Goal: Task Accomplishment & Management: Use online tool/utility

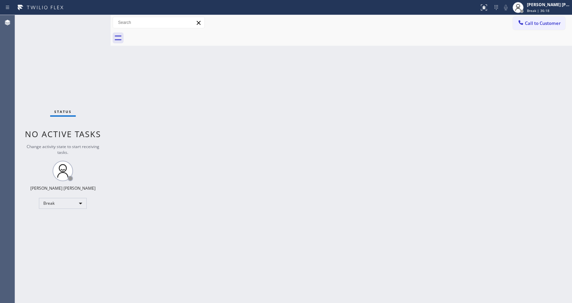
click at [496, 223] on div "Back to Dashboard Change Sender ID Customers Technicians Select a contact Outbo…" at bounding box center [342, 159] width 462 height 288
drag, startPoint x: 171, startPoint y: 116, endPoint x: 209, endPoint y: 63, distance: 65.4
click at [171, 116] on div "Back to Dashboard Change Sender ID Customers Technicians Select a contact Outbo…" at bounding box center [342, 159] width 462 height 288
click at [125, 126] on div "Back to Dashboard Change Sender ID Customers Technicians Select a contact Outbo…" at bounding box center [342, 159] width 462 height 288
click at [184, 120] on div "Back to Dashboard Change Sender ID Customers Technicians Select a contact Outbo…" at bounding box center [342, 159] width 462 height 288
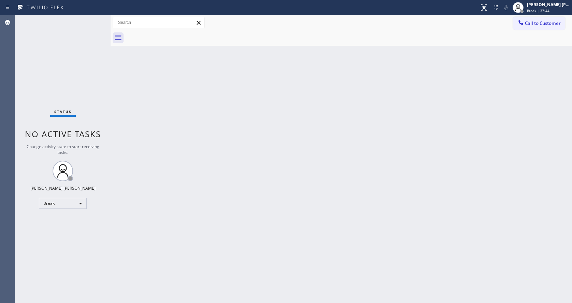
drag, startPoint x: 303, startPoint y: 185, endPoint x: 252, endPoint y: 162, distance: 55.9
click at [303, 185] on div "Back to Dashboard Change Sender ID Customers Technicians Select a contact Outbo…" at bounding box center [342, 159] width 462 height 288
click at [90, 22] on div "Status No active tasks Change activity state to start receiving tasks. [PERSON_…" at bounding box center [63, 159] width 96 height 288
click at [465, 155] on div "Back to Dashboard Change Sender ID Customers Technicians Select a contact Outbo…" at bounding box center [342, 159] width 462 height 288
click at [139, 91] on div "Back to Dashboard Change Sender ID Customers Technicians Select a contact Outbo…" at bounding box center [342, 159] width 462 height 288
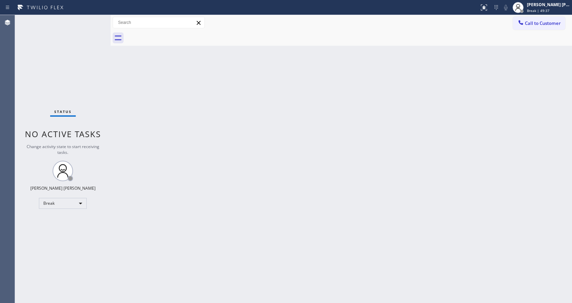
click at [180, 178] on div "Back to Dashboard Change Sender ID Customers Technicians Select a contact Outbo…" at bounding box center [342, 159] width 462 height 288
click at [307, 244] on div "Back to Dashboard Change Sender ID Customers Technicians Select a contact Outbo…" at bounding box center [342, 159] width 462 height 288
click at [360, 187] on div "Back to Dashboard Change Sender ID Customers Technicians Select a contact Outbo…" at bounding box center [342, 159] width 462 height 288
click at [139, 89] on div "Back to Dashboard Change Sender ID Customers Technicians Select a contact Outbo…" at bounding box center [342, 159] width 462 height 288
click at [178, 100] on div "Back to Dashboard Change Sender ID Customers Technicians Select a contact Outbo…" at bounding box center [342, 159] width 462 height 288
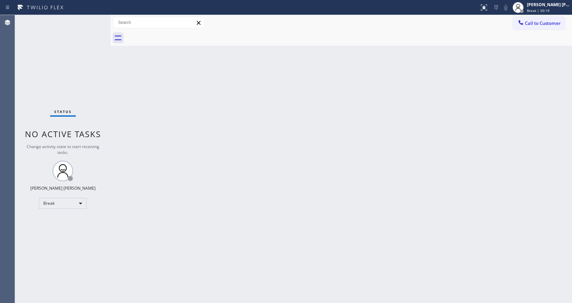
click at [132, 161] on div "Back to Dashboard Change Sender ID Customers Technicians Select a contact Outbo…" at bounding box center [342, 159] width 462 height 288
click at [152, 94] on div "Back to Dashboard Change Sender ID Customers Technicians Select a contact Outbo…" at bounding box center [342, 159] width 462 height 288
drag, startPoint x: 153, startPoint y: 127, endPoint x: 261, endPoint y: 89, distance: 114.1
click at [153, 127] on div "Back to Dashboard Change Sender ID Customers Technicians Select a contact Outbo…" at bounding box center [342, 159] width 462 height 288
drag, startPoint x: 251, startPoint y: 205, endPoint x: 223, endPoint y: 236, distance: 42.0
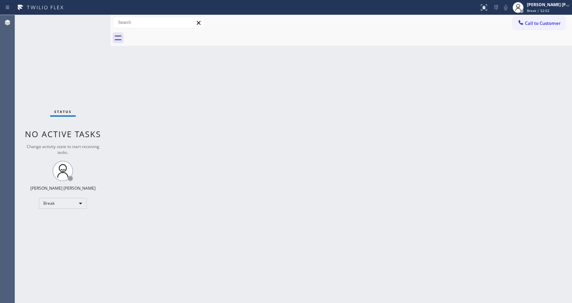
click at [245, 209] on div "Back to Dashboard Change Sender ID Customers Technicians Select a contact Outbo…" at bounding box center [342, 159] width 462 height 288
click at [160, 151] on div "Back to Dashboard Change Sender ID Customers Technicians Select a contact Outbo…" at bounding box center [342, 159] width 462 height 288
click at [280, 227] on div "Back to Dashboard Change Sender ID Customers Technicians Select a contact Outbo…" at bounding box center [342, 159] width 462 height 288
click at [246, 247] on div "Back to Dashboard Change Sender ID Customers Technicians Select a contact Outbo…" at bounding box center [342, 159] width 462 height 288
click at [115, 95] on div "Back to Dashboard Change Sender ID Customers Technicians Select a contact Outbo…" at bounding box center [342, 159] width 462 height 288
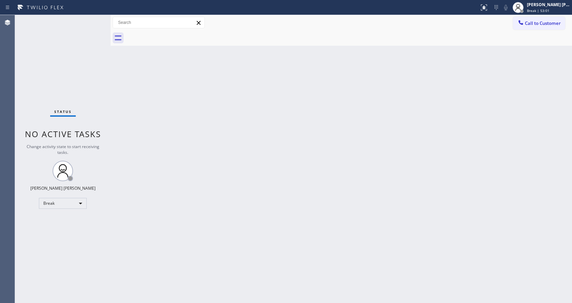
click at [96, 18] on div "Status No active tasks Change activity state to start receiving tasks. [PERSON_…" at bounding box center [63, 159] width 96 height 288
drag, startPoint x: 110, startPoint y: 22, endPoint x: 105, endPoint y: 21, distance: 4.5
click at [105, 21] on div "Status No active tasks Change activity state to start receiving tasks. [PERSON_…" at bounding box center [293, 159] width 557 height 288
click at [91, 19] on div "Status No active tasks Change activity state to start receiving tasks. [PERSON_…" at bounding box center [62, 159] width 94 height 288
click at [194, 138] on div "Back to Dashboard Change Sender ID Customers Technicians Select a contact Outbo…" at bounding box center [340, 159] width 463 height 288
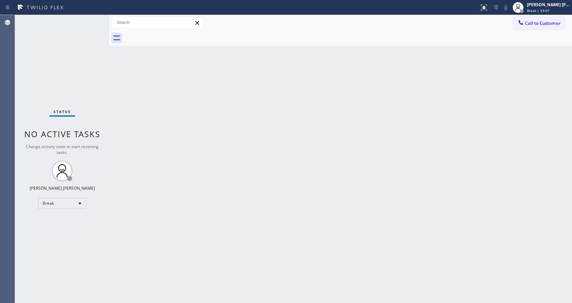
click at [305, 208] on div "Back to Dashboard Change Sender ID Customers Technicians Select a contact Outbo…" at bounding box center [340, 159] width 463 height 288
click at [133, 107] on div "Back to Dashboard Change Sender ID Customers Technicians Select a contact Outbo…" at bounding box center [340, 159] width 463 height 288
click at [142, 130] on div "Back to Dashboard Change Sender ID Customers Technicians Select a contact Outbo…" at bounding box center [340, 159] width 463 height 288
click at [102, 125] on div "Status No active tasks Change activity state to start receiving tasks. [PERSON_…" at bounding box center [62, 159] width 94 height 288
click at [93, 19] on div "Status No active tasks Change activity state to start receiving tasks. [PERSON_…" at bounding box center [62, 159] width 94 height 288
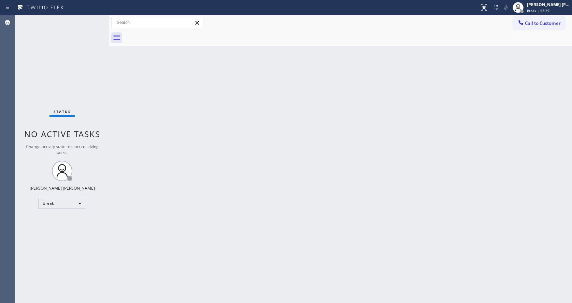
click at [93, 19] on div "Status No active tasks Change activity state to start receiving tasks. [PERSON_…" at bounding box center [62, 159] width 94 height 288
click at [546, 13] on span "Break | 59:53" at bounding box center [538, 10] width 23 height 5
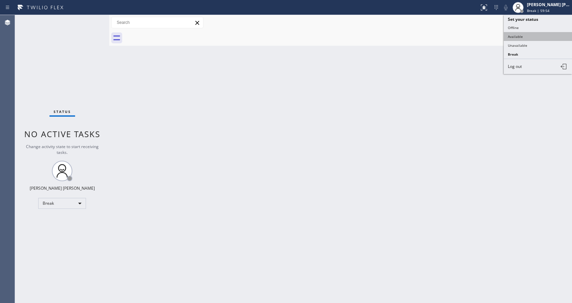
click at [534, 33] on button "Available" at bounding box center [538, 36] width 68 height 9
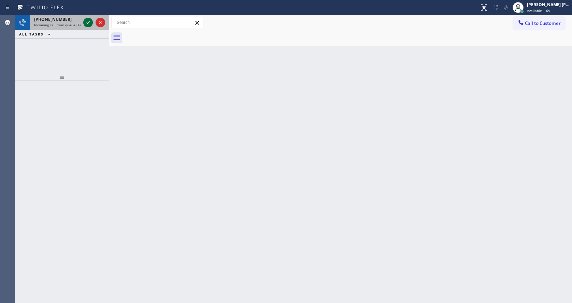
click at [87, 21] on icon at bounding box center [88, 22] width 8 height 8
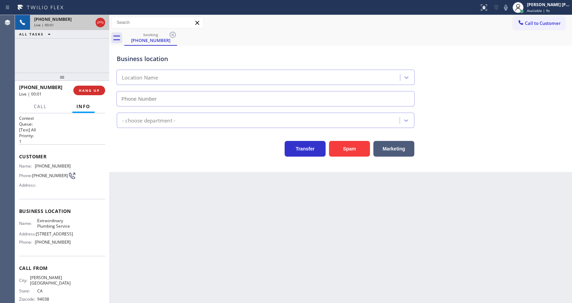
type input "[PHONE_NUMBER]"
click at [347, 147] on button "Spam" at bounding box center [349, 149] width 41 height 16
click at [538, 22] on span "Call to Customer" at bounding box center [543, 23] width 36 height 6
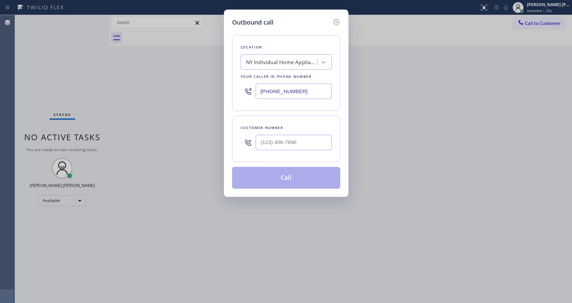
click at [268, 143] on input "text" at bounding box center [294, 142] width 76 height 15
paste input "917) 817-6917"
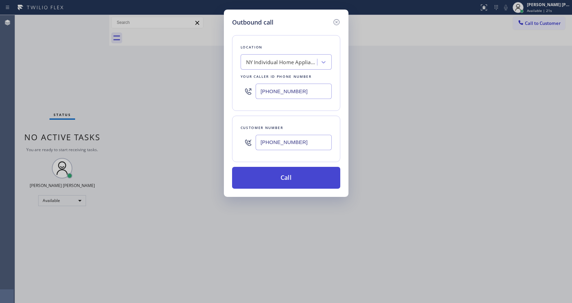
type input "[PHONE_NUMBER]"
click at [275, 174] on button "Call" at bounding box center [286, 178] width 108 height 22
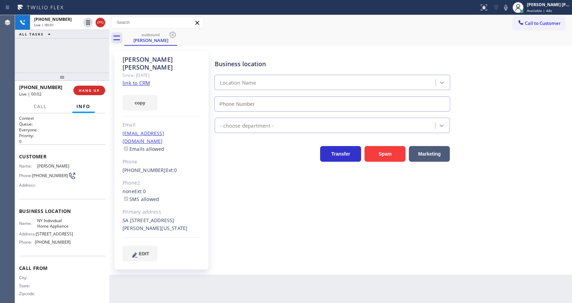
type input "[PHONE_NUMBER]"
click at [334, 250] on div "Business location [GEOGRAPHIC_DATA] Individual Home Appliance [PHONE_NUMBER] Ap…" at bounding box center [391, 163] width 357 height 221
click at [319, 237] on div "Business location [GEOGRAPHIC_DATA] Individual Home Appliance [PHONE_NUMBER] Ap…" at bounding box center [391, 156] width 357 height 207
click at [148, 80] on link "link to CRM" at bounding box center [137, 83] width 28 height 7
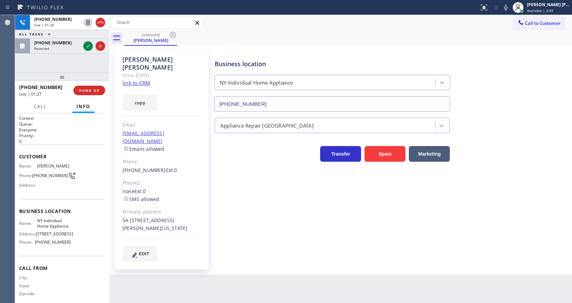
click at [254, 205] on div "Business location [GEOGRAPHIC_DATA] Individual Home Appliance [PHONE_NUMBER] Ap…" at bounding box center [391, 156] width 357 height 207
click at [89, 48] on icon at bounding box center [88, 46] width 8 height 8
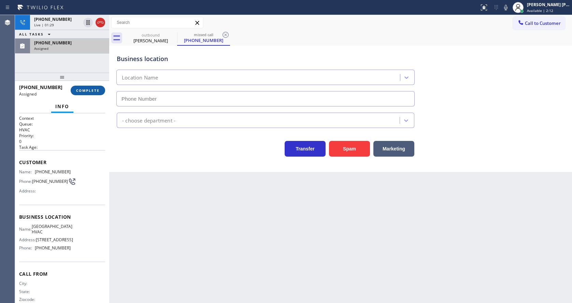
type input "[PHONE_NUMBER]"
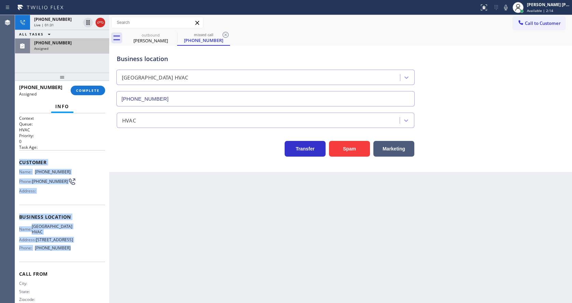
drag, startPoint x: 19, startPoint y: 158, endPoint x: 71, endPoint y: 250, distance: 106.4
click at [71, 250] on div "Context Queue: HVAC Priority: 0 Task Age: Customer Name: [PHONE_NUMBER] Phone: …" at bounding box center [62, 208] width 94 height 190
copy div "Customer Name: [PHONE_NUMBER] Phone: [PHONE_NUMBER] Address: Business location …"
click at [80, 87] on button "COMPLETE" at bounding box center [88, 91] width 34 height 10
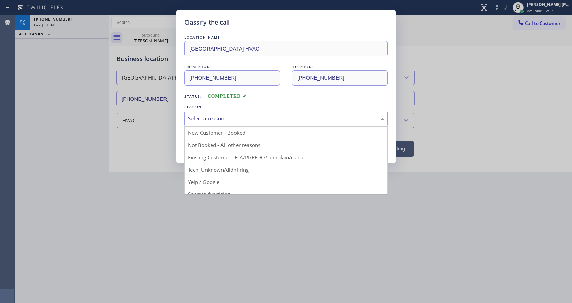
click at [214, 115] on div "Select a reason" at bounding box center [286, 119] width 196 height 8
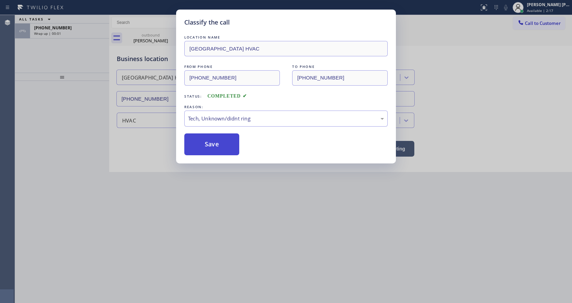
click at [204, 152] on button "Save" at bounding box center [211, 144] width 55 height 22
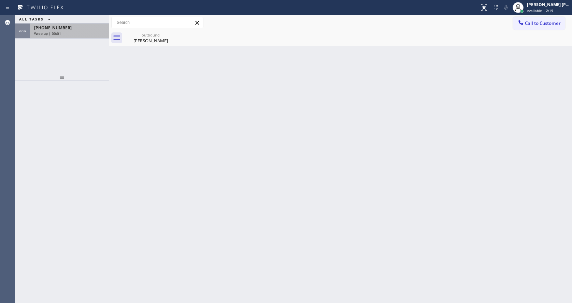
click at [74, 35] on div "Wrap up | 00:01" at bounding box center [69, 33] width 71 height 5
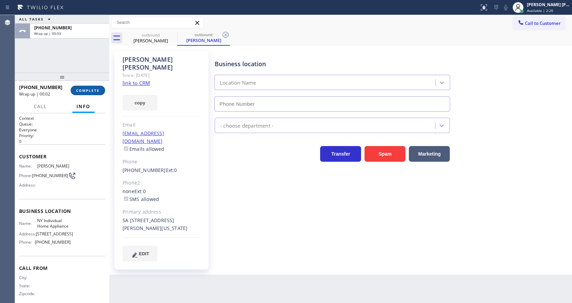
click at [81, 87] on button "COMPLETE" at bounding box center [88, 91] width 34 height 10
type input "[PHONE_NUMBER]"
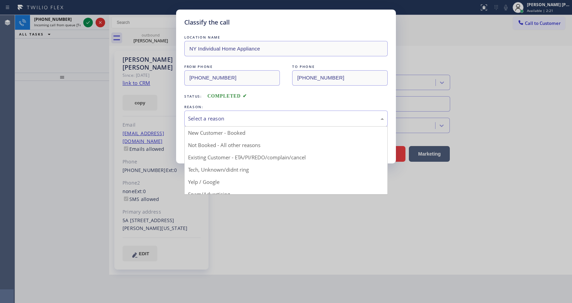
click at [207, 121] on div "Select a reason" at bounding box center [286, 119] width 196 height 8
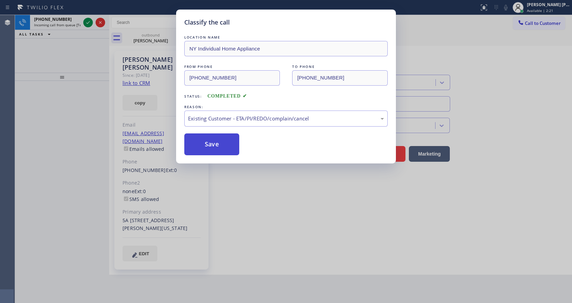
click at [205, 145] on button "Save" at bounding box center [211, 144] width 55 height 22
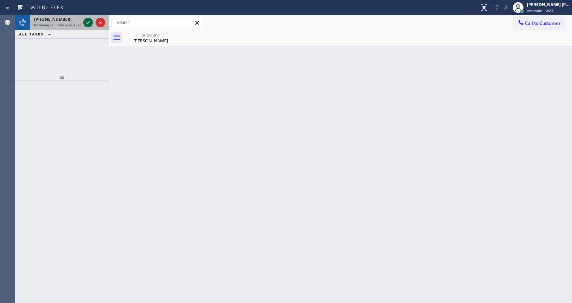
click at [86, 21] on icon at bounding box center [88, 22] width 8 height 8
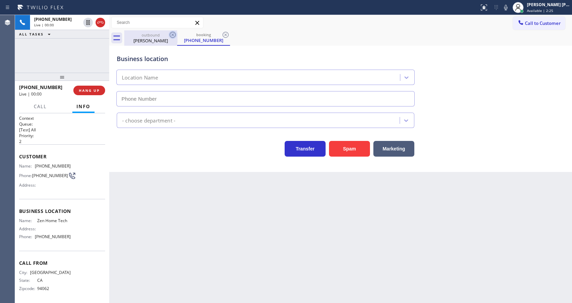
click at [173, 36] on icon at bounding box center [173, 35] width 6 height 6
type input "[PHONE_NUMBER]"
click at [210, 225] on div "Back to Dashboard Change Sender ID Customers Technicians Select a contact Outbo…" at bounding box center [340, 159] width 463 height 288
click at [186, 227] on div "Back to Dashboard Change Sender ID Customers Technicians Select a contact Outbo…" at bounding box center [340, 159] width 463 height 288
drag, startPoint x: 285, startPoint y: 247, endPoint x: 252, endPoint y: 260, distance: 35.4
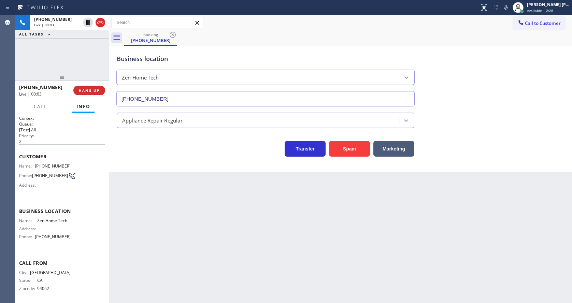
click at [285, 247] on div "Back to Dashboard Change Sender ID Customers Technicians Select a contact Outbo…" at bounding box center [340, 159] width 463 height 288
click at [192, 218] on div "Back to Dashboard Change Sender ID Customers Technicians Select a contact Outbo…" at bounding box center [340, 159] width 463 height 288
click at [83, 88] on span "HANG UP" at bounding box center [89, 90] width 21 height 5
click at [83, 88] on span "COMPLETE" at bounding box center [88, 90] width 24 height 5
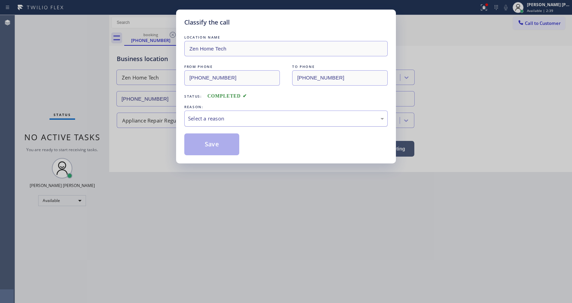
click at [206, 116] on div "Select a reason" at bounding box center [286, 119] width 196 height 8
click at [209, 141] on button "Save" at bounding box center [211, 144] width 55 height 22
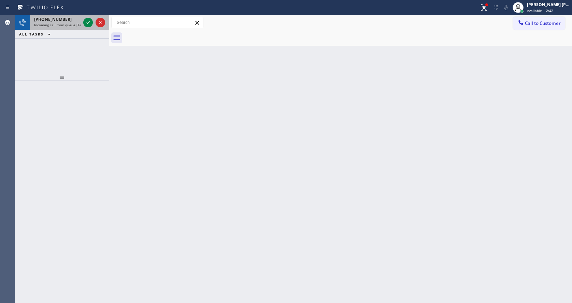
click at [86, 18] on div at bounding box center [94, 22] width 25 height 15
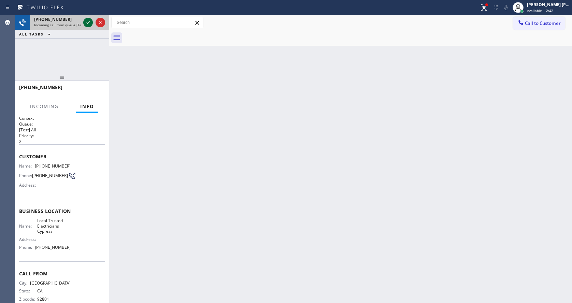
click at [86, 20] on icon at bounding box center [88, 22] width 8 height 8
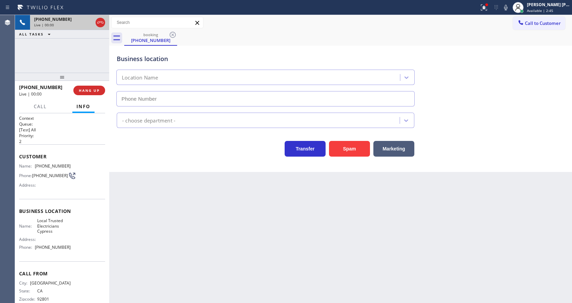
type input "[PHONE_NUMBER]"
click at [343, 156] on button "Spam" at bounding box center [349, 149] width 41 height 16
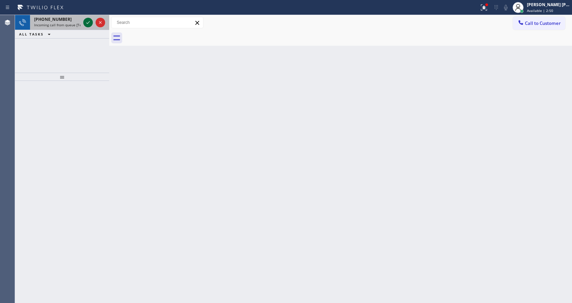
click at [87, 23] on icon at bounding box center [87, 22] width 3 height 3
click at [91, 22] on icon at bounding box center [88, 22] width 8 height 8
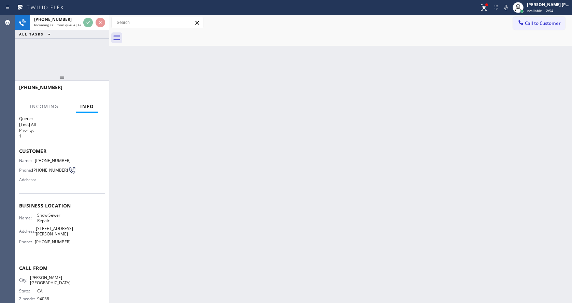
scroll to position [14, 0]
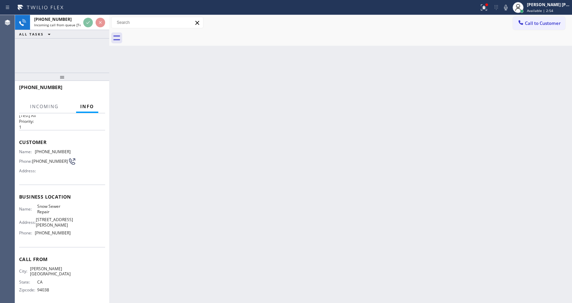
click at [237, 198] on div "Back to Dashboard Change Sender ID Customers Technicians Select a contact Outbo…" at bounding box center [340, 159] width 463 height 288
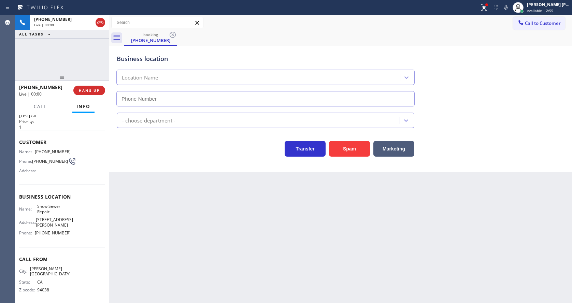
type input "[PHONE_NUMBER]"
click at [85, 89] on span "HANG UP" at bounding box center [89, 90] width 21 height 5
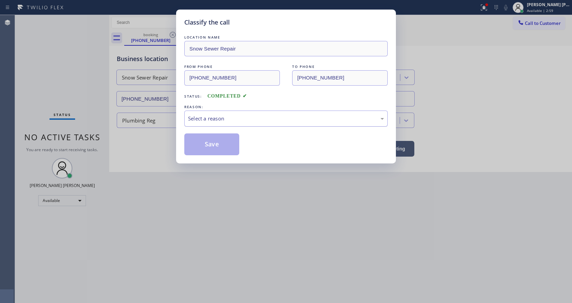
click at [207, 119] on div "Select a reason" at bounding box center [286, 119] width 196 height 8
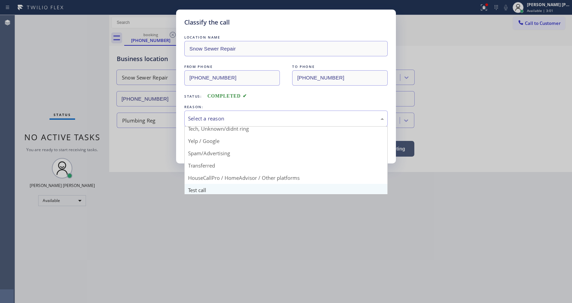
scroll to position [43, 0]
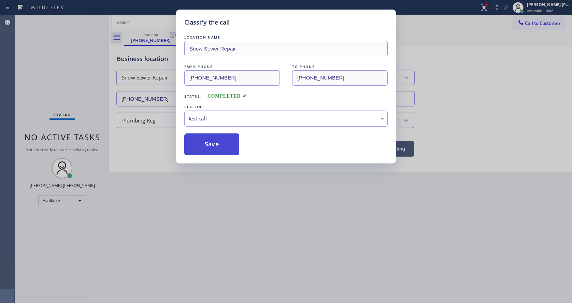
click at [202, 148] on button "Save" at bounding box center [211, 144] width 55 height 22
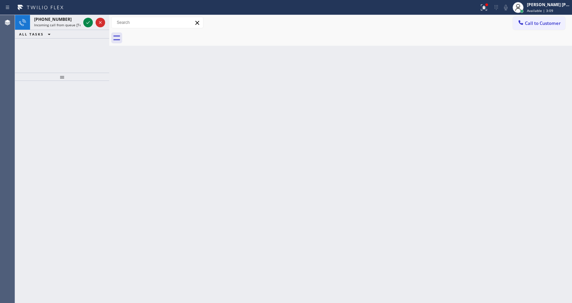
click at [123, 116] on div "Back to Dashboard Change Sender ID Customers Technicians Select a contact Outbo…" at bounding box center [340, 159] width 463 height 288
click at [88, 22] on icon at bounding box center [88, 22] width 8 height 8
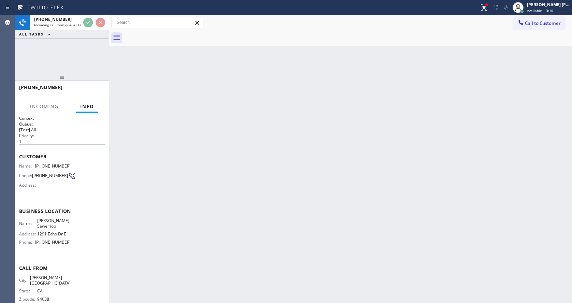
scroll to position [4, 0]
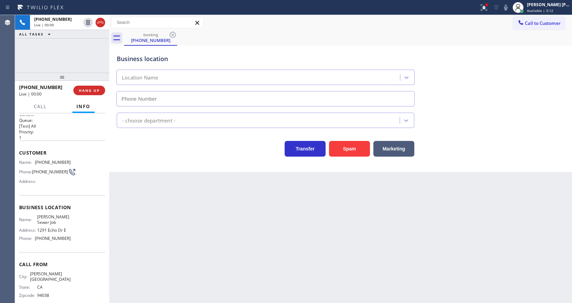
type input "[PHONE_NUMBER]"
click at [88, 89] on span "HANG UP" at bounding box center [89, 90] width 21 height 5
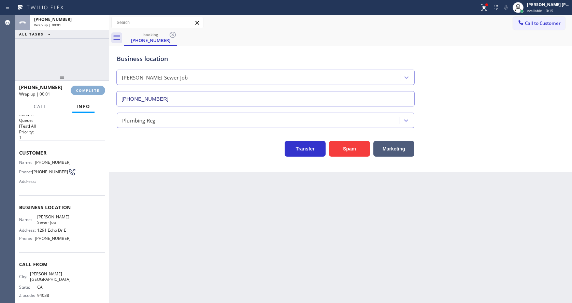
click at [88, 89] on span "COMPLETE" at bounding box center [88, 90] width 24 height 5
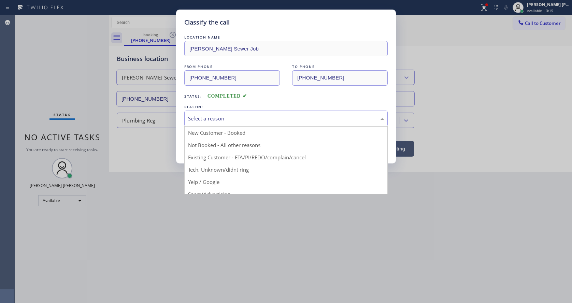
click at [213, 119] on div "Select a reason" at bounding box center [286, 119] width 196 height 8
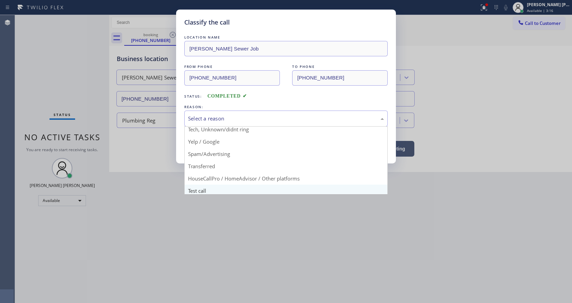
scroll to position [43, 0]
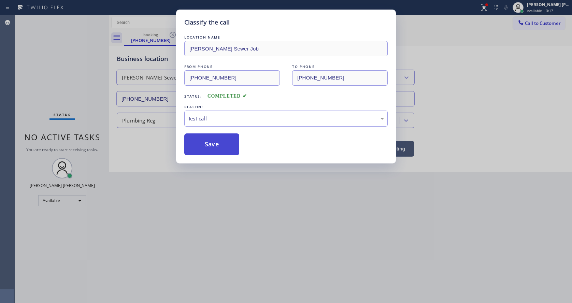
click at [206, 144] on button "Save" at bounding box center [211, 144] width 55 height 22
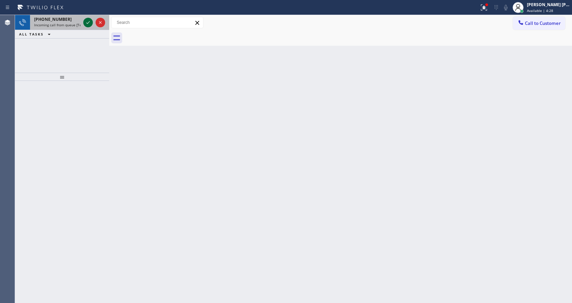
click at [86, 24] on icon at bounding box center [88, 22] width 8 height 8
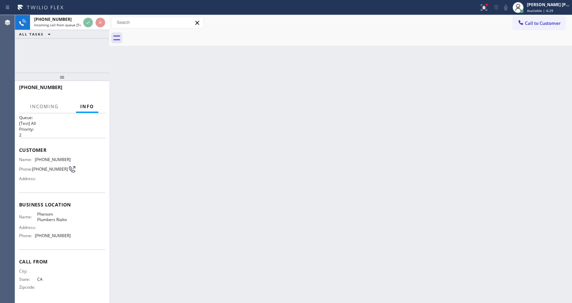
scroll to position [9, 0]
click at [137, 225] on div "Back to Dashboard Change Sender ID Customers Technicians Select a contact Outbo…" at bounding box center [340, 159] width 463 height 288
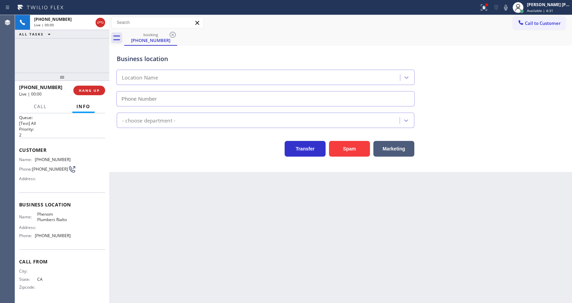
type input "[PHONE_NUMBER]"
click at [345, 147] on button "Spam" at bounding box center [349, 149] width 41 height 16
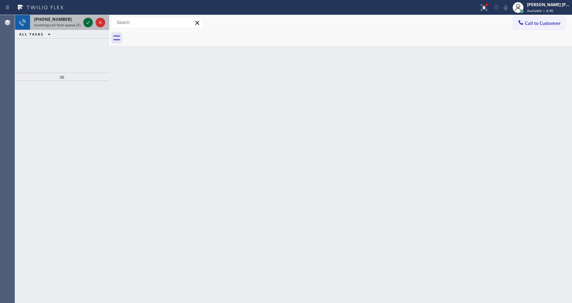
click at [85, 23] on icon at bounding box center [88, 22] width 8 height 8
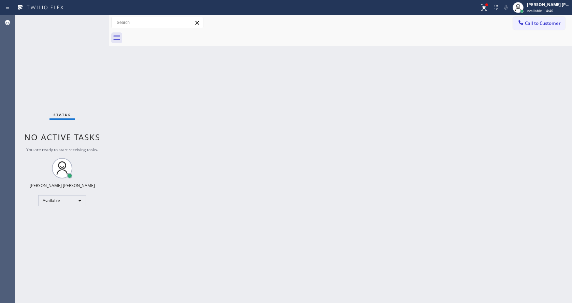
click at [105, 171] on div "Status No active tasks You are ready to start receiving tasks. [PERSON_NAME] [P…" at bounding box center [62, 159] width 94 height 288
click at [352, 211] on div "Back to Dashboard Change Sender ID Customers Technicians Select a contact Outbo…" at bounding box center [340, 159] width 463 height 288
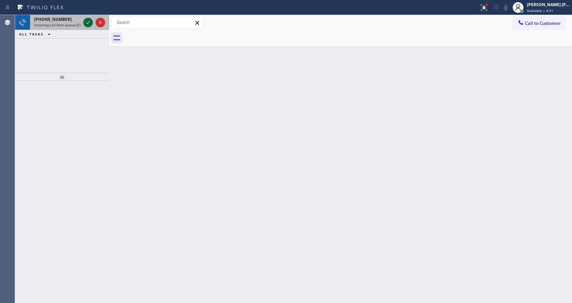
click at [88, 24] on icon at bounding box center [88, 22] width 8 height 8
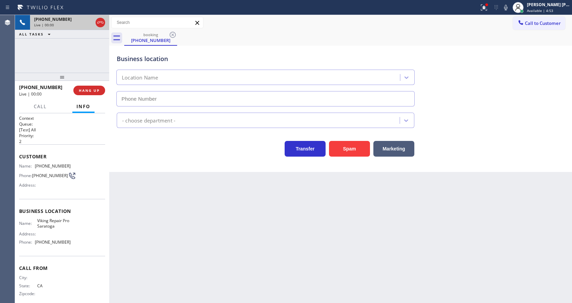
type input "[PHONE_NUMBER]"
click at [351, 148] on button "Spam" at bounding box center [349, 149] width 41 height 16
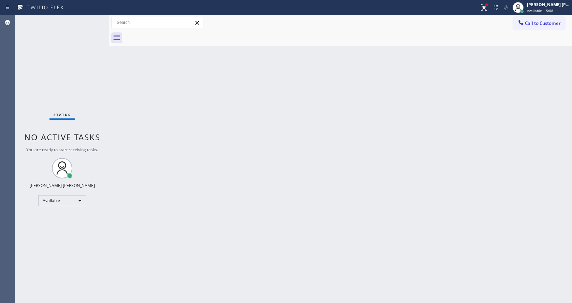
click at [118, 153] on div "Back to Dashboard Change Sender ID Customers Technicians Select a contact Outbo…" at bounding box center [340, 159] width 463 height 288
click at [282, 206] on div "Back to Dashboard Change Sender ID Customers Technicians Select a contact Outbo…" at bounding box center [340, 159] width 463 height 288
click at [168, 126] on div "Back to Dashboard Change Sender ID Customers Technicians Select a contact Outbo…" at bounding box center [340, 159] width 463 height 288
click at [329, 132] on div "Back to Dashboard Change Sender ID Customers Technicians Select a contact Outbo…" at bounding box center [340, 159] width 463 height 288
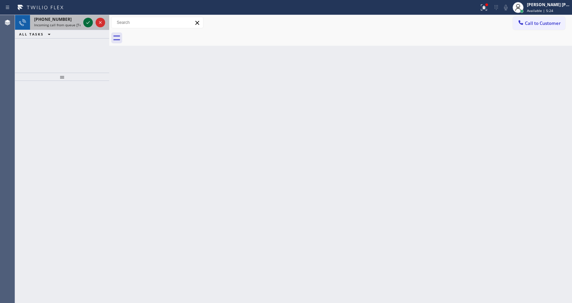
click at [85, 19] on icon at bounding box center [88, 22] width 8 height 8
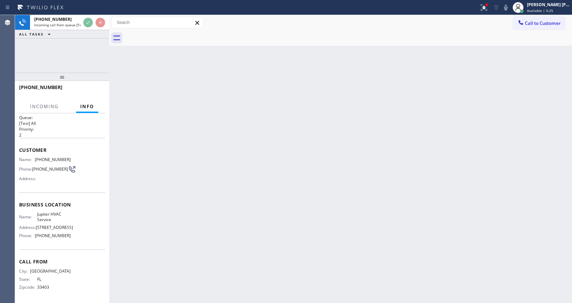
scroll to position [19, 0]
click at [258, 183] on div "Back to Dashboard Change Sender ID Customers Technicians Select a contact Outbo…" at bounding box center [340, 159] width 463 height 288
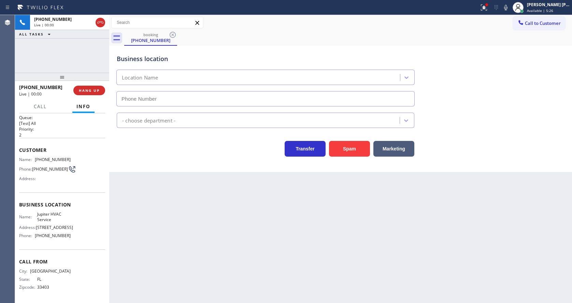
type input "[PHONE_NUMBER]"
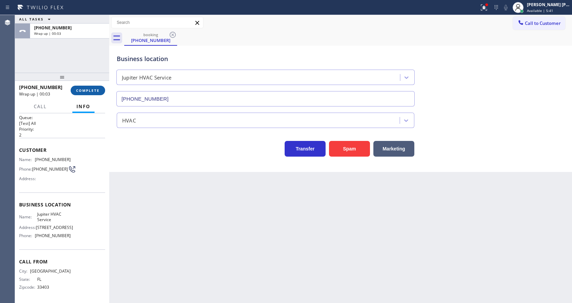
click at [86, 87] on button "COMPLETE" at bounding box center [88, 91] width 34 height 10
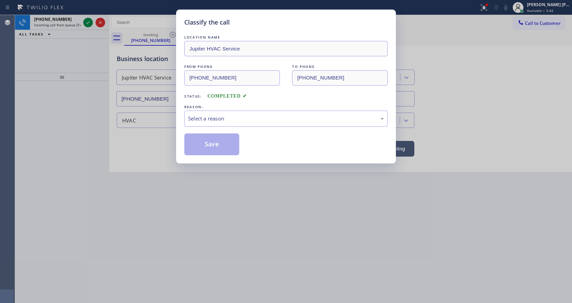
click at [220, 127] on div "LOCATION NAME Jupiter HVAC Service FROM PHONE [PHONE_NUMBER] TO PHONE [PHONE_NU…" at bounding box center [285, 95] width 203 height 122
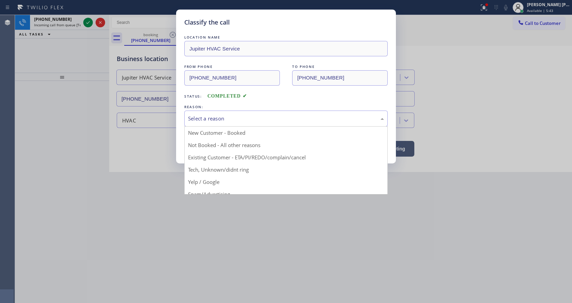
click at [217, 122] on div "Select a reason" at bounding box center [286, 119] width 196 height 8
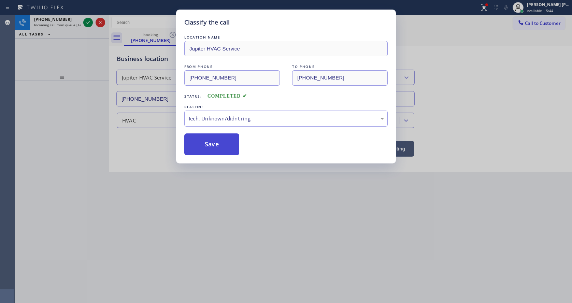
click at [212, 151] on button "Save" at bounding box center [211, 144] width 55 height 22
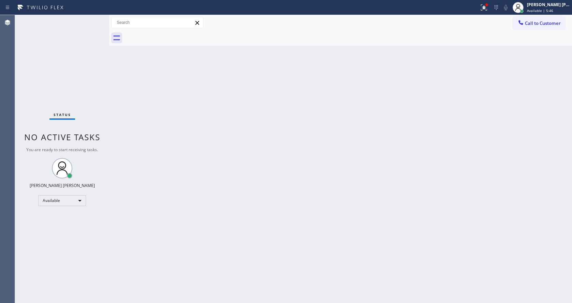
click at [180, 285] on div "Back to Dashboard Change Sender ID Customers Technicians Select a contact Outbo…" at bounding box center [340, 159] width 463 height 288
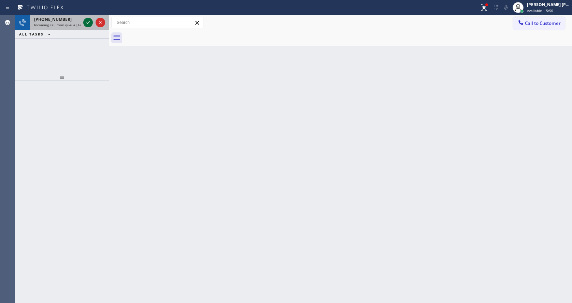
click at [90, 24] on icon at bounding box center [88, 22] width 8 height 8
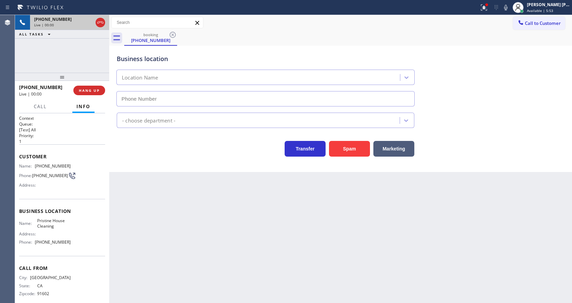
scroll to position [9, 0]
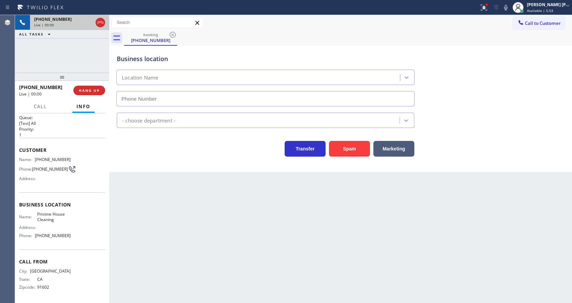
type input "[PHONE_NUMBER]"
click at [238, 221] on div "Back to Dashboard Change Sender ID Customers Technicians Select a contact Outbo…" at bounding box center [340, 159] width 463 height 288
click at [44, 110] on button "Call" at bounding box center [40, 106] width 21 height 13
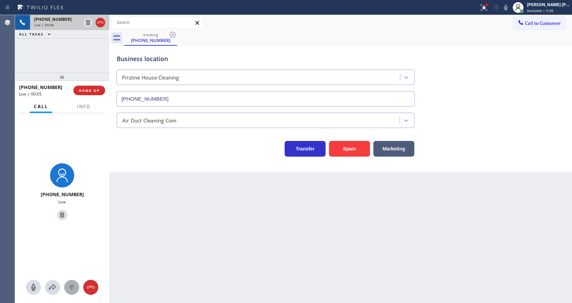
click at [69, 285] on icon at bounding box center [72, 287] width 8 height 8
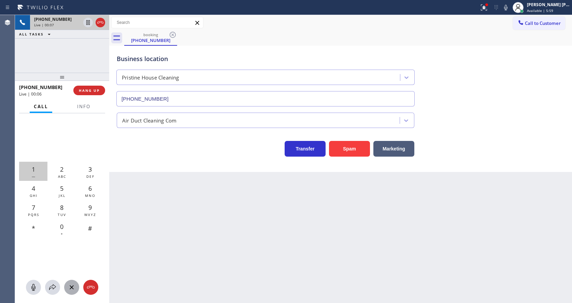
click at [30, 169] on div "1 —" at bounding box center [33, 171] width 28 height 19
click at [203, 183] on div "Back to Dashboard Change Sender ID Customers Technicians Select a contact Outbo…" at bounding box center [340, 159] width 463 height 288
click at [87, 91] on span "HANG UP" at bounding box center [89, 90] width 21 height 5
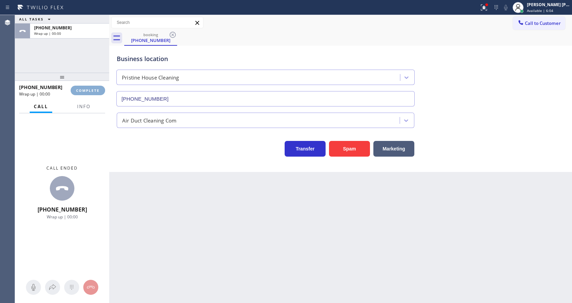
click at [87, 91] on span "COMPLETE" at bounding box center [88, 90] width 24 height 5
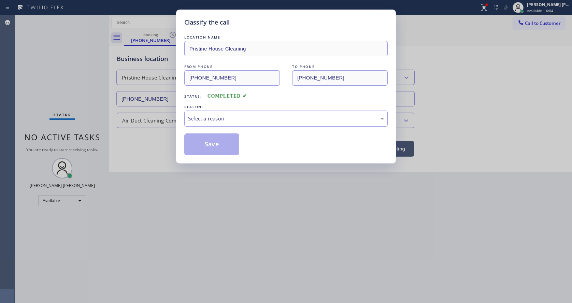
click at [207, 114] on div "Select a reason" at bounding box center [285, 119] width 203 height 16
click at [205, 145] on button "Save" at bounding box center [211, 144] width 55 height 22
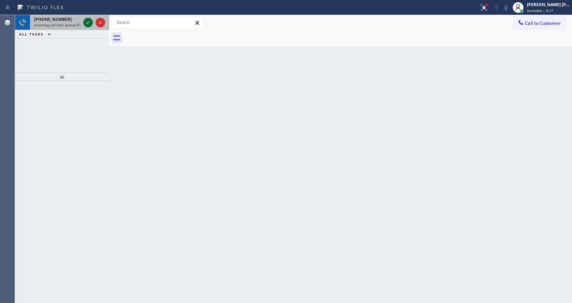
click at [85, 23] on icon at bounding box center [88, 22] width 8 height 8
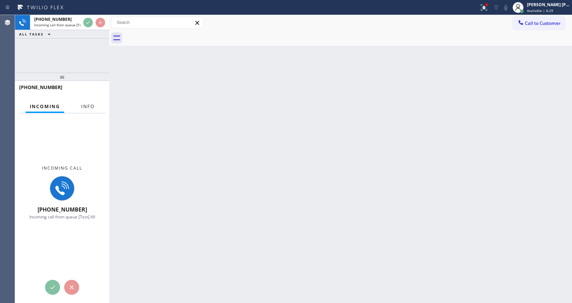
click at [87, 110] on button "Info" at bounding box center [88, 106] width 22 height 13
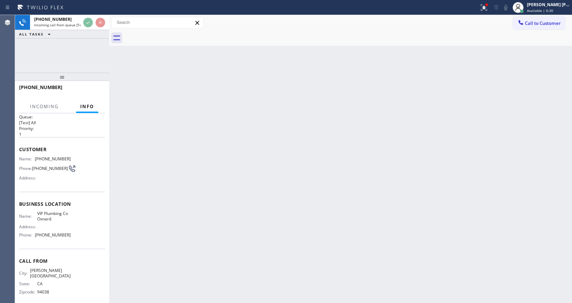
scroll to position [9, 0]
click at [244, 220] on div "Back to Dashboard Change Sender ID Customers Technicians Select a contact Outbo…" at bounding box center [340, 159] width 463 height 288
click at [194, 131] on div "Back to Dashboard Change Sender ID Customers Technicians Select a contact Outbo…" at bounding box center [340, 159] width 463 height 288
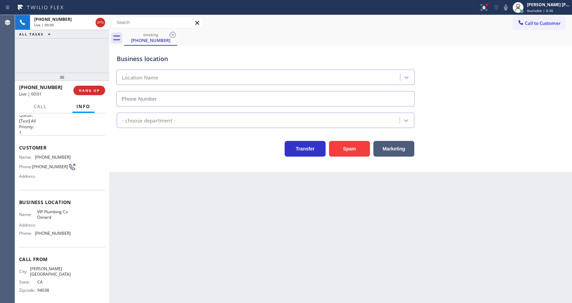
type input "[PHONE_NUMBER]"
click at [93, 89] on span "HANG UP" at bounding box center [89, 90] width 21 height 5
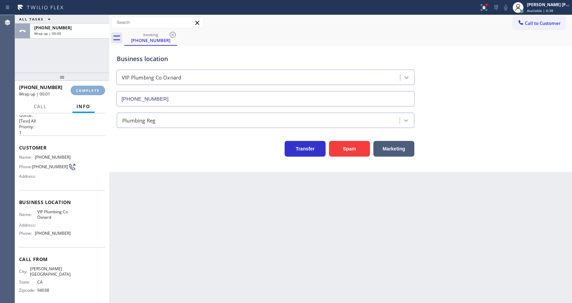
click at [93, 89] on span "COMPLETE" at bounding box center [88, 90] width 24 height 5
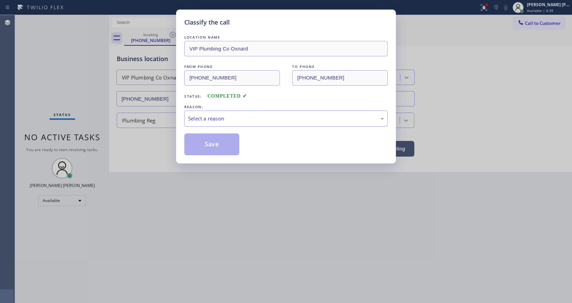
click at [212, 115] on div "Select a reason" at bounding box center [286, 119] width 196 height 8
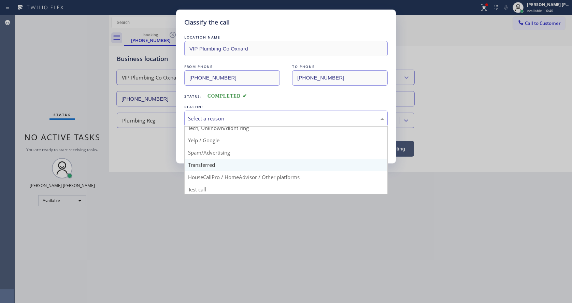
scroll to position [43, 0]
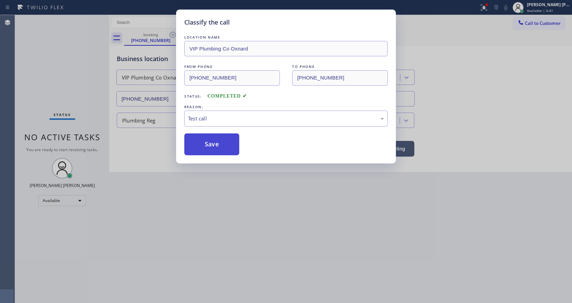
click at [207, 145] on button "Save" at bounding box center [211, 144] width 55 height 22
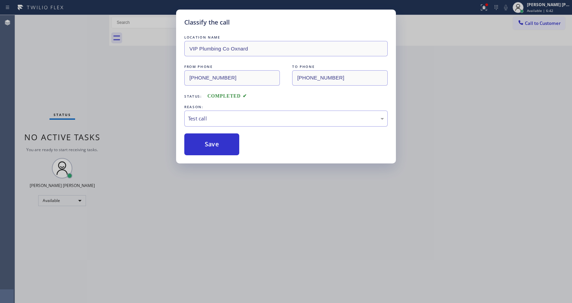
click at [209, 297] on div "Classify the call LOCATION NAME VIP Plumbing Co Oxnard FROM PHONE [PHONE_NUMBER…" at bounding box center [286, 151] width 572 height 303
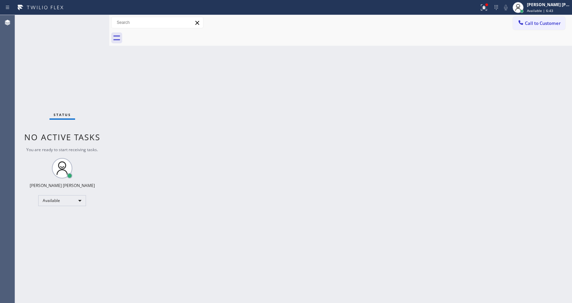
drag, startPoint x: 161, startPoint y: 113, endPoint x: 156, endPoint y: 103, distance: 11.0
click at [161, 113] on div "Back to Dashboard Change Sender ID Customers Technicians Select a contact Outbo…" at bounding box center [340, 159] width 463 height 288
click at [94, 20] on div "Status No active tasks You are ready to start receiving tasks. [PERSON_NAME] [P…" at bounding box center [62, 159] width 94 height 288
click at [94, 17] on div "Status No active tasks You are ready to start receiving tasks. [PERSON_NAME] [P…" at bounding box center [62, 159] width 94 height 288
click at [92, 20] on div "Status No active tasks You are ready to start receiving tasks. [PERSON_NAME] [P…" at bounding box center [62, 159] width 94 height 288
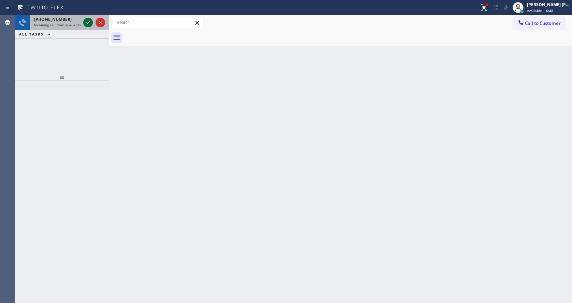
click at [92, 20] on div at bounding box center [88, 22] width 10 height 8
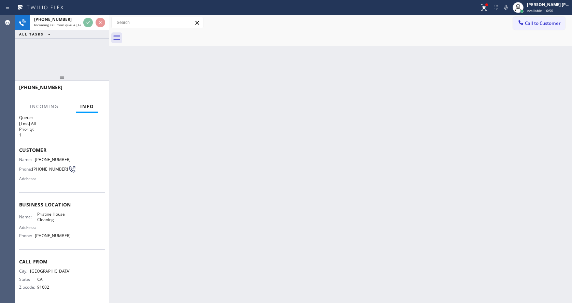
click at [215, 197] on div "Back to Dashboard Change Sender ID Customers Technicians Select a contact Outbo…" at bounding box center [340, 159] width 463 height 288
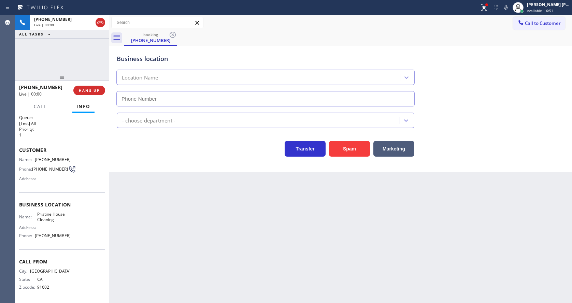
type input "[PHONE_NUMBER]"
click at [89, 89] on span "HANG UP" at bounding box center [89, 90] width 21 height 5
click at [89, 89] on span "COMPLETE" at bounding box center [88, 90] width 24 height 5
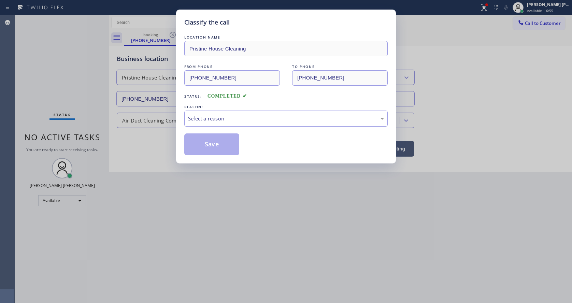
click at [194, 115] on div "Select a reason" at bounding box center [286, 119] width 196 height 8
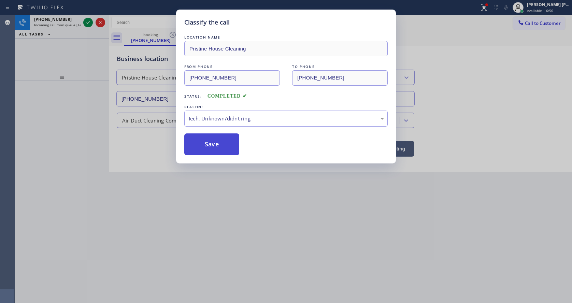
click at [217, 147] on button "Save" at bounding box center [211, 144] width 55 height 22
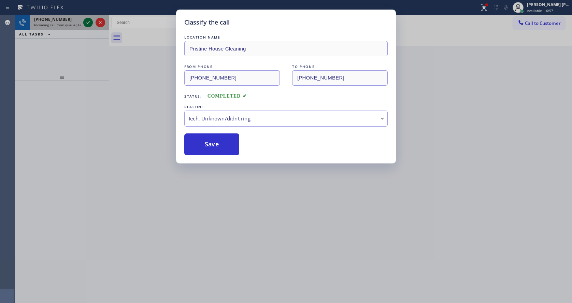
click at [85, 24] on icon at bounding box center [88, 22] width 8 height 8
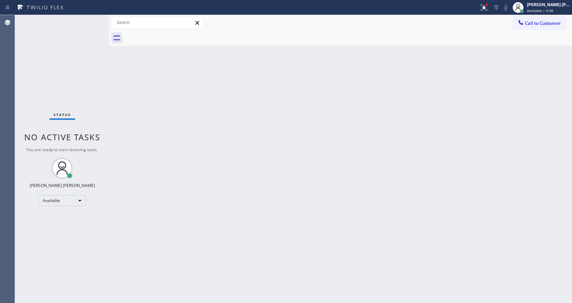
click at [85, 24] on div "Status No active tasks You are ready to start receiving tasks. [PERSON_NAME] [P…" at bounding box center [62, 159] width 94 height 288
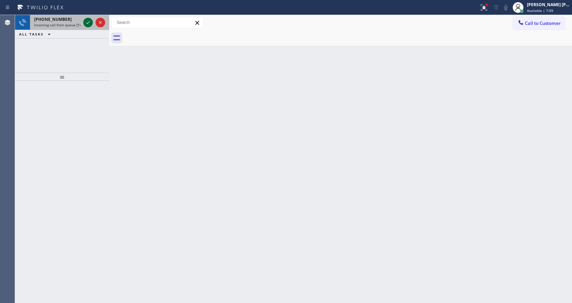
click at [85, 24] on icon at bounding box center [88, 22] width 8 height 8
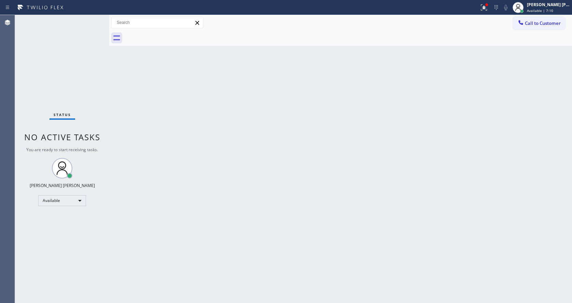
click at [263, 138] on div "Back to Dashboard Change Sender ID Customers Technicians Select a contact Outbo…" at bounding box center [340, 159] width 463 height 288
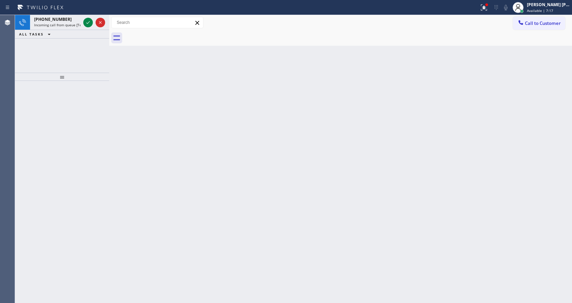
click at [145, 164] on div "Back to Dashboard Change Sender ID Customers Technicians Select a contact Outbo…" at bounding box center [340, 159] width 463 height 288
click at [83, 22] on div at bounding box center [94, 22] width 25 height 15
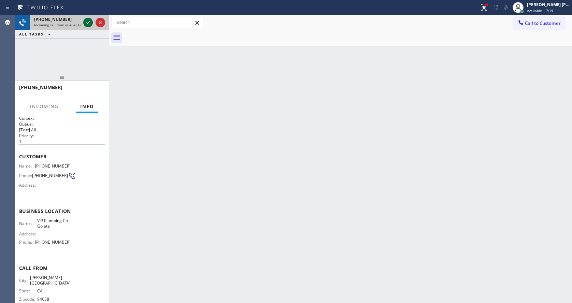
click at [87, 25] on icon at bounding box center [88, 22] width 8 height 8
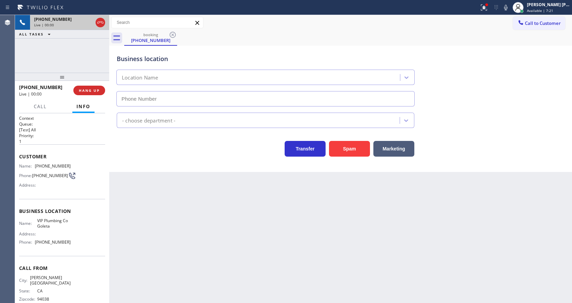
scroll to position [9, 0]
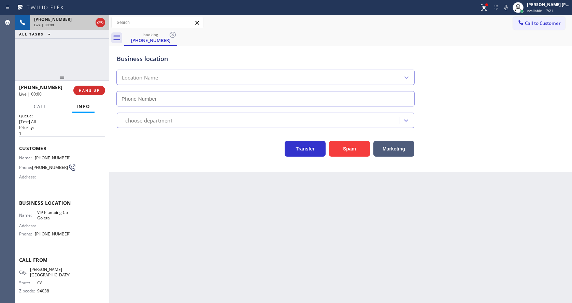
type input "[PHONE_NUMBER]"
click at [89, 89] on span "HANG UP" at bounding box center [89, 90] width 21 height 5
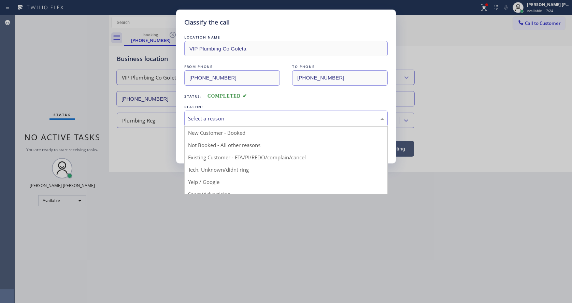
click at [198, 121] on div "Select a reason" at bounding box center [286, 119] width 196 height 8
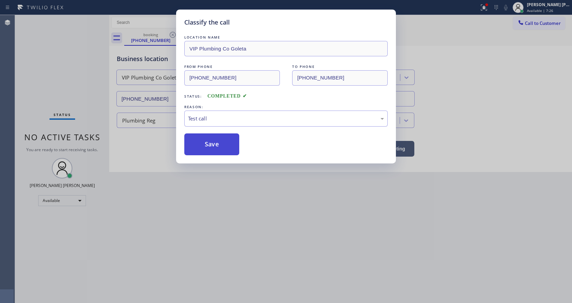
click at [203, 143] on button "Save" at bounding box center [211, 144] width 55 height 22
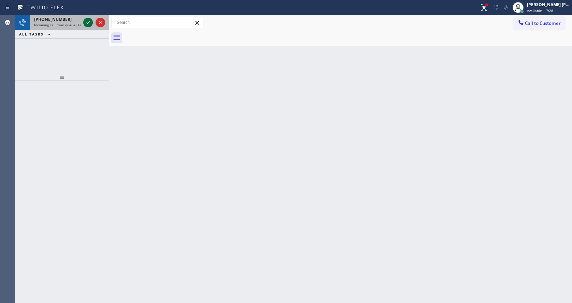
click at [90, 21] on icon at bounding box center [88, 22] width 8 height 8
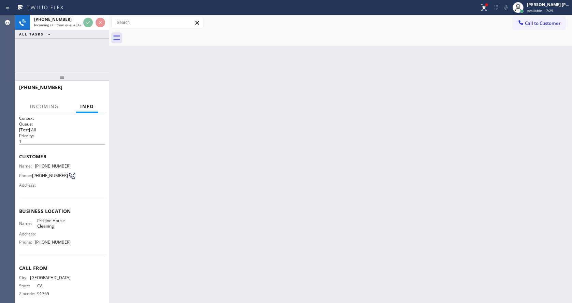
scroll to position [9, 0]
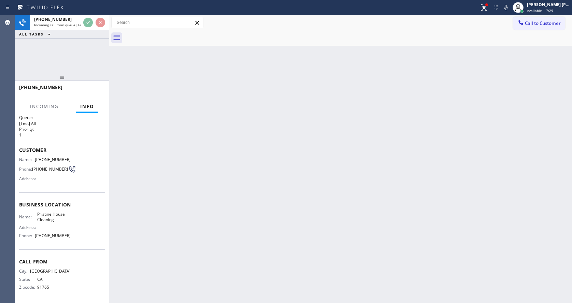
click at [213, 181] on div "Back to Dashboard Change Sender ID Customers Technicians Select a contact Outbo…" at bounding box center [340, 159] width 463 height 288
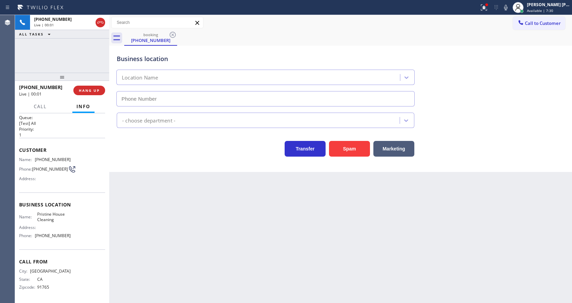
type input "[PHONE_NUMBER]"
click at [92, 89] on span "HANG UP" at bounding box center [89, 90] width 21 height 5
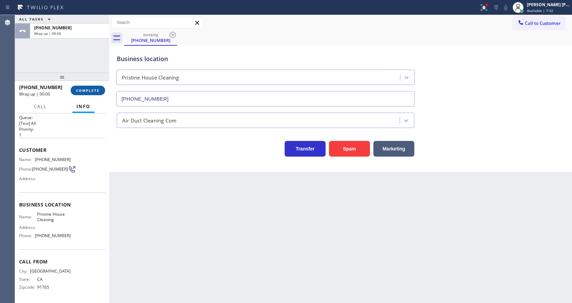
click at [92, 89] on span "COMPLETE" at bounding box center [88, 90] width 24 height 5
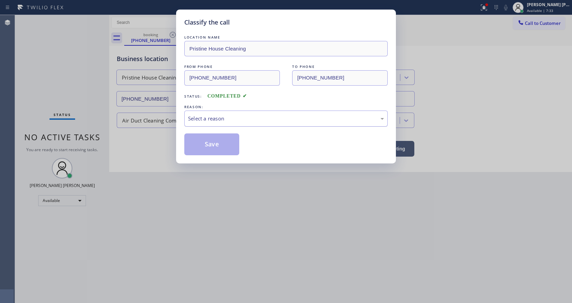
click at [203, 116] on div "Select a reason" at bounding box center [286, 119] width 196 height 8
click at [213, 149] on button "Save" at bounding box center [211, 144] width 55 height 22
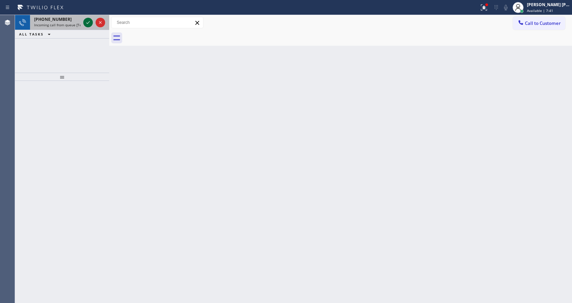
click at [89, 20] on icon at bounding box center [88, 22] width 8 height 8
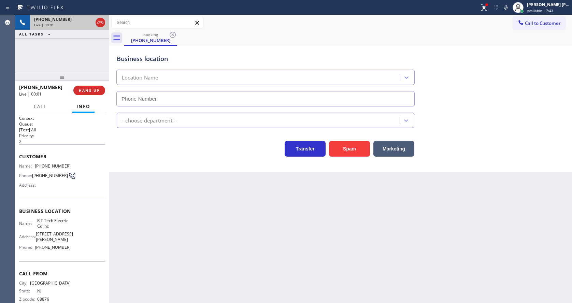
scroll to position [30, 0]
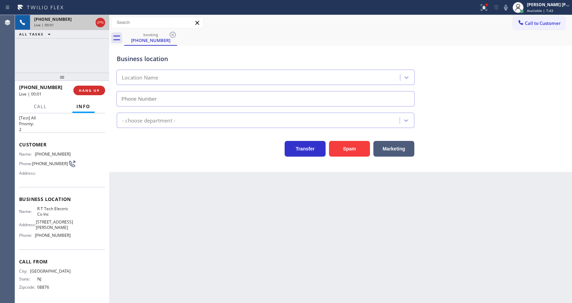
type input "[PHONE_NUMBER]"
click at [229, 225] on div "Back to Dashboard Change Sender ID Customers Technicians Select a contact Outbo…" at bounding box center [340, 159] width 463 height 288
click at [85, 86] on button "HANG UP" at bounding box center [89, 91] width 32 height 10
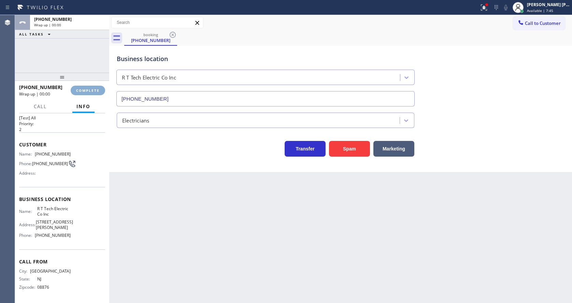
click at [85, 86] on button "COMPLETE" at bounding box center [88, 91] width 34 height 10
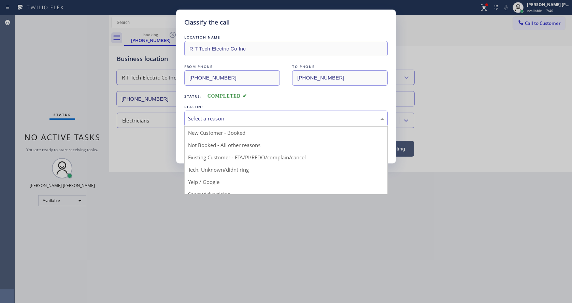
click at [205, 126] on div "Select a reason New Customer - Booked Not Booked - All other reasons Existing C…" at bounding box center [285, 119] width 203 height 16
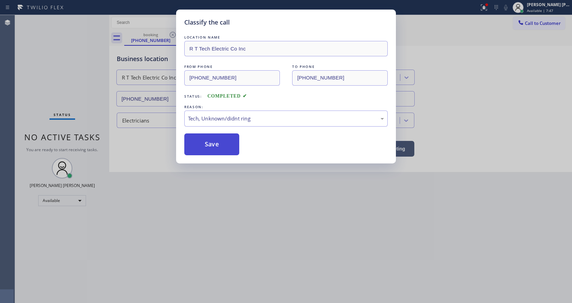
click at [207, 141] on button "Save" at bounding box center [211, 144] width 55 height 22
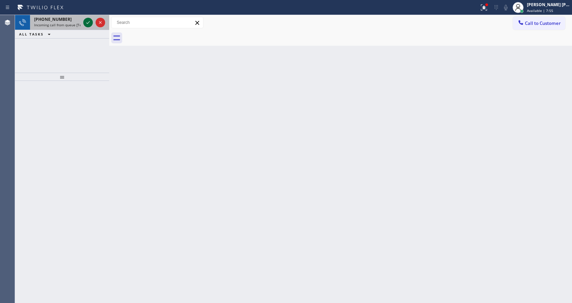
click at [88, 23] on icon at bounding box center [88, 22] width 8 height 8
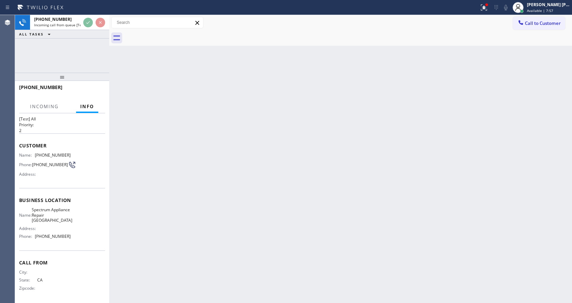
scroll to position [14, 0]
click at [226, 220] on div "Back to Dashboard Change Sender ID Customers Technicians Select a contact Outbo…" at bounding box center [340, 159] width 463 height 288
click at [254, 250] on div "Back to Dashboard Change Sender ID Customers Technicians Select a contact Outbo…" at bounding box center [340, 159] width 463 height 288
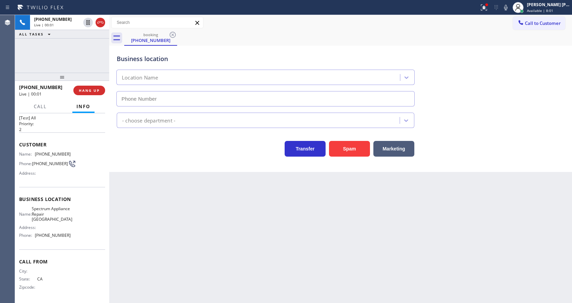
type input "[PHONE_NUMBER]"
click at [152, 198] on div "Back to Dashboard Change Sender ID Customers Technicians Select a contact Outbo…" at bounding box center [340, 159] width 463 height 288
click at [346, 154] on button "Spam" at bounding box center [349, 149] width 41 height 16
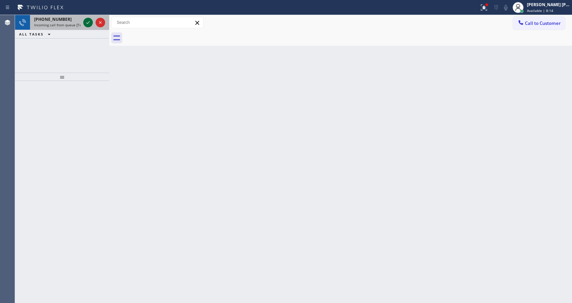
click at [88, 22] on icon at bounding box center [88, 22] width 8 height 8
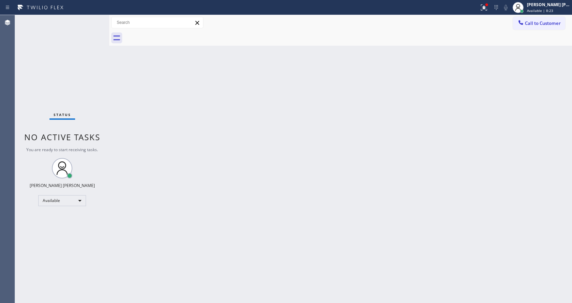
click at [124, 188] on div "Back to Dashboard Change Sender ID Customers Technicians Select a contact Outbo…" at bounding box center [340, 159] width 463 height 288
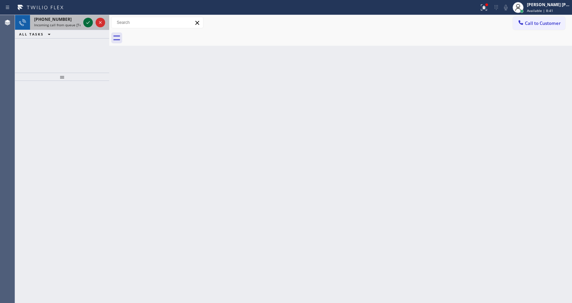
click at [89, 24] on icon at bounding box center [88, 22] width 8 height 8
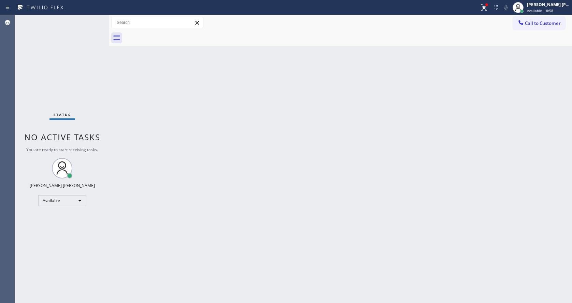
click at [359, 200] on div "Back to Dashboard Change Sender ID Customers Technicians Select a contact Outbo…" at bounding box center [340, 159] width 463 height 288
click at [485, 7] on icon at bounding box center [484, 7] width 8 height 8
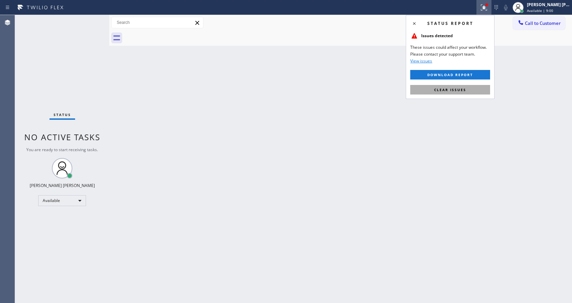
click at [452, 93] on button "Clear issues" at bounding box center [450, 90] width 80 height 10
click at [452, 93] on div "Back to Dashboard Change Sender ID Customers Technicians Select a contact Outbo…" at bounding box center [340, 159] width 463 height 288
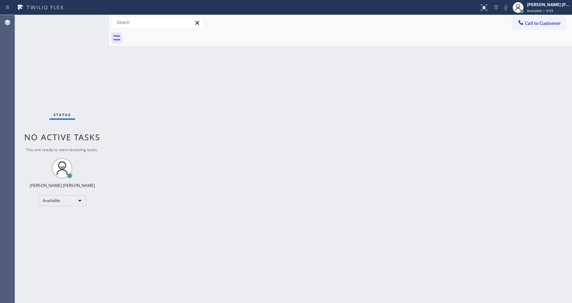
click at [163, 130] on div "Back to Dashboard Change Sender ID Customers Technicians Select a contact Outbo…" at bounding box center [340, 159] width 463 height 288
click at [125, 140] on div "Back to Dashboard Change Sender ID Customers Technicians Select a contact Outbo…" at bounding box center [340, 159] width 463 height 288
click at [310, 209] on div "Back to Dashboard Change Sender ID Customers Technicians Select a contact Outbo…" at bounding box center [340, 159] width 463 height 288
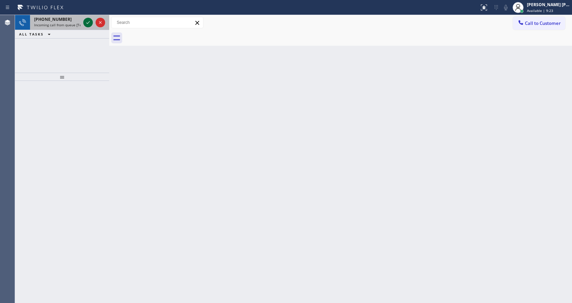
click at [87, 22] on icon at bounding box center [88, 22] width 8 height 8
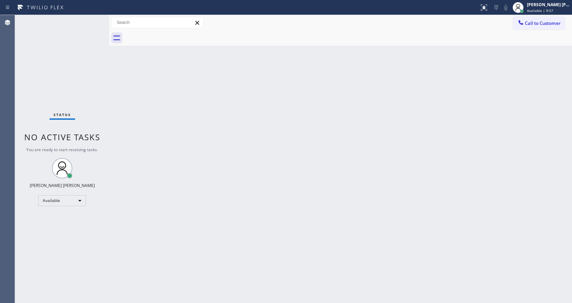
click at [38, 42] on div "Status No active tasks You are ready to start receiving tasks. [PERSON_NAME] [P…" at bounding box center [62, 159] width 94 height 288
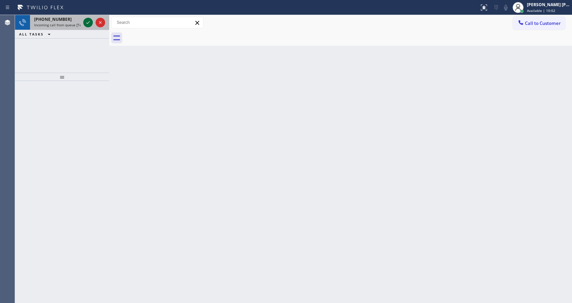
click at [89, 23] on icon at bounding box center [88, 22] width 8 height 8
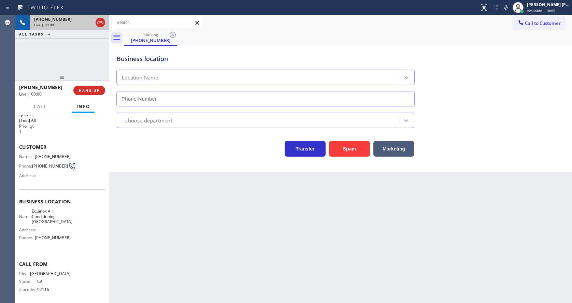
scroll to position [14, 0]
type input "[PHONE_NUMBER]"
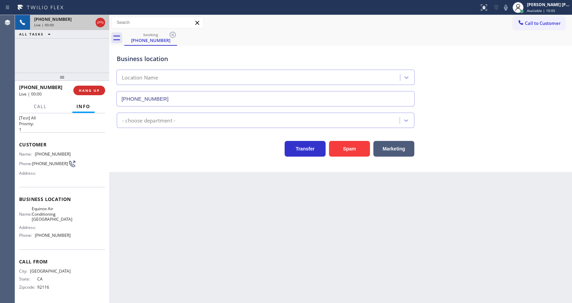
click at [221, 257] on div "Back to Dashboard Change Sender ID Customers Technicians Select a contact Outbo…" at bounding box center [340, 159] width 463 height 288
click at [354, 145] on button "Spam" at bounding box center [349, 149] width 41 height 16
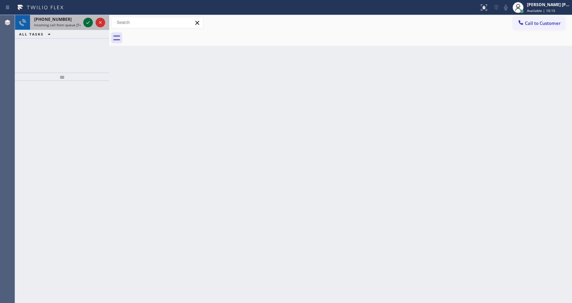
click at [87, 23] on icon at bounding box center [87, 22] width 3 height 3
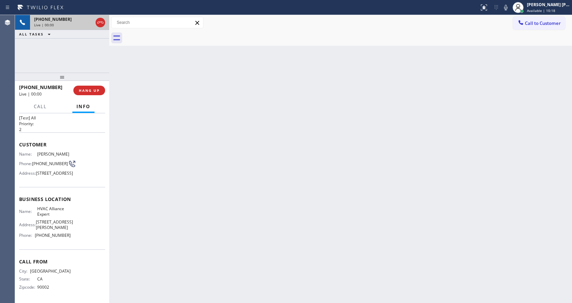
scroll to position [30, 0]
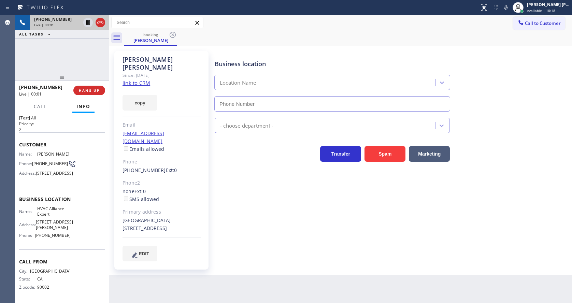
type input "[PHONE_NUMBER]"
click at [142, 80] on link "link to CRM" at bounding box center [137, 83] width 28 height 7
click at [81, 90] on span "HANG UP" at bounding box center [89, 90] width 21 height 5
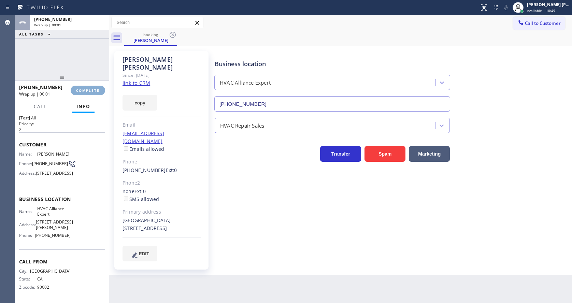
click at [81, 90] on span "COMPLETE" at bounding box center [88, 90] width 24 height 5
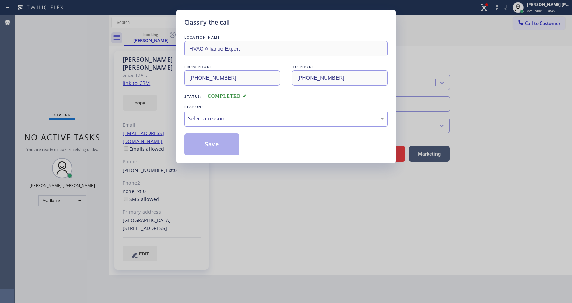
click at [219, 117] on div "Select a reason" at bounding box center [286, 119] width 196 height 8
click at [214, 142] on button "Save" at bounding box center [211, 144] width 55 height 22
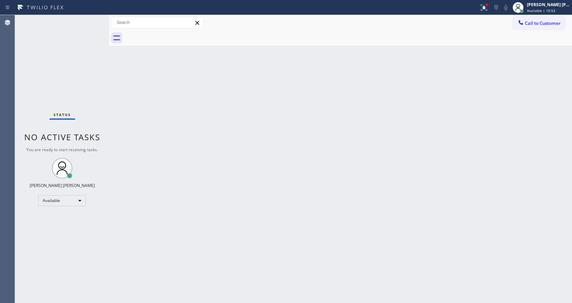
click at [153, 161] on div "Back to Dashboard Change Sender ID Customers Technicians Select a contact Outbo…" at bounding box center [340, 159] width 463 height 288
click at [193, 102] on div "Back to Dashboard Change Sender ID Customers Technicians Select a contact Outbo…" at bounding box center [340, 159] width 463 height 288
click at [237, 126] on div "Back to Dashboard Change Sender ID Customers Technicians Select a contact Outbo…" at bounding box center [340, 159] width 463 height 288
click at [313, 216] on div "Back to Dashboard Change Sender ID Customers Technicians Select a contact Outbo…" at bounding box center [340, 159] width 463 height 288
click at [485, 8] on icon at bounding box center [483, 6] width 4 height 5
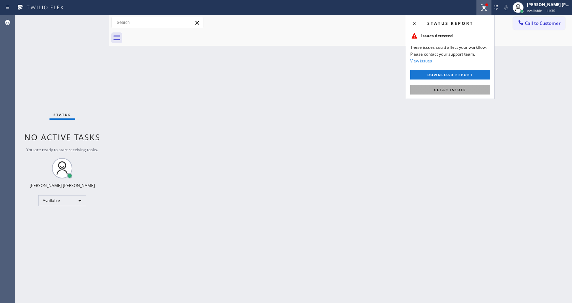
click at [463, 89] on span "Clear issues" at bounding box center [450, 89] width 32 height 5
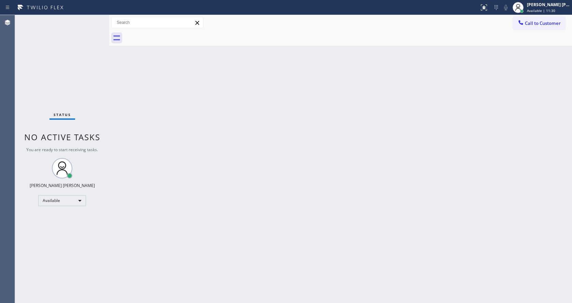
click at [463, 89] on div "Back to Dashboard Change Sender ID Customers Technicians Select a contact Outbo…" at bounding box center [340, 159] width 463 height 288
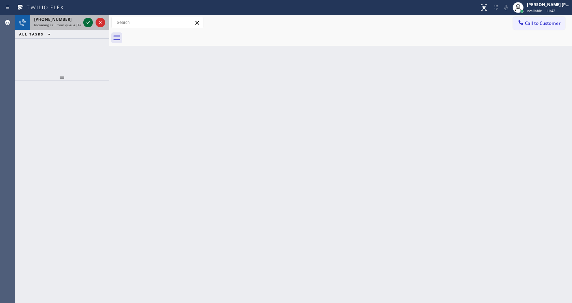
click at [88, 22] on icon at bounding box center [88, 22] width 8 height 8
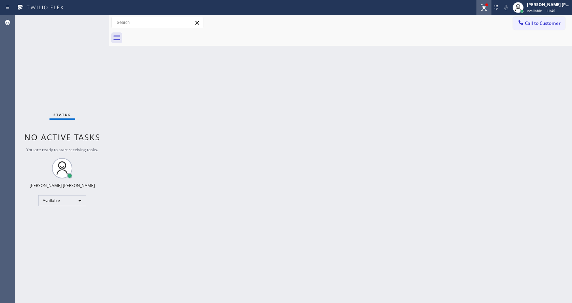
click at [488, 6] on icon at bounding box center [484, 7] width 8 height 8
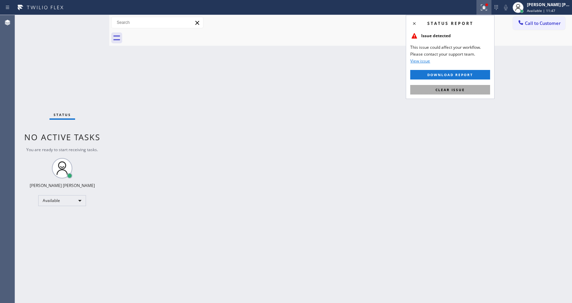
click at [448, 85] on button "Clear issue" at bounding box center [450, 90] width 80 height 10
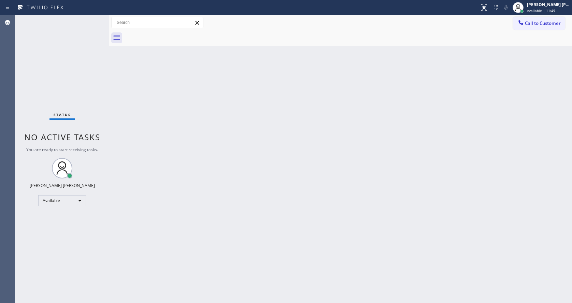
drag, startPoint x: 108, startPoint y: 23, endPoint x: 102, endPoint y: 21, distance: 6.8
click at [102, 21] on div "Status No active tasks You are ready to start receiving tasks. [PERSON_NAME] [P…" at bounding box center [293, 159] width 557 height 288
click at [89, 19] on div "Status No active tasks You are ready to start receiving tasks. [PERSON_NAME] [P…" at bounding box center [62, 159] width 94 height 288
click at [90, 20] on div "Status No active tasks You are ready to start receiving tasks. [PERSON_NAME] [P…" at bounding box center [62, 159] width 94 height 288
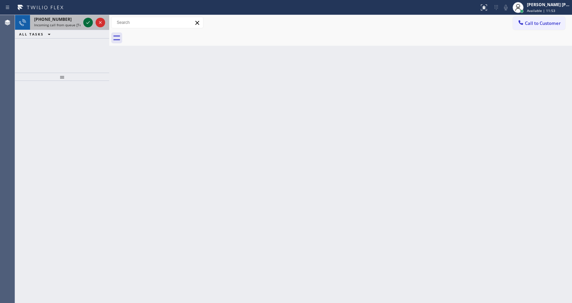
click at [90, 20] on icon at bounding box center [88, 22] width 8 height 8
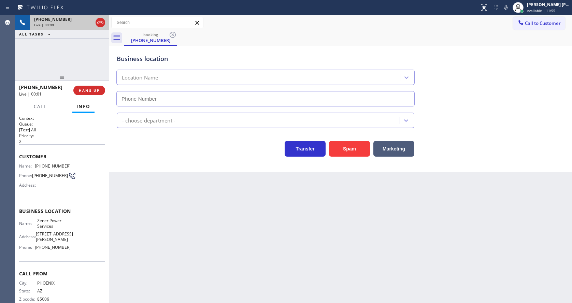
type input "[PHONE_NUMBER]"
click at [85, 88] on span "HANG UP" at bounding box center [89, 90] width 21 height 5
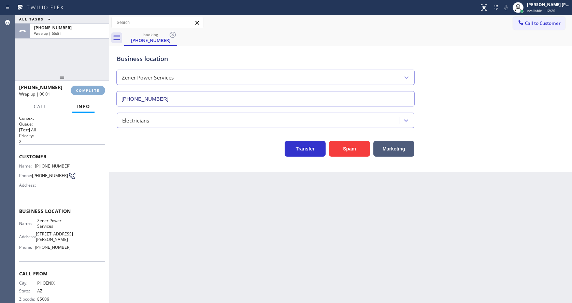
click at [85, 88] on span "COMPLETE" at bounding box center [88, 90] width 24 height 5
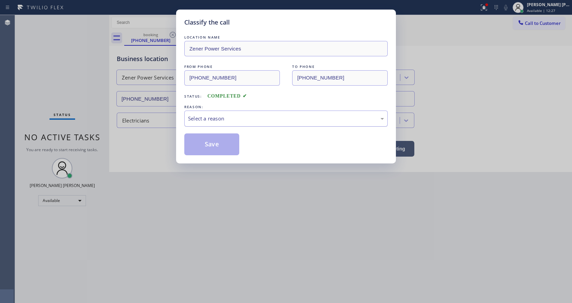
click at [210, 124] on div "Select a reason" at bounding box center [285, 119] width 203 height 16
click at [210, 140] on button "Save" at bounding box center [211, 144] width 55 height 22
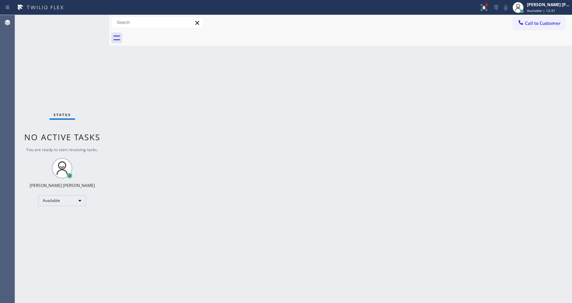
click at [90, 18] on div "Status No active tasks You are ready to start receiving tasks. [PERSON_NAME] [P…" at bounding box center [62, 159] width 94 height 288
click at [216, 164] on div "Back to Dashboard Change Sender ID Customers Technicians Select a contact Outbo…" at bounding box center [340, 159] width 463 height 288
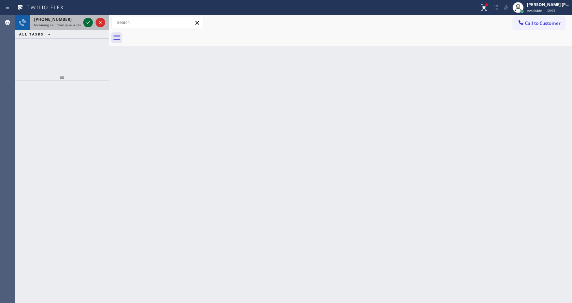
click at [83, 21] on div at bounding box center [88, 22] width 10 height 8
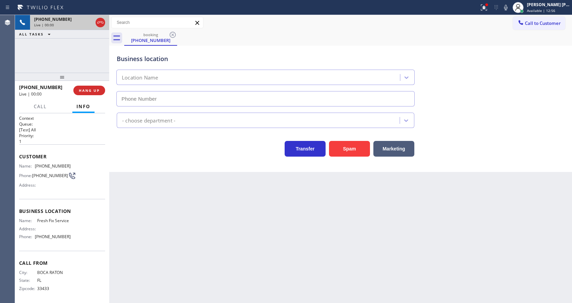
type input "[PHONE_NUMBER]"
click at [90, 91] on span "HANG UP" at bounding box center [89, 90] width 21 height 5
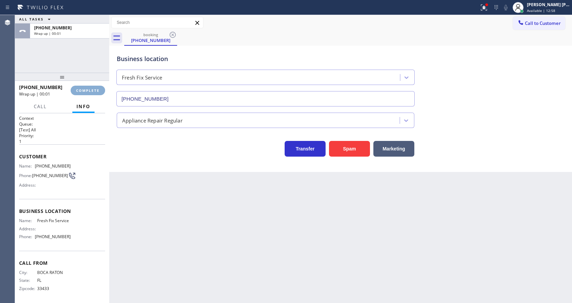
click at [90, 91] on span "COMPLETE" at bounding box center [88, 90] width 24 height 5
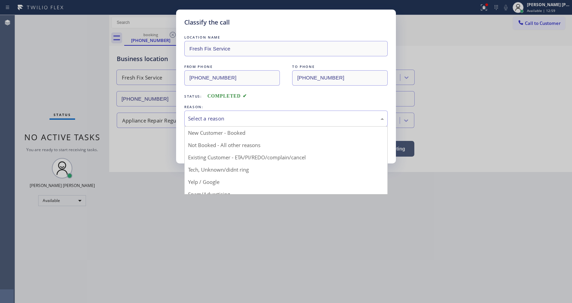
click at [224, 115] on div "Select a reason" at bounding box center [286, 119] width 196 height 8
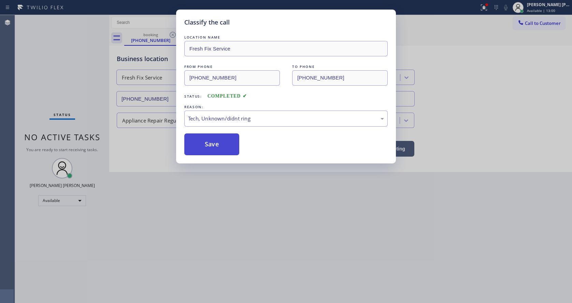
click at [205, 142] on button "Save" at bounding box center [211, 144] width 55 height 22
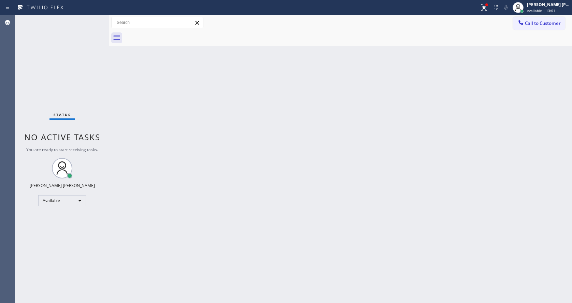
click at [96, 18] on div "Status No active tasks You are ready to start receiving tasks. [PERSON_NAME] [P…" at bounding box center [62, 159] width 94 height 288
click at [94, 19] on div "Status No active tasks You are ready to start receiving tasks. [PERSON_NAME] [P…" at bounding box center [62, 159] width 94 height 288
click at [92, 20] on div "Status No active tasks You are ready to start receiving tasks. [PERSON_NAME] [P…" at bounding box center [62, 159] width 94 height 288
click at [91, 20] on div "Status No active tasks You are ready to start receiving tasks. [PERSON_NAME] [P…" at bounding box center [62, 159] width 94 height 288
click at [92, 20] on div "Status No active tasks You are ready to start receiving tasks. [PERSON_NAME] [P…" at bounding box center [62, 159] width 94 height 288
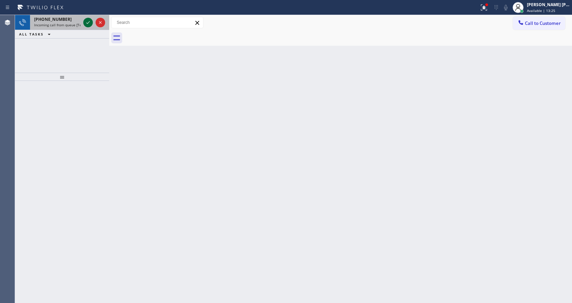
click at [92, 20] on div at bounding box center [88, 22] width 10 height 8
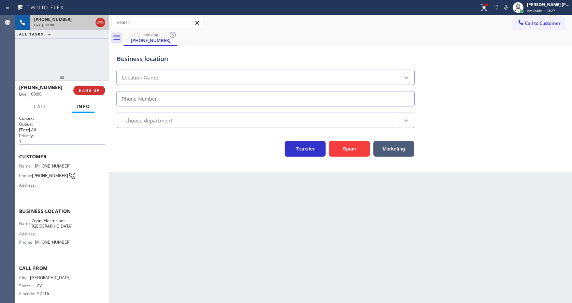
type input "[PHONE_NUMBER]"
click at [94, 90] on span "HANG UP" at bounding box center [89, 90] width 21 height 5
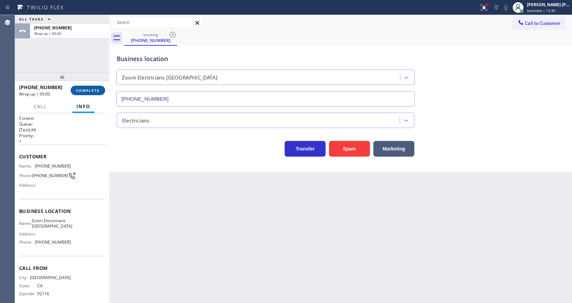
click at [94, 90] on span "COMPLETE" at bounding box center [88, 90] width 24 height 5
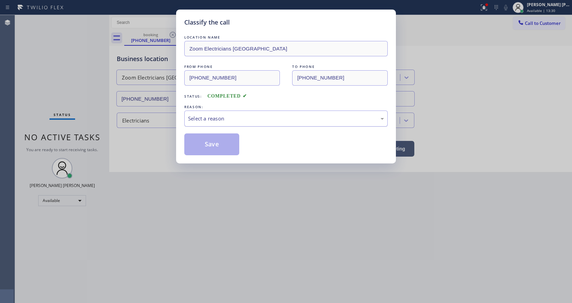
click at [198, 118] on div "Select a reason" at bounding box center [286, 119] width 196 height 8
click at [214, 155] on button "Save" at bounding box center [211, 144] width 55 height 22
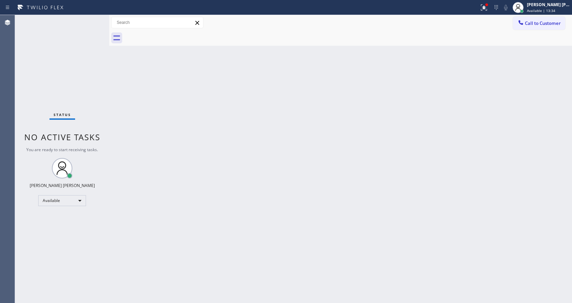
click at [95, 20] on div "Status No active tasks You are ready to start receiving tasks. [PERSON_NAME] [P…" at bounding box center [62, 159] width 94 height 288
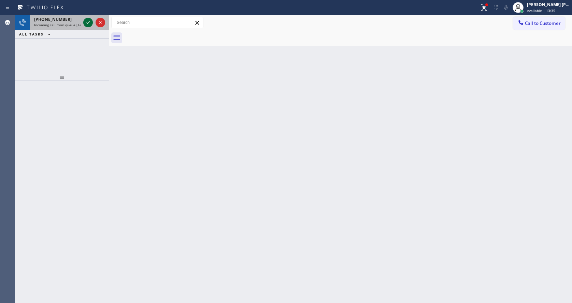
click at [89, 23] on icon at bounding box center [88, 22] width 8 height 8
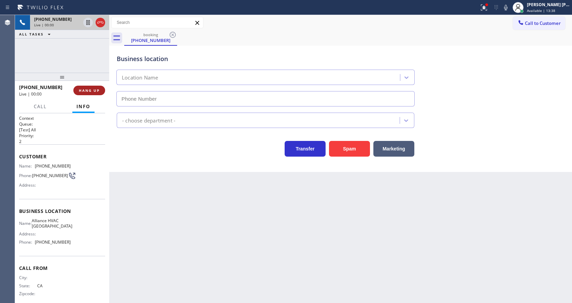
type input "[PHONE_NUMBER]"
click at [84, 91] on span "HANG UP" at bounding box center [89, 90] width 21 height 5
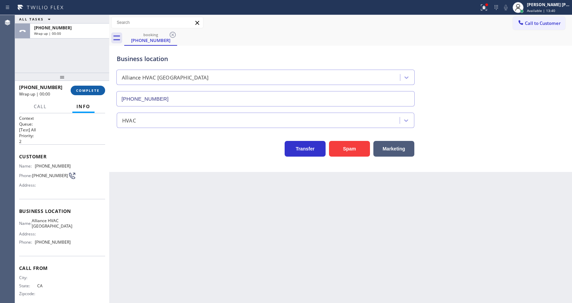
click at [84, 91] on span "COMPLETE" at bounding box center [88, 90] width 24 height 5
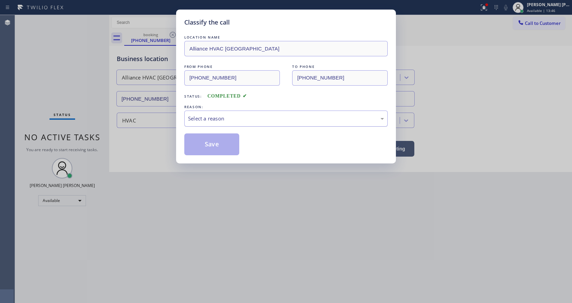
click at [209, 121] on div "Select a reason" at bounding box center [286, 119] width 196 height 8
click at [214, 146] on button "Save" at bounding box center [211, 144] width 55 height 22
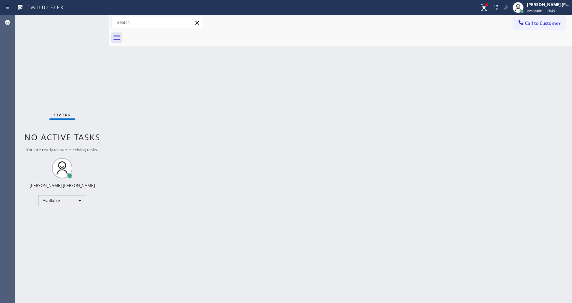
click at [90, 18] on div "Status No active tasks You are ready to start receiving tasks. [PERSON_NAME] [P…" at bounding box center [62, 159] width 94 height 288
click at [90, 20] on div "Status No active tasks You are ready to start receiving tasks. [PERSON_NAME] [P…" at bounding box center [62, 159] width 94 height 288
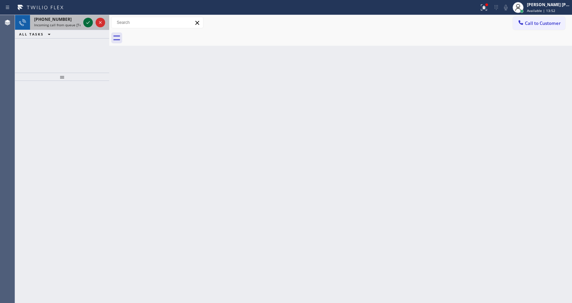
click at [90, 20] on icon at bounding box center [88, 22] width 8 height 8
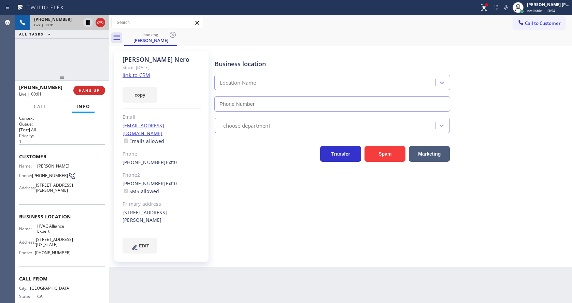
type input "[PHONE_NUMBER]"
click at [145, 74] on link "link to CRM" at bounding box center [137, 75] width 28 height 7
click at [55, 32] on button "ALL TASKS" at bounding box center [36, 34] width 42 height 8
click at [86, 42] on div "[PHONE_NUMBER] Live | 00:24 ALL TASKS ALL TASKS ACTIVE TASKS TASKS IN WRAP UP" at bounding box center [62, 44] width 94 height 58
click at [87, 21] on icon at bounding box center [87, 22] width 3 height 5
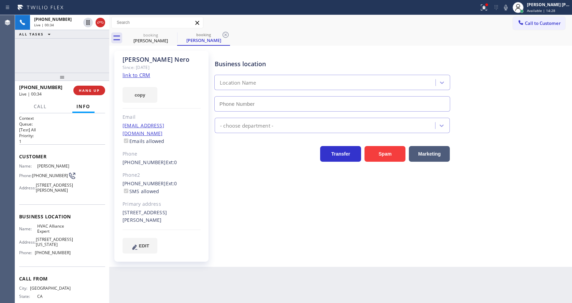
type input "[PHONE_NUMBER]"
click at [509, 14] on div "Status report Issues detected These issues could affect your workflow. Please c…" at bounding box center [525, 7] width 96 height 15
click at [507, 13] on div "Status report Issues detected These issues could affect your workflow. Please c…" at bounding box center [525, 7] width 96 height 15
click at [507, 9] on icon at bounding box center [506, 7] width 8 height 8
click at [485, 8] on icon at bounding box center [484, 7] width 8 height 8
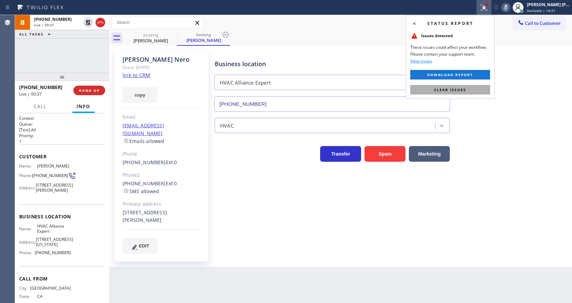
click at [469, 93] on button "Clear issues" at bounding box center [450, 90] width 80 height 10
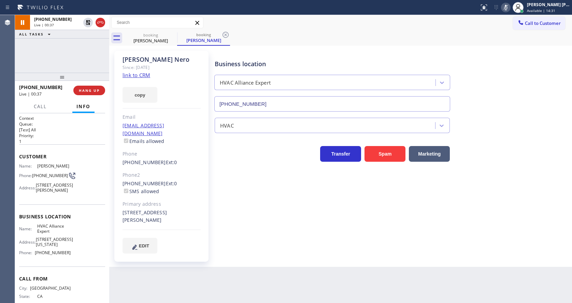
click at [486, 85] on div "Business location HVAC Alliance Expert [PHONE_NUMBER]" at bounding box center [391, 81] width 357 height 62
drag, startPoint x: 385, startPoint y: 244, endPoint x: 279, endPoint y: 183, distance: 122.8
click at [385, 245] on div "Business location HVAC Alliance Expert [PHONE_NUMBER] HVAC Transfer Spam Market…" at bounding box center [391, 159] width 357 height 213
click at [224, 33] on icon at bounding box center [226, 35] width 8 height 8
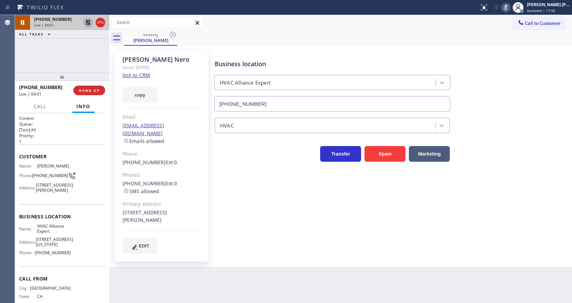
click at [87, 23] on icon at bounding box center [88, 22] width 8 height 8
type input "[PHONE_NUMBER]"
click at [510, 8] on icon at bounding box center [506, 7] width 8 height 8
click at [507, 71] on div "Business location HVAC Alliance Expert [PHONE_NUMBER]" at bounding box center [391, 81] width 357 height 62
click at [224, 40] on div "[PERSON_NAME]" at bounding box center [204, 40] width 52 height 6
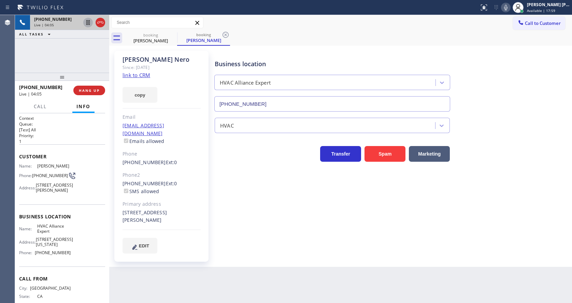
click at [225, 32] on icon at bounding box center [226, 35] width 8 height 8
click at [508, 5] on icon at bounding box center [505, 7] width 3 height 5
click at [509, 50] on div "Business location HVAC Alliance Expert [PHONE_NUMBER]" at bounding box center [391, 81] width 357 height 62
click at [345, 243] on div "Business location HVAC Alliance Expert [PHONE_NUMBER] HVAC Transfer Spam Market…" at bounding box center [391, 152] width 357 height 199
click at [322, 73] on div "HVAC Alliance Expert" at bounding box center [332, 81] width 239 height 18
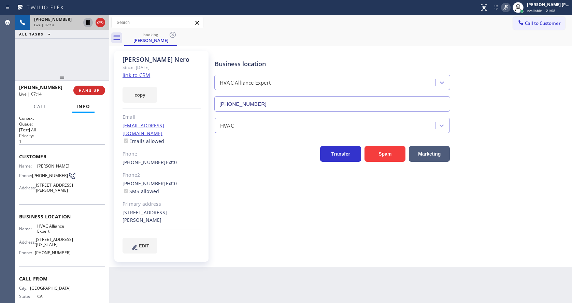
click at [526, 76] on div "Business location HVAC Alliance Expert [PHONE_NUMBER]" at bounding box center [391, 81] width 357 height 62
click at [509, 10] on icon at bounding box center [506, 7] width 8 height 8
click at [500, 99] on div "Business location HVAC Alliance Expert [PHONE_NUMBER]" at bounding box center [391, 81] width 357 height 62
click at [306, 288] on div "Back to Dashboard Change Sender ID Customers Technicians Select a contact Outbo…" at bounding box center [340, 159] width 463 height 288
click at [189, 160] on div "[PERSON_NAME] Since: [DATE] link to CRM copy Email [EMAIL_ADDRESS][DOMAIN_NAME]…" at bounding box center [161, 156] width 94 height 211
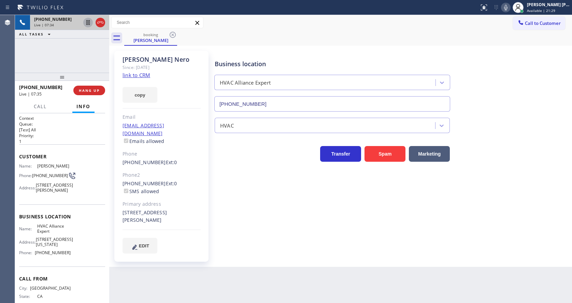
click at [508, 10] on icon at bounding box center [505, 7] width 3 height 5
click at [510, 91] on div "Business location HVAC Alliance Expert [PHONE_NUMBER]" at bounding box center [391, 81] width 357 height 62
click at [510, 8] on icon at bounding box center [506, 7] width 8 height 8
click at [499, 95] on div "Business location HVAC Alliance Expert [PHONE_NUMBER]" at bounding box center [391, 81] width 357 height 62
click at [269, 260] on div "Back to Dashboard Change Sender ID Customers Technicians Select a contact Outbo…" at bounding box center [340, 159] width 463 height 288
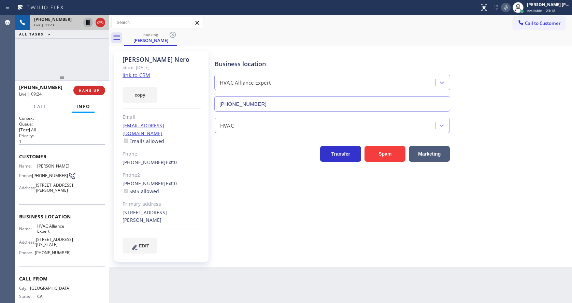
click at [385, 259] on div "[PERSON_NAME] Since: [DATE] link to CRM copy Email [EMAIL_ADDRESS][DOMAIN_NAME]…" at bounding box center [340, 156] width 463 height 221
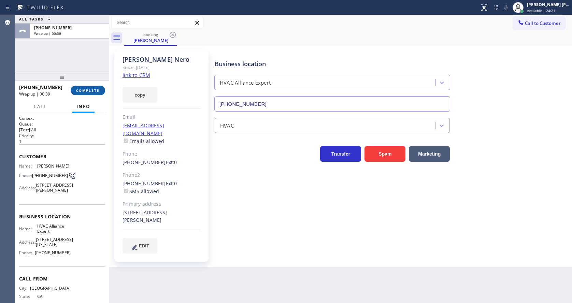
click at [83, 88] on span "COMPLETE" at bounding box center [88, 90] width 24 height 5
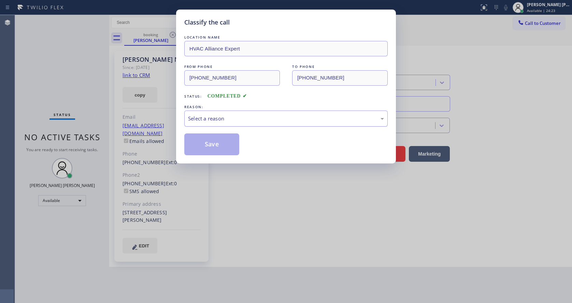
click at [196, 112] on div "Select a reason" at bounding box center [285, 119] width 203 height 16
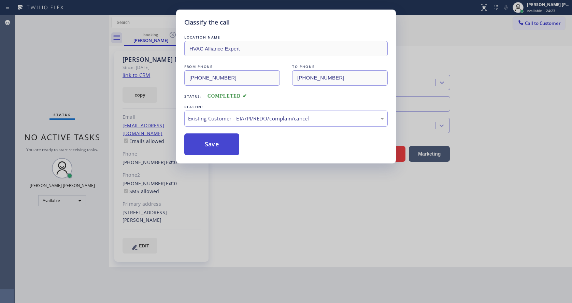
click at [209, 143] on button "Save" at bounding box center [211, 144] width 55 height 22
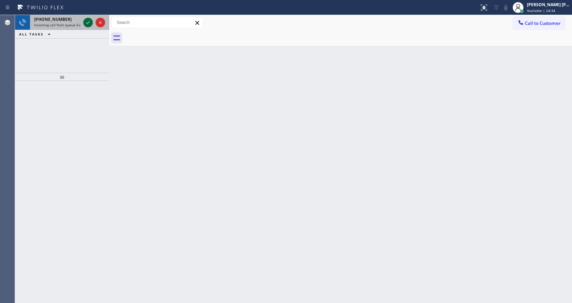
click at [90, 23] on icon at bounding box center [88, 22] width 8 height 8
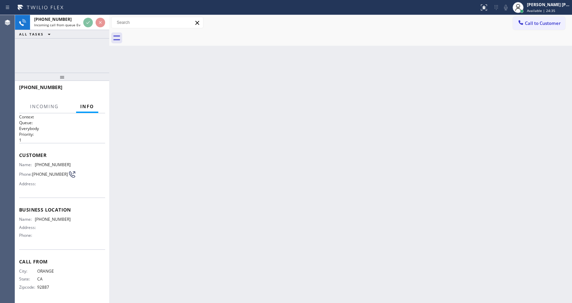
scroll to position [4, 0]
click at [281, 213] on div "Back to Dashboard Change Sender ID Customers Technicians Select a contact Outbo…" at bounding box center [340, 159] width 463 height 288
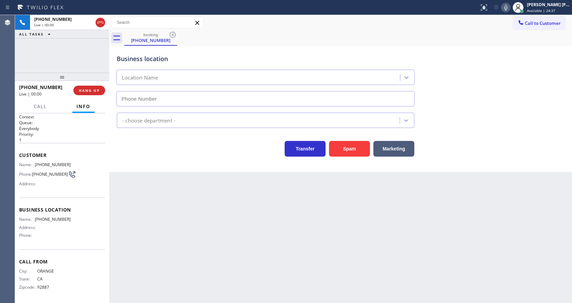
click at [253, 237] on div "Back to Dashboard Change Sender ID Customers Technicians Select a contact Outbo…" at bounding box center [340, 159] width 463 height 288
click at [175, 187] on div "Back to Dashboard Change Sender ID Customers Technicians Select a contact Outbo…" at bounding box center [340, 159] width 463 height 288
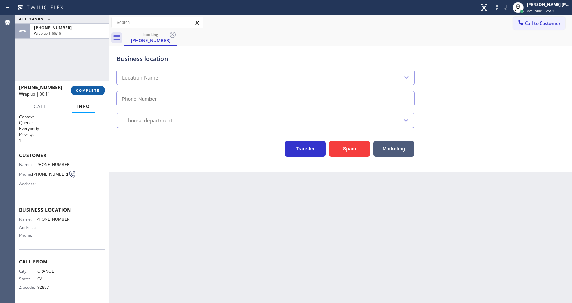
click at [77, 92] on span "COMPLETE" at bounding box center [88, 90] width 24 height 5
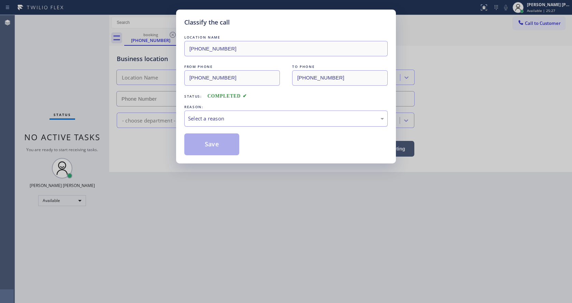
click at [223, 124] on div "Select a reason" at bounding box center [285, 119] width 203 height 16
click at [213, 146] on button "Save" at bounding box center [211, 144] width 55 height 22
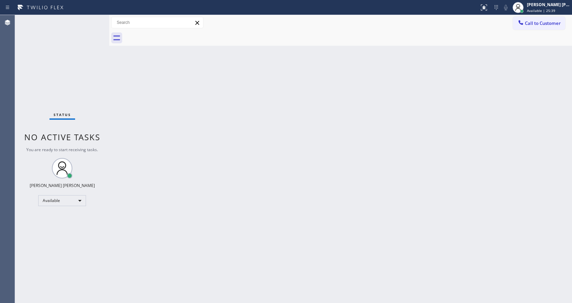
click at [164, 95] on div "Back to Dashboard Change Sender ID Customers Technicians Select a contact Outbo…" at bounding box center [340, 159] width 463 height 288
click at [203, 202] on div "Back to Dashboard Change Sender ID Customers Technicians Select a contact Outbo…" at bounding box center [340, 159] width 463 height 288
drag, startPoint x: 304, startPoint y: 232, endPoint x: 241, endPoint y: 185, distance: 78.5
click at [304, 232] on div "Back to Dashboard Change Sender ID Customers Technicians Select a contact Outbo…" at bounding box center [340, 159] width 463 height 288
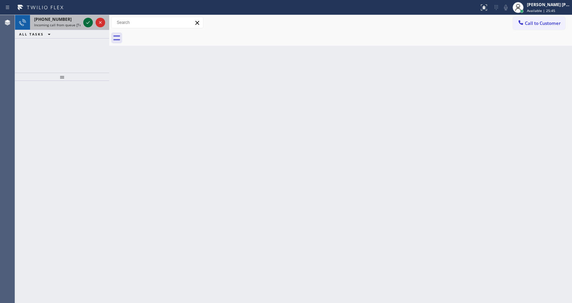
click at [89, 22] on icon at bounding box center [88, 22] width 8 height 8
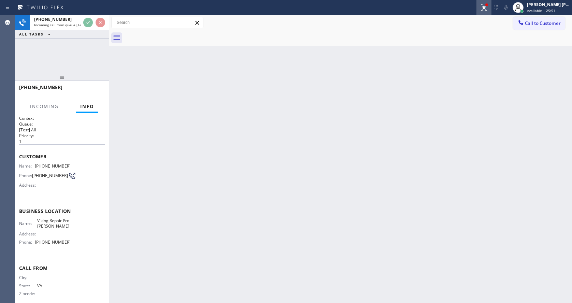
click at [480, 4] on div at bounding box center [484, 7] width 15 height 8
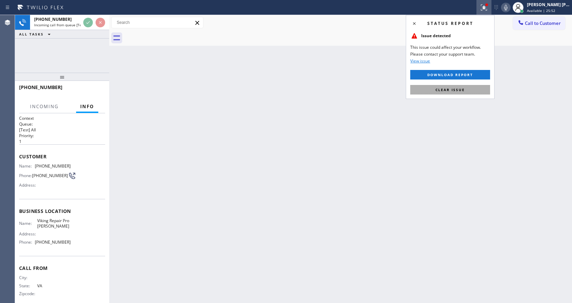
click at [455, 87] on span "Clear issue" at bounding box center [450, 89] width 29 height 5
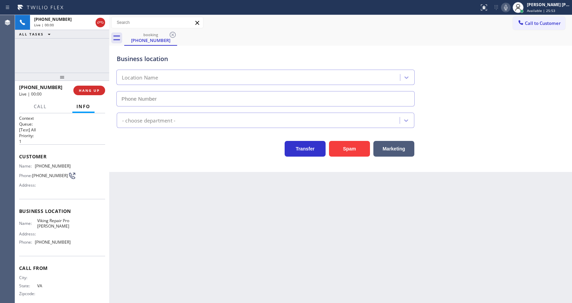
type input "[PHONE_NUMBER]"
click at [218, 198] on div "Back to Dashboard Change Sender ID Customers Technicians Select a contact Outbo…" at bounding box center [340, 159] width 463 height 288
click at [360, 149] on button "Spam" at bounding box center [349, 149] width 41 height 16
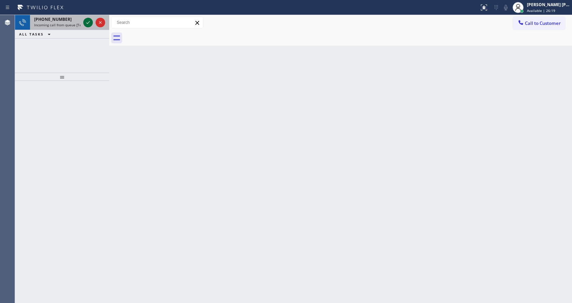
click at [88, 21] on icon at bounding box center [88, 22] width 8 height 8
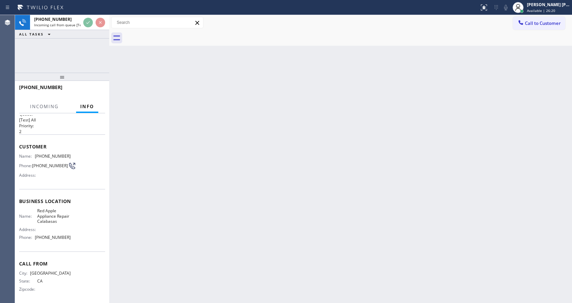
scroll to position [19, 0]
click at [260, 192] on div "Back to Dashboard Change Sender ID Customers Technicians Select a contact Outbo…" at bounding box center [340, 159] width 463 height 288
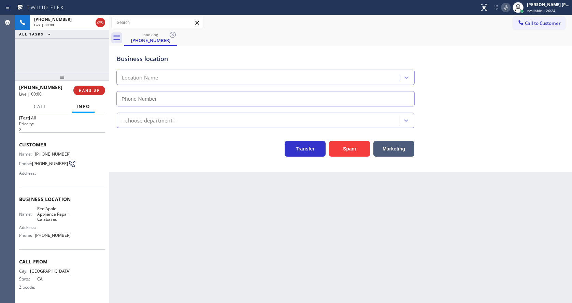
type input "[PHONE_NUMBER]"
click at [344, 149] on button "Spam" at bounding box center [349, 149] width 41 height 16
click at [243, 281] on div "Back to Dashboard Change Sender ID Customers Technicians Select a contact Outbo…" at bounding box center [340, 159] width 463 height 288
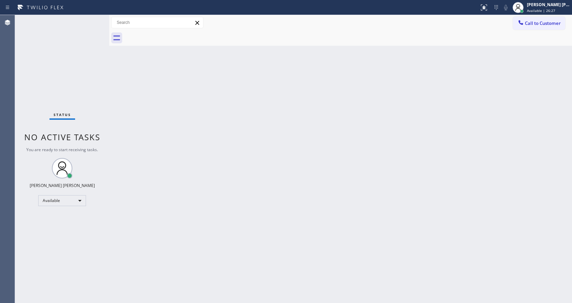
click at [260, 260] on div "Back to Dashboard Change Sender ID Customers Technicians Select a contact Outbo…" at bounding box center [340, 159] width 463 height 288
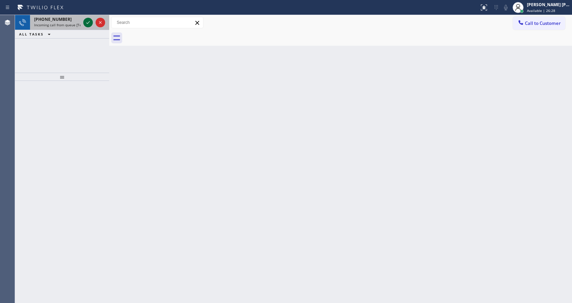
click at [86, 25] on icon at bounding box center [88, 22] width 8 height 8
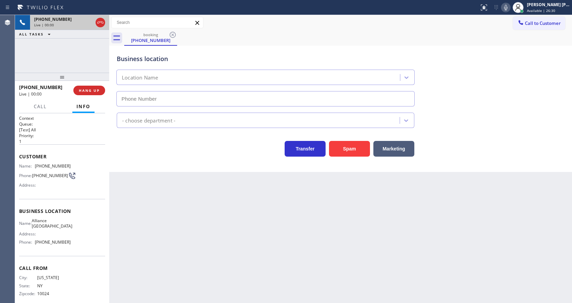
scroll to position [9, 0]
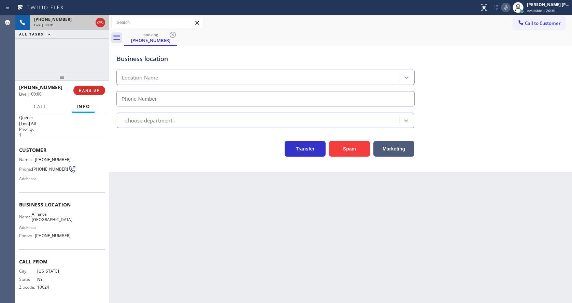
type input "[PHONE_NUMBER]"
click at [149, 252] on div "Back to Dashboard Change Sender ID Customers Technicians Select a contact Outbo…" at bounding box center [340, 159] width 463 height 288
drag, startPoint x: 198, startPoint y: 256, endPoint x: 201, endPoint y: 275, distance: 19.6
click at [198, 255] on div "Back to Dashboard Change Sender ID Customers Technicians Select a contact Outbo…" at bounding box center [340, 159] width 463 height 288
click at [136, 171] on div "Business location Alliance [GEOGRAPHIC_DATA] [PHONE_NUMBER] HVAC Transfer Spam …" at bounding box center [340, 109] width 463 height 126
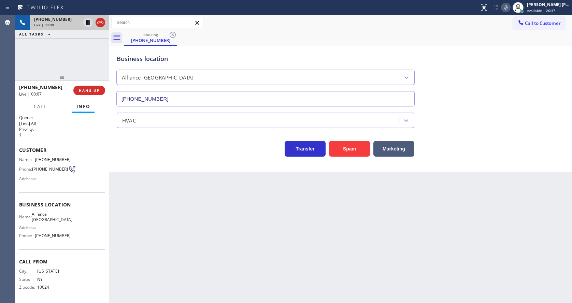
click at [508, 10] on icon at bounding box center [506, 7] width 8 height 8
click at [353, 145] on button "Spam" at bounding box center [349, 149] width 41 height 16
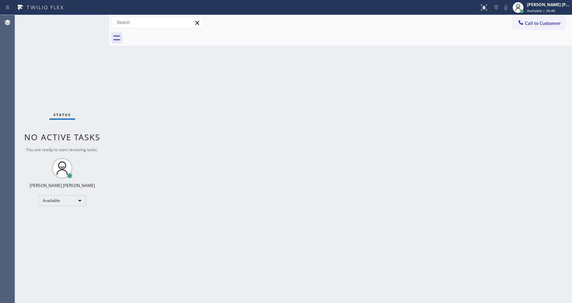
click at [175, 88] on div "Back to Dashboard Change Sender ID Customers Technicians Select a contact Outbo…" at bounding box center [340, 159] width 463 height 288
click at [93, 20] on div "Status No active tasks You are ready to start receiving tasks. [PERSON_NAME] [P…" at bounding box center [62, 159] width 94 height 288
click at [92, 18] on div "Status No active tasks You are ready to start receiving tasks. [PERSON_NAME] [P…" at bounding box center [62, 159] width 94 height 288
click at [91, 20] on div "Status No active tasks You are ready to start receiving tasks. [PERSON_NAME] [P…" at bounding box center [62, 159] width 94 height 288
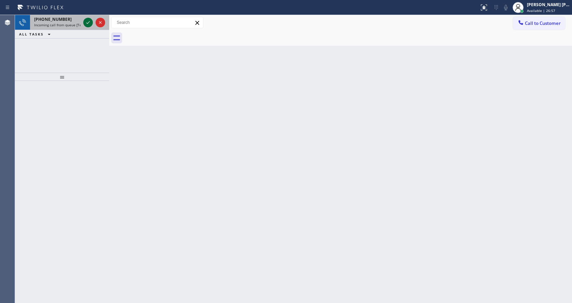
click at [85, 22] on icon at bounding box center [88, 22] width 8 height 8
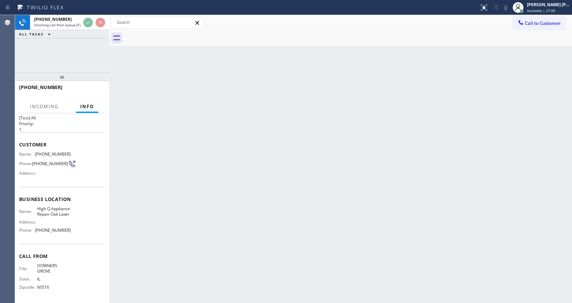
scroll to position [25, 0]
click at [198, 223] on div "Back to Dashboard Change Sender ID Customers Technicians Select a contact Outbo…" at bounding box center [340, 159] width 463 height 288
click at [312, 127] on div "Back to Dashboard Change Sender ID Customers Technicians Select a contact Outbo…" at bounding box center [340, 159] width 463 height 288
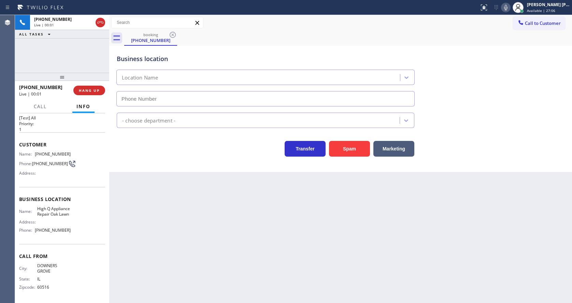
type input "[PHONE_NUMBER]"
click at [199, 225] on div "Back to Dashboard Change Sender ID Customers Technicians Select a contact Outbo…" at bounding box center [340, 159] width 463 height 288
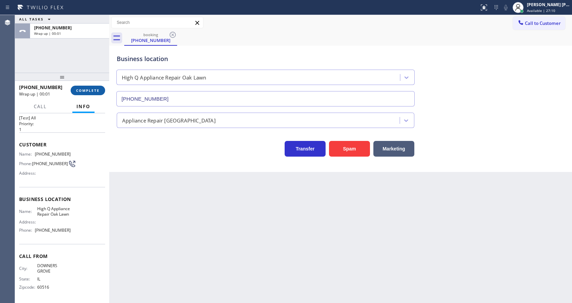
click at [78, 90] on span "COMPLETE" at bounding box center [88, 90] width 24 height 5
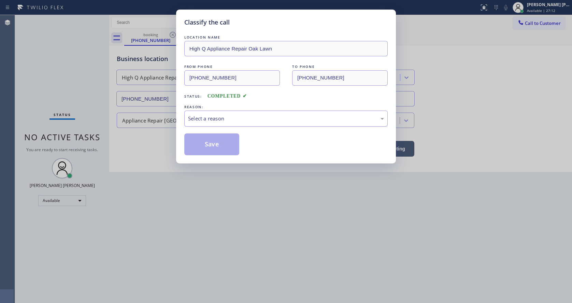
click at [205, 116] on div "Select a reason" at bounding box center [286, 119] width 196 height 8
click at [205, 139] on button "Save" at bounding box center [211, 144] width 55 height 22
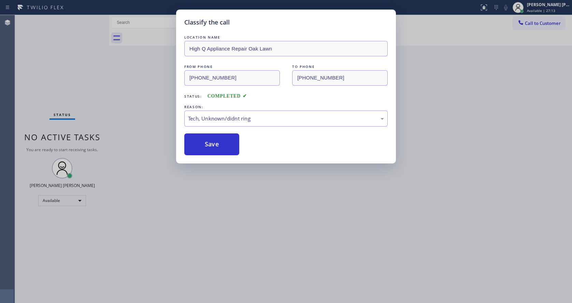
drag, startPoint x: 300, startPoint y: 236, endPoint x: 233, endPoint y: 259, distance: 70.6
click at [300, 236] on div "Classify the call LOCATION NAME Alliance HVAC [PERSON_NAME][GEOGRAPHIC_DATA] FR…" at bounding box center [293, 159] width 557 height 288
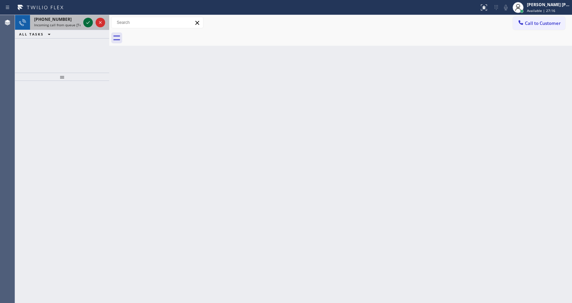
click at [86, 24] on icon at bounding box center [88, 22] width 8 height 8
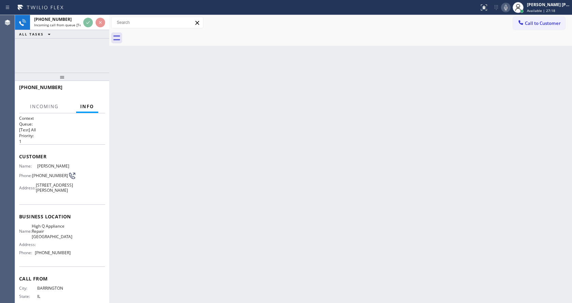
scroll to position [30, 0]
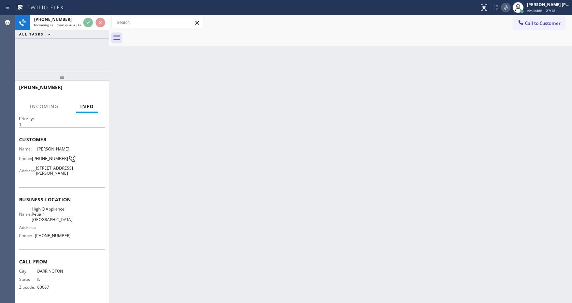
click at [209, 218] on div "Back to Dashboard Change Sender ID Customers Technicians Select a contact Outbo…" at bounding box center [340, 159] width 463 height 288
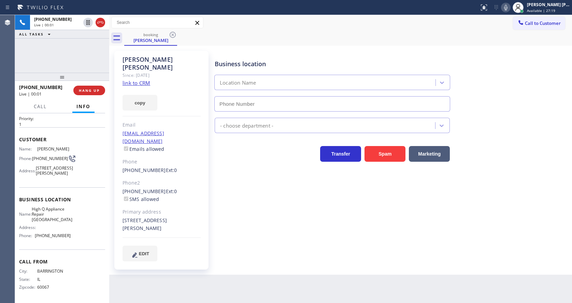
type input "[PHONE_NUMBER]"
click at [145, 80] on link "link to CRM" at bounding box center [137, 83] width 28 height 7
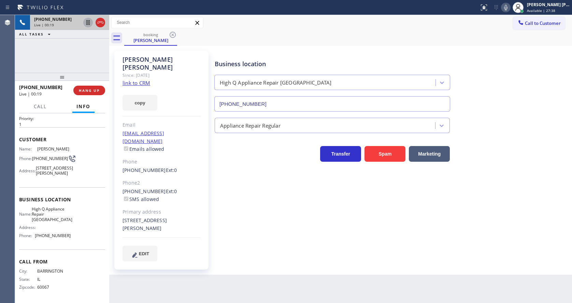
click at [86, 20] on icon at bounding box center [88, 22] width 8 height 8
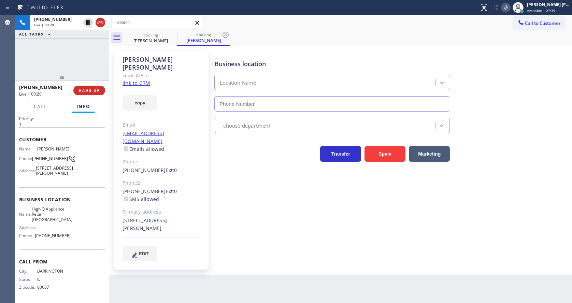
type input "[PHONE_NUMBER]"
click at [510, 8] on icon at bounding box center [506, 7] width 8 height 8
click at [509, 30] on div "booking [PERSON_NAME] booking [PERSON_NAME]" at bounding box center [348, 37] width 448 height 15
click at [224, 30] on div "Call to Customer Outbound call Location Search location Your caller id phone nu…" at bounding box center [340, 22] width 463 height 15
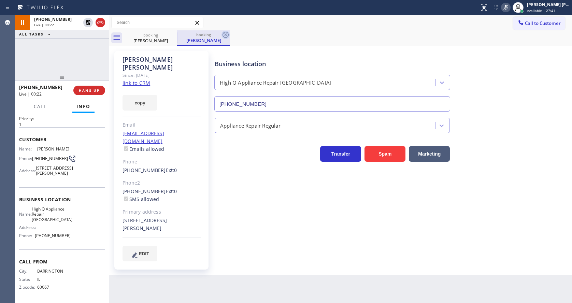
click at [224, 37] on icon at bounding box center [226, 35] width 8 height 8
click at [231, 216] on div "Business location High Q Appliance Repair [GEOGRAPHIC_DATA] [PHONE_NUMBER] Appl…" at bounding box center [391, 156] width 357 height 207
click at [510, 8] on icon at bounding box center [506, 7] width 8 height 8
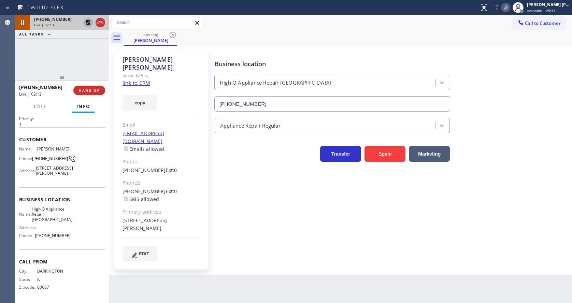
click at [86, 21] on icon at bounding box center [88, 22] width 8 height 8
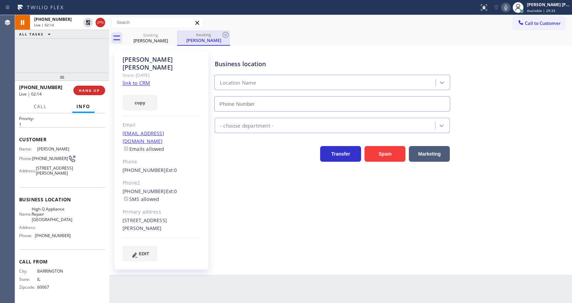
type input "[PHONE_NUMBER]"
click at [225, 36] on icon at bounding box center [226, 35] width 8 height 8
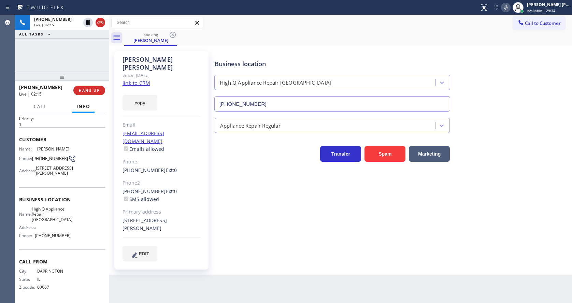
click at [241, 234] on div "Business location High Q Appliance Repair [GEOGRAPHIC_DATA] [PHONE_NUMBER] Appl…" at bounding box center [391, 156] width 357 height 207
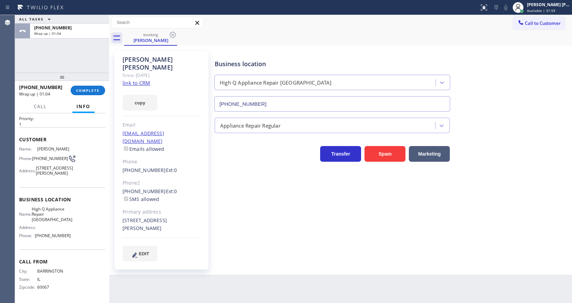
click at [329, 201] on div "Business location High Q Appliance Repair [GEOGRAPHIC_DATA] [PHONE_NUMBER] Appl…" at bounding box center [391, 156] width 357 height 207
click at [85, 84] on div "[PHONE_NUMBER] Wrap up | 01:04 COMPLETE" at bounding box center [62, 91] width 86 height 18
click at [85, 84] on div "[PHONE_NUMBER] Wrap up | 01:05 COMPLETE" at bounding box center [62, 91] width 86 height 18
click at [85, 95] on button "COMPLETE" at bounding box center [88, 91] width 34 height 10
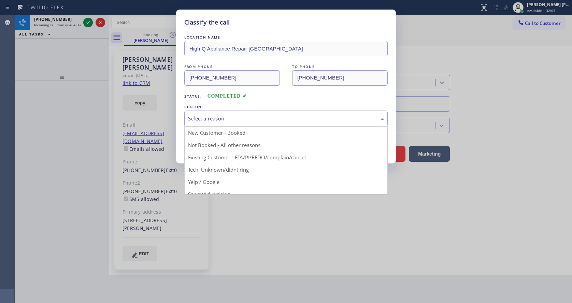
click at [198, 115] on div "Select a reason" at bounding box center [286, 119] width 196 height 8
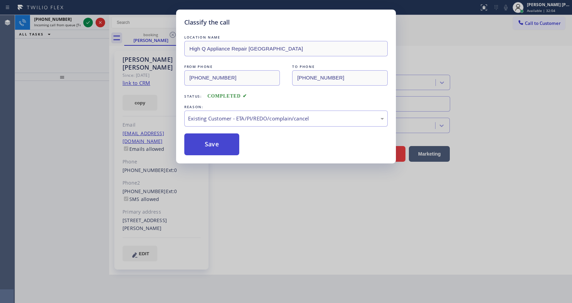
click at [211, 143] on button "Save" at bounding box center [211, 144] width 55 height 22
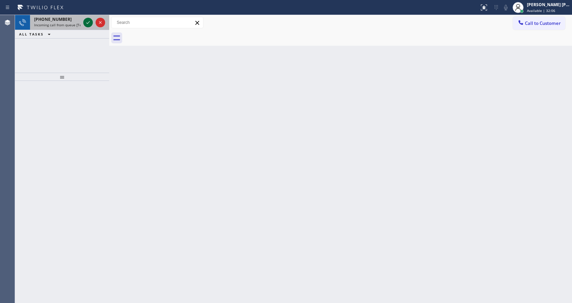
click at [89, 20] on icon at bounding box center [88, 22] width 8 height 8
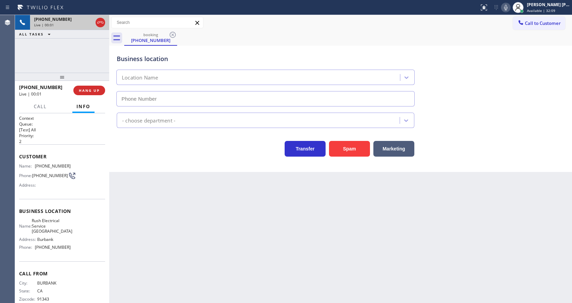
type input "[PHONE_NUMBER]"
click at [222, 233] on div "Back to Dashboard Change Sender ID Customers Technicians Select a contact Outbo…" at bounding box center [340, 159] width 463 height 288
click at [159, 232] on div "Back to Dashboard Change Sender ID Customers Technicians Select a contact Outbo…" at bounding box center [340, 159] width 463 height 288
click at [285, 259] on div "Back to Dashboard Change Sender ID Customers Technicians Select a contact Outbo…" at bounding box center [340, 159] width 463 height 288
drag, startPoint x: 172, startPoint y: 201, endPoint x: 163, endPoint y: 230, distance: 31.1
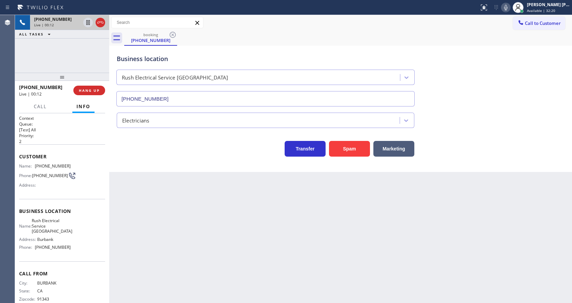
click at [172, 201] on div "Back to Dashboard Change Sender ID Customers Technicians Select a contact Outbo…" at bounding box center [340, 159] width 463 height 288
drag, startPoint x: 322, startPoint y: 183, endPoint x: 311, endPoint y: 187, distance: 11.9
click at [322, 183] on div "Back to Dashboard Change Sender ID Customers Technicians Select a contact Outbo…" at bounding box center [340, 159] width 463 height 288
click at [203, 183] on div "Back to Dashboard Change Sender ID Customers Technicians Select a contact Outbo…" at bounding box center [340, 159] width 463 height 288
drag, startPoint x: 34, startPoint y: 164, endPoint x: 83, endPoint y: 168, distance: 48.6
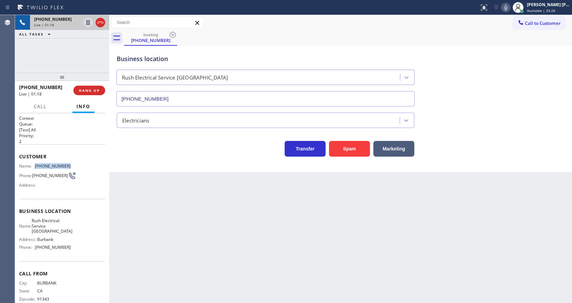
click at [83, 168] on div "Name: [PHONE_NUMBER] Phone: [PHONE_NUMBER] Address:" at bounding box center [62, 177] width 86 height 27
copy div "[PHONE_NUMBER]"
drag, startPoint x: 243, startPoint y: 241, endPoint x: 203, endPoint y: 285, distance: 60.2
click at [243, 241] on div "Back to Dashboard Change Sender ID Customers Technicians Select a contact Outbo…" at bounding box center [340, 159] width 463 height 288
drag, startPoint x: 34, startPoint y: 221, endPoint x: 75, endPoint y: 228, distance: 41.5
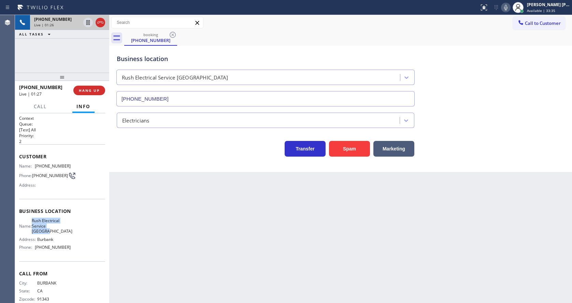
click at [75, 228] on div "Name: Rush Electrical Service Burbank Address: Burbank Phone: [PHONE_NUMBER]" at bounding box center [62, 235] width 86 height 34
copy span "Rush Electrical Service [GEOGRAPHIC_DATA]"
click at [184, 230] on div "Back to Dashboard Change Sender ID Customers Technicians Select a contact Outbo…" at bounding box center [340, 159] width 463 height 288
click at [59, 233] on div "Name: Rush Electrical Service Burbank Address: Burbank Phone: [PHONE_NUMBER]" at bounding box center [45, 235] width 52 height 34
drag, startPoint x: 32, startPoint y: 246, endPoint x: 75, endPoint y: 244, distance: 42.4
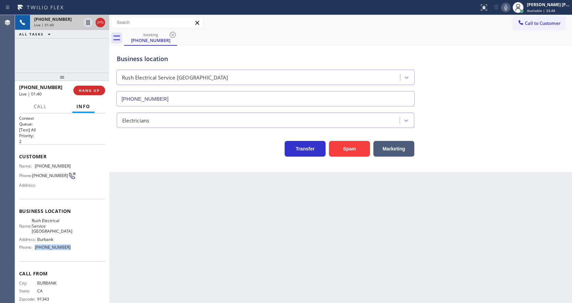
click at [75, 244] on div "Name: Rush Electrical Service Burbank Address: Burbank Phone: [PHONE_NUMBER]" at bounding box center [62, 235] width 86 height 34
copy div "[PHONE_NUMBER]"
drag, startPoint x: 184, startPoint y: 249, endPoint x: 174, endPoint y: 292, distance: 44.2
click at [183, 253] on div "Back to Dashboard Change Sender ID Customers Technicians Select a contact Outbo…" at bounding box center [340, 159] width 463 height 288
click at [517, 72] on div "Business location Rush Electrical Service [GEOGRAPHIC_DATA] [PHONE_NUMBER]" at bounding box center [340, 76] width 451 height 62
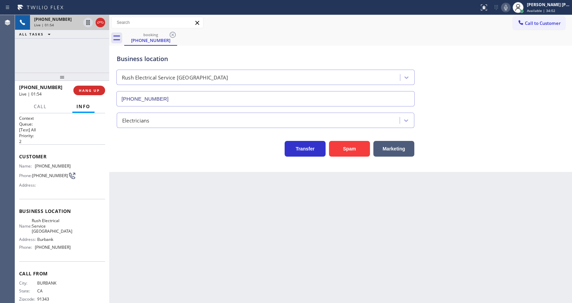
click at [508, 9] on icon at bounding box center [506, 7] width 8 height 8
click at [88, 22] on icon at bounding box center [87, 22] width 3 height 5
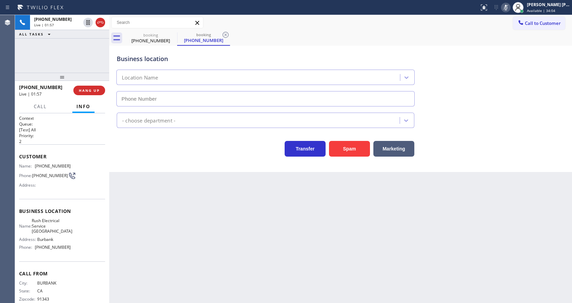
click at [136, 199] on div "Back to Dashboard Change Sender ID Customers Technicians Select a contact Outbo…" at bounding box center [340, 159] width 463 height 288
type input "[PHONE_NUMBER]"
drag, startPoint x: 258, startPoint y: 233, endPoint x: 253, endPoint y: 237, distance: 6.3
click at [258, 233] on div "Back to Dashboard Change Sender ID Customers Technicians Select a contact Outbo…" at bounding box center [340, 159] width 463 height 288
click at [173, 247] on div "Back to Dashboard Change Sender ID Customers Technicians Select a contact Outbo…" at bounding box center [340, 159] width 463 height 288
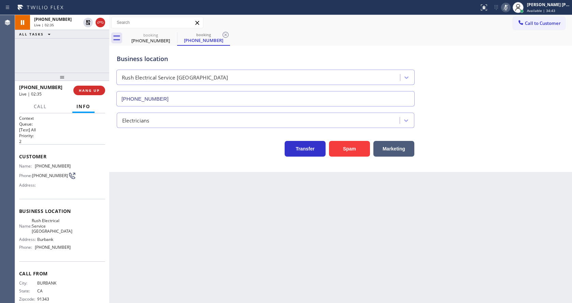
click at [262, 239] on div "Back to Dashboard Change Sender ID Customers Technicians Select a contact Outbo…" at bounding box center [340, 159] width 463 height 288
click at [198, 203] on div "Back to Dashboard Change Sender ID Customers Technicians Select a contact Outbo…" at bounding box center [340, 159] width 463 height 288
click at [164, 259] on div "Back to Dashboard Change Sender ID Customers Technicians Select a contact Outbo…" at bounding box center [340, 159] width 463 height 288
drag, startPoint x: 253, startPoint y: 264, endPoint x: 234, endPoint y: 279, distance: 23.8
click at [253, 264] on div "Back to Dashboard Change Sender ID Customers Technicians Select a contact Outbo…" at bounding box center [340, 159] width 463 height 288
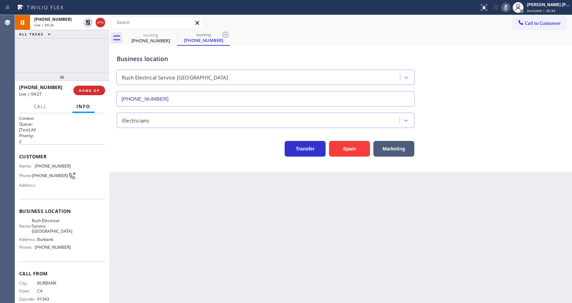
click at [211, 185] on div "Back to Dashboard Change Sender ID Customers Technicians Select a contact Outbo…" at bounding box center [340, 159] width 463 height 288
click at [88, 21] on icon at bounding box center [88, 22] width 5 height 5
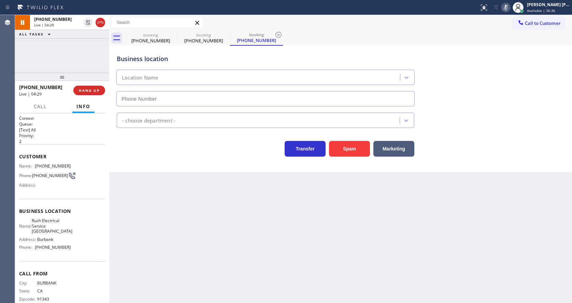
type input "[PHONE_NUMBER]"
click at [510, 11] on icon at bounding box center [506, 7] width 8 height 8
click at [495, 54] on div "Business location Rush Electrical Service [GEOGRAPHIC_DATA] [PHONE_NUMBER]" at bounding box center [340, 76] width 451 height 62
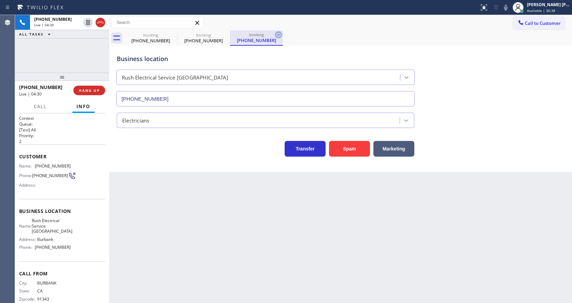
click at [279, 34] on icon at bounding box center [278, 35] width 8 height 8
click at [224, 36] on icon at bounding box center [226, 35] width 8 height 8
click at [169, 244] on div "Back to Dashboard Change Sender ID Customers Technicians Select a contact Outbo…" at bounding box center [340, 159] width 463 height 288
drag, startPoint x: 252, startPoint y: 186, endPoint x: 268, endPoint y: 122, distance: 66.3
click at [252, 186] on div "Back to Dashboard Change Sender ID Customers Technicians Select a contact Outbo…" at bounding box center [340, 159] width 463 height 288
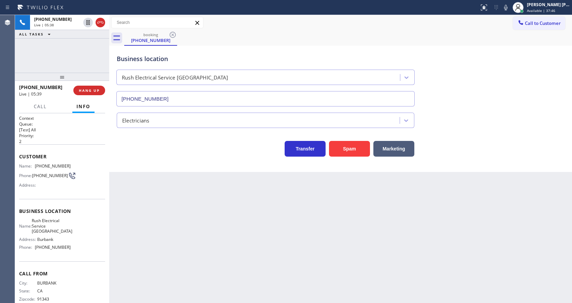
click at [185, 235] on div "Back to Dashboard Change Sender ID Customers Technicians Select a contact Outbo…" at bounding box center [340, 159] width 463 height 288
drag, startPoint x: 300, startPoint y: 209, endPoint x: 338, endPoint y: 196, distance: 40.2
click at [300, 209] on div "Back to Dashboard Change Sender ID Customers Technicians Select a contact Outbo…" at bounding box center [340, 159] width 463 height 288
click at [168, 193] on div "Back to Dashboard Change Sender ID Customers Technicians Select a contact Outbo…" at bounding box center [340, 159] width 463 height 288
drag, startPoint x: 289, startPoint y: 222, endPoint x: 250, endPoint y: 254, distance: 50.9
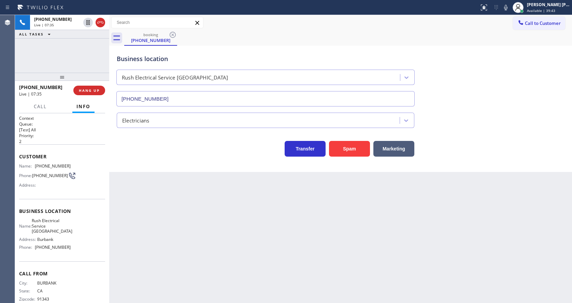
click at [289, 222] on div "Back to Dashboard Change Sender ID Customers Technicians Select a contact Outbo…" at bounding box center [340, 159] width 463 height 288
drag, startPoint x: 286, startPoint y: 252, endPoint x: 281, endPoint y: 261, distance: 10.9
click at [286, 252] on div "Back to Dashboard Change Sender ID Customers Technicians Select a contact Outbo…" at bounding box center [340, 159] width 463 height 288
click at [236, 240] on div "Back to Dashboard Change Sender ID Customers Technicians Select a contact Outbo…" at bounding box center [340, 159] width 463 height 288
click at [253, 222] on div "Back to Dashboard Change Sender ID Customers Technicians Select a contact Outbo…" at bounding box center [340, 159] width 463 height 288
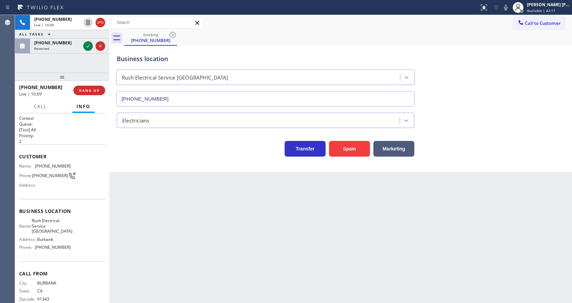
click at [167, 194] on div "Back to Dashboard Change Sender ID Customers Technicians Select a contact Outbo…" at bounding box center [340, 159] width 463 height 288
click at [87, 48] on icon at bounding box center [88, 46] width 8 height 8
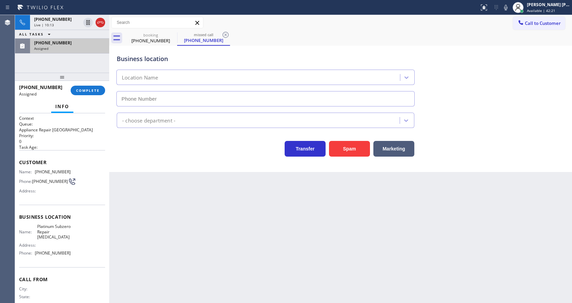
type input "[PHONE_NUMBER]"
click at [151, 171] on div "Business location Platinum Subzero Repair [MEDICAL_DATA] [PHONE_NUMBER] Applian…" at bounding box center [340, 109] width 463 height 126
click at [90, 52] on div "[PHONE_NUMBER] Assigned" at bounding box center [68, 46] width 76 height 15
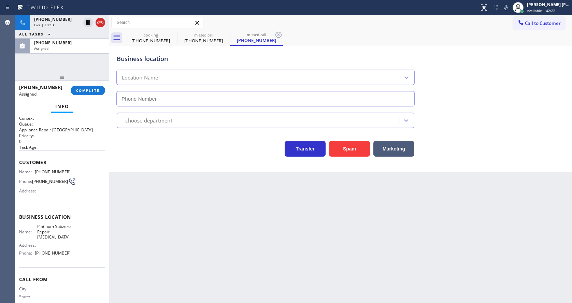
type input "[PHONE_NUMBER]"
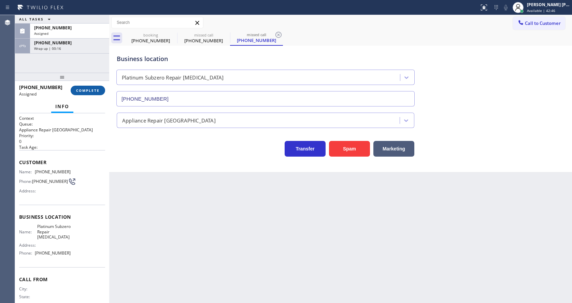
click at [86, 88] on span "COMPLETE" at bounding box center [88, 90] width 24 height 5
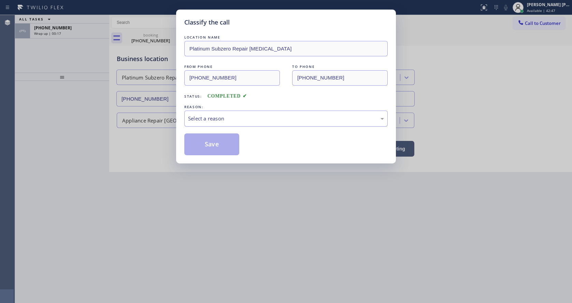
click at [197, 121] on div "Select a reason" at bounding box center [286, 119] width 196 height 8
click at [212, 151] on button "Save" at bounding box center [211, 144] width 55 height 22
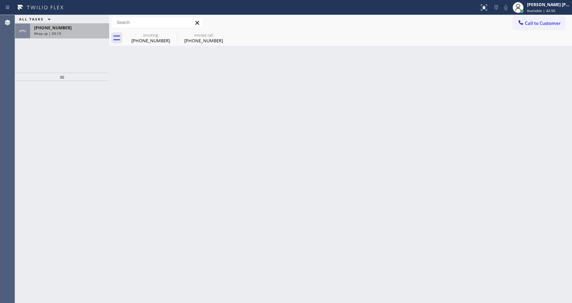
click at [87, 37] on div "[PHONE_NUMBER] Wrap up | 00:19" at bounding box center [68, 31] width 76 height 15
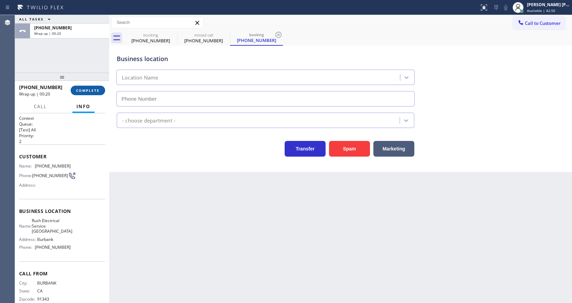
click at [91, 89] on span "COMPLETE" at bounding box center [88, 90] width 24 height 5
type input "[PHONE_NUMBER]"
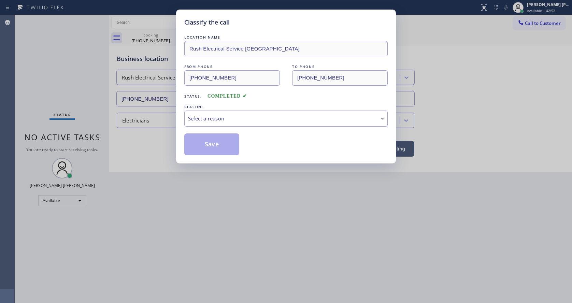
click at [215, 116] on div "Select a reason" at bounding box center [286, 119] width 196 height 8
click at [213, 148] on button "Save" at bounding box center [211, 144] width 55 height 22
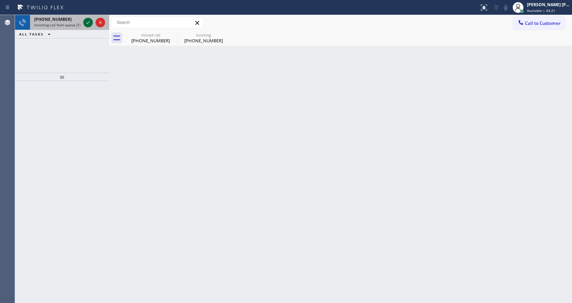
click at [87, 22] on icon at bounding box center [88, 22] width 8 height 8
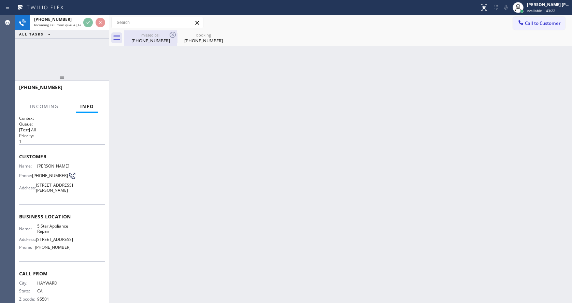
click at [160, 34] on div "missed call" at bounding box center [151, 34] width 52 height 5
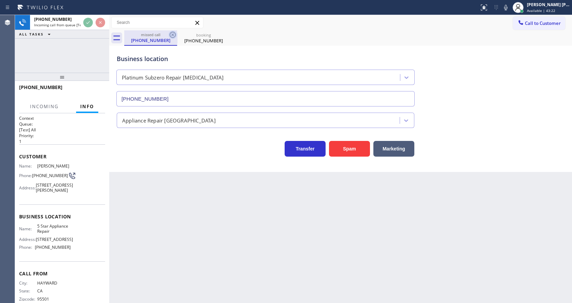
click at [171, 34] on icon at bounding box center [173, 35] width 8 height 8
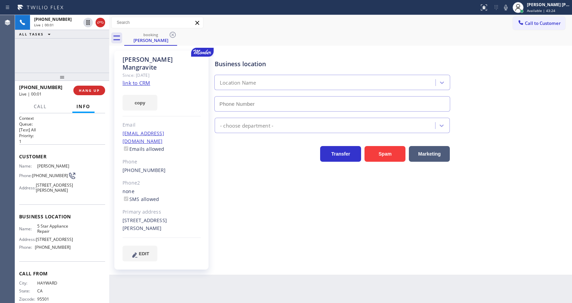
type input "[PHONE_NUMBER]"
click at [275, 198] on div "Business location 5 Star Appliance Repair [PHONE_NUMBER] 5 Star Appliance Trans…" at bounding box center [391, 156] width 357 height 207
click at [279, 217] on div "Business location 5 Star Appliance Repair [PHONE_NUMBER] 5 Star Appliance Trans…" at bounding box center [391, 156] width 357 height 207
click at [233, 235] on div "Business location 5 Star Appliance Repair [PHONE_NUMBER] 5 Star Appliance Trans…" at bounding box center [391, 156] width 357 height 207
click at [212, 247] on div "[PERSON_NAME] Since: [DATE] link to CRM copy Email [EMAIL_ADDRESS][DOMAIN_NAME]…" at bounding box center [162, 160] width 102 height 226
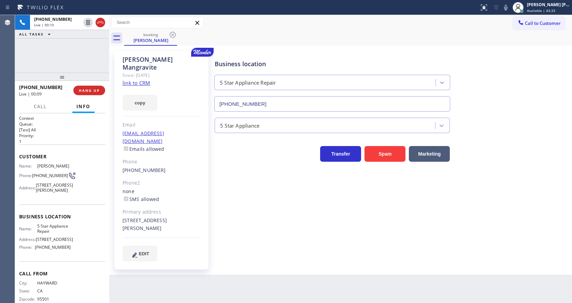
click at [139, 80] on link "link to CRM" at bounding box center [137, 83] width 28 height 7
click at [87, 22] on icon at bounding box center [87, 22] width 3 height 5
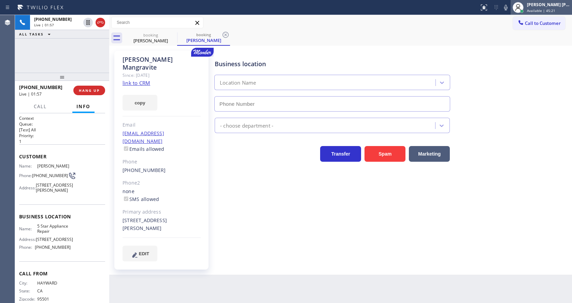
type input "[PHONE_NUMBER]"
click at [510, 4] on icon at bounding box center [506, 7] width 8 height 8
click at [233, 182] on div "Business location 5 Star Appliance Repair [PHONE_NUMBER] 5 Star Appliance Trans…" at bounding box center [391, 156] width 357 height 207
click at [244, 186] on div "Business location 5 Star Appliance Repair [PHONE_NUMBER] 5 Star Appliance Trans…" at bounding box center [391, 156] width 357 height 207
drag, startPoint x: 282, startPoint y: 205, endPoint x: 258, endPoint y: 219, distance: 28.0
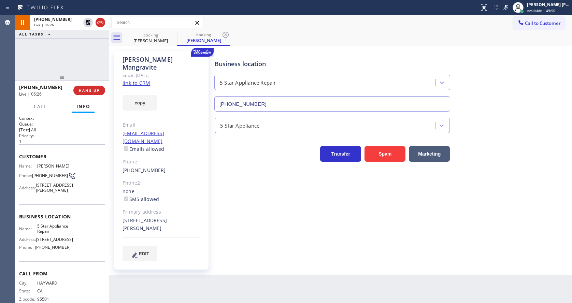
click at [282, 205] on div "Business location 5 Star Appliance Repair [PHONE_NUMBER] 5 Star Appliance Trans…" at bounding box center [391, 156] width 357 height 207
click at [351, 252] on div "Back to Dashboard Change Sender ID Customers Technicians Select a contact Outbo…" at bounding box center [340, 159] width 463 height 288
click at [224, 33] on icon at bounding box center [226, 35] width 8 height 8
click at [230, 176] on div "Business location 5 Star Appliance Repair [PHONE_NUMBER] 5 Star Appliance Trans…" at bounding box center [391, 156] width 357 height 207
click at [236, 277] on div "Back to Dashboard Change Sender ID Customers Technicians Select a contact Outbo…" at bounding box center [340, 159] width 463 height 288
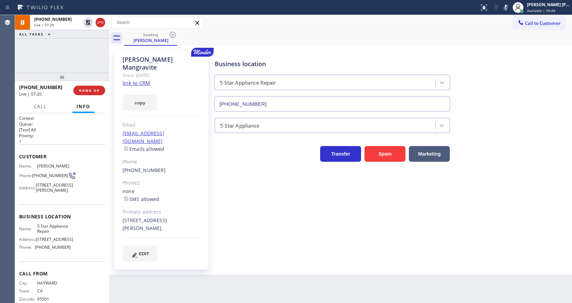
click at [283, 259] on div "Back to Dashboard Change Sender ID Customers Technicians Select a contact Outbo…" at bounding box center [340, 159] width 463 height 288
drag, startPoint x: 286, startPoint y: 229, endPoint x: 236, endPoint y: 201, distance: 56.8
click at [286, 229] on div "Business location 5 Star Appliance Repair [PHONE_NUMBER] 5 Star Appliance Trans…" at bounding box center [391, 156] width 357 height 207
click at [88, 21] on icon at bounding box center [88, 22] width 5 height 5
click at [508, 9] on icon at bounding box center [505, 7] width 3 height 5
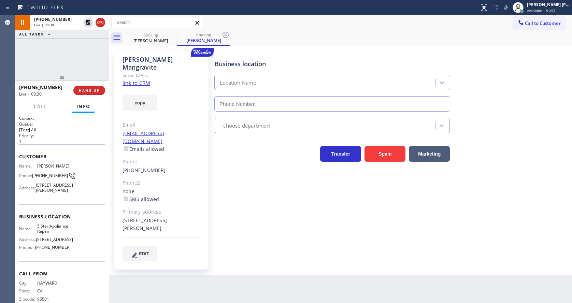
click at [504, 29] on div "Call to Customer Outbound call Location Search location Your caller id phone nu…" at bounding box center [340, 22] width 463 height 15
type input "[PHONE_NUMBER]"
click at [226, 33] on icon at bounding box center [226, 35] width 8 height 8
click at [217, 224] on div "Business location 5 Star Appliance Repair [PHONE_NUMBER] 5 Star Appliance Trans…" at bounding box center [391, 156] width 357 height 207
click at [434, 245] on div "Business location 5 Star Appliance Repair [PHONE_NUMBER] 5 Star Appliance Trans…" at bounding box center [391, 163] width 357 height 221
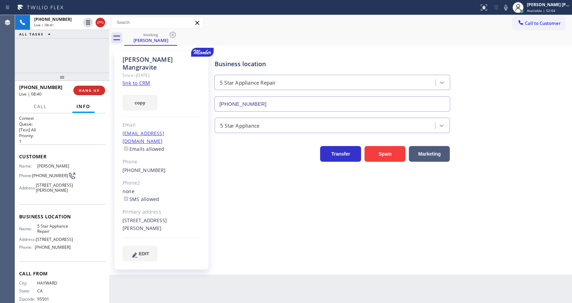
click at [336, 239] on div "Business location 5 Star Appliance Repair [PHONE_NUMBER] 5 Star Appliance Trans…" at bounding box center [391, 163] width 357 height 221
click at [510, 5] on icon at bounding box center [506, 7] width 8 height 8
click at [90, 19] on icon at bounding box center [88, 22] width 8 height 8
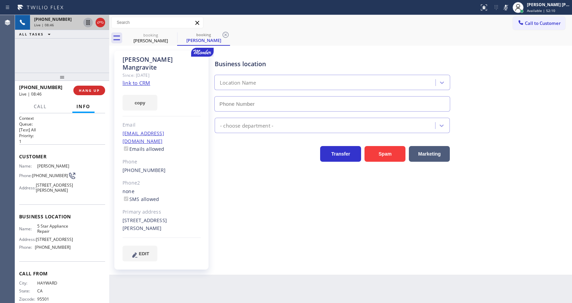
type input "[PHONE_NUMBER]"
click at [227, 33] on icon at bounding box center [226, 35] width 8 height 8
click at [250, 249] on div "Business location 5 Star Appliance Repair [PHONE_NUMBER] 5 Star Appliance Trans…" at bounding box center [391, 163] width 357 height 221
click at [308, 250] on div "Business location 5 Star Appliance Repair [PHONE_NUMBER] 5 Star Appliance Trans…" at bounding box center [391, 163] width 357 height 221
click at [266, 233] on div "Business location 5 Star Appliance Repair [PHONE_NUMBER] 5 Star Appliance Trans…" at bounding box center [391, 156] width 357 height 207
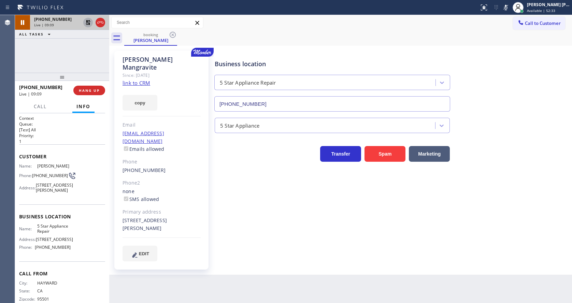
drag, startPoint x: 289, startPoint y: 215, endPoint x: 255, endPoint y: 228, distance: 36.5
click at [289, 215] on div "Business location 5 Star Appliance Repair [PHONE_NUMBER] 5 Star Appliance Trans…" at bounding box center [391, 156] width 357 height 207
drag, startPoint x: 237, startPoint y: 290, endPoint x: 236, endPoint y: 295, distance: 4.3
click at [237, 290] on div "Back to Dashboard Change Sender ID Customers Technicians Select a contact Outbo…" at bounding box center [340, 159] width 463 height 288
click at [322, 256] on div "Back to Dashboard Change Sender ID Customers Technicians Select a contact Outbo…" at bounding box center [340, 159] width 463 height 288
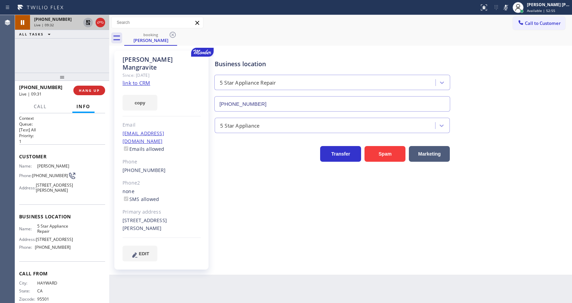
click at [210, 155] on div "[PERSON_NAME] Since: [DATE] link to CRM copy Email [EMAIL_ADDRESS][DOMAIN_NAME]…" at bounding box center [162, 160] width 102 height 226
click at [173, 291] on div "Back to Dashboard Change Sender ID Customers Technicians Select a contact Outbo…" at bounding box center [340, 159] width 463 height 288
click at [93, 168] on div "Name: [PERSON_NAME] Phone: [PHONE_NUMBER] Address: [STREET_ADDRESS][PERSON_NAME]" at bounding box center [62, 180] width 86 height 32
drag, startPoint x: 122, startPoint y: 61, endPoint x: 182, endPoint y: 63, distance: 59.8
click at [182, 63] on div "[PERSON_NAME] Since: [DATE] link to CRM copy Email [EMAIL_ADDRESS][DOMAIN_NAME]…" at bounding box center [161, 160] width 94 height 219
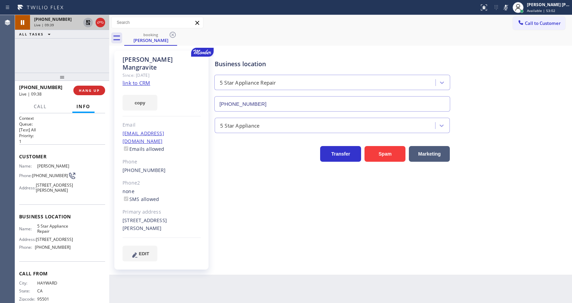
click at [182, 71] on div "Since: [DATE]" at bounding box center [162, 75] width 78 height 8
drag, startPoint x: 181, startPoint y: 59, endPoint x: 118, endPoint y: 61, distance: 62.5
click at [118, 61] on div "[PERSON_NAME] Since: [DATE] link to CRM copy Email [EMAIL_ADDRESS][DOMAIN_NAME]…" at bounding box center [161, 160] width 94 height 219
copy div "[PERSON_NAME]"
click at [268, 233] on div "Business location 5 Star Appliance Repair [PHONE_NUMBER] 5 Star Appliance Trans…" at bounding box center [391, 156] width 357 height 207
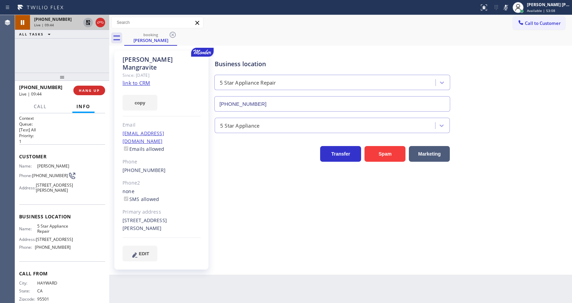
click at [76, 224] on div "Business location Name: 5 Star Appliance Repair Address: [STREET_ADDRESS] Phone…" at bounding box center [62, 232] width 86 height 57
drag, startPoint x: 40, startPoint y: 181, endPoint x: 49, endPoint y: 184, distance: 10.3
click at [49, 180] on div "Phone: [PHONE_NUMBER]" at bounding box center [45, 176] width 52 height 8
copy span "[PHONE_NUMBER]"
click at [158, 254] on div "Back to Dashboard Change Sender ID Customers Technicians Select a contact Outbo…" at bounding box center [340, 159] width 463 height 288
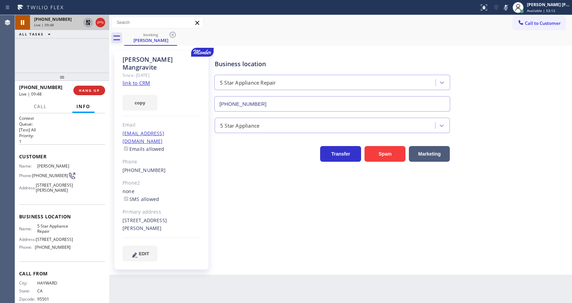
click at [93, 219] on div "Business location Name: 5 Star Appliance Repair Address: [STREET_ADDRESS] Phone…" at bounding box center [62, 232] width 86 height 57
drag, startPoint x: 35, startPoint y: 237, endPoint x: 55, endPoint y: 244, distance: 20.6
click at [55, 234] on div "Name: 5 Star Appliance Repair" at bounding box center [45, 229] width 52 height 11
copy span "5 Star Appliance Repair"
click at [167, 296] on div "Back to Dashboard Change Sender ID Customers Technicians Select a contact Outbo…" at bounding box center [340, 159] width 463 height 288
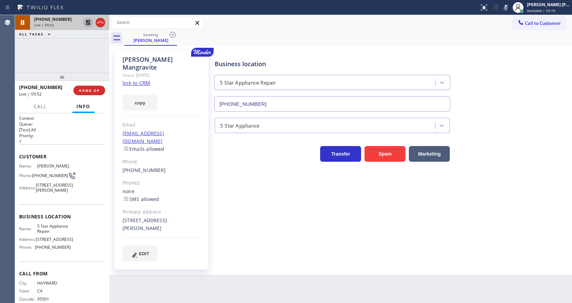
drag, startPoint x: 34, startPoint y: 256, endPoint x: 39, endPoint y: 256, distance: 5.1
click at [34, 253] on div "Name: 5 Star Appliance Repair Address: [STREET_ADDRESS] Phone: [PHONE_NUMBER]" at bounding box center [45, 238] width 52 height 29
drag, startPoint x: 36, startPoint y: 260, endPoint x: 81, endPoint y: 263, distance: 45.5
click at [81, 253] on div "Name: 5 Star Appliance Repair Address: [STREET_ADDRESS] Phone: [PHONE_NUMBER]" at bounding box center [62, 238] width 86 height 29
copy div "[PHONE_NUMBER]"
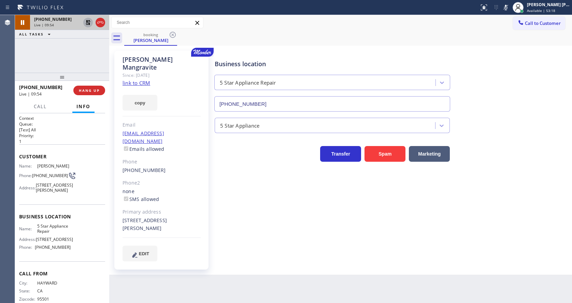
click at [182, 300] on div "Back to Dashboard Change Sender ID Customers Technicians Select a contact Outbo…" at bounding box center [340, 159] width 463 height 288
click at [242, 213] on div "Business location 5 Star Appliance Repair [PHONE_NUMBER] 5 Star Appliance Trans…" at bounding box center [391, 156] width 357 height 207
drag, startPoint x: 126, startPoint y: 125, endPoint x: 179, endPoint y: 128, distance: 52.3
click at [179, 128] on div "[PERSON_NAME] Since: [DATE] link to CRM copy Email [EMAIL_ADDRESS][DOMAIN_NAME]…" at bounding box center [161, 160] width 94 height 219
copy link "[EMAIL_ADDRESS][DOMAIN_NAME]"
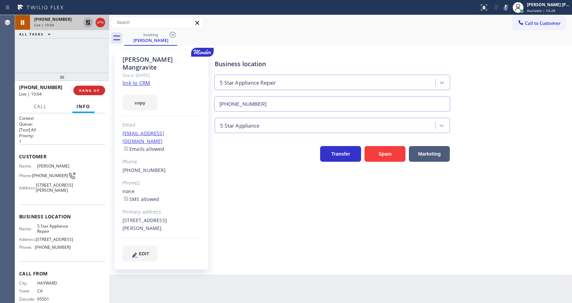
drag, startPoint x: 244, startPoint y: 194, endPoint x: 201, endPoint y: 262, distance: 80.6
click at [240, 198] on div "Business location 5 Star Appliance Repair [PHONE_NUMBER] 5 Star Appliance Trans…" at bounding box center [391, 156] width 357 height 207
click at [311, 266] on div "Back to Dashboard Change Sender ID Customers Technicians Select a contact Outbo…" at bounding box center [340, 159] width 463 height 288
drag, startPoint x: 283, startPoint y: 250, endPoint x: 257, endPoint y: 265, distance: 30.0
click at [283, 250] on div "[PERSON_NAME] Since: [DATE] link to CRM copy Email [EMAIL_ADDRESS][DOMAIN_NAME]…" at bounding box center [340, 160] width 463 height 229
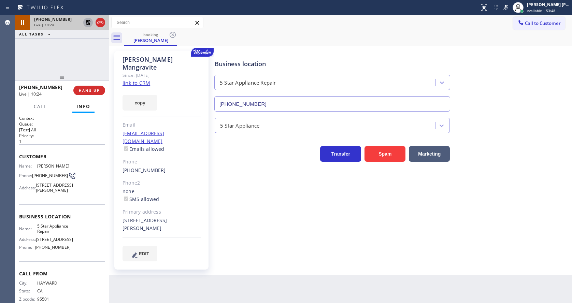
drag, startPoint x: 309, startPoint y: 260, endPoint x: 328, endPoint y: 240, distance: 27.8
click at [309, 259] on div "Back to Dashboard Change Sender ID Customers Technicians Select a contact Outbo…" at bounding box center [340, 159] width 463 height 288
click at [510, 4] on icon at bounding box center [506, 7] width 8 height 8
click at [87, 21] on icon at bounding box center [88, 22] width 5 height 5
click at [252, 236] on div "booking [PERSON_NAME] Call to Customer Outbound call Location Search location Y…" at bounding box center [340, 145] width 463 height 260
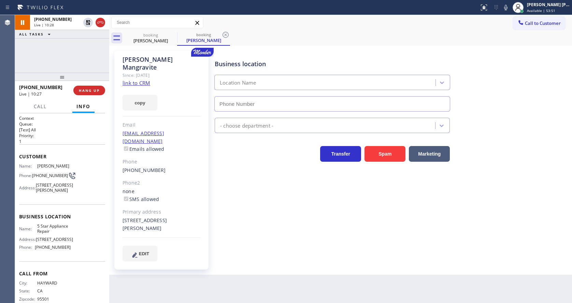
type input "[PHONE_NUMBER]"
click at [225, 32] on icon at bounding box center [226, 35] width 6 height 6
click at [233, 205] on div "Business location 5 Star Appliance Repair [PHONE_NUMBER] 5 Star Appliance Trans…" at bounding box center [391, 156] width 357 height 207
click at [181, 158] on div "Phone" at bounding box center [162, 162] width 78 height 8
click at [133, 71] on div "Since: [DATE]" at bounding box center [162, 75] width 78 height 8
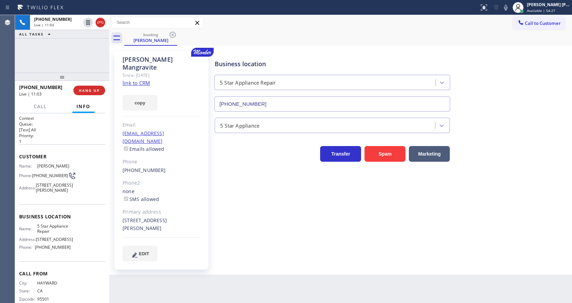
click at [134, 80] on link "link to CRM" at bounding box center [137, 83] width 28 height 7
click at [84, 89] on span "COMPLETE" at bounding box center [88, 90] width 24 height 5
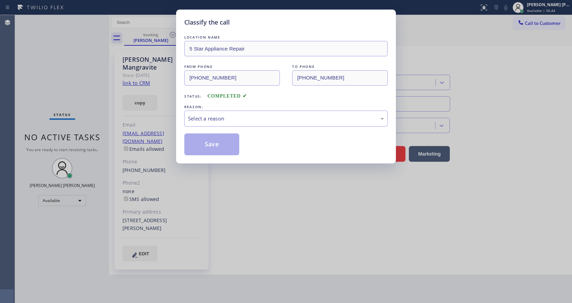
click at [219, 124] on div "Select a reason" at bounding box center [285, 119] width 203 height 16
click at [207, 144] on button "Save" at bounding box center [211, 144] width 55 height 22
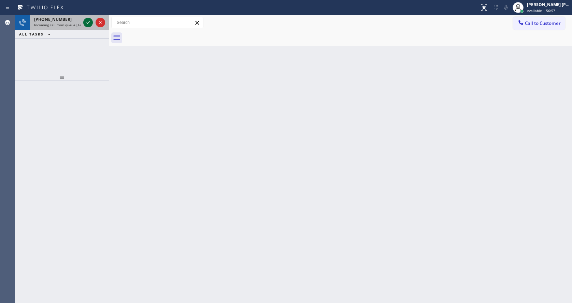
click at [87, 19] on icon at bounding box center [88, 22] width 8 height 8
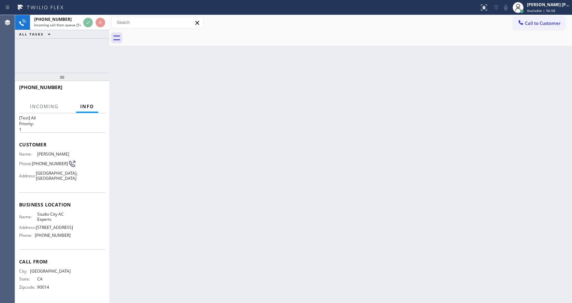
scroll to position [19, 0]
click at [188, 197] on div "Back to Dashboard Change Sender ID Customers Technicians Select a contact Outbo…" at bounding box center [340, 159] width 463 height 288
click at [318, 167] on div "Back to Dashboard Change Sender ID Customers Technicians Select a contact Outbo…" at bounding box center [340, 159] width 463 height 288
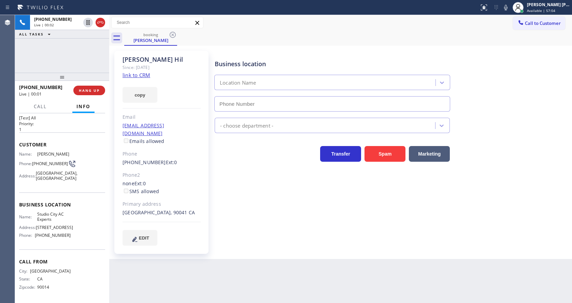
type input "[PHONE_NUMBER]"
click at [198, 180] on div "none Ext: 0 SMS allowed" at bounding box center [162, 188] width 78 height 16
click at [137, 74] on link "link to CRM" at bounding box center [137, 75] width 28 height 7
click at [289, 203] on div "Business location [GEOGRAPHIC_DATA] AC Experts [PHONE_NUMBER] HVAC Transfer Spa…" at bounding box center [391, 148] width 357 height 191
click at [254, 212] on div "Business location [GEOGRAPHIC_DATA] AC Experts [PHONE_NUMBER] HVAC Transfer Spa…" at bounding box center [391, 148] width 357 height 191
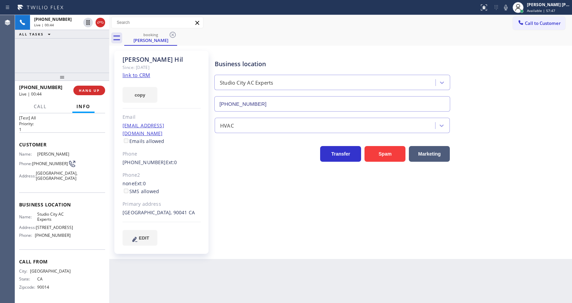
click at [200, 171] on div "Phone2" at bounding box center [162, 175] width 78 height 8
click at [228, 249] on div "Business location [GEOGRAPHIC_DATA] AC Experts [PHONE_NUMBER] HVAC Transfer Spa…" at bounding box center [391, 155] width 357 height 205
drag, startPoint x: 249, startPoint y: 192, endPoint x: 197, endPoint y: 144, distance: 70.5
click at [249, 192] on div "Business location [GEOGRAPHIC_DATA] AC Experts [PHONE_NUMBER] HVAC Transfer Spa…" at bounding box center [391, 148] width 357 height 191
drag, startPoint x: 121, startPoint y: 59, endPoint x: 154, endPoint y: 61, distance: 33.2
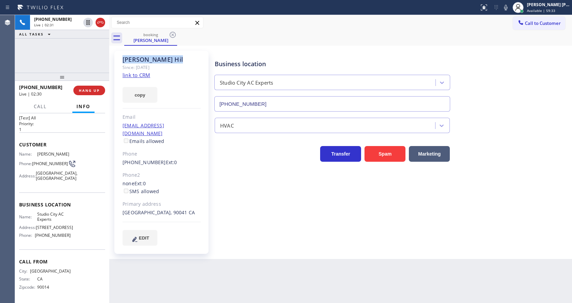
click at [154, 61] on div "[PERSON_NAME] Since: [DATE] link to CRM copy Email [PERSON_NAME][EMAIL_ADDRESS]…" at bounding box center [161, 152] width 94 height 203
copy div "[PERSON_NAME]"
click at [248, 141] on div "Transfer Spam Marketing" at bounding box center [391, 151] width 357 height 22
click at [76, 193] on div "Business location Name: [GEOGRAPHIC_DATA] AC Experts Address: [STREET_ADDRESS] …" at bounding box center [62, 221] width 86 height 57
drag, startPoint x: 32, startPoint y: 154, endPoint x: 49, endPoint y: 160, distance: 17.5
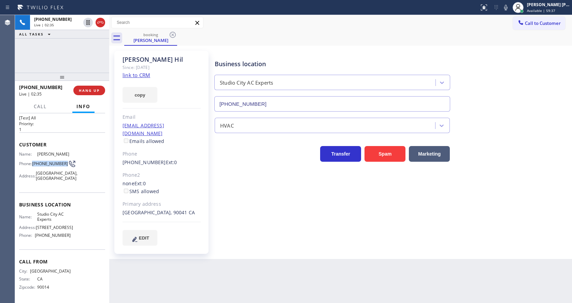
click at [49, 160] on div "Phone: [PHONE_NUMBER]" at bounding box center [45, 164] width 52 height 8
click at [131, 235] on icon at bounding box center [135, 239] width 8 height 9
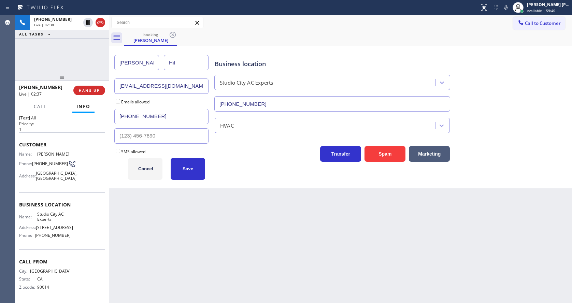
click at [294, 239] on div "Back to Dashboard Change Sender ID Customers Technicians Select a contact Outbo…" at bounding box center [340, 159] width 463 height 288
click at [506, 9] on icon at bounding box center [506, 7] width 8 height 8
click at [87, 23] on icon at bounding box center [88, 22] width 8 height 8
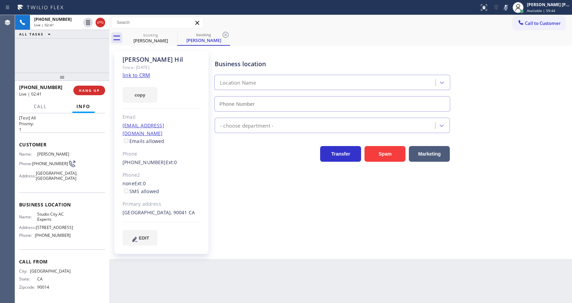
type input "[PHONE_NUMBER]"
click at [236, 227] on div "Business location [GEOGRAPHIC_DATA] AC Experts [PHONE_NUMBER] HVAC Transfer Spa…" at bounding box center [391, 148] width 357 height 191
drag, startPoint x: 34, startPoint y: 205, endPoint x: 59, endPoint y: 218, distance: 28.2
click at [59, 218] on div "Business location Name: [GEOGRAPHIC_DATA] AC Experts Address: [STREET_ADDRESS] …" at bounding box center [62, 221] width 86 height 57
click at [129, 261] on div "Back to Dashboard Change Sender ID Customers Technicians Select a contact Outbo…" at bounding box center [340, 159] width 463 height 288
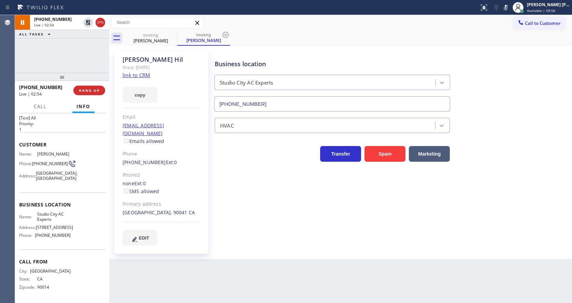
click at [41, 259] on span "Call From" at bounding box center [62, 261] width 86 height 6
click at [149, 303] on div "Back to Dashboard Change Sender ID Customers Technicians Select a contact Outbo…" at bounding box center [340, 159] width 463 height 288
click at [53, 241] on div "Name: Studio City AC Experts Address: [STREET_ADDRESS] Phone: [PHONE_NUMBER]" at bounding box center [45, 226] width 52 height 29
drag, startPoint x: 34, startPoint y: 234, endPoint x: 77, endPoint y: 236, distance: 42.7
click at [77, 236] on div "Name: Studio City AC Experts Address: [STREET_ADDRESS] Phone: [PHONE_NUMBER]" at bounding box center [62, 226] width 86 height 29
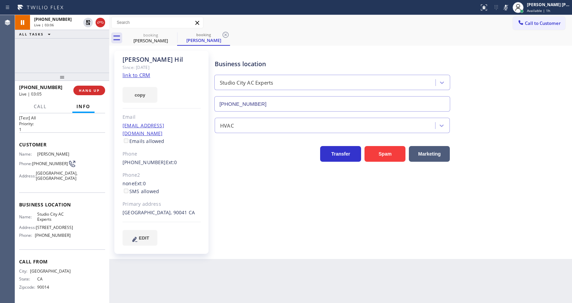
drag, startPoint x: 269, startPoint y: 229, endPoint x: 243, endPoint y: 265, distance: 43.9
click at [269, 229] on div "Business location [GEOGRAPHIC_DATA] AC Experts [PHONE_NUMBER] HVAC Transfer Spa…" at bounding box center [391, 148] width 357 height 191
click at [285, 270] on div "Back to Dashboard Change Sender ID Customers Technicians Select a contact Outbo…" at bounding box center [340, 159] width 463 height 288
click at [86, 21] on icon at bounding box center [88, 22] width 8 height 8
click at [508, 8] on icon at bounding box center [505, 7] width 3 height 5
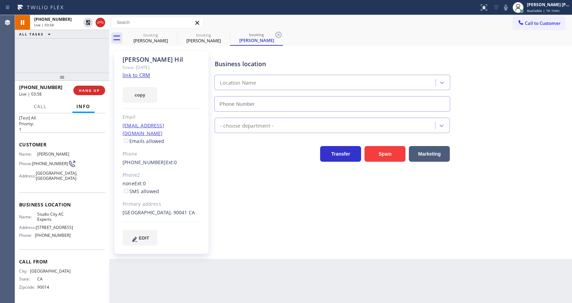
click at [507, 40] on div "booking [PERSON_NAME] booking [PERSON_NAME] booking [PERSON_NAME]" at bounding box center [348, 37] width 448 height 15
type input "[PHONE_NUMBER]"
click at [279, 32] on icon at bounding box center [278, 35] width 6 height 6
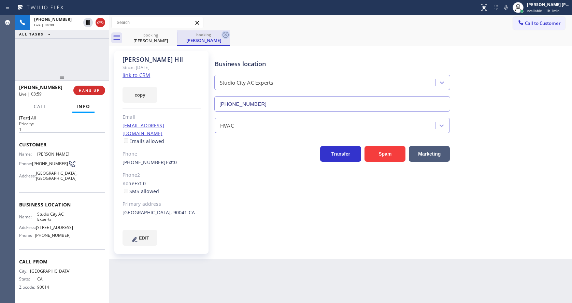
click at [225, 39] on div at bounding box center [226, 35] width 8 height 8
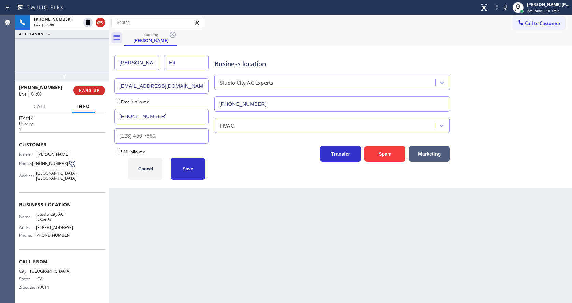
click at [221, 228] on div "Back to Dashboard Change Sender ID Customers Technicians Select a contact Outbo…" at bounding box center [340, 159] width 463 height 288
click at [142, 166] on span "Cancel" at bounding box center [145, 168] width 15 height 5
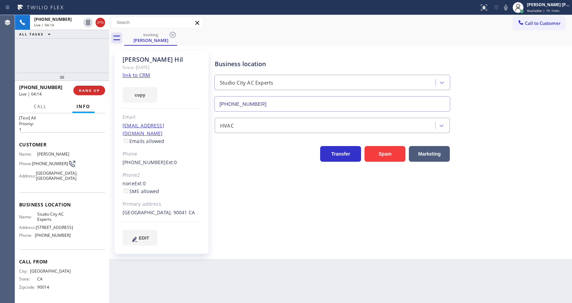
click at [281, 266] on div "Back to Dashboard Change Sender ID Customers Technicians Select a contact Outbo…" at bounding box center [340, 159] width 463 height 288
click at [312, 207] on div "Business location [GEOGRAPHIC_DATA] AC Experts [PHONE_NUMBER] HVAC Transfer Spa…" at bounding box center [391, 148] width 357 height 191
click at [78, 92] on span "COMPLETE" at bounding box center [88, 90] width 24 height 5
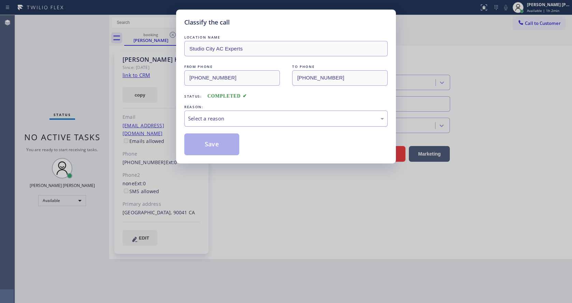
click at [205, 118] on div "Select a reason" at bounding box center [286, 119] width 196 height 8
click at [203, 144] on button "Save" at bounding box center [211, 144] width 55 height 22
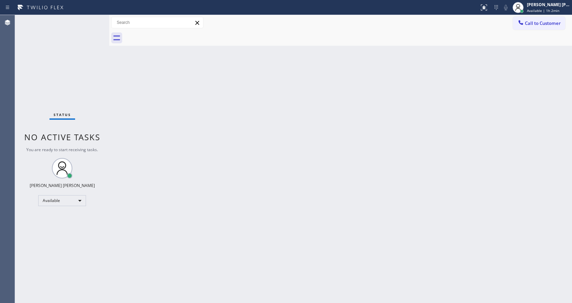
click at [93, 21] on div "Status No active tasks You are ready to start receiving tasks. [PERSON_NAME] [P…" at bounding box center [62, 159] width 94 height 288
click at [88, 17] on div "Status No active tasks You are ready to start receiving tasks. [PERSON_NAME] [P…" at bounding box center [62, 159] width 94 height 288
click at [205, 126] on div "Back to Dashboard Change Sender ID Customers Technicians Select a contact Outbo…" at bounding box center [340, 159] width 463 height 288
drag, startPoint x: 180, startPoint y: 147, endPoint x: 153, endPoint y: 121, distance: 37.7
click at [180, 147] on div "Back to Dashboard Change Sender ID Customers Technicians Select a contact Outbo…" at bounding box center [340, 159] width 463 height 288
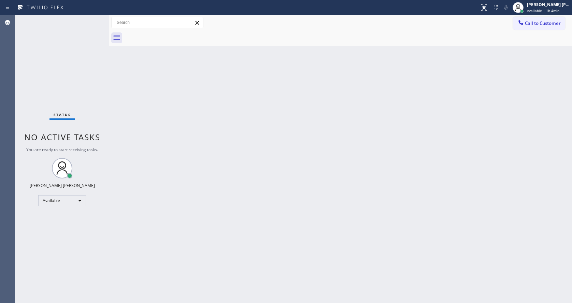
drag, startPoint x: 175, startPoint y: 209, endPoint x: 166, endPoint y: 214, distance: 10.4
click at [169, 212] on div "Back to Dashboard Change Sender ID Customers Technicians Select a contact Outbo…" at bounding box center [340, 159] width 463 height 288
click at [352, 225] on div "Back to Dashboard Change Sender ID Customers Technicians Select a contact Outbo…" at bounding box center [340, 159] width 463 height 288
click at [68, 92] on div "Status No active tasks You are ready to start receiving tasks. [PERSON_NAME] [P…" at bounding box center [62, 159] width 94 height 288
click at [91, 18] on div "Status No active tasks You are ready to start receiving tasks. [PERSON_NAME] [P…" at bounding box center [62, 159] width 94 height 288
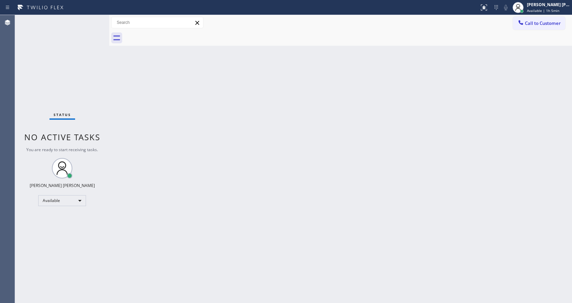
click at [93, 18] on div "Status No active tasks You are ready to start receiving tasks. [PERSON_NAME] [P…" at bounding box center [62, 159] width 94 height 288
click at [64, 32] on div "Status No active tasks You are ready to start receiving tasks. [PERSON_NAME] [P…" at bounding box center [62, 159] width 94 height 288
click at [91, 18] on div "Status No active tasks You are ready to start receiving tasks. [PERSON_NAME] [P…" at bounding box center [62, 159] width 94 height 288
click at [93, 19] on div "Status No active tasks You are ready to start receiving tasks. [PERSON_NAME] [P…" at bounding box center [62, 159] width 94 height 288
click at [175, 183] on div "Back to Dashboard Change Sender ID Customers Technicians Select a contact Outbo…" at bounding box center [340, 159] width 463 height 288
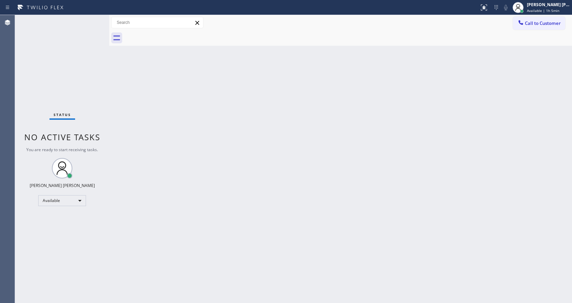
click at [336, 190] on div "Back to Dashboard Change Sender ID Customers Technicians Select a contact Outbo…" at bounding box center [340, 159] width 463 height 288
drag, startPoint x: 162, startPoint y: 148, endPoint x: 342, endPoint y: 98, distance: 186.9
click at [162, 148] on div "Back to Dashboard Change Sender ID Customers Technicians Select a contact Outbo…" at bounding box center [340, 159] width 463 height 288
click at [144, 118] on div "Back to Dashboard Change Sender ID Customers Technicians Select a contact Outbo…" at bounding box center [340, 159] width 463 height 288
click at [93, 138] on span "No active tasks" at bounding box center [62, 136] width 76 height 11
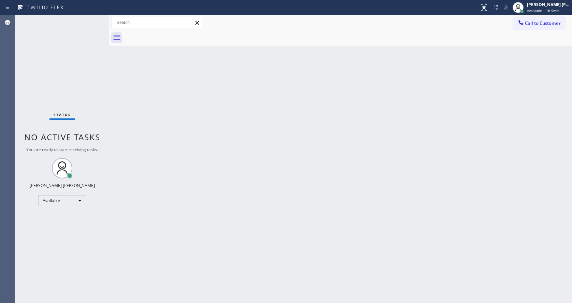
click at [285, 198] on div "Back to Dashboard Change Sender ID Customers Technicians Select a contact Outbo…" at bounding box center [340, 159] width 463 height 288
click at [92, 19] on div "Status No active tasks You are ready to start receiving tasks. [PERSON_NAME] [P…" at bounding box center [62, 159] width 94 height 288
click at [94, 20] on div "Status No active tasks You are ready to start receiving tasks. [PERSON_NAME] [P…" at bounding box center [62, 159] width 94 height 288
click at [252, 233] on div "Back to Dashboard Change Sender ID Customers Technicians Select a contact Outbo…" at bounding box center [340, 159] width 463 height 288
click at [87, 20] on div "Status No active tasks You are ready to start receiving tasks. [PERSON_NAME] [P…" at bounding box center [62, 159] width 94 height 288
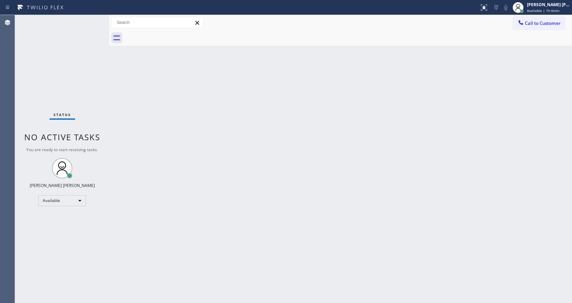
click at [87, 20] on div "Status No active tasks You are ready to start receiving tasks. [PERSON_NAME] [P…" at bounding box center [62, 159] width 94 height 288
click at [92, 19] on div "Status No active tasks You are ready to start receiving tasks. [PERSON_NAME] [P…" at bounding box center [62, 159] width 94 height 288
click at [269, 173] on div "Back to Dashboard Change Sender ID Customers Technicians Select a contact Outbo…" at bounding box center [340, 159] width 463 height 288
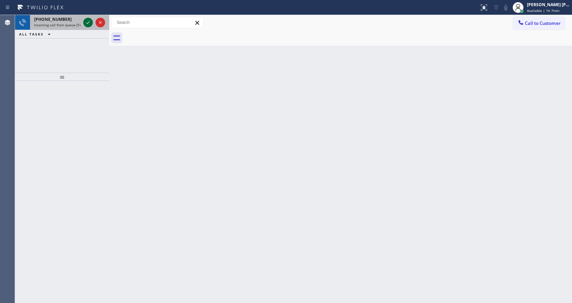
click at [88, 25] on icon at bounding box center [88, 22] width 8 height 8
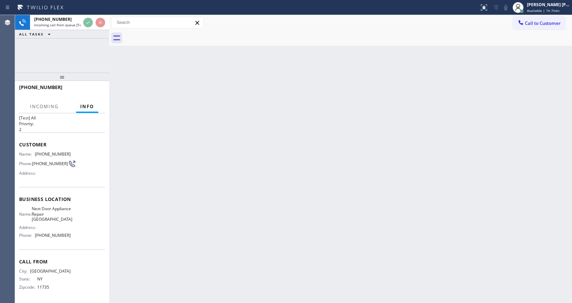
scroll to position [19, 0]
click at [162, 223] on div "Back to Dashboard Change Sender ID Customers Technicians Select a contact Outbo…" at bounding box center [340, 159] width 463 height 288
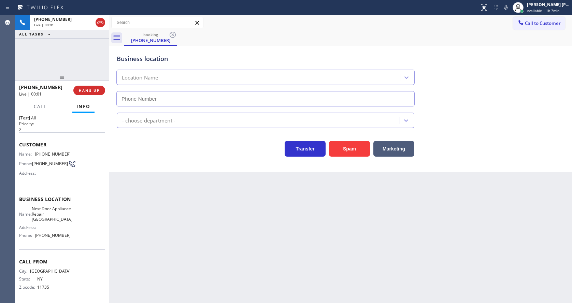
type input "[PHONE_NUMBER]"
click at [229, 229] on div "Back to Dashboard Change Sender ID Customers Technicians Select a contact Outbo…" at bounding box center [340, 159] width 463 height 288
drag, startPoint x: 170, startPoint y: 249, endPoint x: 167, endPoint y: 258, distance: 9.2
click at [170, 249] on div "Back to Dashboard Change Sender ID Customers Technicians Select a contact Outbo…" at bounding box center [340, 159] width 463 height 288
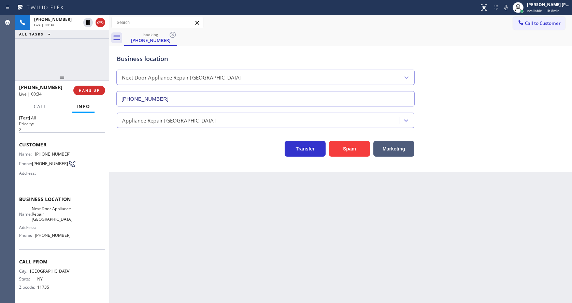
click at [283, 214] on div "Back to Dashboard Change Sender ID Customers Technicians Select a contact Outbo…" at bounding box center [340, 159] width 463 height 288
click at [171, 221] on div "Back to Dashboard Change Sender ID Customers Technicians Select a contact Outbo…" at bounding box center [340, 159] width 463 height 288
click at [44, 171] on div "Address:" at bounding box center [45, 173] width 52 height 5
drag, startPoint x: 34, startPoint y: 147, endPoint x: 81, endPoint y: 146, distance: 46.4
click at [81, 152] on div "Name: [PHONE_NUMBER] Phone: [PHONE_NUMBER] Address:" at bounding box center [62, 165] width 86 height 27
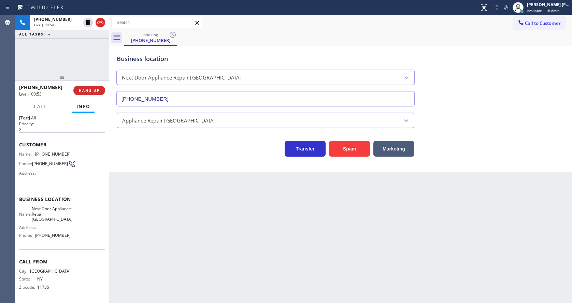
click at [155, 207] on div "Back to Dashboard Change Sender ID Customers Technicians Select a contact Outbo…" at bounding box center [340, 159] width 463 height 288
click at [40, 247] on div "Business location Name: Next Door Appliance Repair [GEOGRAPHIC_DATA] Address: P…" at bounding box center [62, 218] width 86 height 62
drag, startPoint x: 34, startPoint y: 202, endPoint x: 54, endPoint y: 221, distance: 27.0
click at [54, 221] on div "Name: Next Door Appliance Repair [GEOGRAPHIC_DATA]" at bounding box center [45, 214] width 52 height 16
click at [171, 242] on div "Back to Dashboard Change Sender ID Customers Technicians Select a contact Outbo…" at bounding box center [340, 159] width 463 height 288
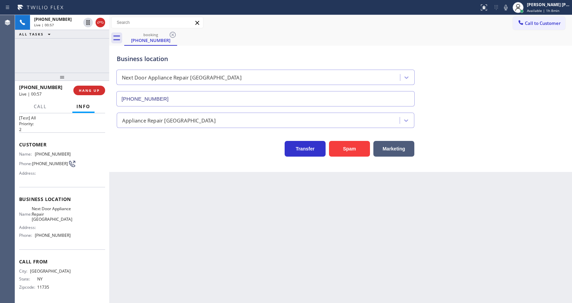
click at [170, 299] on div "Back to Dashboard Change Sender ID Customers Technicians Select a contact Outbo…" at bounding box center [340, 159] width 463 height 288
click at [64, 251] on div "Call From City: [GEOGRAPHIC_DATA]: [US_STATE] Zipcode: 11735" at bounding box center [62, 276] width 86 height 52
drag, startPoint x: 36, startPoint y: 238, endPoint x: 64, endPoint y: 239, distance: 28.4
click at [64, 239] on div "Name: Next Door Appliance Repair [GEOGRAPHIC_DATA] Address: Phone: [PHONE_NUMBE…" at bounding box center [45, 223] width 52 height 34
click at [111, 232] on div "Back to Dashboard Change Sender ID Customers Technicians Select a contact Outbo…" at bounding box center [340, 159] width 463 height 288
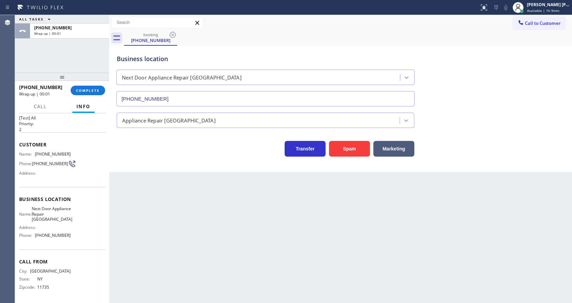
drag, startPoint x: 365, startPoint y: 235, endPoint x: 227, endPoint y: 179, distance: 148.7
click at [365, 235] on div "Back to Dashboard Change Sender ID Customers Technicians Select a contact Outbo…" at bounding box center [340, 159] width 463 height 288
click at [81, 88] on span "COMPLETE" at bounding box center [88, 90] width 24 height 5
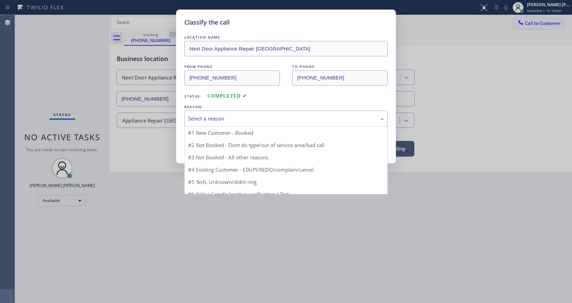
click at [212, 119] on div "Select a reason" at bounding box center [286, 119] width 196 height 8
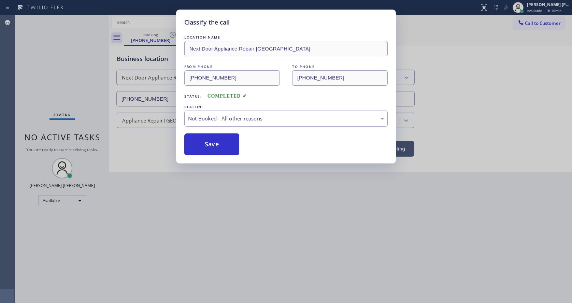
click at [211, 142] on button "Save" at bounding box center [211, 144] width 55 height 22
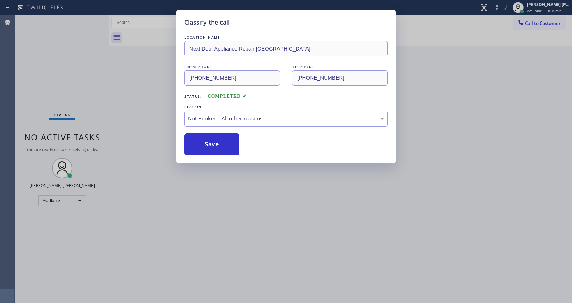
click at [524, 24] on div "Classify the call LOCATION NAME Alliance HVAC [PERSON_NAME][GEOGRAPHIC_DATA] FR…" at bounding box center [293, 159] width 557 height 288
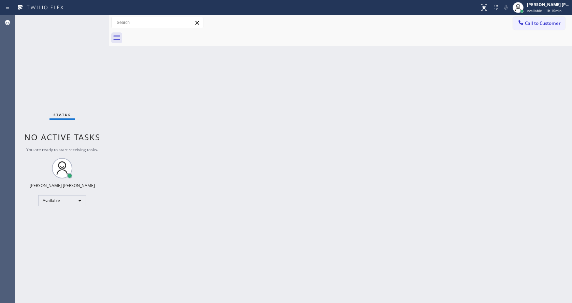
click at [524, 24] on icon at bounding box center [521, 22] width 7 height 7
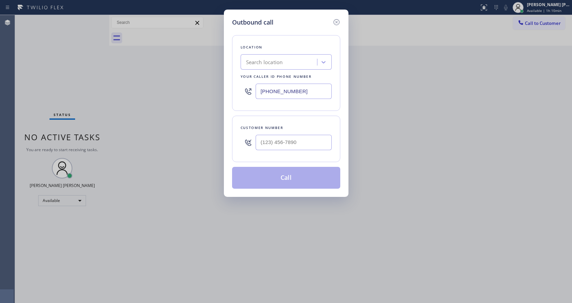
click at [289, 89] on input "[PHONE_NUMBER]" at bounding box center [294, 91] width 76 height 15
paste input "631) 203-1974"
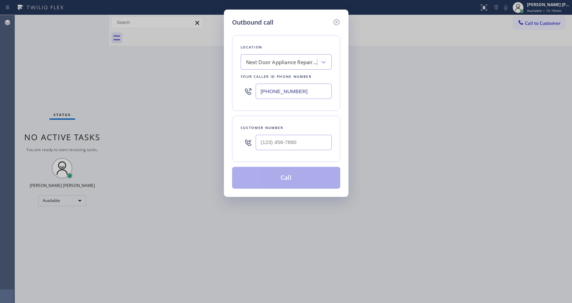
type input "[PHONE_NUMBER]"
click at [274, 142] on input "(___) ___-____" at bounding box center [294, 142] width 76 height 15
paste input "631) 624-2032"
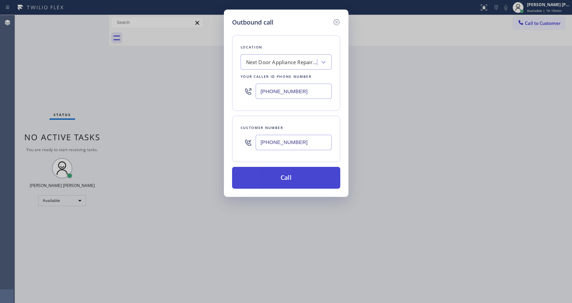
type input "[PHONE_NUMBER]"
click at [278, 176] on button "Call" at bounding box center [286, 178] width 108 height 22
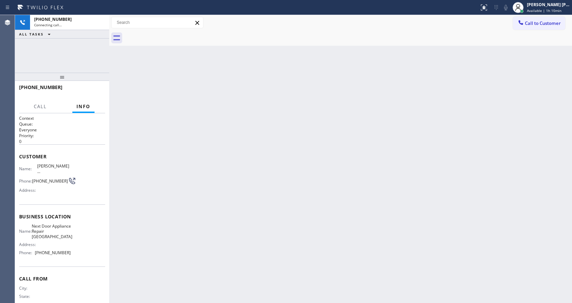
click at [97, 115] on h1 "Context" at bounding box center [62, 118] width 86 height 6
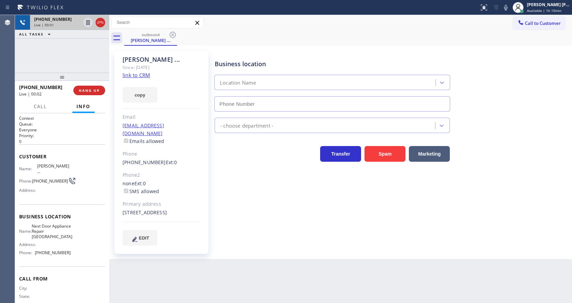
type input "[PHONE_NUMBER]"
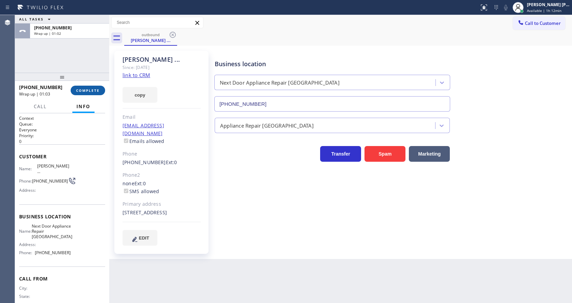
click at [86, 86] on button "COMPLETE" at bounding box center [88, 91] width 34 height 10
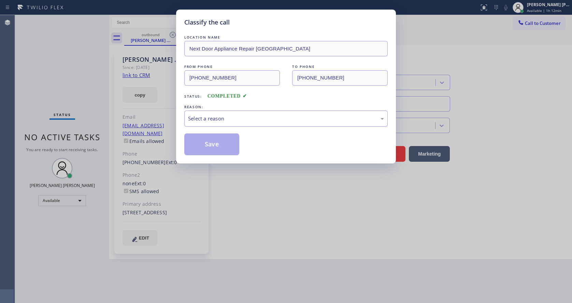
click at [202, 125] on div "Select a reason" at bounding box center [285, 119] width 203 height 16
click at [205, 142] on button "Save" at bounding box center [211, 144] width 55 height 22
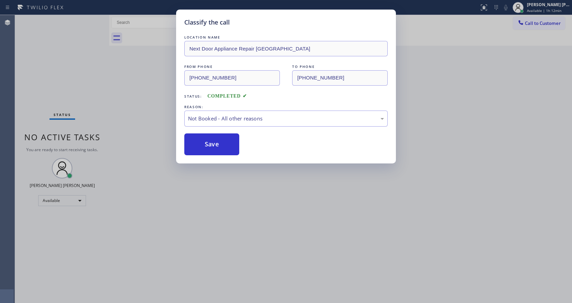
drag, startPoint x: 228, startPoint y: 201, endPoint x: 198, endPoint y: 248, distance: 55.4
click at [228, 202] on div "Classify the call LOCATION NAME Next Door Appliance Repair [GEOGRAPHIC_DATA] FR…" at bounding box center [286, 151] width 572 height 303
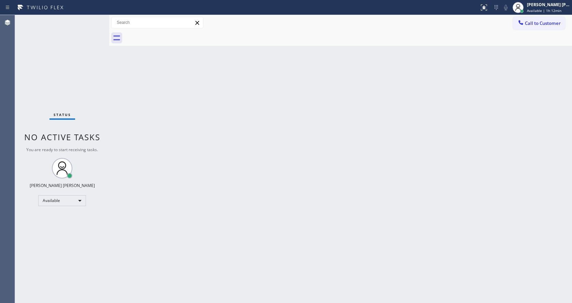
drag, startPoint x: 346, startPoint y: 190, endPoint x: 208, endPoint y: 114, distance: 158.6
click at [346, 190] on div "Back to Dashboard Change Sender ID Customers Technicians Select a contact Outbo…" at bounding box center [340, 159] width 463 height 288
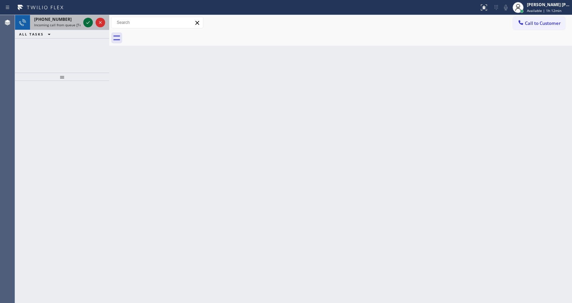
click at [89, 20] on icon at bounding box center [88, 22] width 8 height 8
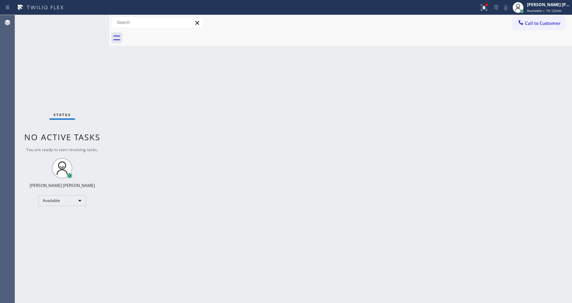
drag, startPoint x: 262, startPoint y: 199, endPoint x: 232, endPoint y: 288, distance: 94.0
click at [262, 200] on div "Back to Dashboard Change Sender ID Customers Technicians Select a contact Outbo…" at bounding box center [340, 159] width 463 height 288
click at [153, 197] on div "Back to Dashboard Change Sender ID Customers Technicians Select a contact Outbo…" at bounding box center [340, 159] width 463 height 288
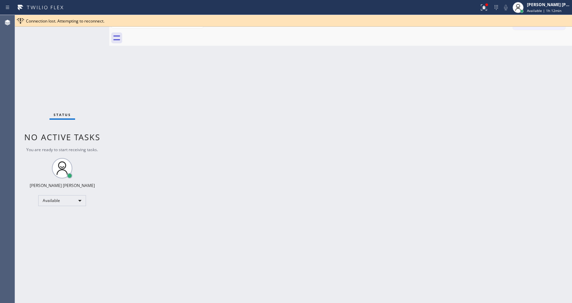
click at [279, 190] on div "Back to Dashboard Change Sender ID Customers Technicians Select a contact Outbo…" at bounding box center [340, 159] width 463 height 288
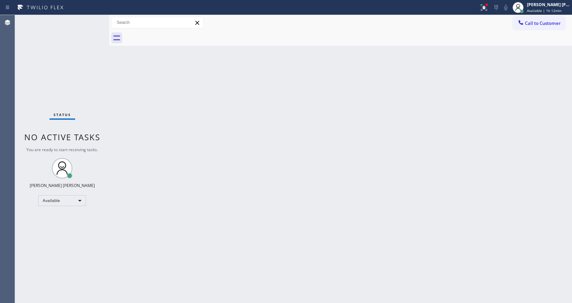
click at [201, 127] on div "Back to Dashboard Change Sender ID Customers Technicians Select a contact Outbo…" at bounding box center [340, 159] width 463 height 288
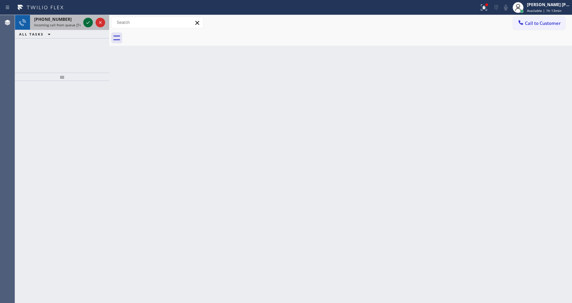
click at [89, 19] on icon at bounding box center [88, 22] width 8 height 8
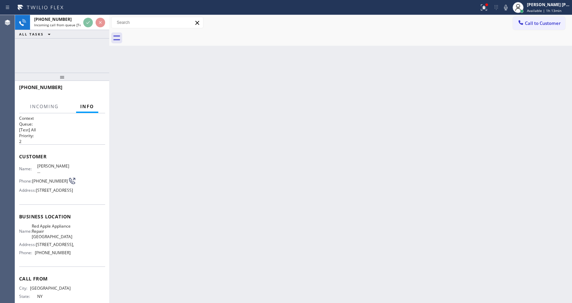
scroll to position [30, 0]
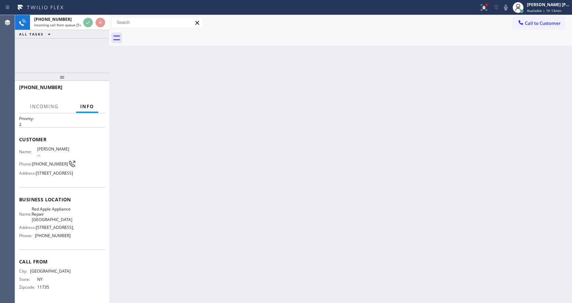
click at [281, 165] on div "Back to Dashboard Change Sender ID Customers Technicians Select a contact Outbo…" at bounding box center [340, 159] width 463 height 288
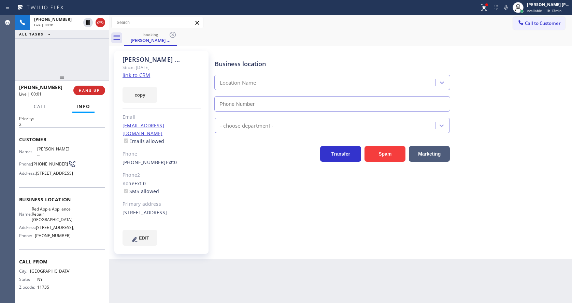
type input "[PHONE_NUMBER]"
click at [485, 6] on icon at bounding box center [484, 7] width 8 height 8
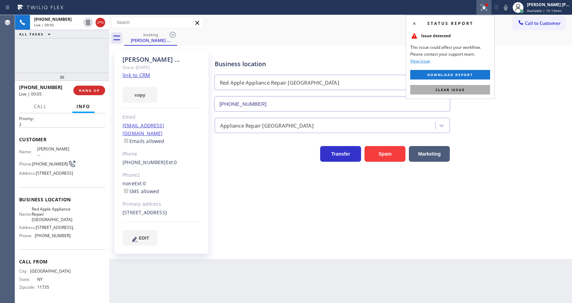
click at [473, 87] on button "Clear issue" at bounding box center [450, 90] width 80 height 10
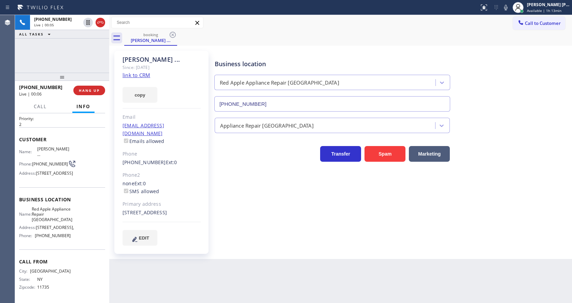
click at [487, 77] on div "Business location Red Apple Appliance Repair [GEOGRAPHIC_DATA] [PHONE_NUMBER]" at bounding box center [391, 81] width 357 height 62
click at [505, 6] on icon at bounding box center [506, 7] width 8 height 8
click at [508, 5] on icon at bounding box center [505, 7] width 3 height 5
click at [264, 212] on div "Business location Red Apple Appliance Repair [GEOGRAPHIC_DATA] [PHONE_NUMBER] A…" at bounding box center [391, 148] width 357 height 191
click at [176, 171] on div "Phone2" at bounding box center [162, 175] width 78 height 8
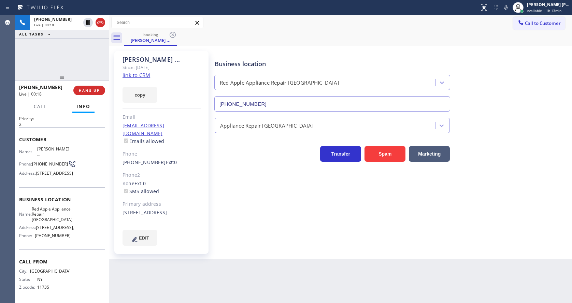
drag, startPoint x: 249, startPoint y: 227, endPoint x: 230, endPoint y: 265, distance: 42.3
click at [249, 227] on div "Business location Red Apple Appliance Repair [GEOGRAPHIC_DATA] [PHONE_NUMBER] A…" at bounding box center [391, 148] width 357 height 191
click at [205, 169] on div "[PERSON_NAME] ... Since: [DATE] link to CRM copy Email [EMAIL_ADDRESS][DOMAIN_N…" at bounding box center [161, 152] width 94 height 203
click at [67, 136] on span "Customer" at bounding box center [62, 139] width 86 height 6
click at [48, 132] on div "Customer Name: [PERSON_NAME] ... Phone: [PHONE_NUMBER] Address: [STREET_ADDRESS]" at bounding box center [62, 157] width 86 height 60
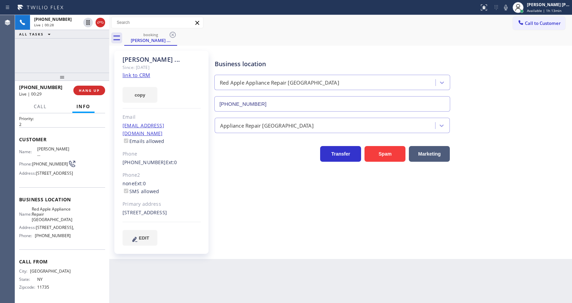
click at [38, 113] on div at bounding box center [40, 112] width 21 height 1
click at [39, 102] on button "Call" at bounding box center [40, 106] width 21 height 13
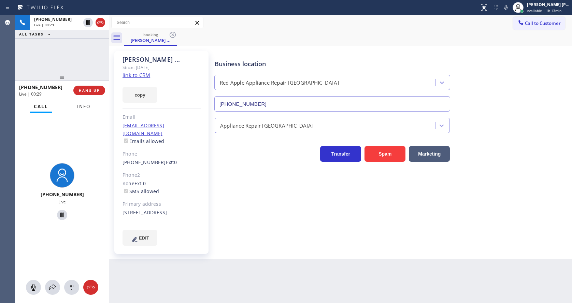
click at [91, 103] on button "Info" at bounding box center [84, 106] width 22 height 13
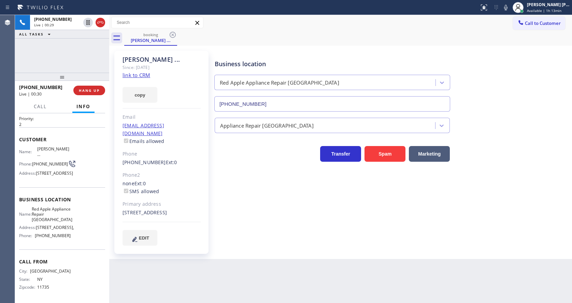
click at [92, 131] on div "Customer Name: [PERSON_NAME] ... Phone: [PHONE_NUMBER] Address: [STREET_ADDRESS]" at bounding box center [62, 157] width 86 height 60
click at [85, 88] on span "HANG UP" at bounding box center [89, 90] width 21 height 5
click at [85, 88] on span "COMPLETE" at bounding box center [88, 90] width 24 height 5
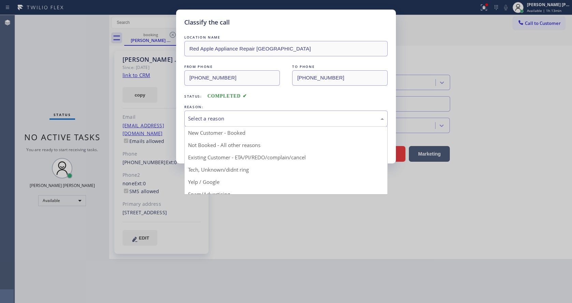
click at [204, 121] on div "Select a reason" at bounding box center [286, 119] width 196 height 8
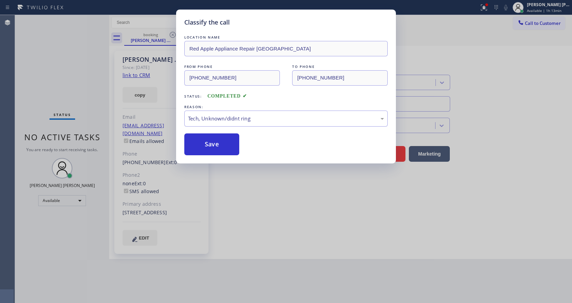
click at [211, 132] on div "LOCATION NAME Red Apple Appliance Repair [GEOGRAPHIC_DATA] FROM PHONE [PHONE_NU…" at bounding box center [285, 95] width 203 height 122
click at [206, 151] on button "Save" at bounding box center [211, 144] width 55 height 22
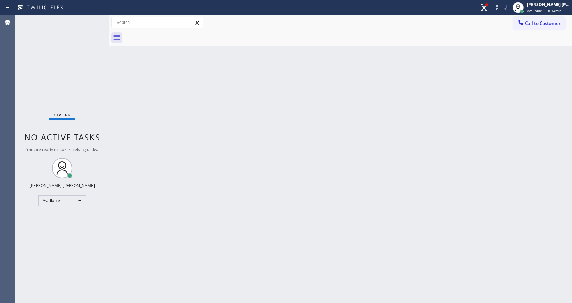
click at [134, 145] on div "Back to Dashboard Change Sender ID Customers Technicians Select a contact Outbo…" at bounding box center [340, 159] width 463 height 288
click at [91, 16] on div "Status No active tasks You are ready to start receiving tasks. [PERSON_NAME] [P…" at bounding box center [62, 159] width 94 height 288
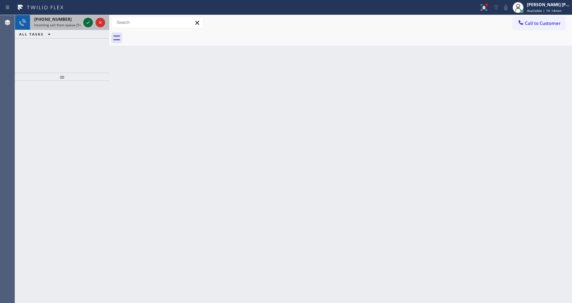
click at [86, 27] on button at bounding box center [88, 23] width 10 height 10
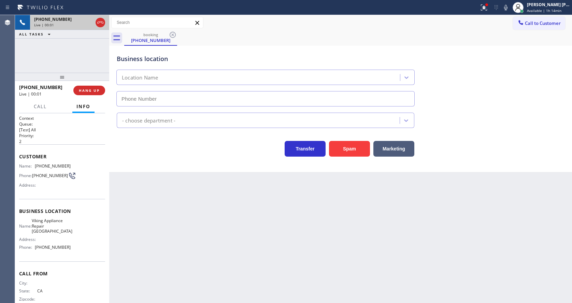
type input "[PHONE_NUMBER]"
click at [175, 196] on div "Back to Dashboard Change Sender ID Customers Technicians Select a contact Outbo…" at bounding box center [340, 159] width 463 height 288
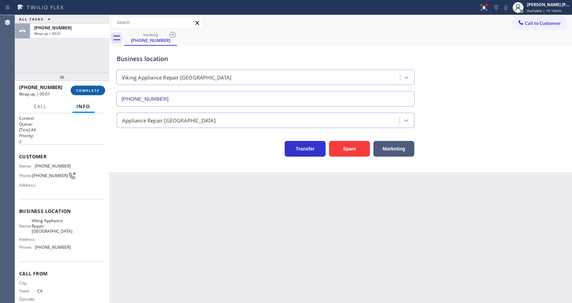
click at [85, 88] on span "COMPLETE" at bounding box center [88, 90] width 24 height 5
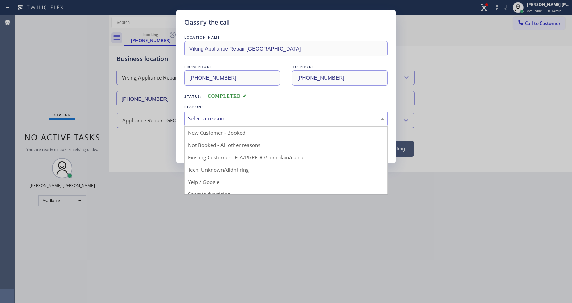
click at [190, 122] on div "Select a reason" at bounding box center [286, 119] width 196 height 8
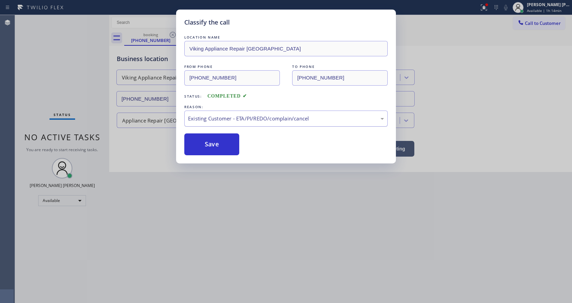
click at [210, 118] on div "Existing Customer - ETA/PI/REDO/complain/cancel" at bounding box center [286, 119] width 196 height 8
click at [209, 141] on button "Save" at bounding box center [211, 144] width 55 height 22
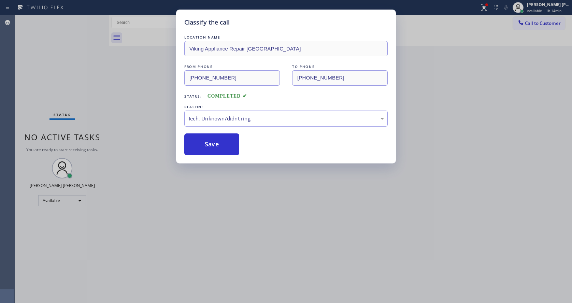
click at [210, 301] on div "Classify the call LOCATION NAME Viking Appliance Repair [GEOGRAPHIC_DATA] FROM …" at bounding box center [286, 151] width 572 height 303
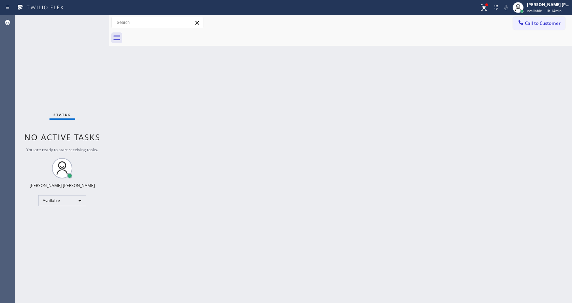
click at [103, 86] on div "Status No active tasks You are ready to start receiving tasks. [PERSON_NAME] [P…" at bounding box center [62, 159] width 94 height 288
click at [93, 19] on div "Status No active tasks You are ready to start receiving tasks. [PERSON_NAME] [P…" at bounding box center [62, 159] width 94 height 288
click at [262, 187] on div "Back to Dashboard Change Sender ID Customers Technicians Select a contact Outbo…" at bounding box center [340, 159] width 463 height 288
click at [488, 5] on div at bounding box center [487, 5] width 4 height 4
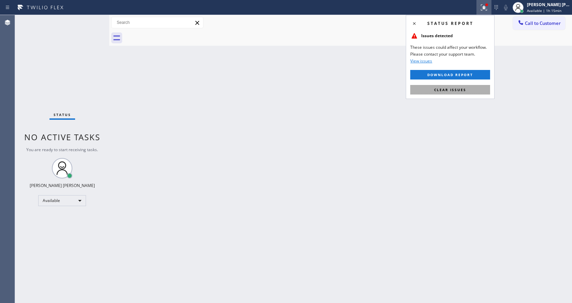
click at [470, 85] on button "Clear issues" at bounding box center [450, 90] width 80 height 10
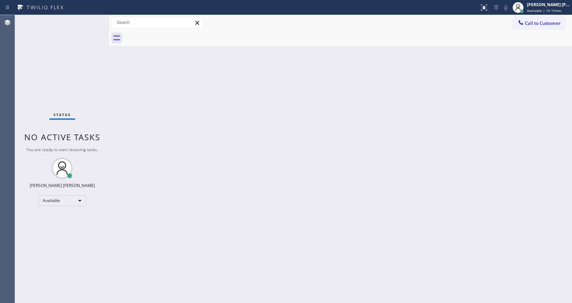
click at [458, 101] on div "Back to Dashboard Change Sender ID Customers Technicians Select a contact Outbo…" at bounding box center [340, 159] width 463 height 288
click at [157, 114] on div "Back to Dashboard Change Sender ID Customers Technicians Select a contact Outbo…" at bounding box center [340, 159] width 463 height 288
click at [234, 182] on div "Back to Dashboard Change Sender ID Customers Technicians Select a contact Outbo…" at bounding box center [340, 159] width 463 height 288
drag, startPoint x: 367, startPoint y: 148, endPoint x: 286, endPoint y: 108, distance: 90.8
click at [367, 148] on div "Back to Dashboard Change Sender ID Customers Technicians Select a contact Outbo…" at bounding box center [340, 159] width 463 height 288
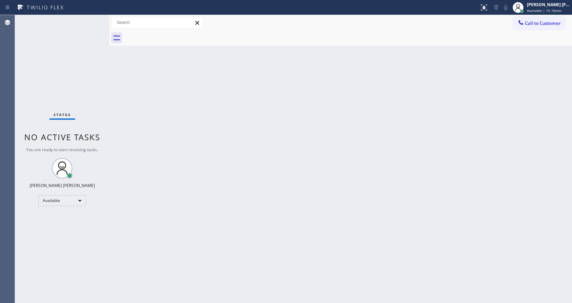
click at [91, 21] on div "Status No active tasks You are ready to start receiving tasks. [PERSON_NAME] [P…" at bounding box center [62, 159] width 94 height 288
drag, startPoint x: 244, startPoint y: 166, endPoint x: 224, endPoint y: 208, distance: 46.1
click at [236, 171] on div "Back to Dashboard Change Sender ID Customers Technicians Select a contact Outbo…" at bounding box center [340, 159] width 463 height 288
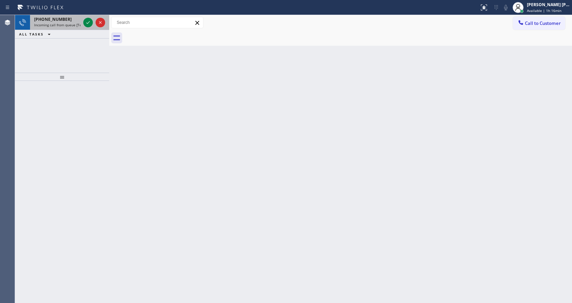
click at [83, 22] on div at bounding box center [94, 22] width 25 height 15
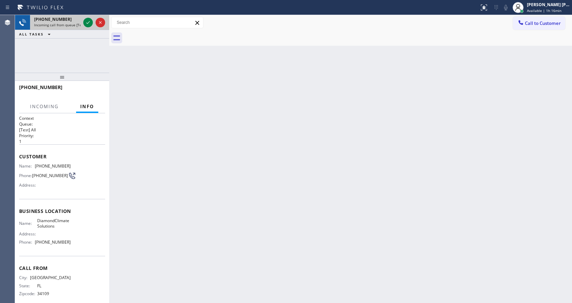
click at [83, 22] on div at bounding box center [94, 22] width 25 height 15
click at [87, 22] on icon at bounding box center [88, 22] width 8 height 8
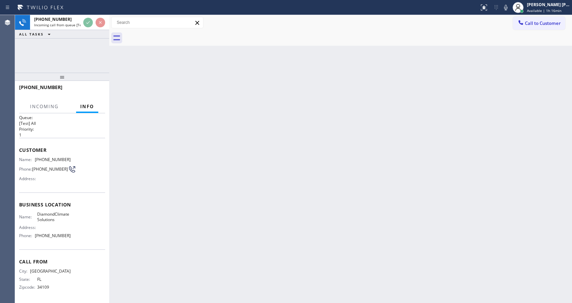
scroll to position [9, 0]
click at [190, 220] on div "Back to Dashboard Change Sender ID Customers Technicians Select a contact Outbo…" at bounding box center [340, 159] width 463 height 288
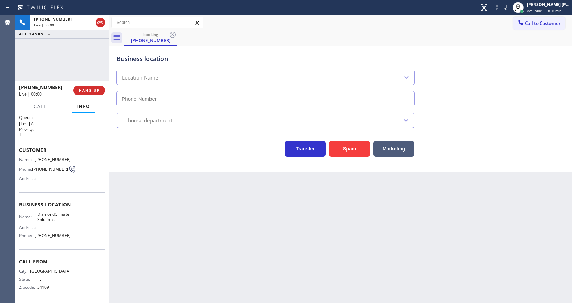
type input "[PHONE_NUMBER]"
click at [86, 90] on span "HANG UP" at bounding box center [89, 90] width 21 height 5
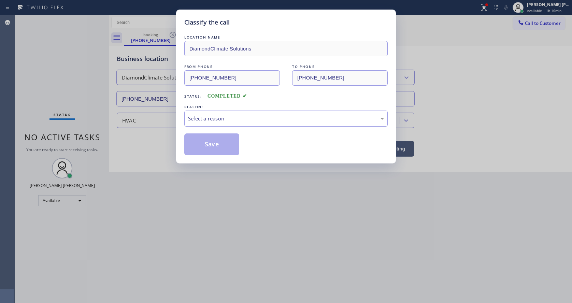
click at [214, 124] on div "Select a reason" at bounding box center [285, 119] width 203 height 16
click at [209, 139] on button "Save" at bounding box center [211, 144] width 55 height 22
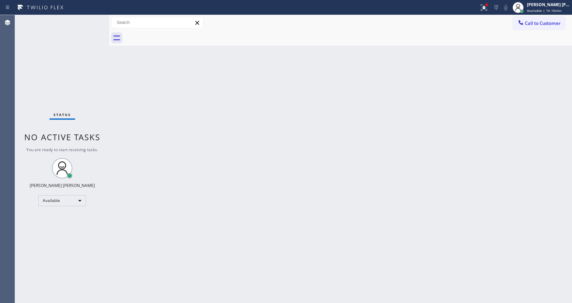
click at [93, 19] on div "Status No active tasks You are ready to start receiving tasks. [PERSON_NAME] [P…" at bounding box center [62, 159] width 94 height 288
click at [91, 19] on div "Status No active tasks You are ready to start receiving tasks. [PERSON_NAME] [P…" at bounding box center [62, 159] width 94 height 288
click at [487, 5] on icon at bounding box center [484, 7] width 8 height 8
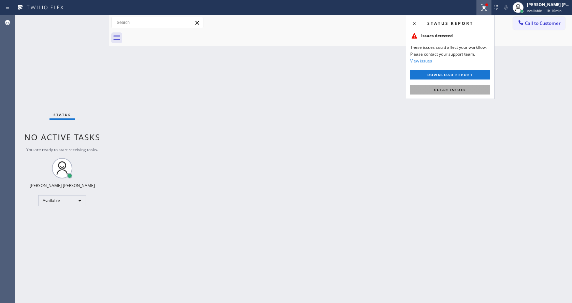
click at [460, 87] on span "Clear issues" at bounding box center [450, 89] width 32 height 5
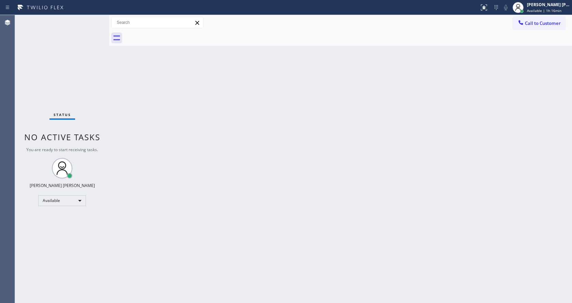
click at [451, 110] on div "Back to Dashboard Change Sender ID Customers Technicians Select a contact Outbo…" at bounding box center [340, 159] width 463 height 288
drag, startPoint x: 153, startPoint y: 130, endPoint x: 138, endPoint y: 70, distance: 62.5
click at [153, 130] on div "Back to Dashboard Change Sender ID Customers Technicians Select a contact Outbo…" at bounding box center [340, 159] width 463 height 288
click at [90, 22] on div "Status No active tasks You are ready to start receiving tasks. [PERSON_NAME] [P…" at bounding box center [62, 159] width 94 height 288
click at [91, 18] on div "Status No active tasks You are ready to start receiving tasks. [PERSON_NAME] [P…" at bounding box center [62, 159] width 94 height 288
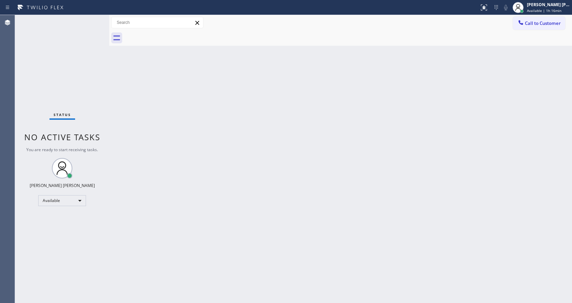
click at [91, 20] on div "Status No active tasks You are ready to start receiving tasks. [PERSON_NAME] [P…" at bounding box center [62, 159] width 94 height 288
click at [287, 183] on div "Back to Dashboard Change Sender ID Customers Technicians Select a contact Outbo…" at bounding box center [340, 159] width 463 height 288
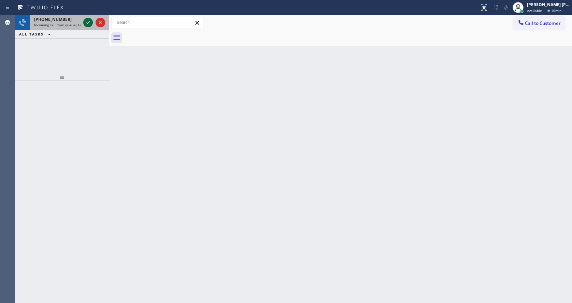
click at [86, 23] on icon at bounding box center [88, 22] width 8 height 8
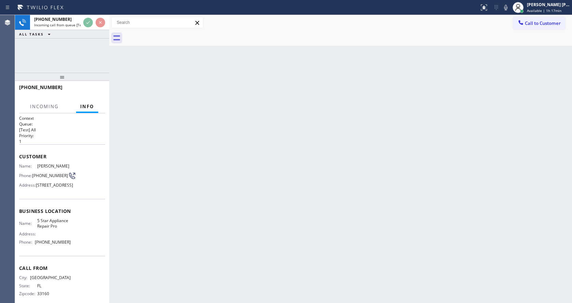
scroll to position [19, 0]
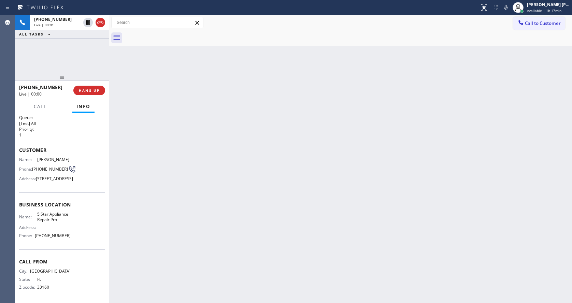
click at [172, 228] on div "Back to Dashboard Change Sender ID Customers Technicians Select a contact Outbo…" at bounding box center [340, 159] width 463 height 288
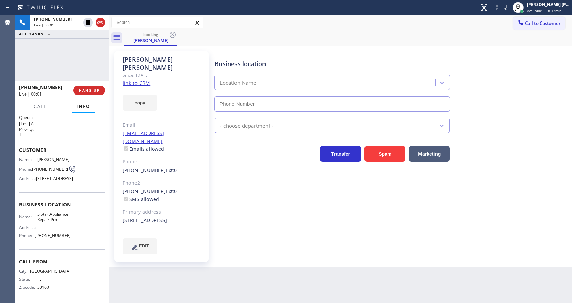
type input "[PHONE_NUMBER]"
click at [141, 80] on link "link to CRM" at bounding box center [137, 83] width 28 height 7
click at [228, 231] on div "Business location 5 Star Appliance Repair Pro [PHONE_NUMBER] 5 Star Appliance T…" at bounding box center [391, 152] width 357 height 199
click at [283, 242] on div "Business location 5 Star Appliance Repair Pro [PHONE_NUMBER] 5 Star Appliance T…" at bounding box center [391, 152] width 357 height 199
click at [83, 160] on div "Name: [PERSON_NAME] Phone: [PHONE_NUMBER] Address: [STREET_ADDRESS]" at bounding box center [62, 170] width 86 height 27
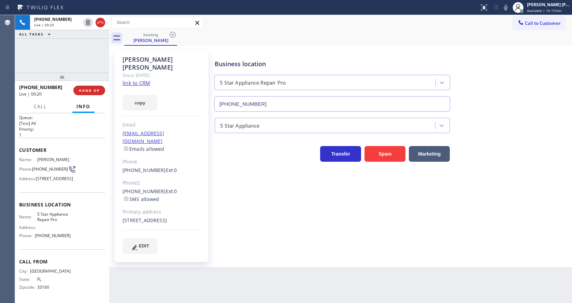
click at [225, 212] on div "Business location 5 Star Appliance Repair Pro [PHONE_NUMBER] 5 Star Appliance T…" at bounding box center [391, 152] width 357 height 199
click at [86, 91] on span "COMPLETE" at bounding box center [88, 90] width 24 height 5
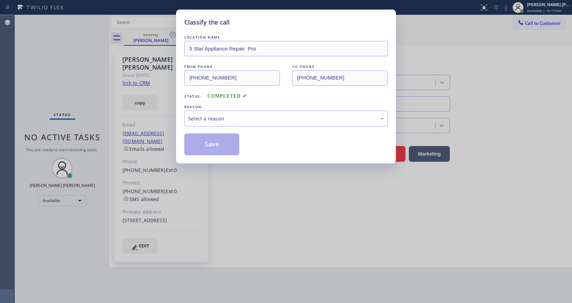
click at [190, 110] on div "REASON:" at bounding box center [285, 106] width 203 height 7
click at [196, 115] on div "Select a reason" at bounding box center [286, 119] width 196 height 8
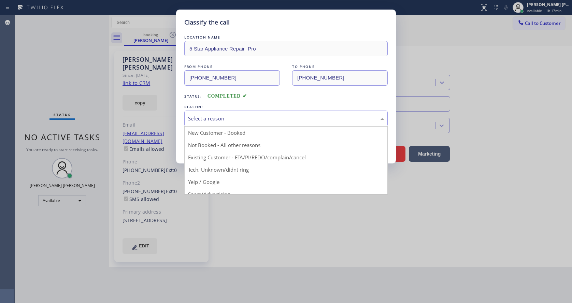
click at [182, 73] on div "Classify the call LOCATION NAME 5 Star Appliance Repair Pro FROM PHONE [PHONE_N…" at bounding box center [286, 87] width 220 height 154
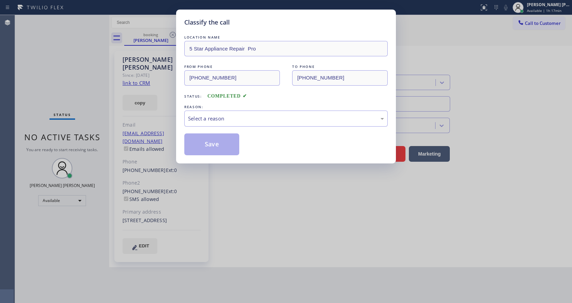
drag, startPoint x: 160, startPoint y: 296, endPoint x: 159, endPoint y: 302, distance: 5.8
click at [159, 300] on div "Classify the call LOCATION NAME 5 Star Appliance Repair Pro FROM PHONE [PHONE_N…" at bounding box center [286, 151] width 572 height 303
click at [301, 223] on div "Classify the call LOCATION NAME 5 Star Appliance Repair Pro FROM PHONE [PHONE_N…" at bounding box center [286, 151] width 572 height 303
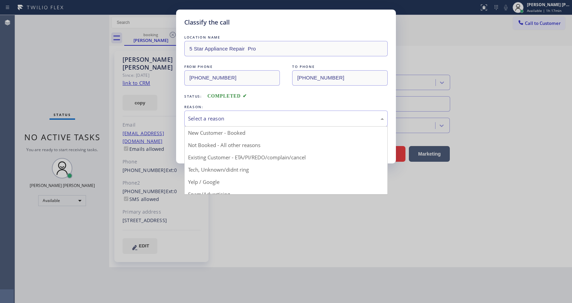
click at [213, 115] on div "Select a reason" at bounding box center [286, 119] width 196 height 8
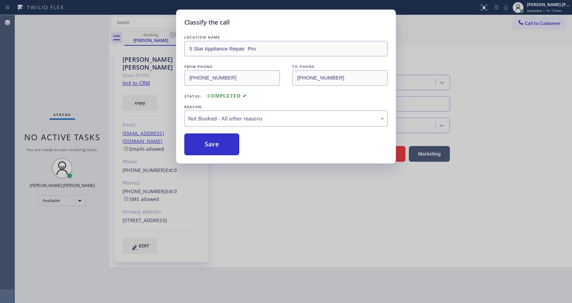
click at [211, 145] on button "Save" at bounding box center [211, 144] width 55 height 22
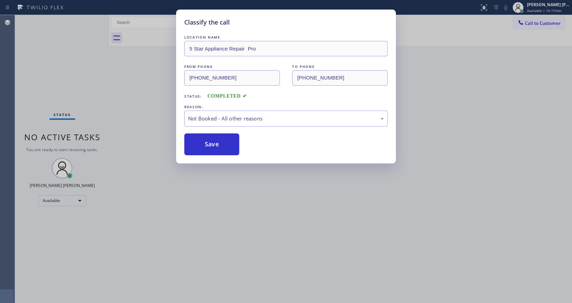
click at [211, 145] on button "Save" at bounding box center [211, 144] width 55 height 22
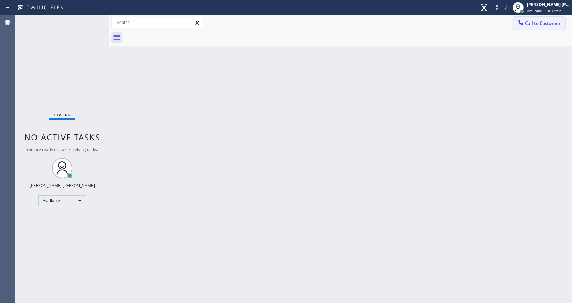
click at [542, 25] on span "Call to Customer" at bounding box center [543, 23] width 36 height 6
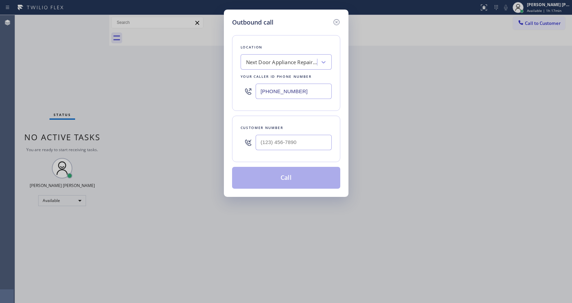
click at [290, 89] on input "[PHONE_NUMBER]" at bounding box center [294, 91] width 76 height 15
paste input "888) 477-1309"
type input "[PHONE_NUMBER]"
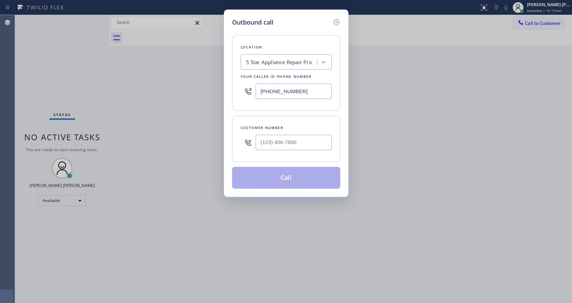
click at [170, 302] on div "Outbound call Location 5 Star Appliance Repair Pro Your caller id phone number …" at bounding box center [286, 151] width 572 height 303
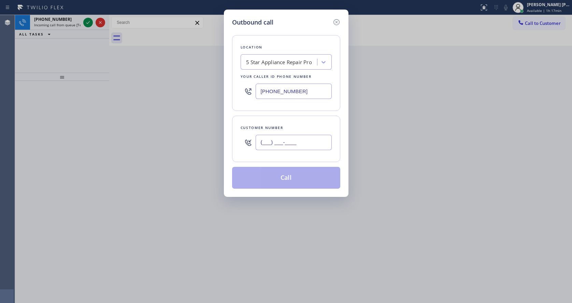
click at [291, 140] on input "(___) ___-____" at bounding box center [294, 142] width 76 height 15
paste input "305) 494-9834"
type input "[PHONE_NUMBER]"
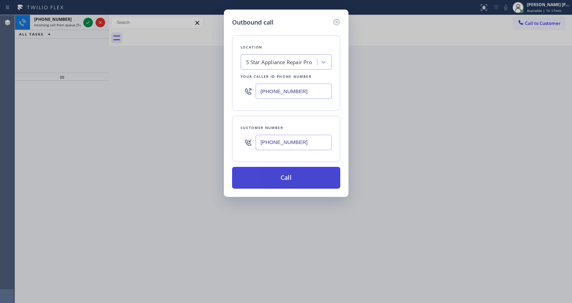
click at [266, 174] on button "Call" at bounding box center [286, 178] width 108 height 22
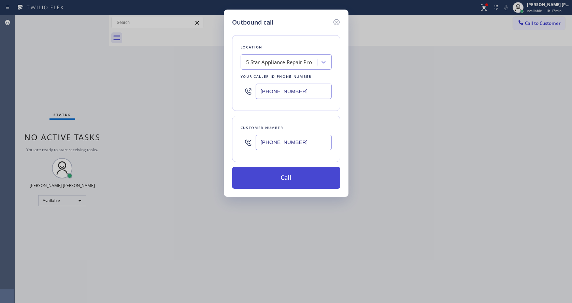
click at [303, 181] on button "Call" at bounding box center [286, 178] width 108 height 22
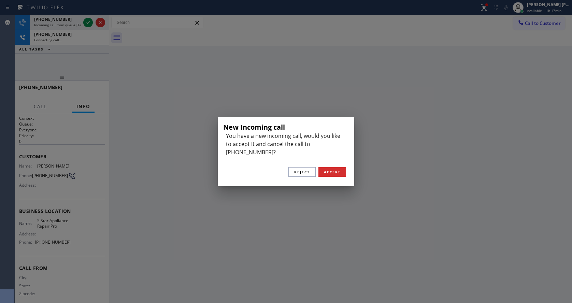
click at [156, 127] on div "New Incoming call You have a new incoming call, would you like to accept it and…" at bounding box center [286, 151] width 572 height 303
click at [301, 170] on span "Reject" at bounding box center [302, 172] width 16 height 5
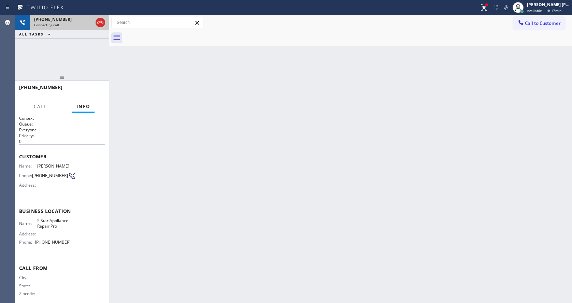
click at [56, 25] on span "Connecting call…" at bounding box center [48, 25] width 28 height 5
click at [169, 134] on div "Back to Dashboard Change Sender ID Customers Technicians Select a contact Outbo…" at bounding box center [340, 159] width 463 height 288
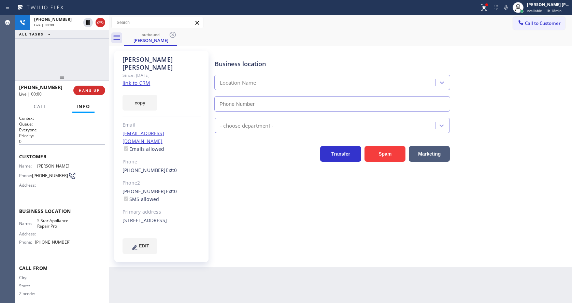
type input "[PHONE_NUMBER]"
click at [246, 242] on div "Business location 5 Star Appliance Repair Pro [PHONE_NUMBER] 5 Star Appliance T…" at bounding box center [391, 152] width 357 height 199
click at [276, 248] on div "Business location 5 Star Appliance Repair Pro [PHONE_NUMBER] 5 Star Appliance T…" at bounding box center [391, 159] width 357 height 213
click at [84, 90] on span "HANG UP" at bounding box center [89, 90] width 21 height 5
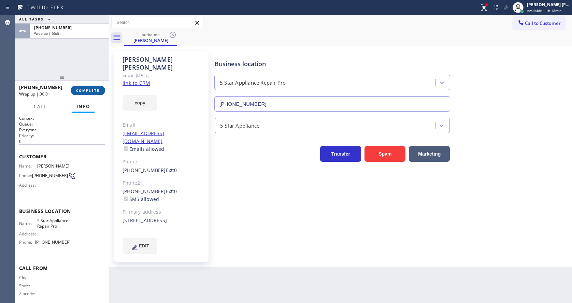
click at [84, 90] on span "COMPLETE" at bounding box center [88, 90] width 24 height 5
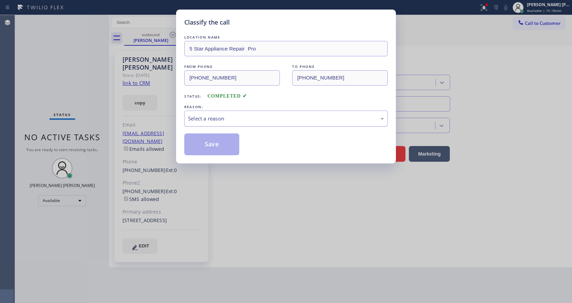
click at [215, 118] on div "Select a reason" at bounding box center [286, 119] width 196 height 8
click at [209, 149] on button "Save" at bounding box center [211, 144] width 55 height 22
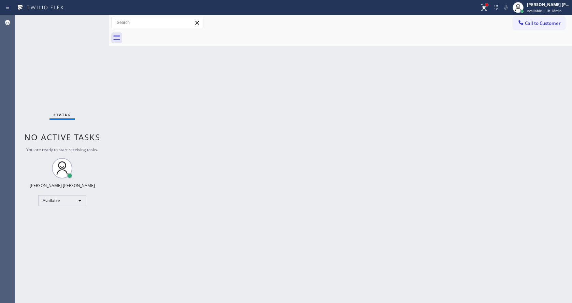
click at [488, 4] on div at bounding box center [486, 4] width 3 height 3
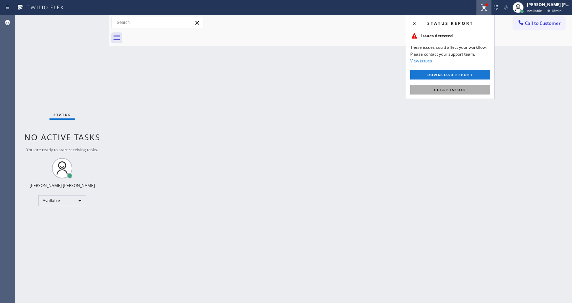
click at [462, 89] on span "Clear issues" at bounding box center [450, 89] width 32 height 5
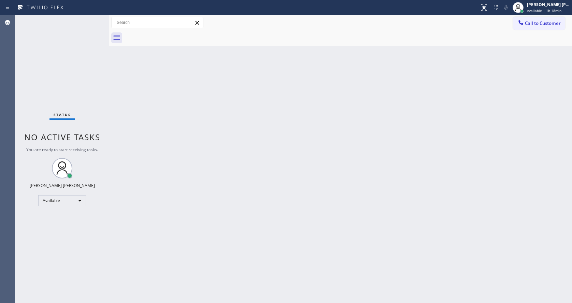
click at [462, 89] on div "Back to Dashboard Change Sender ID Customers Technicians Select a contact Outbo…" at bounding box center [340, 159] width 463 height 288
click at [138, 93] on div "Back to Dashboard Change Sender ID Customers Technicians Select a contact Outbo…" at bounding box center [340, 159] width 463 height 288
click at [271, 200] on div "Back to Dashboard Change Sender ID Customers Technicians Select a contact Outbo…" at bounding box center [340, 159] width 463 height 288
click at [134, 91] on div "Back to Dashboard Change Sender ID Customers Technicians Select a contact Outbo…" at bounding box center [340, 159] width 463 height 288
click at [95, 20] on div "Status No active tasks You are ready to start receiving tasks. [PERSON_NAME] [P…" at bounding box center [62, 159] width 94 height 288
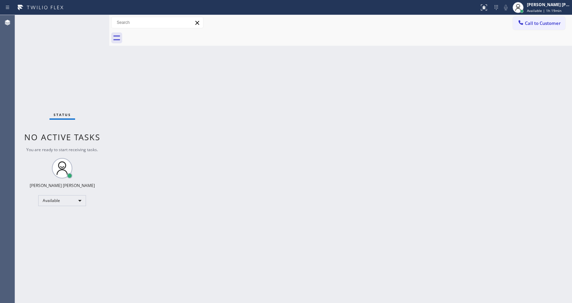
click at [96, 18] on div "Status No active tasks You are ready to start receiving tasks. [PERSON_NAME] [P…" at bounding box center [62, 159] width 94 height 288
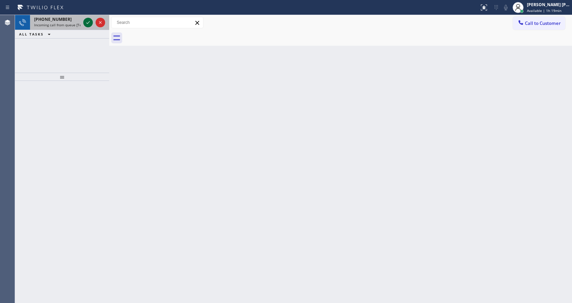
click at [87, 20] on icon at bounding box center [88, 22] width 8 height 8
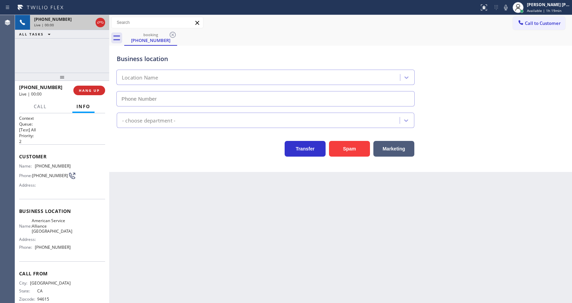
type input "[PHONE_NUMBER]"
click at [163, 238] on div "Back to Dashboard Change Sender ID Customers Technicians Select a contact Outbo…" at bounding box center [340, 159] width 463 height 288
click at [250, 231] on div "Back to Dashboard Change Sender ID Customers Technicians Select a contact Outbo…" at bounding box center [340, 159] width 463 height 288
click at [180, 211] on div "Back to Dashboard Change Sender ID Customers Technicians Select a contact Outbo…" at bounding box center [340, 159] width 463 height 288
click at [256, 211] on div "Back to Dashboard Change Sender ID Customers Technicians Select a contact Outbo…" at bounding box center [340, 159] width 463 height 288
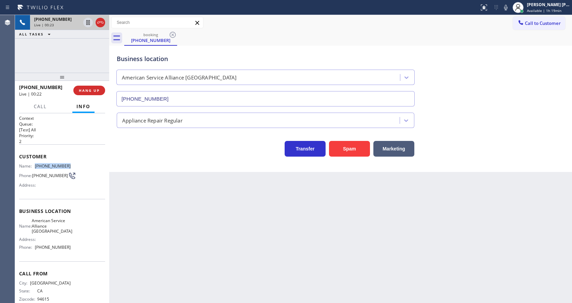
drag, startPoint x: 33, startPoint y: 165, endPoint x: 68, endPoint y: 166, distance: 35.2
click at [68, 166] on div "Name: [PHONE_NUMBER] Phone: [PHONE_NUMBER] Address:" at bounding box center [62, 177] width 86 height 27
click at [202, 214] on div "Back to Dashboard Change Sender ID Customers Technicians Select a contact Outbo…" at bounding box center [340, 159] width 463 height 288
click at [409, 268] on div "Back to Dashboard Change Sender ID Customers Technicians Select a contact Outbo…" at bounding box center [340, 159] width 463 height 288
click at [226, 237] on div "Back to Dashboard Change Sender ID Customers Technicians Select a contact Outbo…" at bounding box center [340, 159] width 463 height 288
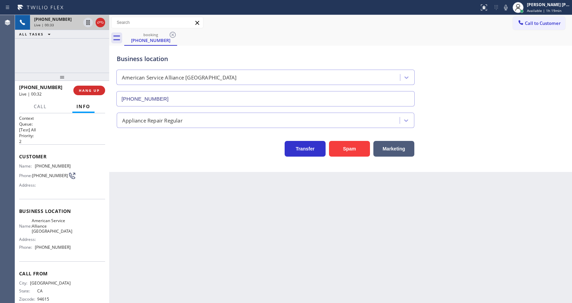
click at [195, 232] on div "Back to Dashboard Change Sender ID Customers Technicians Select a contact Outbo…" at bounding box center [340, 159] width 463 height 288
drag, startPoint x: 72, startPoint y: 185, endPoint x: 65, endPoint y: 191, distance: 8.7
click at [72, 185] on div "Name: [PHONE_NUMBER] Phone: [PHONE_NUMBER] Address:" at bounding box center [62, 177] width 86 height 27
click at [156, 230] on div "Back to Dashboard Change Sender ID Customers Technicians Select a contact Outbo…" at bounding box center [340, 159] width 463 height 288
click at [240, 230] on div "Back to Dashboard Change Sender ID Customers Technicians Select a contact Outbo…" at bounding box center [340, 159] width 463 height 288
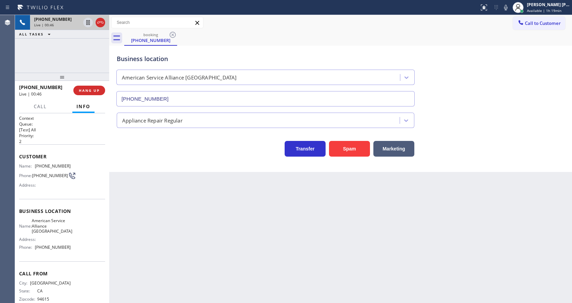
click at [140, 194] on div "Back to Dashboard Change Sender ID Customers Technicians Select a contact Outbo…" at bounding box center [340, 159] width 463 height 288
click at [185, 226] on div "Back to Dashboard Change Sender ID Customers Technicians Select a contact Outbo…" at bounding box center [340, 159] width 463 height 288
click at [56, 229] on span "American Service Alliance [GEOGRAPHIC_DATA]" at bounding box center [52, 226] width 41 height 16
drag, startPoint x: 34, startPoint y: 166, endPoint x: 72, endPoint y: 166, distance: 37.9
click at [72, 166] on div "Name: [PHONE_NUMBER] Phone: [PHONE_NUMBER] Address:" at bounding box center [62, 177] width 86 height 27
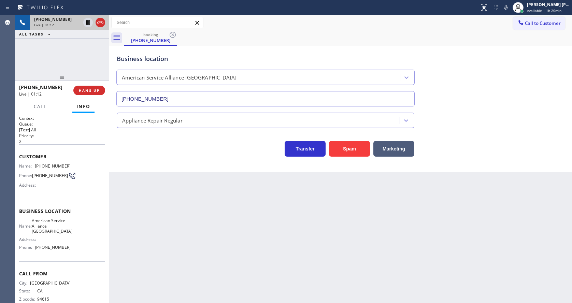
click at [148, 208] on div "Back to Dashboard Change Sender ID Customers Technicians Select a contact Outbo…" at bounding box center [340, 159] width 463 height 288
click at [72, 227] on div "Name: American Service Alliance Oakland Address: Phone: [PHONE_NUMBER]" at bounding box center [62, 235] width 86 height 34
drag, startPoint x: 35, startPoint y: 224, endPoint x: 55, endPoint y: 232, distance: 21.1
click at [55, 232] on div "Name: American Service Alliance Oakland" at bounding box center [45, 226] width 52 height 16
click at [144, 231] on div "Back to Dashboard Change Sender ID Customers Technicians Select a contact Outbo…" at bounding box center [340, 159] width 463 height 288
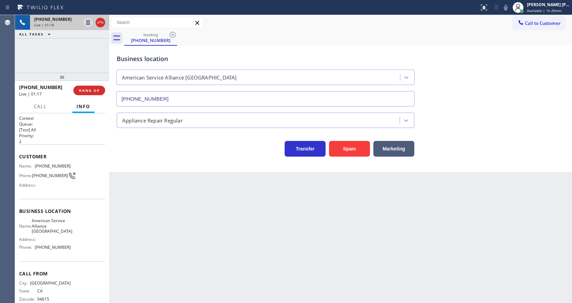
drag, startPoint x: 69, startPoint y: 242, endPoint x: 63, endPoint y: 245, distance: 7.0
click at [69, 242] on div "Name: American Service Alliance Oakland Address: Phone: [PHONE_NUMBER]" at bounding box center [62, 235] width 86 height 34
drag, startPoint x: 35, startPoint y: 249, endPoint x: 73, endPoint y: 249, distance: 38.2
click at [73, 249] on div "Name: American Service Alliance Oakland Address: Phone: [PHONE_NUMBER]" at bounding box center [62, 235] width 86 height 34
click at [166, 252] on div "Back to Dashboard Change Sender ID Customers Technicians Select a contact Outbo…" at bounding box center [340, 159] width 463 height 288
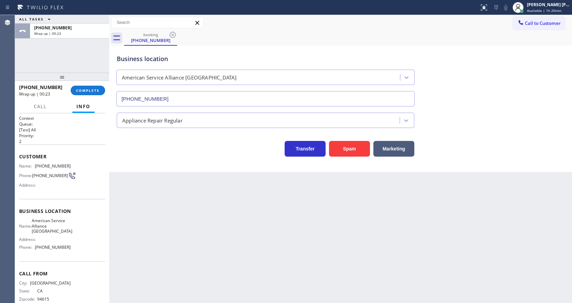
click at [335, 258] on div "Back to Dashboard Change Sender ID Customers Technicians Select a contact Outbo…" at bounding box center [340, 159] width 463 height 288
click at [82, 85] on div "[PHONE_NUMBER] Wrap up | 01:45 COMPLETE" at bounding box center [62, 91] width 86 height 18
click at [83, 87] on button "COMPLETE" at bounding box center [88, 91] width 34 height 10
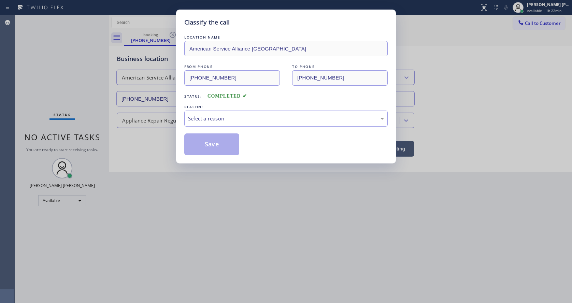
click at [202, 112] on div "Select a reason" at bounding box center [285, 119] width 203 height 16
click at [210, 145] on button "Save" at bounding box center [211, 144] width 55 height 22
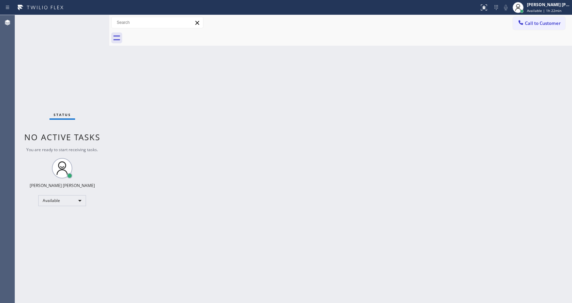
click at [294, 137] on div "Back to Dashboard Change Sender ID Customers Technicians Select a contact Outbo…" at bounding box center [340, 159] width 463 height 288
click at [380, 230] on div "Back to Dashboard Change Sender ID Customers Technicians Select a contact Outbo…" at bounding box center [340, 159] width 463 height 288
click at [163, 97] on div "Back to Dashboard Change Sender ID Customers Technicians Select a contact Outbo…" at bounding box center [340, 159] width 463 height 288
click at [93, 18] on div "Status No active tasks You are ready to start receiving tasks. [PERSON_NAME] [P…" at bounding box center [62, 159] width 94 height 288
click at [93, 19] on div "Status No active tasks You are ready to start receiving tasks. [PERSON_NAME] [P…" at bounding box center [62, 159] width 94 height 288
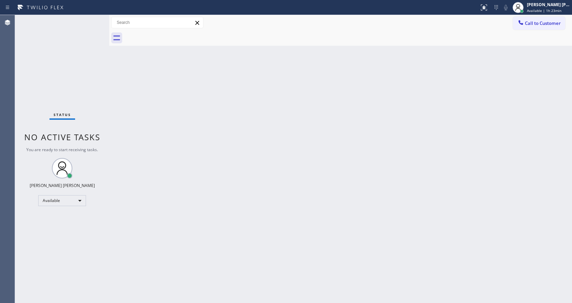
click at [156, 152] on div "Back to Dashboard Change Sender ID Customers Technicians Select a contact Outbo…" at bounding box center [340, 159] width 463 height 288
click at [166, 161] on div "Back to Dashboard Change Sender ID Customers Technicians Select a contact Outbo…" at bounding box center [340, 159] width 463 height 288
drag, startPoint x: 332, startPoint y: 156, endPoint x: 176, endPoint y: 82, distance: 172.1
click at [332, 156] on div "Back to Dashboard Change Sender ID Customers Technicians Select a contact Outbo…" at bounding box center [340, 159] width 463 height 288
click at [94, 19] on div "Status No active tasks You are ready to start receiving tasks. [PERSON_NAME] [P…" at bounding box center [62, 159] width 94 height 288
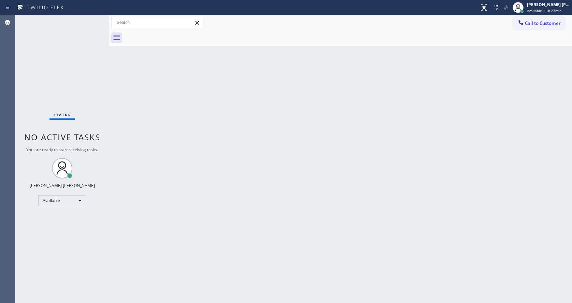
click at [94, 18] on div "Status No active tasks You are ready to start receiving tasks. [PERSON_NAME] [P…" at bounding box center [62, 159] width 94 height 288
click at [95, 20] on div "Status No active tasks You are ready to start receiving tasks. [PERSON_NAME] [P…" at bounding box center [62, 159] width 94 height 288
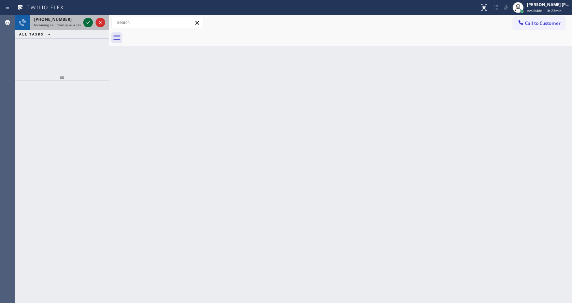
click at [90, 22] on icon at bounding box center [88, 22] width 8 height 8
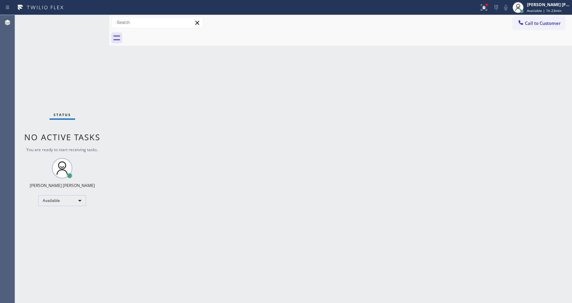
click at [87, 22] on div "Status No active tasks You are ready to start receiving tasks. [PERSON_NAME] [P…" at bounding box center [62, 159] width 94 height 288
click at [228, 189] on div "Back to Dashboard Change Sender ID Customers Technicians Select a contact Outbo…" at bounding box center [340, 159] width 463 height 288
click at [158, 139] on div "Back to Dashboard Change Sender ID Customers Technicians Select a contact Outbo…" at bounding box center [340, 159] width 463 height 288
click at [280, 213] on div "Back to Dashboard Change Sender ID Customers Technicians Select a contact Outbo…" at bounding box center [340, 159] width 463 height 288
click at [105, 63] on div "Status No active tasks You are ready to start receiving tasks. [PERSON_NAME] [P…" at bounding box center [62, 159] width 94 height 288
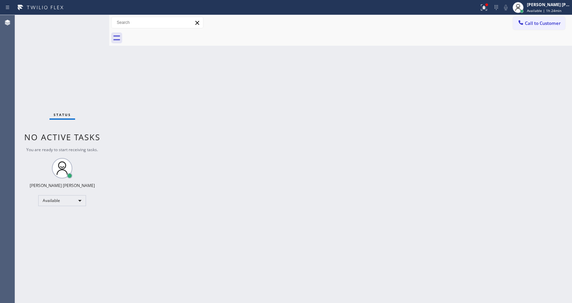
click at [93, 21] on div "Status No active tasks You are ready to start receiving tasks. [PERSON_NAME] [P…" at bounding box center [62, 159] width 94 height 288
click at [92, 20] on div "Status No active tasks You are ready to start receiving tasks. [PERSON_NAME] [P…" at bounding box center [62, 159] width 94 height 288
click at [397, 71] on div "Back to Dashboard Change Sender ID Customers Technicians Select a contact Outbo…" at bounding box center [340, 159] width 463 height 288
click at [483, 10] on icon at bounding box center [484, 7] width 8 height 8
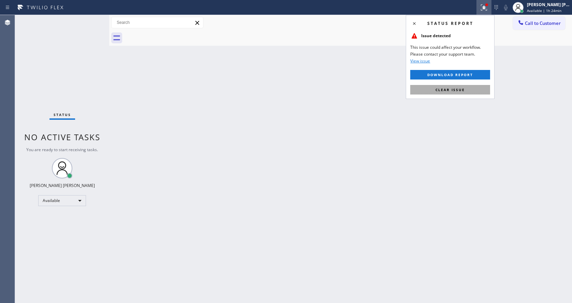
click at [453, 88] on span "Clear issue" at bounding box center [450, 89] width 29 height 5
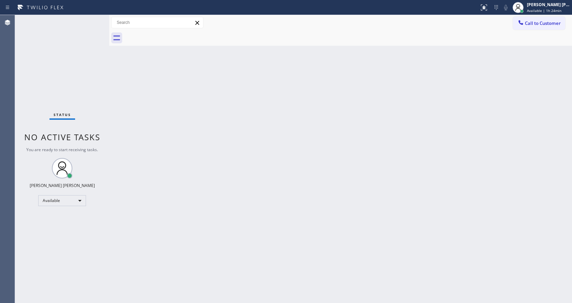
click at [453, 88] on div "Back to Dashboard Change Sender ID Customers Technicians Select a contact Outbo…" at bounding box center [340, 159] width 463 height 288
click at [228, 217] on div "Back to Dashboard Change Sender ID Customers Technicians Select a contact Outbo…" at bounding box center [340, 159] width 463 height 288
click at [230, 156] on div "Back to Dashboard Change Sender ID Customers Technicians Select a contact Outbo…" at bounding box center [340, 159] width 463 height 288
click at [94, 20] on div "Status No active tasks You are ready to start receiving tasks. [PERSON_NAME] [P…" at bounding box center [62, 159] width 94 height 288
click at [93, 19] on div "Status No active tasks You are ready to start receiving tasks. [PERSON_NAME] [P…" at bounding box center [62, 159] width 94 height 288
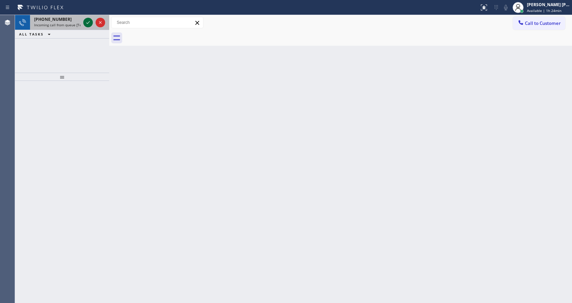
click at [88, 20] on icon at bounding box center [88, 22] width 8 height 8
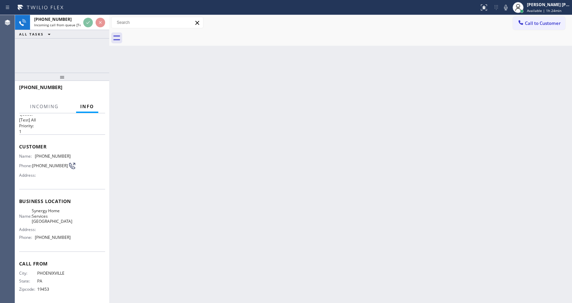
scroll to position [14, 0]
click at [251, 170] on div "Back to Dashboard Change Sender ID Customers Technicians Select a contact Outbo…" at bounding box center [340, 159] width 463 height 288
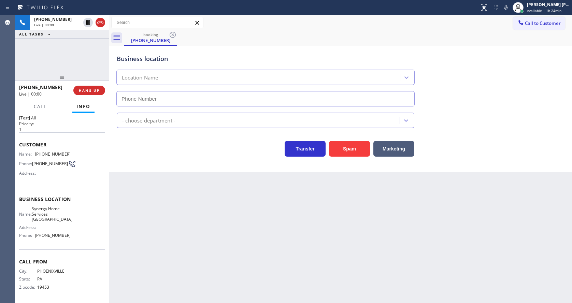
type input "[PHONE_NUMBER]"
click at [213, 175] on div "Back to Dashboard Change Sender ID Customers Technicians Select a contact Outbo…" at bounding box center [340, 159] width 463 height 288
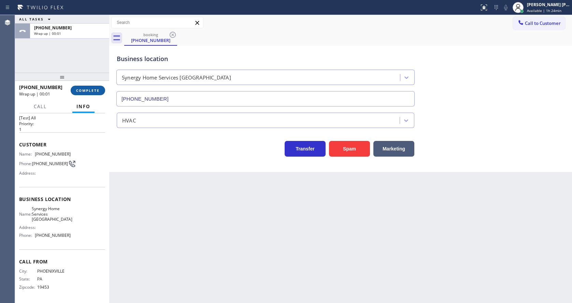
click at [80, 91] on span "COMPLETE" at bounding box center [88, 90] width 24 height 5
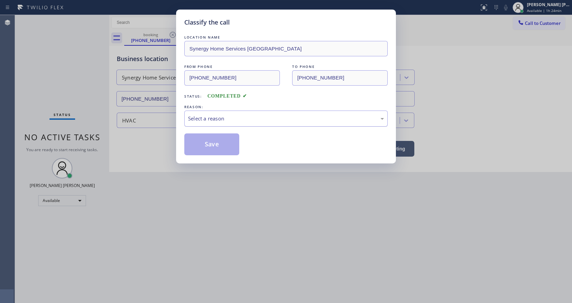
click at [212, 126] on div "Select a reason" at bounding box center [285, 119] width 203 height 16
click at [211, 147] on button "Save" at bounding box center [211, 144] width 55 height 22
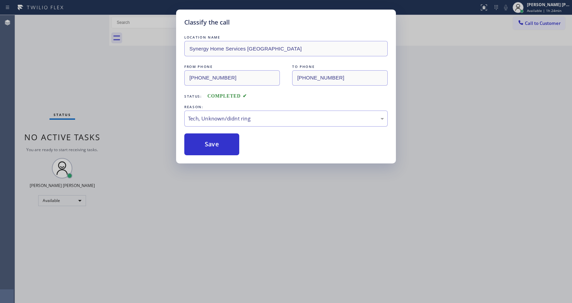
click at [279, 261] on div "Back to Dashboard Change Sender ID Customers Technicians Select a contact Outbo…" at bounding box center [340, 159] width 463 height 288
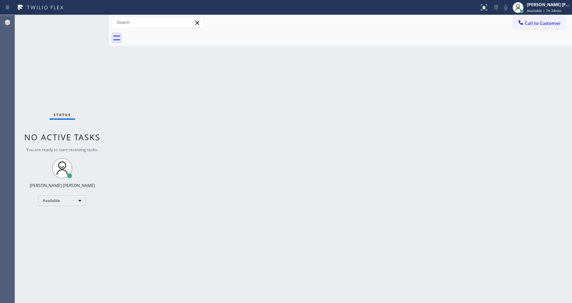
drag, startPoint x: 84, startPoint y: 88, endPoint x: 71, endPoint y: 45, distance: 45.2
click at [84, 88] on div "Status No active tasks You are ready to start receiving tasks. [PERSON_NAME] [P…" at bounding box center [62, 159] width 94 height 288
click at [140, 123] on div "Back to Dashboard Change Sender ID Customers Technicians Select a contact Outbo…" at bounding box center [340, 159] width 463 height 288
click at [96, 18] on div "Status No active tasks You are ready to start receiving tasks. [PERSON_NAME] [P…" at bounding box center [62, 159] width 94 height 288
click at [93, 19] on div "Status No active tasks You are ready to start receiving tasks. [PERSON_NAME] [P…" at bounding box center [62, 159] width 94 height 288
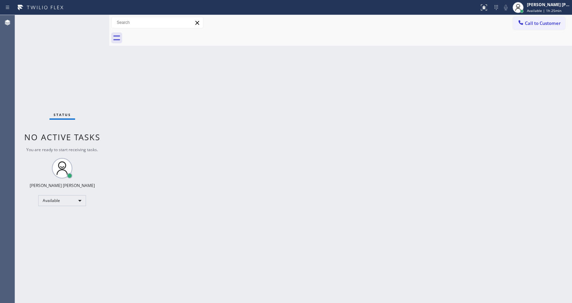
click at [93, 19] on div "Status No active tasks You are ready to start receiving tasks. [PERSON_NAME] [P…" at bounding box center [62, 159] width 94 height 288
click at [93, 20] on div "Status No active tasks You are ready to start receiving tasks. [PERSON_NAME] [P…" at bounding box center [62, 159] width 94 height 288
click at [87, 24] on div "Status No active tasks You are ready to start receiving tasks. [PERSON_NAME] [P…" at bounding box center [62, 159] width 94 height 288
click at [137, 169] on div "Back to Dashboard Change Sender ID Customers Technicians Select a contact Outbo…" at bounding box center [340, 159] width 463 height 288
drag, startPoint x: 80, startPoint y: 131, endPoint x: 79, endPoint y: 96, distance: 34.8
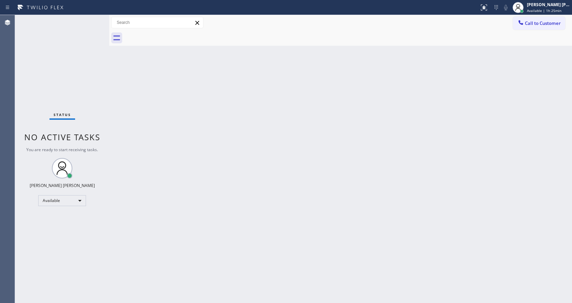
click at [80, 131] on span "No active tasks" at bounding box center [62, 136] width 76 height 11
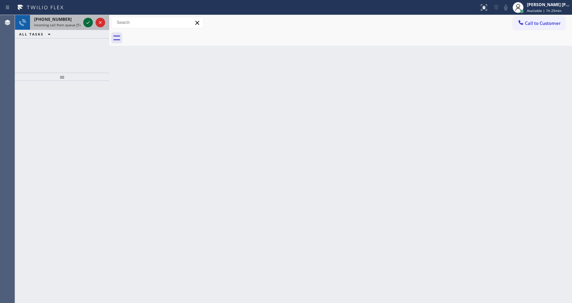
click at [87, 24] on icon at bounding box center [88, 22] width 8 height 8
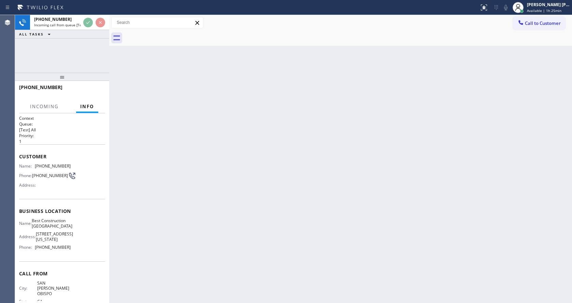
scroll to position [25, 0]
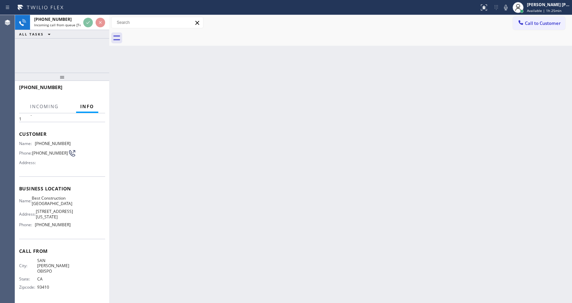
click at [191, 193] on div "Back to Dashboard Change Sender ID Customers Technicians Select a contact Outbo…" at bounding box center [340, 159] width 463 height 288
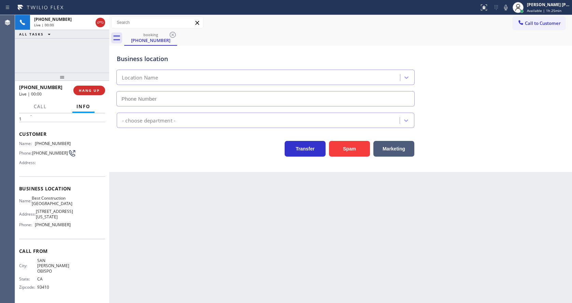
type input "[PHONE_NUMBER]"
click at [199, 247] on div "Back to Dashboard Change Sender ID Customers Technicians Select a contact Outbo…" at bounding box center [340, 159] width 463 height 288
click at [212, 185] on div "Back to Dashboard Change Sender ID Customers Technicians Select a contact Outbo…" at bounding box center [340, 159] width 463 height 288
click at [193, 199] on div "Back to Dashboard Change Sender ID Customers Technicians Select a contact Outbo…" at bounding box center [340, 159] width 463 height 288
click at [297, 239] on div "Back to Dashboard Change Sender ID Customers Technicians Select a contact Outbo…" at bounding box center [340, 159] width 463 height 288
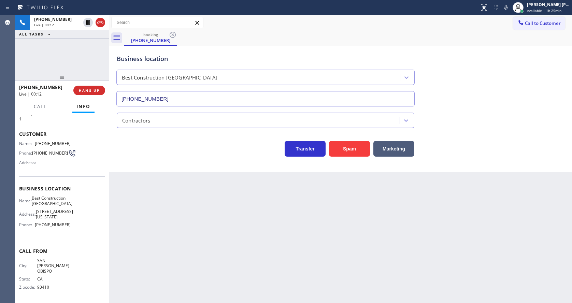
click at [136, 185] on div "Back to Dashboard Change Sender ID Customers Technicians Select a contact Outbo…" at bounding box center [340, 159] width 463 height 288
click at [91, 89] on span "HANG UP" at bounding box center [89, 90] width 21 height 5
click at [91, 89] on span "COMPLETE" at bounding box center [88, 90] width 24 height 5
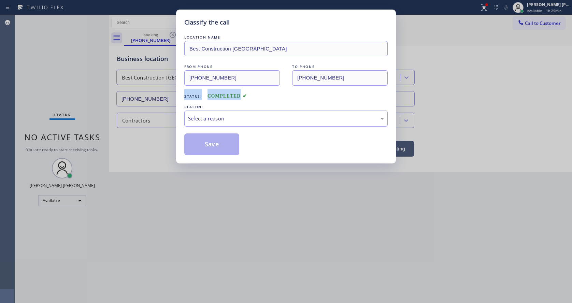
click at [91, 89] on div "Classify the call LOCATION NAME Best Construction Pasadena FROM PHONE [PHONE_NU…" at bounding box center [286, 151] width 572 height 303
click at [198, 119] on div "Select a reason" at bounding box center [286, 119] width 196 height 8
click at [211, 140] on button "Save" at bounding box center [211, 144] width 55 height 22
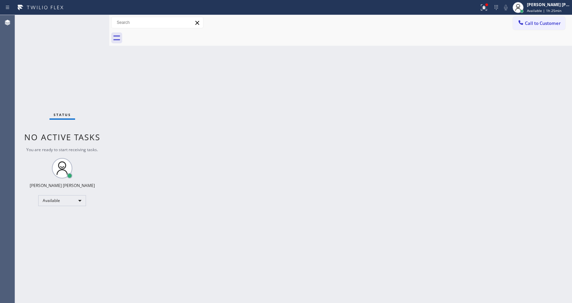
click at [93, 17] on div "Status No active tasks You are ready to start receiving tasks. [PERSON_NAME] [P…" at bounding box center [62, 159] width 94 height 288
click at [90, 19] on div "Status No active tasks You are ready to start receiving tasks. [PERSON_NAME] [P…" at bounding box center [62, 159] width 94 height 288
click at [91, 19] on div "Status No active tasks You are ready to start receiving tasks. [PERSON_NAME] [P…" at bounding box center [62, 159] width 94 height 288
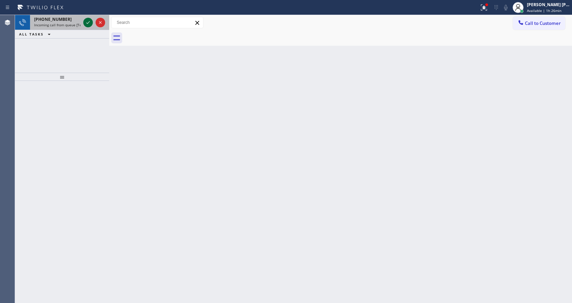
click at [91, 19] on icon at bounding box center [88, 22] width 8 height 8
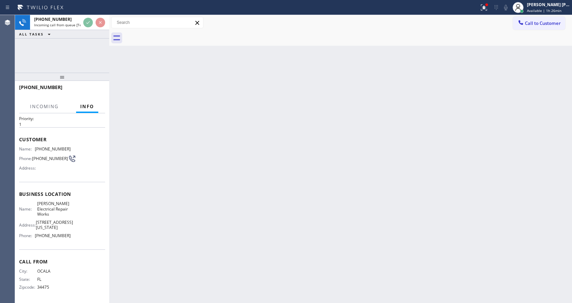
scroll to position [25, 0]
click at [201, 196] on div "Back to Dashboard Change Sender ID Customers Technicians Select a contact Outbo…" at bounding box center [340, 159] width 463 height 288
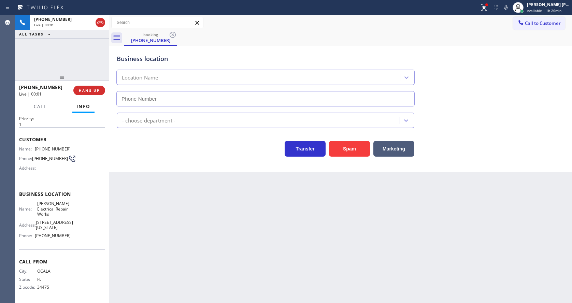
type input "[PHONE_NUMBER]"
click at [184, 156] on div "Transfer Spam Marketing" at bounding box center [265, 147] width 300 height 19
click at [266, 269] on div "Back to Dashboard Change Sender ID Customers Technicians Select a contact Outbo…" at bounding box center [340, 159] width 463 height 288
click at [144, 174] on div "Back to Dashboard Change Sender ID Customers Technicians Select a contact Outbo…" at bounding box center [340, 159] width 463 height 288
click at [88, 89] on span "HANG UP" at bounding box center [89, 90] width 21 height 5
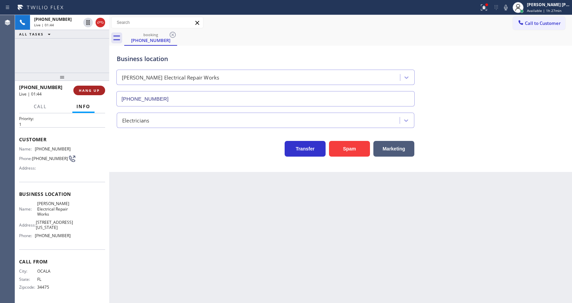
click at [88, 89] on span "HANG UP" at bounding box center [89, 90] width 21 height 5
click at [88, 89] on span "COMPLETE" at bounding box center [88, 90] width 24 height 5
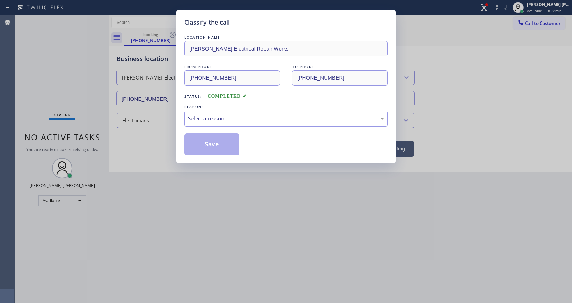
click at [208, 117] on div "Select a reason" at bounding box center [286, 119] width 196 height 8
click at [209, 143] on button "Save" at bounding box center [211, 144] width 55 height 22
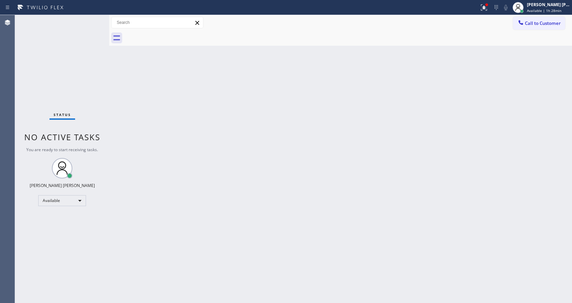
click at [185, 119] on div "Back to Dashboard Change Sender ID Customers Technicians Select a contact Outbo…" at bounding box center [340, 159] width 463 height 288
click at [300, 130] on div "Back to Dashboard Change Sender ID Customers Technicians Select a contact Outbo…" at bounding box center [340, 159] width 463 height 288
click at [255, 170] on div "Back to Dashboard Change Sender ID Customers Technicians Select a contact Outbo…" at bounding box center [340, 159] width 463 height 288
click at [136, 101] on div "Back to Dashboard Change Sender ID Customers Technicians Select a contact Outbo…" at bounding box center [340, 159] width 463 height 288
drag, startPoint x: 186, startPoint y: 103, endPoint x: 173, endPoint y: 95, distance: 15.1
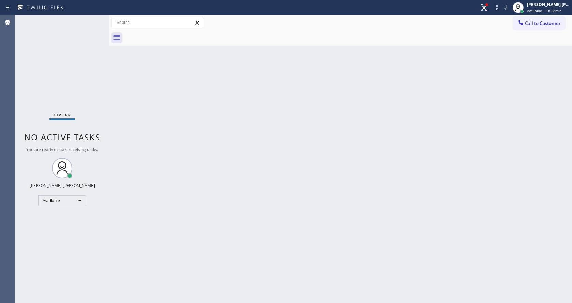
click at [186, 103] on div "Back to Dashboard Change Sender ID Customers Technicians Select a contact Outbo…" at bounding box center [340, 159] width 463 height 288
click at [94, 19] on div "Status No active tasks You are ready to start receiving tasks. [PERSON_NAME] [P…" at bounding box center [62, 159] width 94 height 288
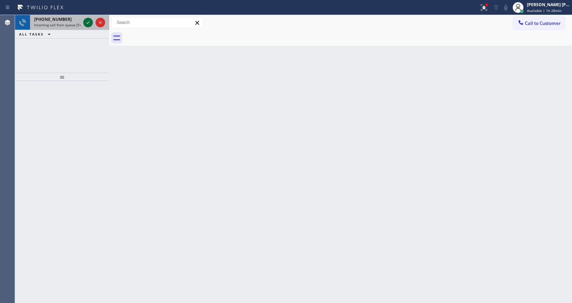
click at [88, 22] on icon at bounding box center [88, 22] width 8 height 8
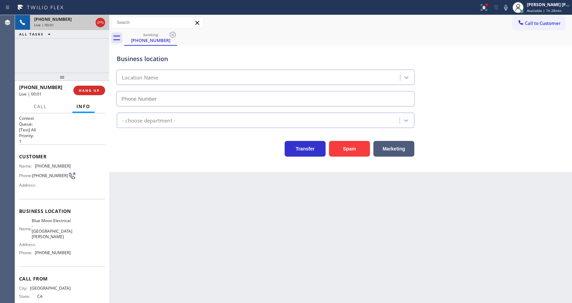
scroll to position [14, 0]
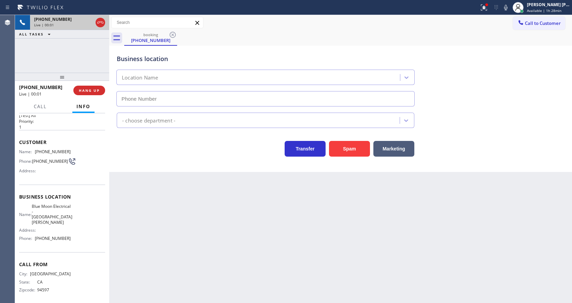
type input "[PHONE_NUMBER]"
click at [195, 230] on div "Back to Dashboard Change Sender ID Customers Technicians Select a contact Outbo…" at bounding box center [340, 159] width 463 height 288
click at [126, 185] on div "Back to Dashboard Change Sender ID Customers Technicians Select a contact Outbo…" at bounding box center [340, 159] width 463 height 288
click at [81, 196] on span "Business location" at bounding box center [62, 197] width 86 height 6
drag, startPoint x: 34, startPoint y: 149, endPoint x: 75, endPoint y: 155, distance: 41.8
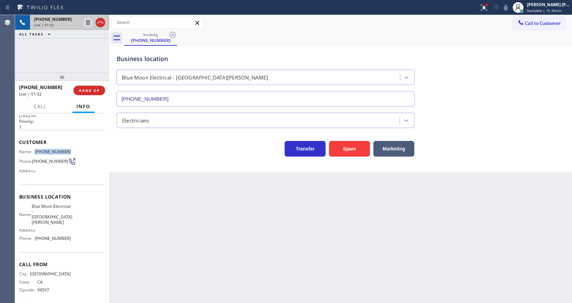
click at [75, 155] on div "Name: [PHONE_NUMBER] Phone: [PHONE_NUMBER] Address:" at bounding box center [62, 162] width 86 height 27
drag, startPoint x: 188, startPoint y: 225, endPoint x: 168, endPoint y: 261, distance: 41.4
click at [185, 227] on div "Back to Dashboard Change Sender ID Customers Technicians Select a contact Outbo…" at bounding box center [340, 159] width 463 height 288
click at [166, 297] on div "Back to Dashboard Change Sender ID Customers Technicians Select a contact Outbo…" at bounding box center [340, 159] width 463 height 288
click at [57, 245] on div "Business location Name: Blue Moon Electrical - [GEOGRAPHIC_DATA][PERSON_NAME] A…" at bounding box center [62, 219] width 86 height 68
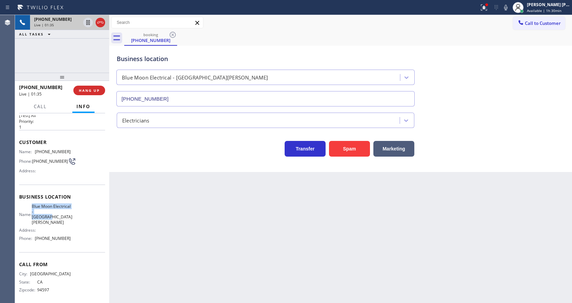
drag, startPoint x: 35, startPoint y: 208, endPoint x: 53, endPoint y: 221, distance: 21.5
click at [53, 221] on div "Name: Blue Moon Electrical - [GEOGRAPHIC_DATA][PERSON_NAME]" at bounding box center [45, 214] width 52 height 21
click at [157, 253] on div "Back to Dashboard Change Sender ID Customers Technicians Select a contact Outbo…" at bounding box center [340, 159] width 463 height 288
click at [51, 246] on div "Business location Name: Blue Moon Electrical - [GEOGRAPHIC_DATA][PERSON_NAME] A…" at bounding box center [62, 219] width 86 height 68
click at [36, 236] on span "[PHONE_NUMBER]" at bounding box center [53, 238] width 36 height 5
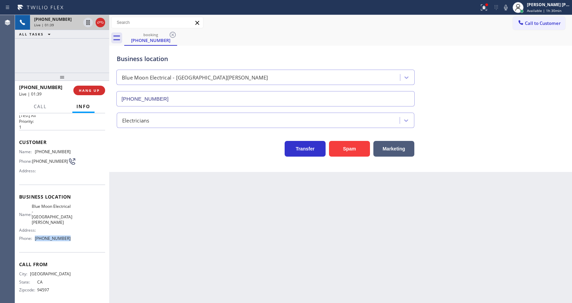
drag, startPoint x: 32, startPoint y: 233, endPoint x: 79, endPoint y: 238, distance: 47.0
click at [79, 238] on div "Name: Blue Moon Electrical - [GEOGRAPHIC_DATA][PERSON_NAME] Address: Phone: [PH…" at bounding box center [62, 224] width 86 height 40
click at [169, 251] on div "Back to Dashboard Change Sender ID Customers Technicians Select a contact Outbo…" at bounding box center [340, 159] width 463 height 288
drag, startPoint x: 266, startPoint y: 269, endPoint x: 261, endPoint y: 272, distance: 5.7
click at [266, 269] on div "Back to Dashboard Change Sender ID Customers Technicians Select a contact Outbo…" at bounding box center [340, 159] width 463 height 288
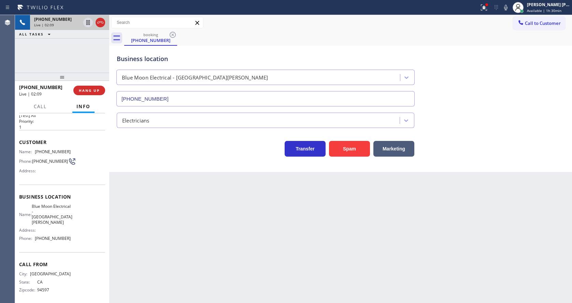
click at [362, 240] on div "Back to Dashboard Change Sender ID Customers Technicians Select a contact Outbo…" at bounding box center [340, 159] width 463 height 288
click at [485, 4] on icon at bounding box center [484, 7] width 8 height 8
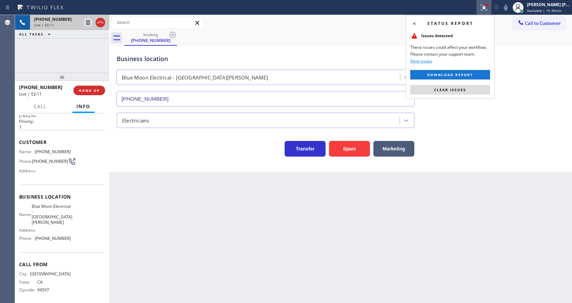
click at [477, 83] on div "Status report Issues detected These issues could affect your workflow. Please c…" at bounding box center [450, 57] width 89 height 84
drag, startPoint x: 466, startPoint y: 88, endPoint x: 483, endPoint y: 85, distance: 16.7
click at [466, 89] on button "Clear issues" at bounding box center [450, 90] width 80 height 10
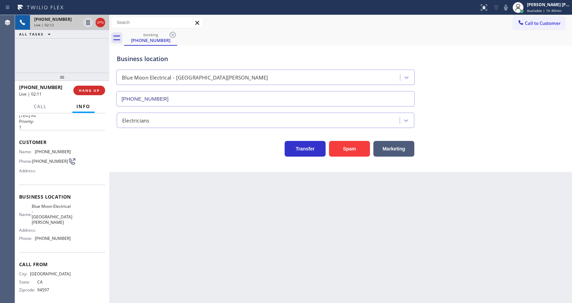
click at [487, 83] on div "Business location Blue Moon Electrical - [GEOGRAPHIC_DATA][PERSON_NAME] [PHONE_…" at bounding box center [340, 76] width 451 height 62
click at [508, 10] on icon at bounding box center [506, 7] width 8 height 8
click at [90, 19] on icon at bounding box center [88, 22] width 8 height 8
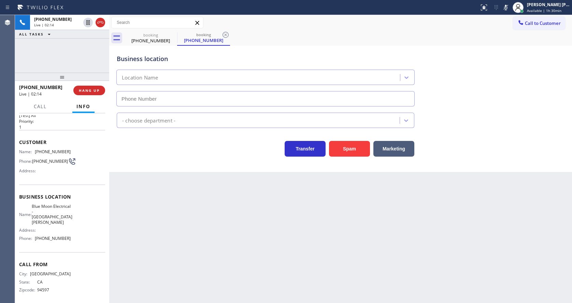
type input "[PHONE_NUMBER]"
click at [158, 234] on div "Back to Dashboard Change Sender ID Customers Technicians Select a contact Outbo…" at bounding box center [340, 159] width 463 height 288
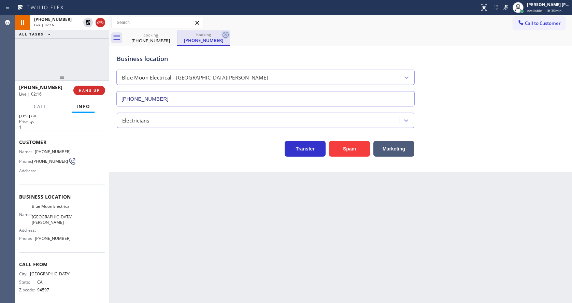
click at [224, 33] on icon at bounding box center [226, 35] width 8 height 8
click at [168, 231] on div "Back to Dashboard Change Sender ID Customers Technicians Select a contact Outbo…" at bounding box center [340, 159] width 463 height 288
drag, startPoint x: 279, startPoint y: 268, endPoint x: 268, endPoint y: 270, distance: 11.4
click at [279, 268] on div "Back to Dashboard Change Sender ID Customers Technicians Select a contact Outbo…" at bounding box center [340, 159] width 463 height 288
click at [250, 230] on div "Back to Dashboard Change Sender ID Customers Technicians Select a contact Outbo…" at bounding box center [340, 159] width 463 height 288
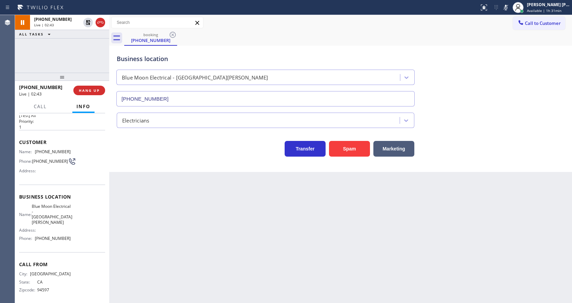
click at [236, 226] on div "Back to Dashboard Change Sender ID Customers Technicians Select a contact Outbo…" at bounding box center [340, 159] width 463 height 288
click at [224, 296] on div "Back to Dashboard Change Sender ID Customers Technicians Select a contact Outbo…" at bounding box center [340, 159] width 463 height 288
click at [170, 284] on div "Back to Dashboard Change Sender ID Customers Technicians Select a contact Outbo…" at bounding box center [340, 159] width 463 height 288
click at [245, 237] on div "Back to Dashboard Change Sender ID Customers Technicians Select a contact Outbo…" at bounding box center [340, 159] width 463 height 288
click at [144, 196] on div "Back to Dashboard Change Sender ID Customers Technicians Select a contact Outbo…" at bounding box center [340, 159] width 463 height 288
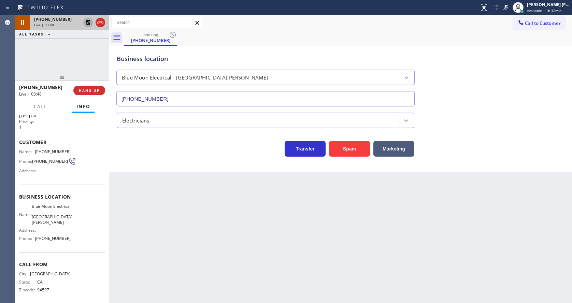
click at [87, 21] on icon at bounding box center [88, 22] width 5 height 5
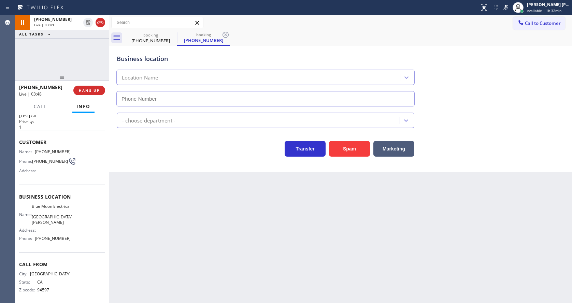
type input "[PHONE_NUMBER]"
click at [508, 5] on icon at bounding box center [506, 7] width 8 height 8
click at [504, 34] on div "booking [PHONE_NUMBER] booking [PHONE_NUMBER]" at bounding box center [348, 37] width 448 height 15
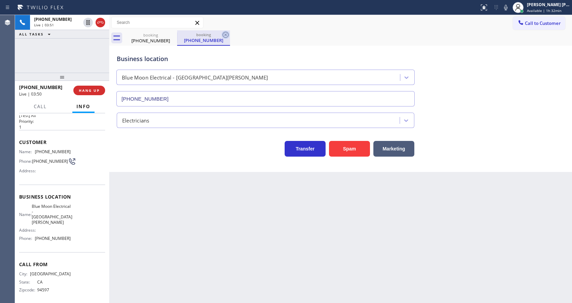
click at [222, 34] on icon at bounding box center [226, 35] width 8 height 8
click at [222, 207] on div "Back to Dashboard Change Sender ID Customers Technicians Select a contact Outbo…" at bounding box center [340, 159] width 463 height 288
click at [281, 234] on div "Back to Dashboard Change Sender ID Customers Technicians Select a contact Outbo…" at bounding box center [340, 159] width 463 height 288
click at [480, 122] on div "Electricians" at bounding box center [340, 119] width 451 height 18
click at [222, 229] on div "Back to Dashboard Change Sender ID Customers Technicians Select a contact Outbo…" at bounding box center [340, 159] width 463 height 288
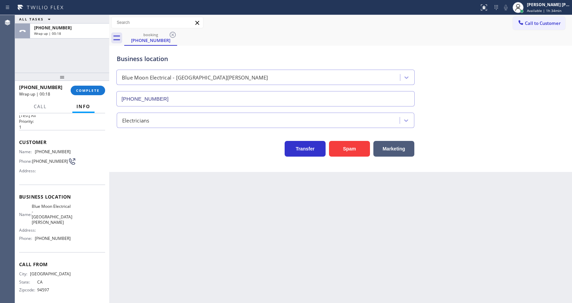
click at [166, 184] on div "Back to Dashboard Change Sender ID Customers Technicians Select a contact Outbo…" at bounding box center [340, 159] width 463 height 288
click at [83, 89] on span "COMPLETE" at bounding box center [88, 90] width 24 height 5
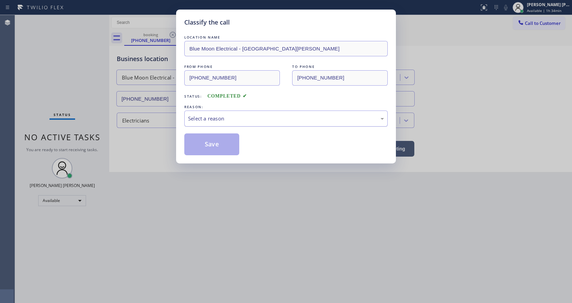
click at [236, 117] on div "Select a reason" at bounding box center [286, 119] width 196 height 8
click at [221, 144] on button "Save" at bounding box center [211, 144] width 55 height 22
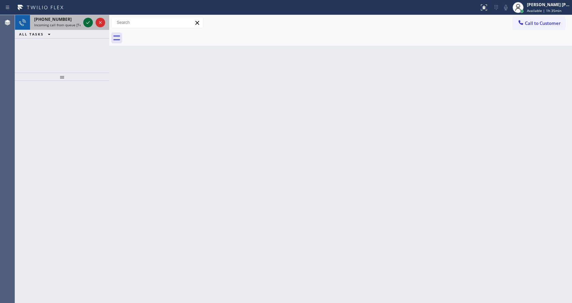
click at [84, 20] on div at bounding box center [88, 22] width 10 height 8
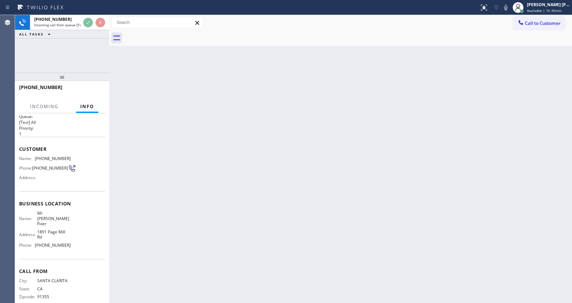
click at [205, 199] on div "Back to Dashboard Change Sender ID Customers Technicians Select a contact Outbo…" at bounding box center [340, 159] width 463 height 288
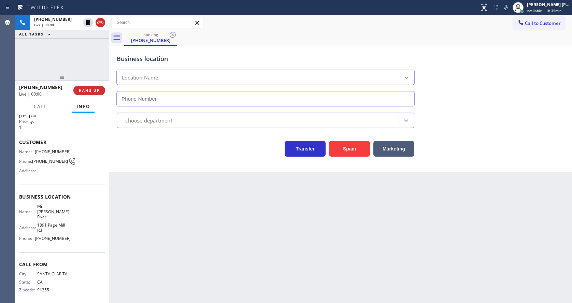
type input "[PHONE_NUMBER]"
click at [200, 201] on div "Back to Dashboard Change Sender ID Customers Technicians Select a contact Outbo…" at bounding box center [340, 159] width 463 height 288
click at [303, 250] on div "Back to Dashboard Change Sender ID Customers Technicians Select a contact Outbo…" at bounding box center [340, 159] width 463 height 288
click at [214, 222] on div "Back to Dashboard Change Sender ID Customers Technicians Select a contact Outbo…" at bounding box center [340, 159] width 463 height 288
click at [40, 193] on div "Business location Name: Mr [PERSON_NAME] Address: [STREET_ADDRESS] Phone: [PHON…" at bounding box center [62, 219] width 86 height 68
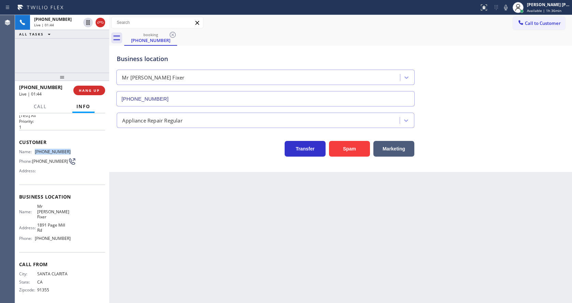
drag, startPoint x: 35, startPoint y: 151, endPoint x: 78, endPoint y: 154, distance: 42.8
click at [78, 154] on div "Name: [PHONE_NUMBER] Phone: [PHONE_NUMBER] Address:" at bounding box center [62, 162] width 86 height 27
drag, startPoint x: 162, startPoint y: 223, endPoint x: 160, endPoint y: 237, distance: 14.4
click at [160, 231] on div "Back to Dashboard Change Sender ID Customers Technicians Select a contact Outbo…" at bounding box center [340, 159] width 463 height 288
click at [49, 236] on span "[PHONE_NUMBER]" at bounding box center [53, 238] width 36 height 5
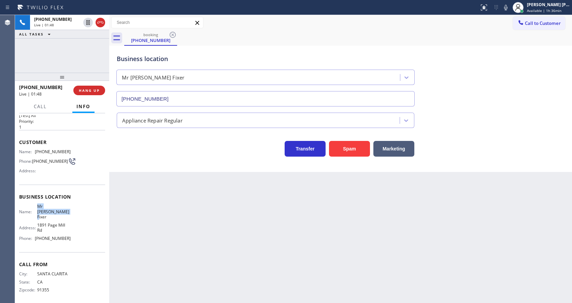
drag, startPoint x: 36, startPoint y: 207, endPoint x: 49, endPoint y: 214, distance: 15.0
click at [49, 214] on span "Mr [PERSON_NAME] Fixer" at bounding box center [54, 212] width 34 height 16
click at [165, 237] on div "Back to Dashboard Change Sender ID Customers Technicians Select a contact Outbo…" at bounding box center [340, 159] width 463 height 288
click at [41, 252] on div "Call From City: [GEOGRAPHIC_DATA]: [US_STATE] Zipcode: 91355" at bounding box center [62, 278] width 86 height 52
drag, startPoint x: 33, startPoint y: 235, endPoint x: 81, endPoint y: 237, distance: 48.2
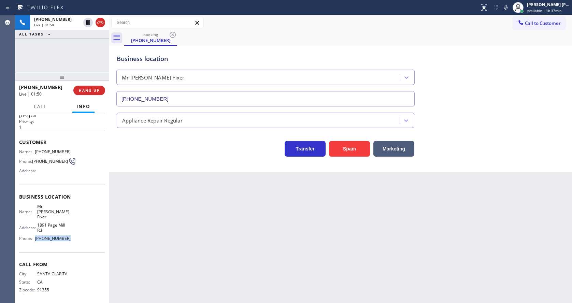
click at [81, 237] on div "Name: Mr [PERSON_NAME] Address: [STREET_ADDRESS] Phone: [PHONE_NUMBER]" at bounding box center [62, 224] width 86 height 40
click at [191, 251] on div "Back to Dashboard Change Sender ID Customers Technicians Select a contact Outbo…" at bounding box center [340, 159] width 463 height 288
drag, startPoint x: 304, startPoint y: 235, endPoint x: 181, endPoint y: 153, distance: 147.3
click at [304, 235] on div "Back to Dashboard Change Sender ID Customers Technicians Select a contact Outbo…" at bounding box center [340, 159] width 463 height 288
click at [232, 257] on div "Back to Dashboard Change Sender ID Customers Technicians Select a contact Outbo…" at bounding box center [340, 159] width 463 height 288
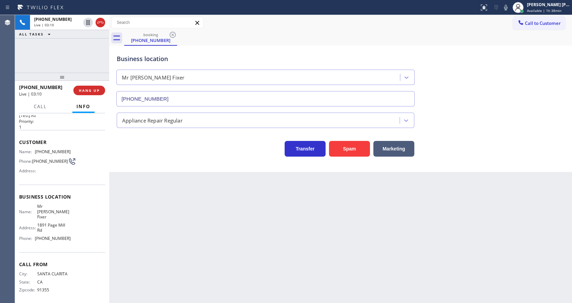
click at [273, 255] on div "Back to Dashboard Change Sender ID Customers Technicians Select a contact Outbo…" at bounding box center [340, 159] width 463 height 288
drag, startPoint x: 297, startPoint y: 241, endPoint x: 278, endPoint y: 242, distance: 19.2
click at [297, 241] on div "Back to Dashboard Change Sender ID Customers Technicians Select a contact Outbo…" at bounding box center [340, 159] width 463 height 288
click at [255, 224] on div "Back to Dashboard Change Sender ID Customers Technicians Select a contact Outbo…" at bounding box center [340, 159] width 463 height 288
click at [165, 260] on div "Back to Dashboard Change Sender ID Customers Technicians Select a contact Outbo…" at bounding box center [340, 159] width 463 height 288
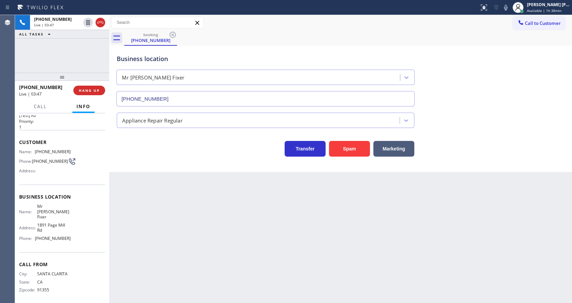
click at [309, 239] on div "Back to Dashboard Change Sender ID Customers Technicians Select a contact Outbo…" at bounding box center [340, 159] width 463 height 288
click at [171, 231] on div "Back to Dashboard Change Sender ID Customers Technicians Select a contact Outbo…" at bounding box center [340, 159] width 463 height 288
click at [197, 205] on div "Back to Dashboard Change Sender ID Customers Technicians Select a contact Outbo…" at bounding box center [340, 159] width 463 height 288
click at [86, 46] on icon at bounding box center [88, 46] width 8 height 8
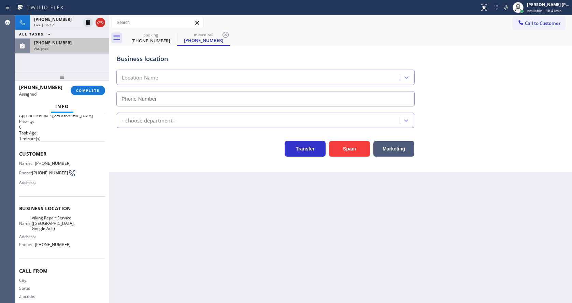
type input "[PHONE_NUMBER]"
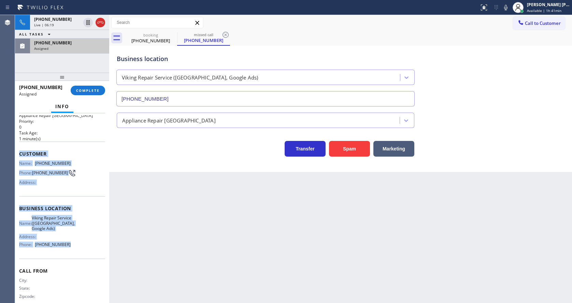
drag, startPoint x: 19, startPoint y: 153, endPoint x: 73, endPoint y: 250, distance: 110.8
click at [73, 250] on div "Context Queue: Appliance Repair High End Priority: 0 Task Age: [DEMOGRAPHIC_DAT…" at bounding box center [62, 208] width 94 height 190
click at [84, 87] on button "COMPLETE" at bounding box center [88, 91] width 34 height 10
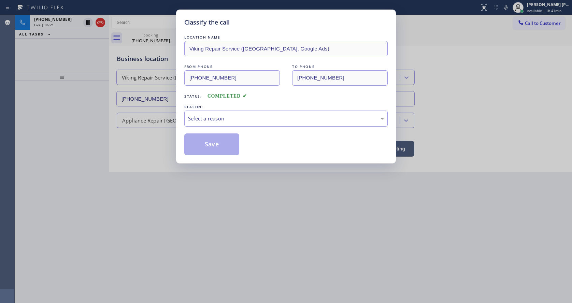
click at [212, 116] on div "Select a reason" at bounding box center [286, 119] width 196 height 8
click at [204, 139] on button "Save" at bounding box center [211, 144] width 55 height 22
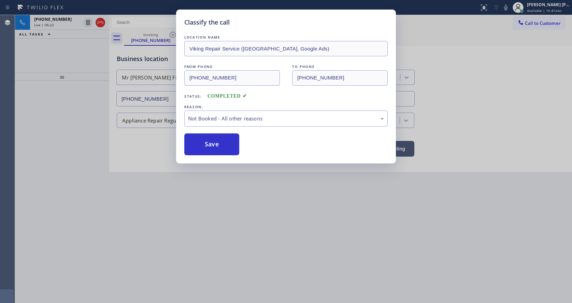
drag, startPoint x: 283, startPoint y: 221, endPoint x: 219, endPoint y: 273, distance: 82.2
click at [281, 222] on div "Classify the call LOCATION NAME Viking Repair Service ([GEOGRAPHIC_DATA], Googl…" at bounding box center [286, 151] width 572 height 303
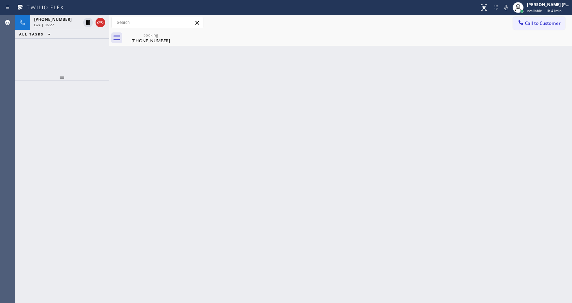
click at [103, 108] on div at bounding box center [62, 192] width 94 height 222
click at [127, 41] on div "[PHONE_NUMBER]" at bounding box center [151, 41] width 52 height 6
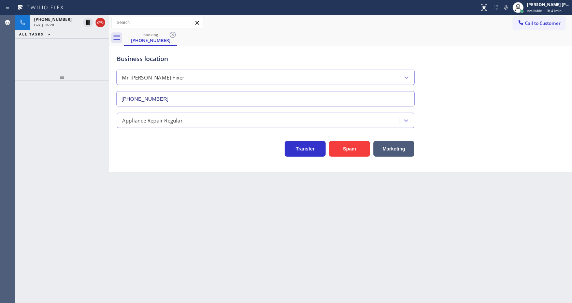
click at [62, 30] on div "ALL TASKS ALL TASKS ACTIVE TASKS TASKS IN WRAP UP" at bounding box center [62, 34] width 94 height 9
click at [60, 25] on div "Live | 06:29" at bounding box center [57, 25] width 46 height 5
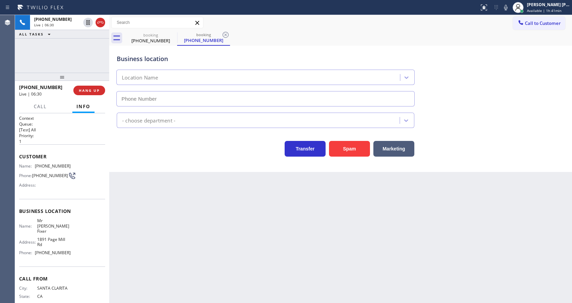
click at [193, 215] on div "Back to Dashboard Change Sender ID Customers Technicians Select a contact Outbo…" at bounding box center [340, 159] width 463 height 288
type input "[PHONE_NUMBER]"
click at [226, 33] on icon at bounding box center [226, 35] width 8 height 8
click at [414, 229] on div "Back to Dashboard Change Sender ID Customers Technicians Select a contact Outbo…" at bounding box center [340, 159] width 463 height 288
click at [179, 267] on div "Back to Dashboard Change Sender ID Customers Technicians Select a contact Outbo…" at bounding box center [340, 159] width 463 height 288
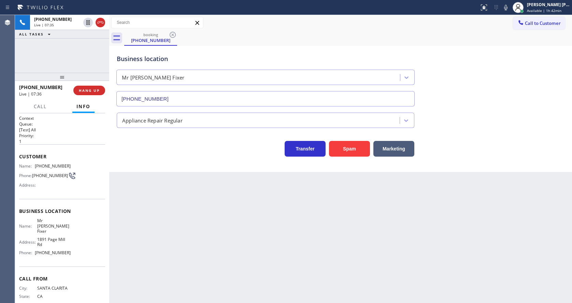
drag, startPoint x: 293, startPoint y: 217, endPoint x: 187, endPoint y: 121, distance: 142.6
click at [293, 217] on div "Back to Dashboard Change Sender ID Customers Technicians Select a contact Outbo…" at bounding box center [340, 159] width 463 height 288
click at [86, 89] on span "HANG UP" at bounding box center [89, 90] width 21 height 5
click at [86, 89] on span "COMPLETE" at bounding box center [88, 90] width 24 height 5
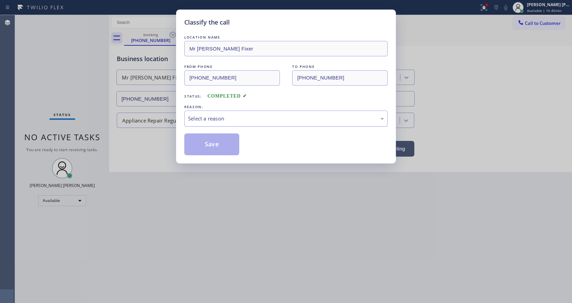
click at [199, 121] on div "Select a reason" at bounding box center [286, 119] width 196 height 8
click at [198, 146] on button "Save" at bounding box center [211, 144] width 55 height 22
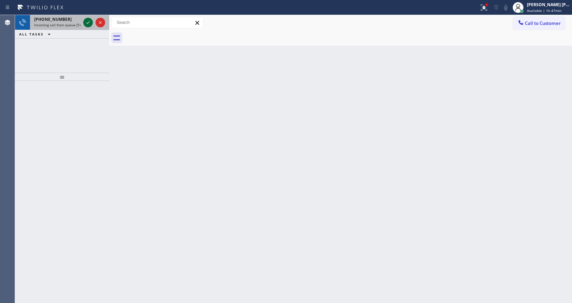
click at [91, 24] on icon at bounding box center [88, 22] width 8 height 8
click at [207, 250] on div "Back to Dashboard Change Sender ID Customers Technicians Select a contact Outbo…" at bounding box center [340, 159] width 463 height 288
click at [89, 22] on icon at bounding box center [87, 22] width 3 height 3
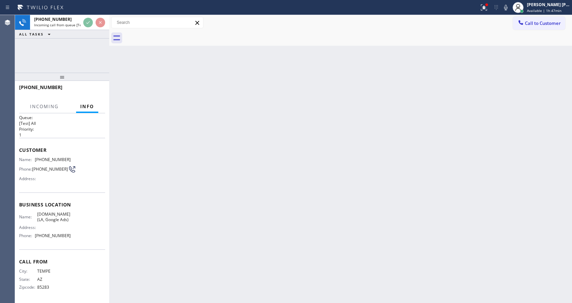
click at [173, 234] on div "Back to Dashboard Change Sender ID Customers Technicians Select a contact Outbo…" at bounding box center [340, 159] width 463 height 288
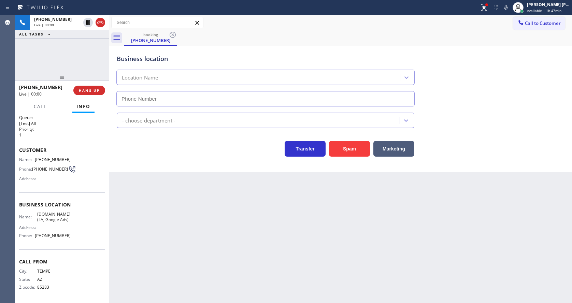
scroll to position [9, 0]
type input "[PHONE_NUMBER]"
click at [338, 252] on div "Back to Dashboard Change Sender ID Customers Technicians Select a contact Outbo…" at bounding box center [340, 159] width 463 height 288
click at [94, 89] on span "HANG UP" at bounding box center [89, 90] width 21 height 5
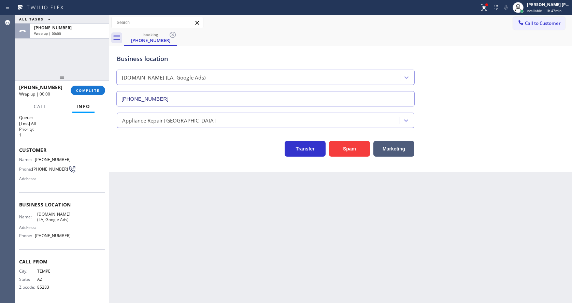
click at [85, 85] on div "[PHONE_NUMBER] Wrap up | 00:00 COMPLETE" at bounding box center [62, 91] width 86 height 18
click at [86, 85] on div "[PHONE_NUMBER] Wrap up | 00:01 COMPLETE" at bounding box center [62, 91] width 86 height 18
click at [86, 87] on button "COMPLETE" at bounding box center [88, 91] width 34 height 10
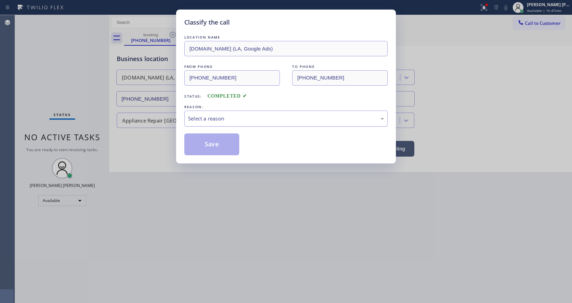
click at [218, 122] on div "Select a reason" at bounding box center [286, 119] width 196 height 8
click at [211, 147] on button "Save" at bounding box center [211, 144] width 55 height 22
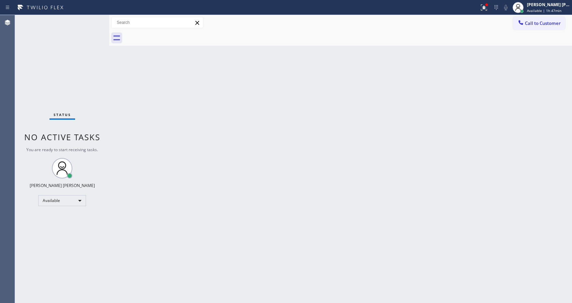
click at [203, 204] on div "Back to Dashboard Change Sender ID Customers Technicians Select a contact Outbo…" at bounding box center [340, 159] width 463 height 288
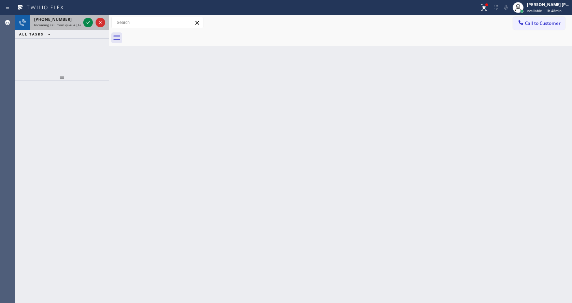
click at [94, 19] on div at bounding box center [94, 22] width 25 height 15
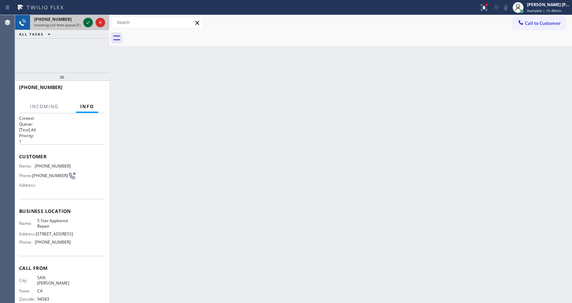
click at [91, 19] on icon at bounding box center [88, 22] width 8 height 8
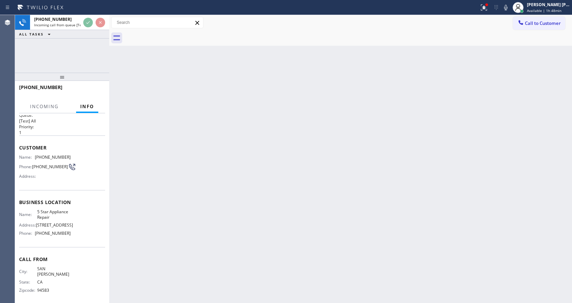
click at [212, 205] on div "Back to Dashboard Change Sender ID Customers Technicians Select a contact Outbo…" at bounding box center [340, 159] width 463 height 288
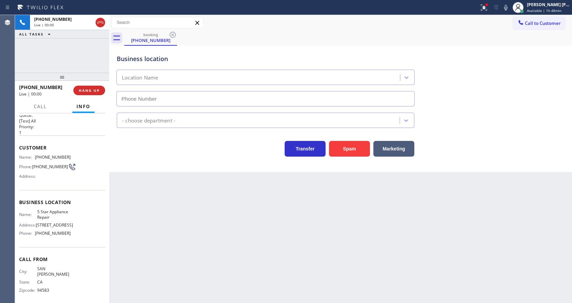
type input "[PHONE_NUMBER]"
click at [59, 176] on div "Address:" at bounding box center [45, 176] width 52 height 5
drag, startPoint x: 35, startPoint y: 159, endPoint x: 79, endPoint y: 159, distance: 44.4
click at [79, 159] on div "Name: [PHONE_NUMBER] Phone: [PHONE_NUMBER] Address:" at bounding box center [62, 168] width 86 height 27
drag, startPoint x: 143, startPoint y: 231, endPoint x: 159, endPoint y: 302, distance: 72.5
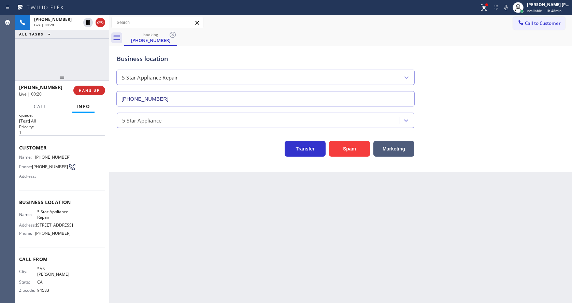
click at [144, 235] on div "Back to Dashboard Change Sender ID Customers Technicians Select a contact Outbo…" at bounding box center [340, 159] width 463 height 288
click at [28, 215] on span "Name:" at bounding box center [28, 214] width 18 height 5
drag, startPoint x: 32, startPoint y: 210, endPoint x: 52, endPoint y: 218, distance: 20.7
click at [52, 218] on div "Business location Name: 5 Star Appliance Repair Address: [STREET_ADDRESS] Phone…" at bounding box center [62, 218] width 86 height 57
drag, startPoint x: 167, startPoint y: 247, endPoint x: 166, endPoint y: 297, distance: 49.5
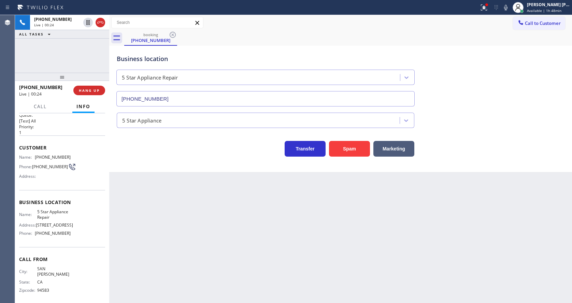
click at [166, 265] on div "Back to Dashboard Change Sender ID Customers Technicians Select a contact Outbo…" at bounding box center [340, 159] width 463 height 288
click at [84, 224] on div "Name: 5 Star Appliance Repair Address: [STREET_ADDRESS] Phone: [PHONE_NUMBER]" at bounding box center [62, 223] width 86 height 29
drag, startPoint x: 34, startPoint y: 235, endPoint x: 71, endPoint y: 238, distance: 37.0
click at [71, 238] on div "Name: 5 Star Appliance Repair Address: [STREET_ADDRESS] Phone: [PHONE_NUMBER]" at bounding box center [62, 223] width 86 height 29
click at [212, 238] on div "Back to Dashboard Change Sender ID Customers Technicians Select a contact Outbo…" at bounding box center [340, 159] width 463 height 288
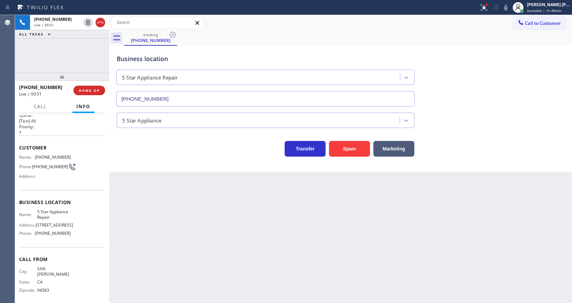
click at [244, 269] on div "Back to Dashboard Change Sender ID Customers Technicians Select a contact Outbo…" at bounding box center [340, 159] width 463 height 288
click at [172, 213] on div "Back to Dashboard Change Sender ID Customers Technicians Select a contact Outbo…" at bounding box center [340, 159] width 463 height 288
click at [289, 229] on div "Back to Dashboard Change Sender ID Customers Technicians Select a contact Outbo…" at bounding box center [340, 159] width 463 height 288
click at [185, 237] on div "Back to Dashboard Change Sender ID Customers Technicians Select a contact Outbo…" at bounding box center [340, 159] width 463 height 288
click at [294, 217] on div "Back to Dashboard Change Sender ID Customers Technicians Select a contact Outbo…" at bounding box center [340, 159] width 463 height 288
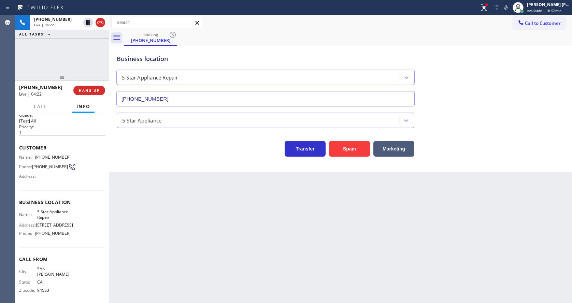
click at [137, 177] on div "Back to Dashboard Change Sender ID Customers Technicians Select a contact Outbo…" at bounding box center [340, 159] width 463 height 288
click at [258, 225] on div "Back to Dashboard Change Sender ID Customers Technicians Select a contact Outbo…" at bounding box center [340, 159] width 463 height 288
drag, startPoint x: 224, startPoint y: 204, endPoint x: 139, endPoint y: 209, distance: 85.5
click at [224, 204] on div "Back to Dashboard Change Sender ID Customers Technicians Select a contact Outbo…" at bounding box center [340, 159] width 463 height 288
click at [324, 235] on div "Back to Dashboard Change Sender ID Customers Technicians Select a contact Outbo…" at bounding box center [340, 159] width 463 height 288
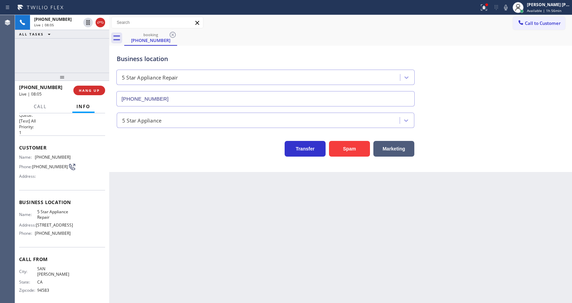
click at [180, 207] on div "Back to Dashboard Change Sender ID Customers Technicians Select a contact Outbo…" at bounding box center [340, 159] width 463 height 288
click at [150, 155] on div "Transfer Spam Marketing" at bounding box center [265, 147] width 300 height 19
click at [107, 55] on div "[PHONE_NUMBER] Live | 08:06 ALL TASKS ALL TASKS ACTIVE TASKS TASKS IN WRAP UP" at bounding box center [62, 44] width 94 height 58
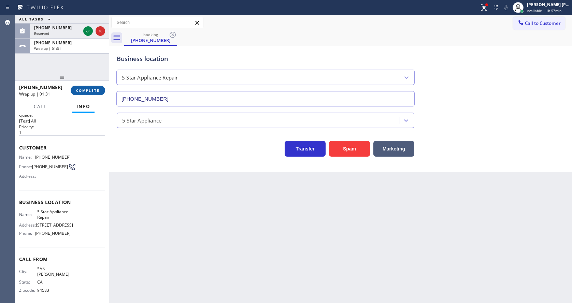
click at [81, 88] on span "COMPLETE" at bounding box center [88, 90] width 24 height 5
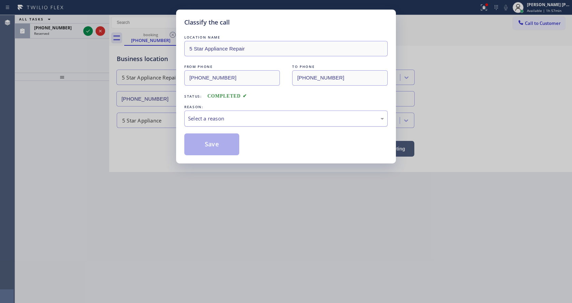
click at [219, 114] on div "Select a reason" at bounding box center [285, 119] width 203 height 16
click at [204, 144] on button "Save" at bounding box center [211, 144] width 55 height 22
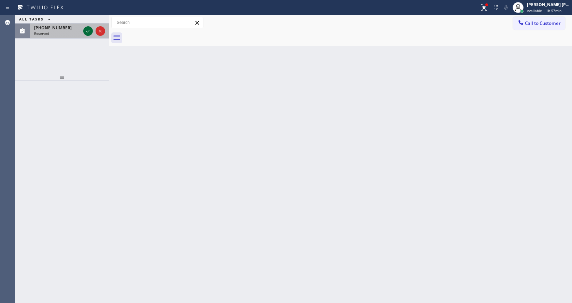
click at [88, 31] on icon at bounding box center [88, 31] width 8 height 8
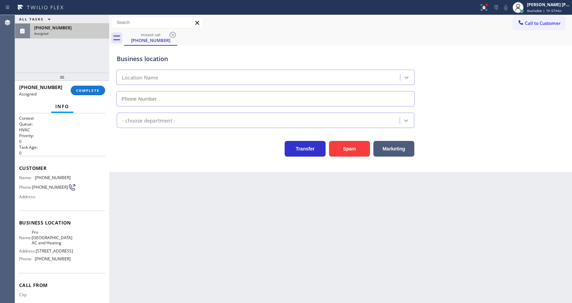
type input "[PHONE_NUMBER]"
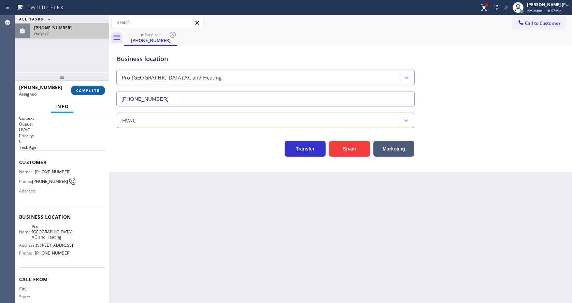
click at [85, 90] on span "COMPLETE" at bounding box center [88, 90] width 24 height 5
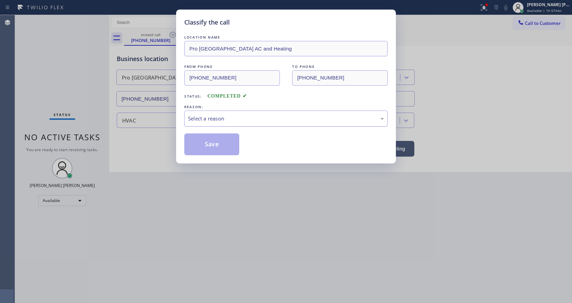
click at [208, 113] on div "Select a reason" at bounding box center [285, 119] width 203 height 16
click at [206, 144] on button "Save" at bounding box center [211, 144] width 55 height 22
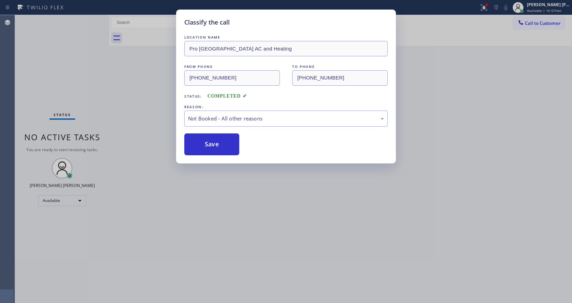
click at [284, 219] on div "Classify the call LOCATION NAME Pro [GEOGRAPHIC_DATA] AC and Heating FROM PHONE…" at bounding box center [286, 151] width 572 height 303
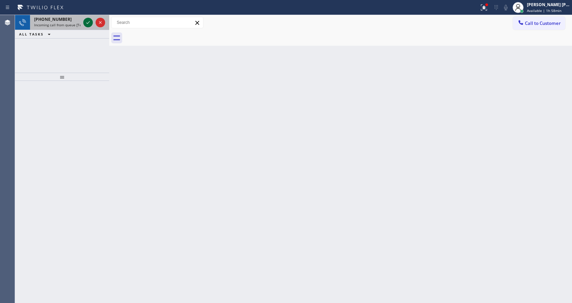
click at [86, 24] on icon at bounding box center [88, 22] width 8 height 8
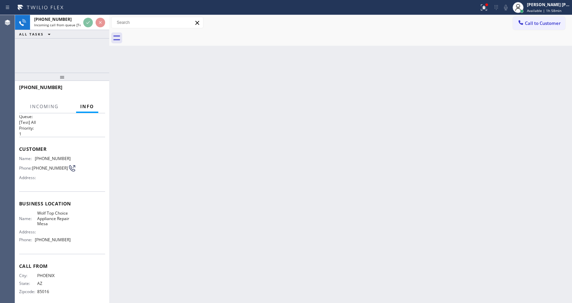
scroll to position [14, 0]
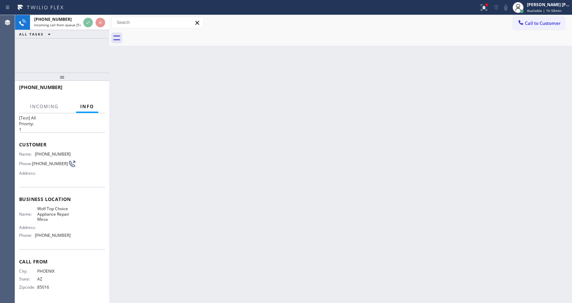
click at [205, 177] on div "Back to Dashboard Change Sender ID Customers Technicians Select a contact Outbo…" at bounding box center [340, 159] width 463 height 288
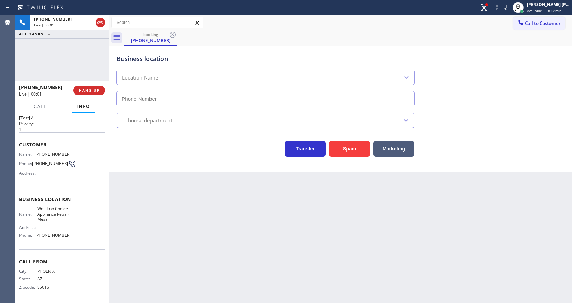
type input "[PHONE_NUMBER]"
click at [208, 222] on div "Back to Dashboard Change Sender ID Customers Technicians Select a contact Outbo…" at bounding box center [340, 159] width 463 height 288
click at [189, 230] on div "Back to Dashboard Change Sender ID Customers Technicians Select a contact Outbo…" at bounding box center [340, 159] width 463 height 288
click at [242, 226] on div "Back to Dashboard Change Sender ID Customers Technicians Select a contact Outbo…" at bounding box center [340, 159] width 463 height 288
click at [176, 191] on div "Back to Dashboard Change Sender ID Customers Technicians Select a contact Outbo…" at bounding box center [340, 159] width 463 height 288
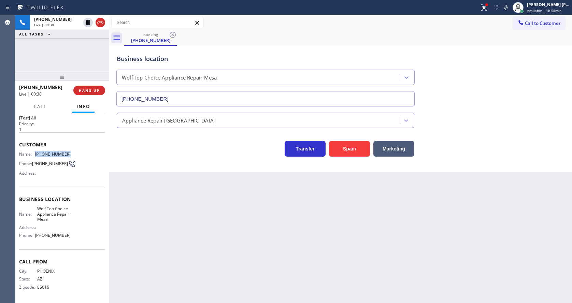
drag, startPoint x: 34, startPoint y: 154, endPoint x: 68, endPoint y: 154, distance: 33.5
click at [68, 154] on div "Name: [PHONE_NUMBER]" at bounding box center [45, 154] width 52 height 5
drag, startPoint x: 140, startPoint y: 195, endPoint x: 159, endPoint y: 287, distance: 94.5
click at [140, 197] on div "Back to Dashboard Change Sender ID Customers Technicians Select a contact Outbo…" at bounding box center [340, 159] width 463 height 288
click at [39, 224] on div "Name: Wolf Top Choice Appliance Repair Mesa Address: Phone: [PHONE_NUMBER]" at bounding box center [45, 223] width 52 height 34
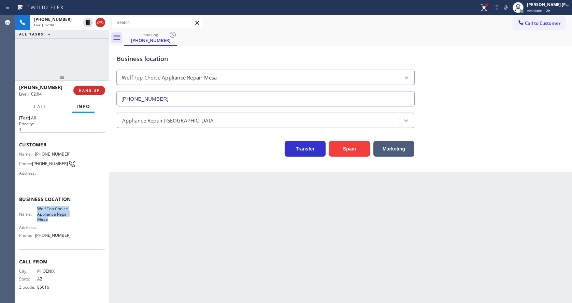
drag, startPoint x: 35, startPoint y: 205, endPoint x: 63, endPoint y: 217, distance: 30.4
click at [63, 217] on div "Business location Name: Wolf Top Choice Appliance Repair Mesa Address: Phone: […" at bounding box center [62, 218] width 86 height 62
drag, startPoint x: 245, startPoint y: 258, endPoint x: 158, endPoint y: 299, distance: 96.2
click at [241, 260] on div "Back to Dashboard Change Sender ID Customers Technicians Select a contact Outbo…" at bounding box center [340, 159] width 463 height 288
drag, startPoint x: 58, startPoint y: 238, endPoint x: 57, endPoint y: 244, distance: 5.5
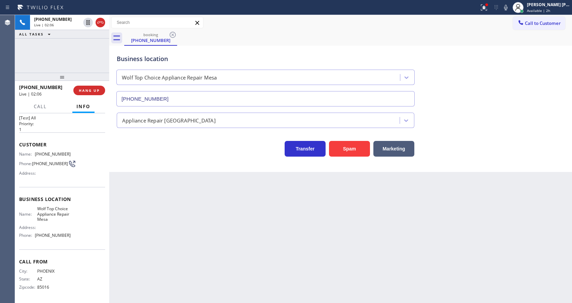
click at [58, 238] on div "Name: Wolf Top Choice Appliance Repair Mesa Address: Phone: [PHONE_NUMBER]" at bounding box center [45, 223] width 52 height 34
drag, startPoint x: 34, startPoint y: 237, endPoint x: 73, endPoint y: 240, distance: 39.0
click at [73, 240] on div "Name: Wolf Top Choice Appliance Repair Mesa Address: Phone: [PHONE_NUMBER]" at bounding box center [62, 223] width 86 height 34
click at [147, 249] on div "Back to Dashboard Change Sender ID Customers Technicians Select a contact Outbo…" at bounding box center [340, 159] width 463 height 288
click at [263, 209] on div "Back to Dashboard Change Sender ID Customers Technicians Select a contact Outbo…" at bounding box center [340, 159] width 463 height 288
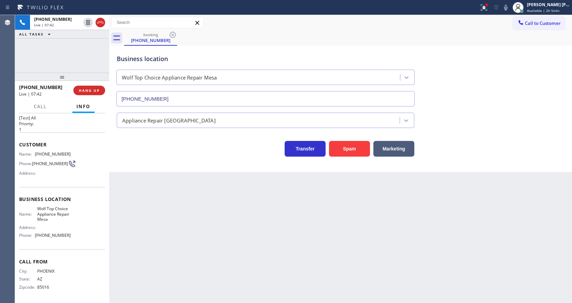
click at [175, 187] on div "Back to Dashboard Change Sender ID Customers Technicians Select a contact Outbo…" at bounding box center [340, 159] width 463 height 288
click at [230, 235] on div "Back to Dashboard Change Sender ID Customers Technicians Select a contact Outbo…" at bounding box center [340, 159] width 463 height 288
click at [172, 221] on div "Back to Dashboard Change Sender ID Customers Technicians Select a contact Outbo…" at bounding box center [340, 159] width 463 height 288
click at [76, 88] on button "COMPLETE" at bounding box center [88, 91] width 34 height 10
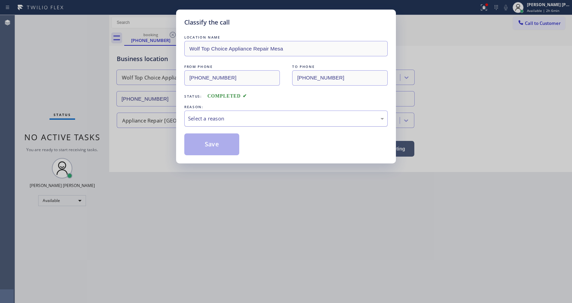
click at [202, 126] on div "Select a reason" at bounding box center [285, 119] width 203 height 16
click at [202, 145] on button "Save" at bounding box center [211, 144] width 55 height 22
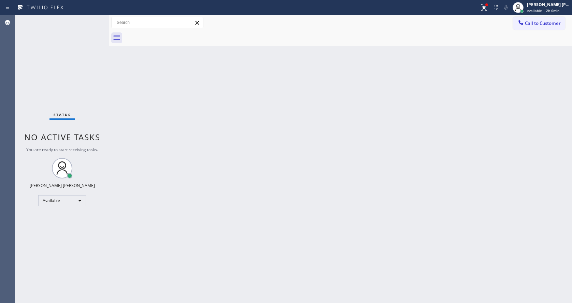
drag, startPoint x: 352, startPoint y: 237, endPoint x: 267, endPoint y: 262, distance: 88.6
click at [352, 237] on div "Back to Dashboard Change Sender ID Customers Technicians Select a contact Outbo…" at bounding box center [340, 159] width 463 height 288
click at [86, 19] on div "Status No active tasks You are ready to start receiving tasks. [PERSON_NAME] [P…" at bounding box center [62, 159] width 94 height 288
drag, startPoint x: 162, startPoint y: 104, endPoint x: 238, endPoint y: 66, distance: 85.2
click at [162, 104] on div "Back to Dashboard Change Sender ID Customers Technicians Select a contact Outbo…" at bounding box center [340, 159] width 463 height 288
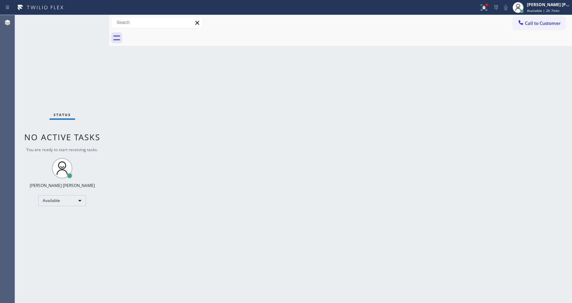
click at [136, 111] on div "Back to Dashboard Change Sender ID Customers Technicians Select a contact Outbo…" at bounding box center [340, 159] width 463 height 288
click at [482, 6] on div at bounding box center [484, 7] width 15 height 8
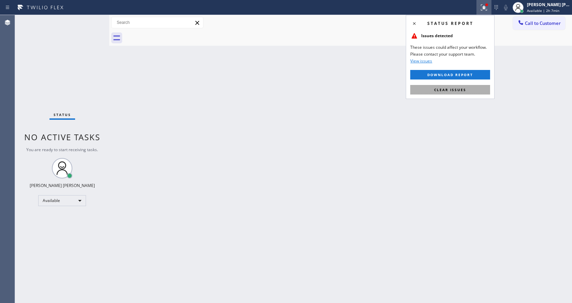
click at [460, 85] on button "Clear issues" at bounding box center [450, 90] width 80 height 10
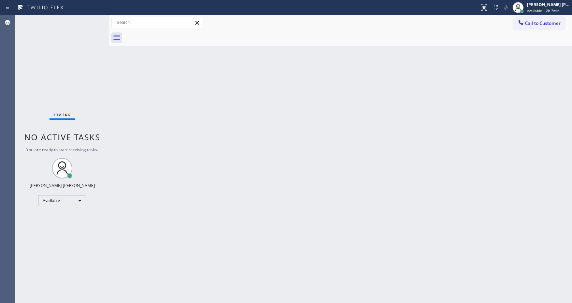
click at [460, 85] on div "Back to Dashboard Change Sender ID Customers Technicians Select a contact Outbo…" at bounding box center [340, 159] width 463 height 288
click at [166, 140] on div "Back to Dashboard Change Sender ID Customers Technicians Select a contact Outbo…" at bounding box center [340, 159] width 463 height 288
drag, startPoint x: 343, startPoint y: 215, endPoint x: 288, endPoint y: 234, distance: 57.5
click at [343, 215] on div "Back to Dashboard Change Sender ID Customers Technicians Select a contact Outbo…" at bounding box center [340, 159] width 463 height 288
click at [212, 184] on div "Back to Dashboard Change Sender ID Customers Technicians Select a contact Outbo…" at bounding box center [340, 159] width 463 height 288
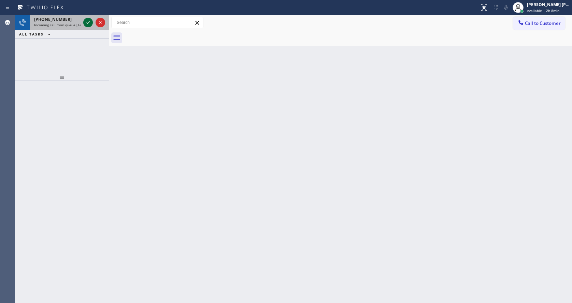
click at [87, 18] on button at bounding box center [88, 23] width 10 height 10
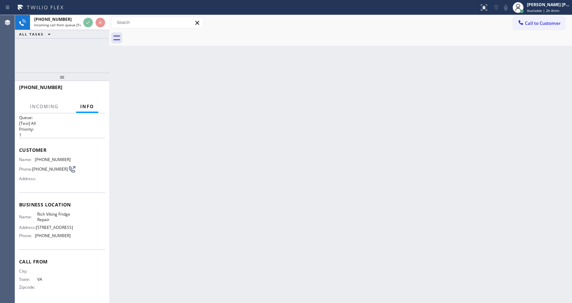
scroll to position [9, 0]
click at [230, 173] on div "Back to Dashboard Change Sender ID Customers Technicians Select a contact Outbo…" at bounding box center [340, 159] width 463 height 288
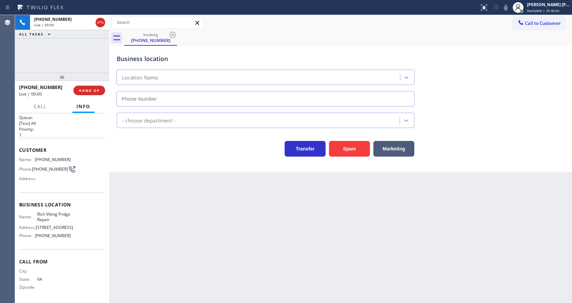
type input "[PHONE_NUMBER]"
click at [236, 218] on div "Back to Dashboard Change Sender ID Customers Technicians Select a contact Outbo…" at bounding box center [340, 159] width 463 height 288
drag, startPoint x: 269, startPoint y: 223, endPoint x: 256, endPoint y: 212, distance: 16.4
click at [269, 223] on div "Back to Dashboard Change Sender ID Customers Technicians Select a contact Outbo…" at bounding box center [340, 159] width 463 height 288
click at [84, 88] on span "HANG UP" at bounding box center [89, 90] width 21 height 5
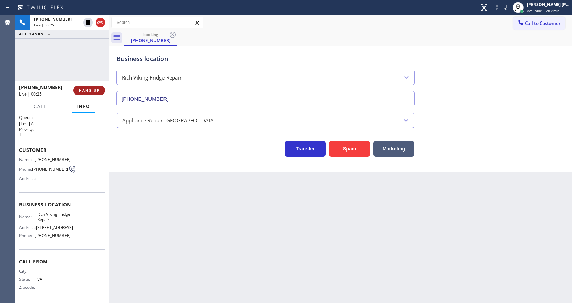
click at [84, 88] on span "HANG UP" at bounding box center [89, 90] width 21 height 5
click at [84, 88] on span "COMPLETE" at bounding box center [88, 90] width 24 height 5
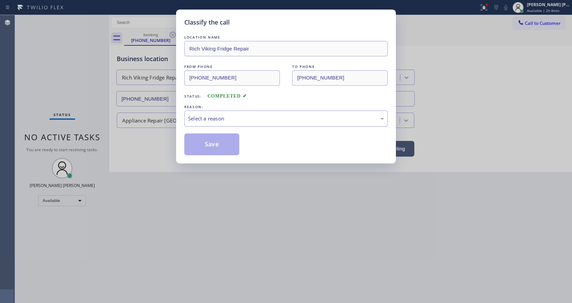
click at [216, 116] on div "Select a reason" at bounding box center [286, 119] width 196 height 8
click at [213, 144] on button "Save" at bounding box center [211, 144] width 55 height 22
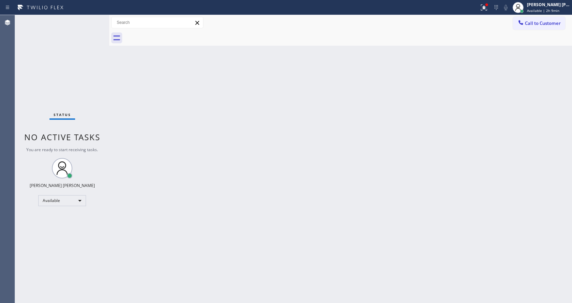
click at [197, 168] on div "Back to Dashboard Change Sender ID Customers Technicians Select a contact Outbo…" at bounding box center [340, 159] width 463 height 288
click at [293, 167] on div "Back to Dashboard Change Sender ID Customers Technicians Select a contact Outbo…" at bounding box center [340, 159] width 463 height 288
click at [254, 118] on div "Back to Dashboard Change Sender ID Customers Technicians Select a contact Outbo…" at bounding box center [340, 159] width 463 height 288
click at [167, 143] on div "Back to Dashboard Change Sender ID Customers Technicians Select a contact Outbo…" at bounding box center [340, 159] width 463 height 288
click at [198, 109] on div "Back to Dashboard Change Sender ID Customers Technicians Select a contact Outbo…" at bounding box center [340, 159] width 463 height 288
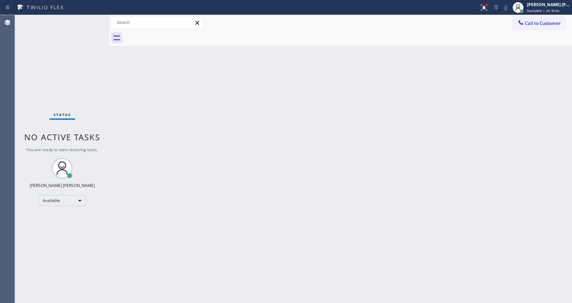
click at [188, 79] on div "Back to Dashboard Change Sender ID Customers Technicians Select a contact Outbo…" at bounding box center [340, 159] width 463 height 288
click at [539, 11] on span "Available | 2h 10min" at bounding box center [544, 10] width 34 height 5
click at [414, 159] on div "Back to Dashboard Change Sender ID Customers Technicians Select a contact Outbo…" at bounding box center [340, 159] width 463 height 288
click at [133, 79] on div "Back to Dashboard Change Sender ID Customers Technicians Select a contact Outbo…" at bounding box center [340, 159] width 463 height 288
click at [537, 9] on span "Available | 2h 10min" at bounding box center [544, 10] width 34 height 5
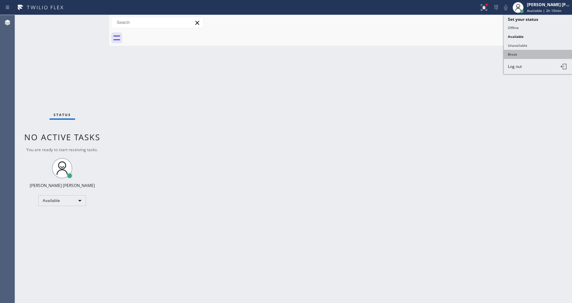
click at [535, 51] on button "Break" at bounding box center [538, 54] width 68 height 9
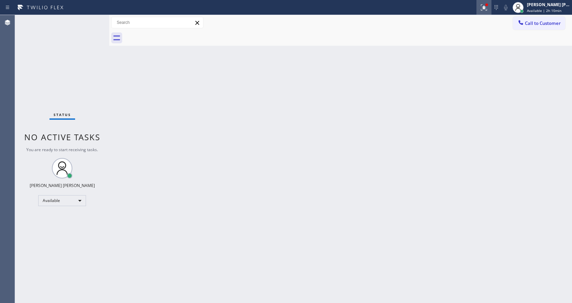
click at [485, 9] on icon at bounding box center [484, 7] width 8 height 8
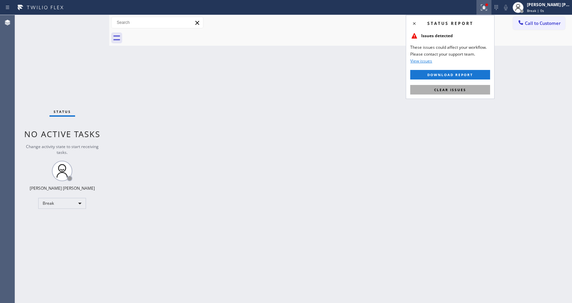
click at [457, 87] on span "Clear issues" at bounding box center [450, 89] width 32 height 5
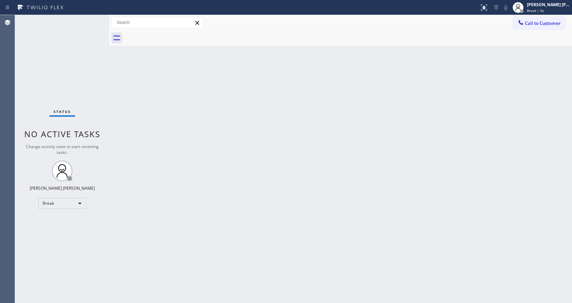
click at [367, 130] on div "Back to Dashboard Change Sender ID Customers Technicians Select a contact Outbo…" at bounding box center [340, 159] width 463 height 288
click at [101, 107] on div "Status No active tasks Change activity state to start receiving tasks. [PERSON_…" at bounding box center [62, 159] width 94 height 288
click at [95, 25] on div "Status No active tasks Change activity state to start receiving tasks. [PERSON_…" at bounding box center [62, 159] width 94 height 288
click at [490, 156] on div "Back to Dashboard Change Sender ID Customers Technicians Select a contact Outbo…" at bounding box center [340, 159] width 463 height 288
click at [473, 87] on div "Back to Dashboard Change Sender ID Customers Technicians Select a contact Outbo…" at bounding box center [340, 159] width 463 height 288
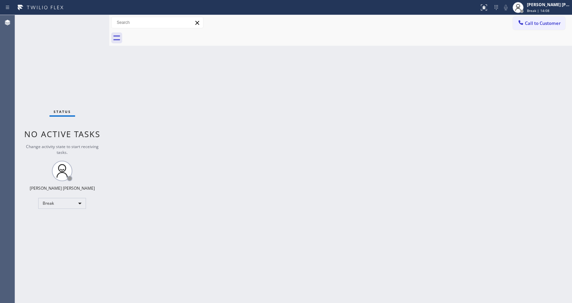
click at [500, 110] on div "Back to Dashboard Change Sender ID Customers Technicians Select a contact Outbo…" at bounding box center [340, 159] width 463 height 288
click at [552, 10] on div "Break | 14:34" at bounding box center [548, 10] width 43 height 5
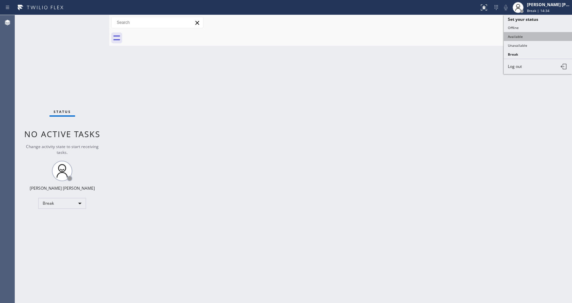
click at [521, 36] on button "Available" at bounding box center [538, 36] width 68 height 9
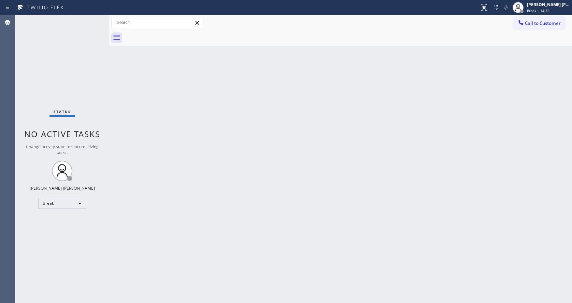
click at [401, 139] on div "Back to Dashboard Change Sender ID Customers Technicians Select a contact Outbo…" at bounding box center [340, 159] width 463 height 288
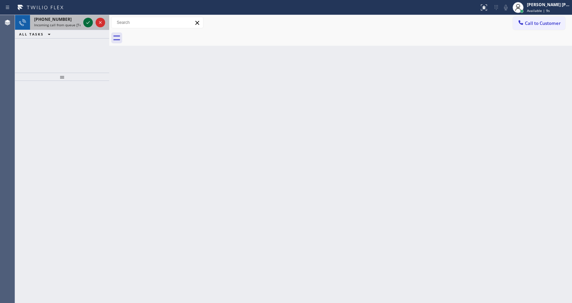
click at [87, 23] on icon at bounding box center [87, 22] width 3 height 3
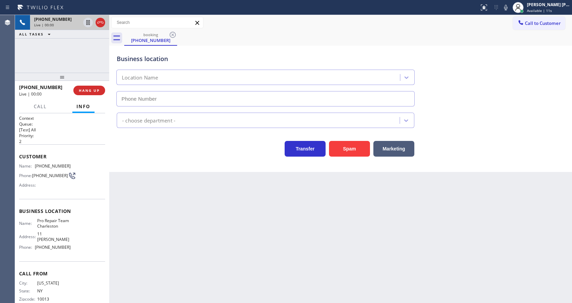
type input "[PHONE_NUMBER]"
click at [214, 218] on div "Back to Dashboard Change Sender ID Customers Technicians Select a contact Outbo…" at bounding box center [340, 159] width 463 height 288
click at [168, 177] on div "Back to Dashboard Change Sender ID Customers Technicians Select a contact Outbo…" at bounding box center [340, 159] width 463 height 288
click at [210, 278] on div "Back to Dashboard Change Sender ID Customers Technicians Select a contact Outbo…" at bounding box center [340, 159] width 463 height 288
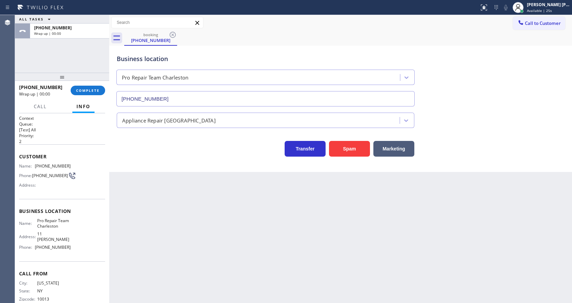
click at [154, 170] on div "Business location Pro Repair Team [GEOGRAPHIC_DATA] [PHONE_NUMBER] Appliance Re…" at bounding box center [340, 109] width 463 height 126
click at [74, 95] on button "COMPLETE" at bounding box center [88, 91] width 34 height 10
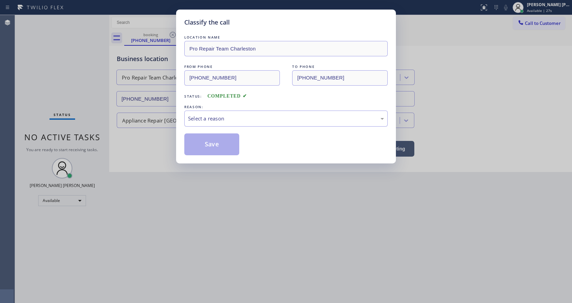
click at [211, 108] on div "REASON:" at bounding box center [285, 106] width 203 height 7
click at [215, 126] on div "Select a reason" at bounding box center [285, 119] width 203 height 16
click at [207, 144] on button "Save" at bounding box center [211, 144] width 55 height 22
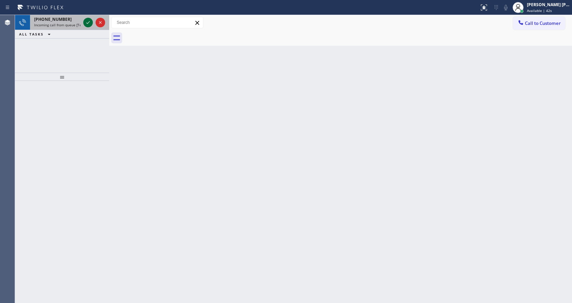
click at [87, 21] on icon at bounding box center [88, 22] width 8 height 8
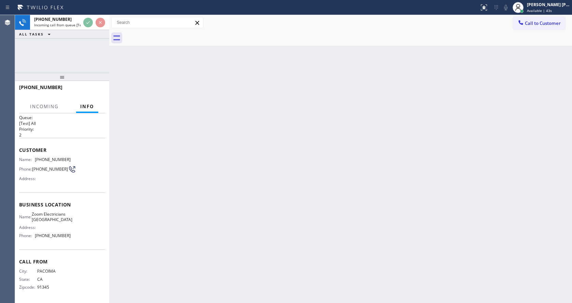
scroll to position [19, 0]
click at [215, 185] on div "Back to Dashboard Change Sender ID Customers Technicians Select a contact Outbo…" at bounding box center [340, 159] width 463 height 288
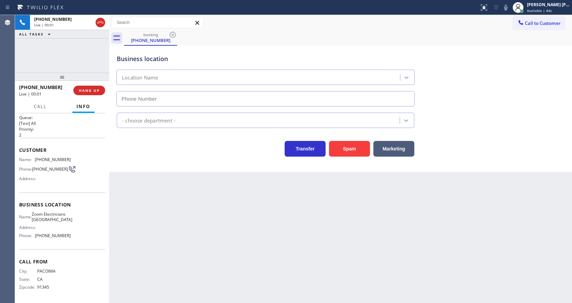
type input "[PHONE_NUMBER]"
click at [198, 151] on div "Transfer Spam Marketing" at bounding box center [265, 147] width 300 height 19
click at [208, 180] on div "Back to Dashboard Change Sender ID Customers Technicians Select a contact Outbo…" at bounding box center [340, 159] width 463 height 288
drag, startPoint x: 200, startPoint y: 201, endPoint x: 161, endPoint y: 191, distance: 39.7
click at [200, 201] on div "Back to Dashboard Change Sender ID Customers Technicians Select a contact Outbo…" at bounding box center [340, 159] width 463 height 288
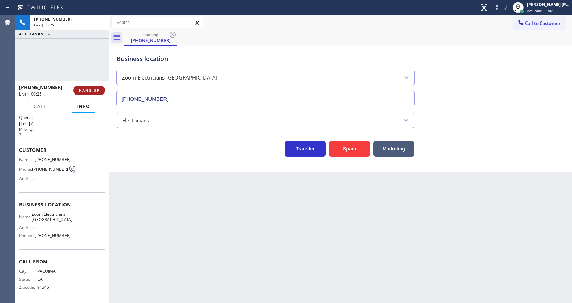
click at [82, 91] on span "HANG UP" at bounding box center [89, 90] width 21 height 5
click at [172, 173] on div "Back to Dashboard Change Sender ID Customers Technicians Select a contact Outbo…" at bounding box center [340, 159] width 463 height 288
click at [192, 171] on div "Business location Zoom Electricians [GEOGRAPHIC_DATA] [PHONE_NUMBER] Electricia…" at bounding box center [340, 109] width 463 height 126
click at [247, 249] on div "Back to Dashboard Change Sender ID Customers Technicians Select a contact Outbo…" at bounding box center [340, 159] width 463 height 288
click at [195, 184] on div "Back to Dashboard Change Sender ID Customers Technicians Select a contact Outbo…" at bounding box center [340, 159] width 463 height 288
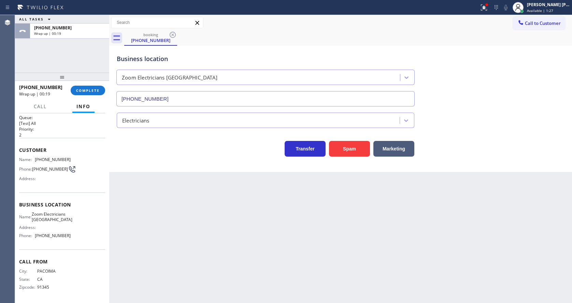
click at [235, 225] on div "Back to Dashboard Change Sender ID Customers Technicians Select a contact Outbo…" at bounding box center [340, 159] width 463 height 288
click at [219, 228] on div "Back to Dashboard Change Sender ID Customers Technicians Select a contact Outbo…" at bounding box center [340, 159] width 463 height 288
click at [234, 256] on div "Back to Dashboard Change Sender ID Customers Technicians Select a contact Outbo…" at bounding box center [340, 159] width 463 height 288
click at [264, 243] on div "Back to Dashboard Change Sender ID Customers Technicians Select a contact Outbo…" at bounding box center [340, 159] width 463 height 288
click at [78, 89] on span "COMPLETE" at bounding box center [88, 90] width 24 height 5
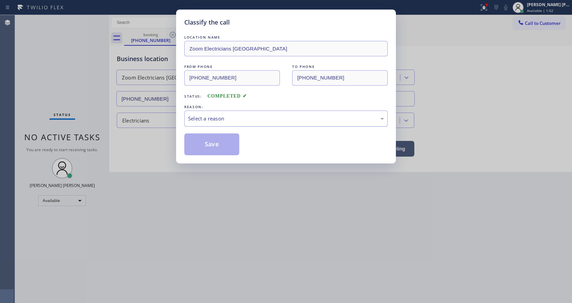
click at [194, 122] on div "Select a reason" at bounding box center [286, 119] width 196 height 8
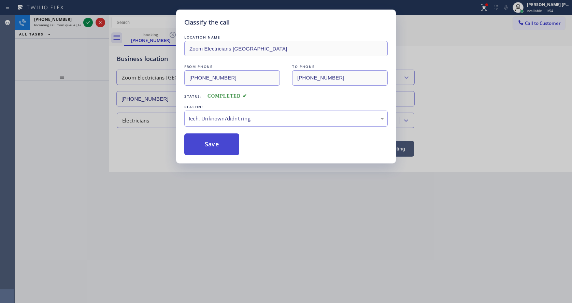
click at [209, 143] on button "Save" at bounding box center [211, 144] width 55 height 22
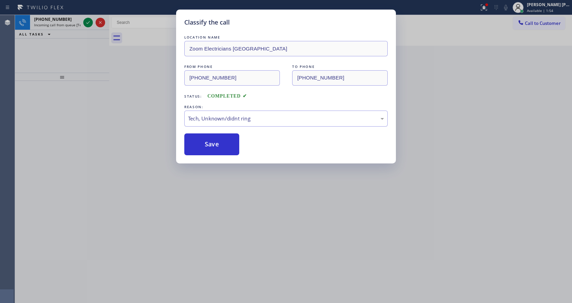
click at [86, 24] on div "Classify the call LOCATION NAME Zoom Electricians [GEOGRAPHIC_DATA] FROM PHONE …" at bounding box center [286, 151] width 572 height 303
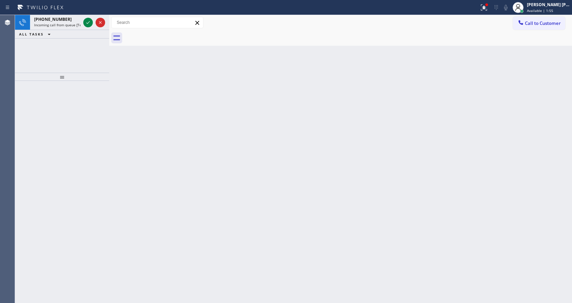
click at [86, 24] on icon at bounding box center [88, 22] width 8 height 8
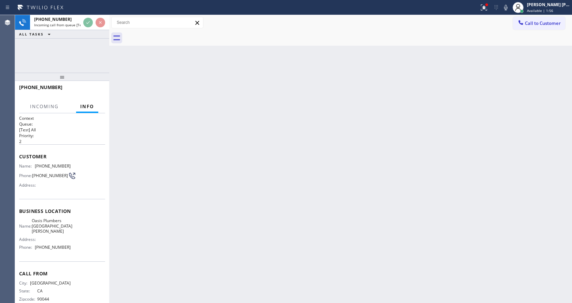
scroll to position [9, 0]
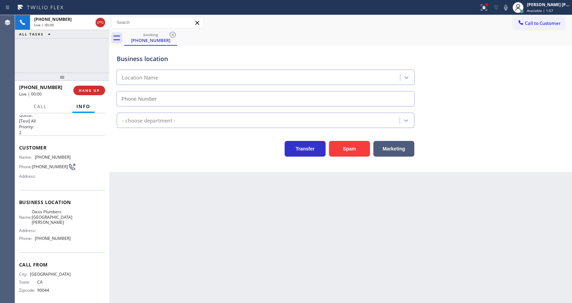
click at [264, 185] on div "Back to Dashboard Change Sender ID Customers Technicians Select a contact Outbo…" at bounding box center [340, 159] width 463 height 288
type input "[PHONE_NUMBER]"
click at [209, 180] on div "Back to Dashboard Change Sender ID Customers Technicians Select a contact Outbo…" at bounding box center [340, 159] width 463 height 288
click at [506, 9] on icon at bounding box center [506, 7] width 8 height 8
click at [496, 37] on div "booking [PHONE_NUMBER]" at bounding box center [348, 37] width 448 height 15
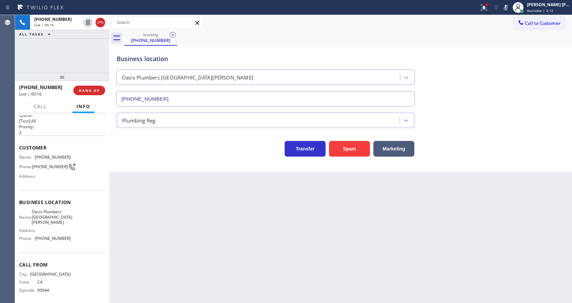
click at [202, 286] on div "Back to Dashboard Change Sender ID Customers Technicians Select a contact Outbo…" at bounding box center [340, 159] width 463 height 288
click at [508, 8] on icon at bounding box center [505, 7] width 3 height 5
click at [498, 57] on div "Business location [GEOGRAPHIC_DATA] [GEOGRAPHIC_DATA][PERSON_NAME] [PHONE_NUMBE…" at bounding box center [340, 76] width 451 height 62
click at [483, 12] on button at bounding box center [484, 7] width 15 height 15
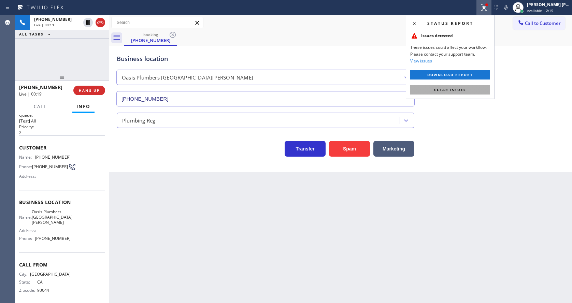
click at [462, 88] on span "Clear issues" at bounding box center [450, 89] width 32 height 5
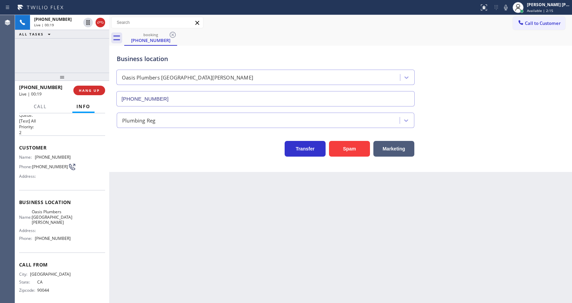
click at [477, 92] on div "Business location [GEOGRAPHIC_DATA] [GEOGRAPHIC_DATA][PERSON_NAME] [PHONE_NUMBE…" at bounding box center [340, 76] width 451 height 62
click at [230, 272] on div "Back to Dashboard Change Sender ID Customers Technicians Select a contact Outbo…" at bounding box center [340, 159] width 463 height 288
click at [170, 302] on div "Back to Dashboard Change Sender ID Customers Technicians Select a contact Outbo…" at bounding box center [340, 159] width 463 height 288
click at [271, 234] on div "Back to Dashboard Change Sender ID Customers Technicians Select a contact Outbo…" at bounding box center [340, 159] width 463 height 288
click at [175, 197] on div "Back to Dashboard Change Sender ID Customers Technicians Select a contact Outbo…" at bounding box center [340, 159] width 463 height 288
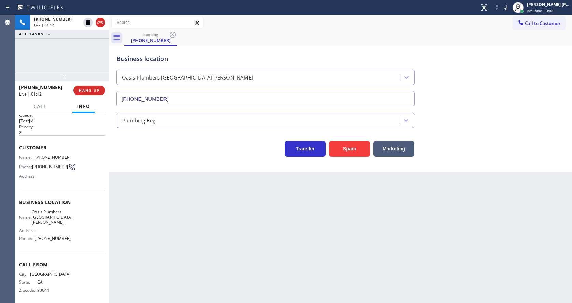
click at [73, 200] on div "Business location Name: Oasis Plumbers [GEOGRAPHIC_DATA][PERSON_NAME] Address: …" at bounding box center [62, 221] width 86 height 62
drag, startPoint x: 32, startPoint y: 157, endPoint x: 89, endPoint y: 155, distance: 57.0
click at [89, 155] on div "Name: [PHONE_NUMBER] Phone: [PHONE_NUMBER] Address:" at bounding box center [62, 168] width 86 height 27
click at [160, 210] on div "Back to Dashboard Change Sender ID Customers Technicians Select a contact Outbo…" at bounding box center [340, 159] width 463 height 288
click at [59, 236] on span "[PHONE_NUMBER]" at bounding box center [53, 238] width 36 height 5
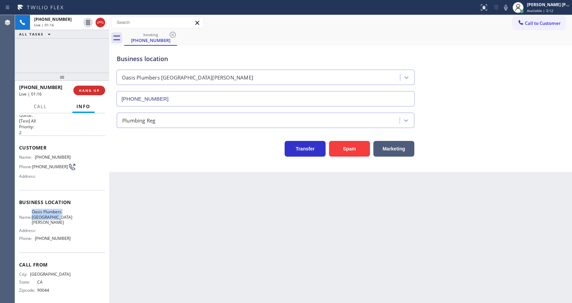
drag, startPoint x: 36, startPoint y: 212, endPoint x: 77, endPoint y: 223, distance: 42.9
click at [77, 223] on div "Name: Oasis Plumbers [GEOGRAPHIC_DATA][PERSON_NAME] Address: Phone: [PHONE_NUMB…" at bounding box center [62, 226] width 86 height 34
click at [152, 224] on div "Back to Dashboard Change Sender ID Customers Technicians Select a contact Outbo…" at bounding box center [340, 159] width 463 height 288
click at [148, 295] on div "Back to Dashboard Change Sender ID Customers Technicians Select a contact Outbo…" at bounding box center [340, 159] width 463 height 288
click at [73, 224] on div "Name: Oasis Plumbers [GEOGRAPHIC_DATA][PERSON_NAME] Address: Phone: [PHONE_NUMB…" at bounding box center [62, 226] width 86 height 34
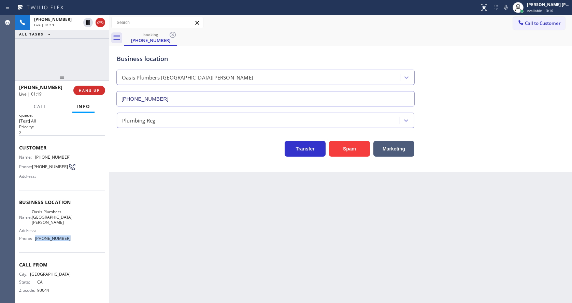
drag, startPoint x: 36, startPoint y: 237, endPoint x: 78, endPoint y: 233, distance: 42.1
click at [78, 233] on div "Name: Oasis Plumbers [GEOGRAPHIC_DATA][PERSON_NAME] Address: Phone: [PHONE_NUMB…" at bounding box center [62, 226] width 86 height 34
click at [151, 245] on div "Back to Dashboard Change Sender ID Customers Technicians Select a contact Outbo…" at bounding box center [340, 159] width 463 height 288
click at [233, 214] on div "Back to Dashboard Change Sender ID Customers Technicians Select a contact Outbo…" at bounding box center [340, 159] width 463 height 288
click at [508, 8] on icon at bounding box center [505, 7] width 3 height 5
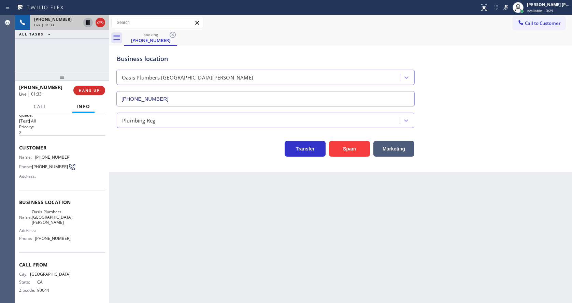
click at [89, 22] on icon at bounding box center [87, 22] width 3 height 5
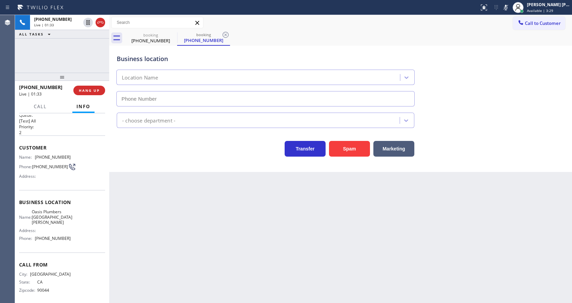
click at [181, 204] on div "Back to Dashboard Change Sender ID Customers Technicians Select a contact Outbo…" at bounding box center [340, 159] width 463 height 288
type input "[PHONE_NUMBER]"
click at [260, 236] on div "Back to Dashboard Change Sender ID Customers Technicians Select a contact Outbo…" at bounding box center [340, 159] width 463 height 288
click at [174, 184] on div "Back to Dashboard Change Sender ID Customers Technicians Select a contact Outbo…" at bounding box center [340, 159] width 463 height 288
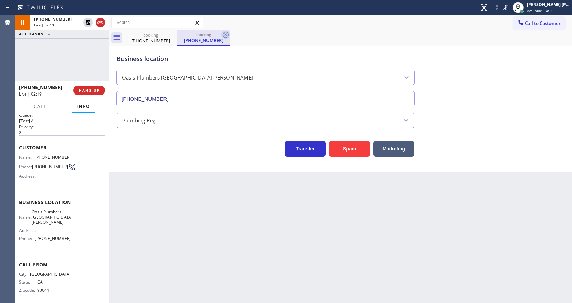
click at [228, 32] on icon at bounding box center [226, 35] width 8 height 8
click at [209, 187] on div "Back to Dashboard Change Sender ID Customers Technicians Select a contact Outbo…" at bounding box center [340, 159] width 463 height 288
click at [247, 216] on div "Back to Dashboard Change Sender ID Customers Technicians Select a contact Outbo…" at bounding box center [340, 159] width 463 height 288
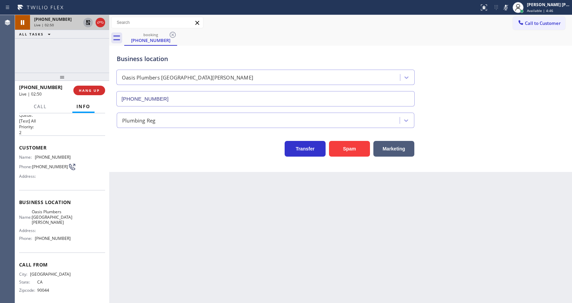
click at [87, 21] on icon at bounding box center [88, 22] width 5 height 5
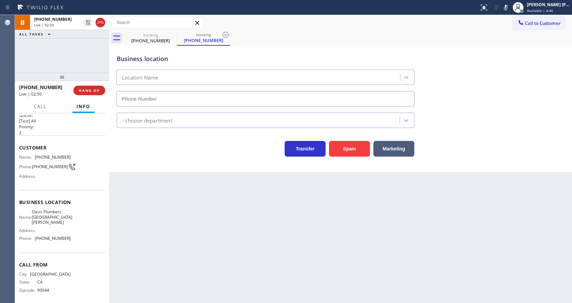
type input "[PHONE_NUMBER]"
click at [507, 8] on icon at bounding box center [506, 7] width 8 height 8
click at [513, 43] on div "booking [PHONE_NUMBER] booking [PHONE_NUMBER]" at bounding box center [348, 37] width 448 height 15
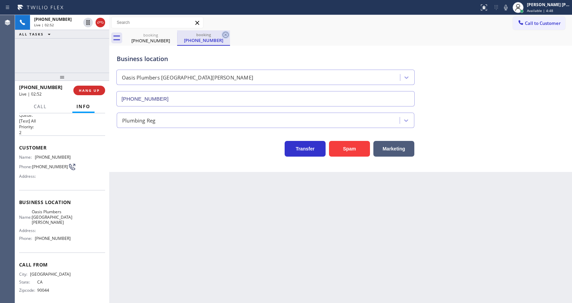
click at [225, 39] on icon at bounding box center [226, 35] width 8 height 8
click at [207, 187] on div "Back to Dashboard Change Sender ID Customers Technicians Select a contact Outbo…" at bounding box center [340, 159] width 463 height 288
click at [281, 253] on div "Back to Dashboard Change Sender ID Customers Technicians Select a contact Outbo…" at bounding box center [340, 159] width 463 height 288
click at [176, 187] on div "Back to Dashboard Change Sender ID Customers Technicians Select a contact Outbo…" at bounding box center [340, 159] width 463 height 288
click at [306, 228] on div "Back to Dashboard Change Sender ID Customers Technicians Select a contact Outbo…" at bounding box center [340, 159] width 463 height 288
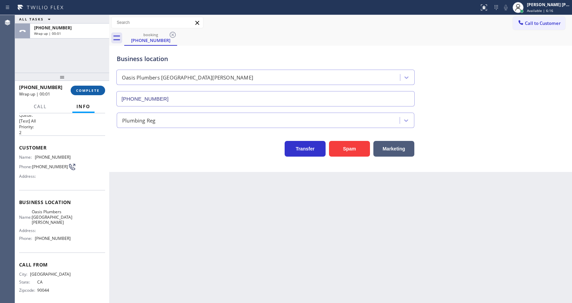
click at [83, 87] on button "COMPLETE" at bounding box center [88, 91] width 34 height 10
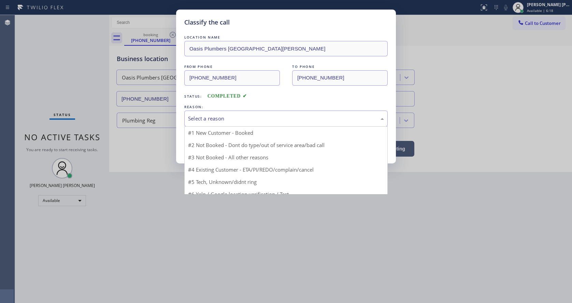
click at [200, 117] on div "Select a reason" at bounding box center [286, 119] width 196 height 8
click at [224, 125] on div "Select a reason" at bounding box center [285, 119] width 203 height 16
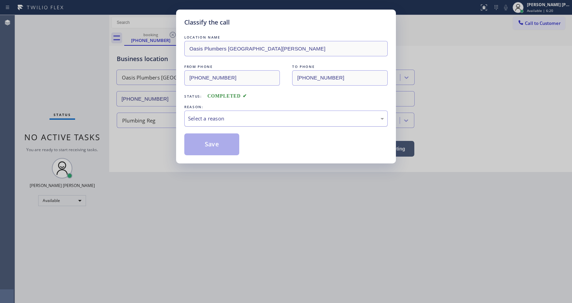
click at [224, 125] on div "Select a reason" at bounding box center [285, 119] width 203 height 16
click at [215, 144] on button "Save" at bounding box center [211, 144] width 55 height 22
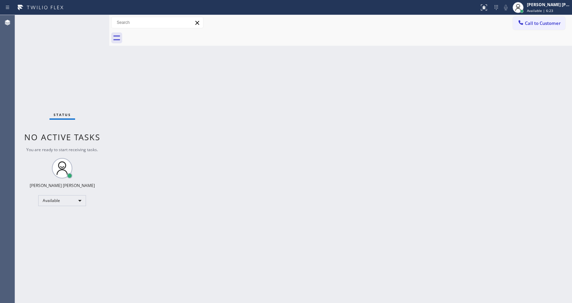
click at [534, 23] on span "Call to Customer" at bounding box center [543, 23] width 36 height 6
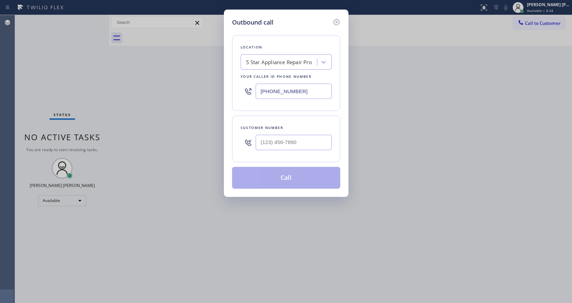
click at [296, 99] on input "[PHONE_NUMBER]" at bounding box center [294, 91] width 76 height 15
click at [295, 97] on input "[PHONE_NUMBER]" at bounding box center [294, 91] width 76 height 15
click at [289, 93] on input "[PHONE_NUMBER]" at bounding box center [294, 91] width 76 height 15
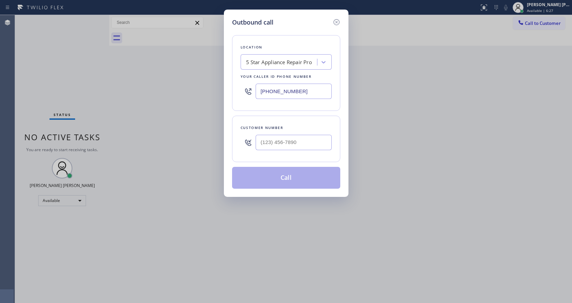
click at [289, 93] on input "[PHONE_NUMBER]" at bounding box center [294, 91] width 76 height 15
type input "(___) ___-____"
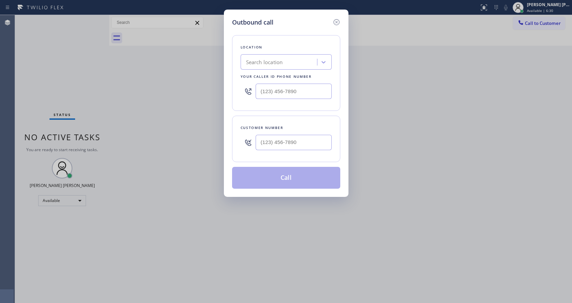
click at [282, 148] on input "text" at bounding box center [294, 142] width 76 height 15
paste input "310) 913-7118"
type input "[PHONE_NUMBER]"
click at [269, 88] on input "(___) ___-____" at bounding box center [294, 91] width 76 height 15
paste input "310) 818-7582"
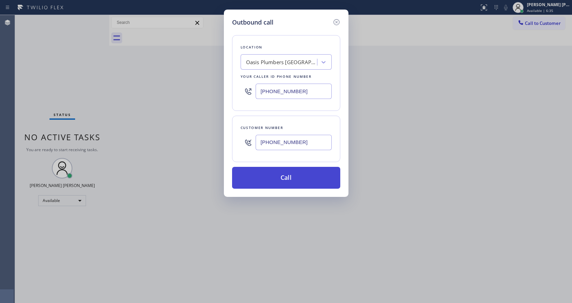
type input "[PHONE_NUMBER]"
click at [278, 174] on button "Call" at bounding box center [286, 178] width 108 height 22
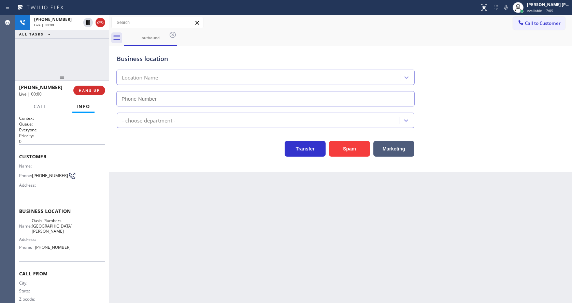
type input "[PHONE_NUMBER]"
click at [184, 160] on div "Business location [GEOGRAPHIC_DATA] [GEOGRAPHIC_DATA][PERSON_NAME] [PHONE_NUMBE…" at bounding box center [340, 109] width 463 height 126
click at [85, 89] on span "HANG UP" at bounding box center [89, 90] width 21 height 5
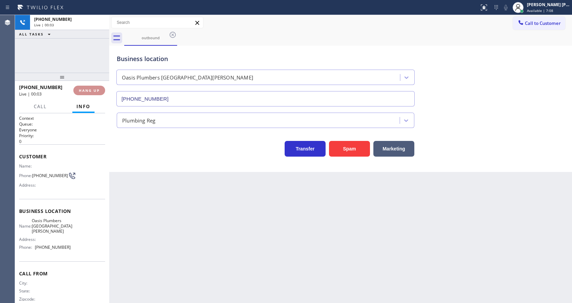
click at [85, 89] on span "HANG UP" at bounding box center [89, 90] width 21 height 5
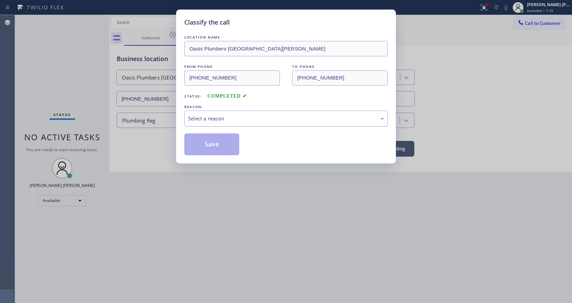
click at [203, 123] on div "Select a reason" at bounding box center [285, 119] width 203 height 16
click at [206, 146] on button "Save" at bounding box center [211, 144] width 55 height 22
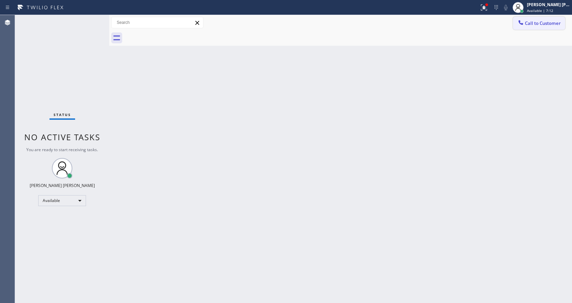
click at [537, 27] on button "Call to Customer" at bounding box center [539, 23] width 52 height 13
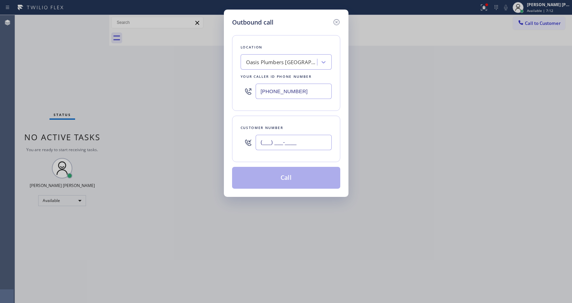
click at [284, 146] on input "(___) ___-____" at bounding box center [294, 142] width 76 height 15
paste input "310) 818-7582"
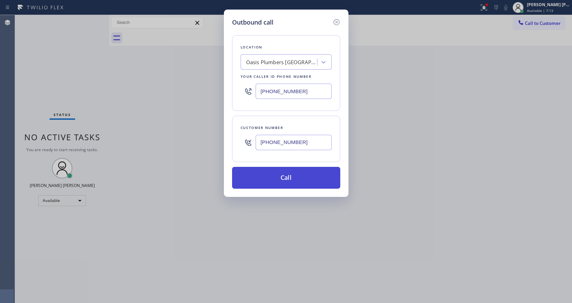
click at [283, 175] on button "Call" at bounding box center [286, 178] width 108 height 22
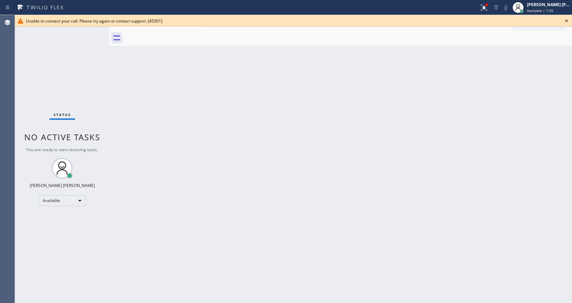
click at [98, 72] on div "Status No active tasks You are ready to start receiving tasks. [PERSON_NAME] [P…" at bounding box center [62, 159] width 94 height 288
click at [566, 22] on icon at bounding box center [567, 21] width 8 height 8
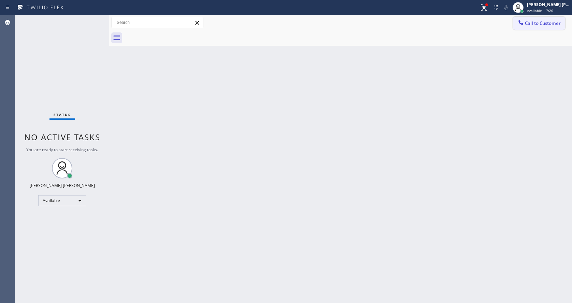
click at [555, 19] on button "Call to Customer" at bounding box center [539, 23] width 52 height 13
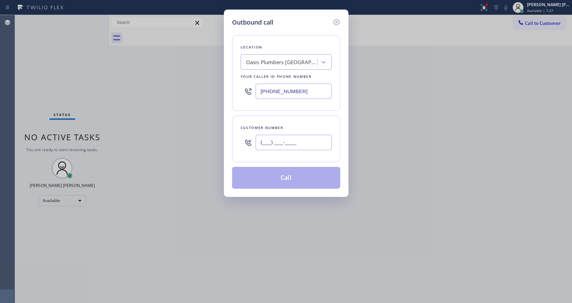
click at [294, 147] on input "(___) ___-____" at bounding box center [294, 142] width 76 height 15
paste input "310) 818-7582"
click at [288, 178] on button "Call" at bounding box center [286, 178] width 108 height 22
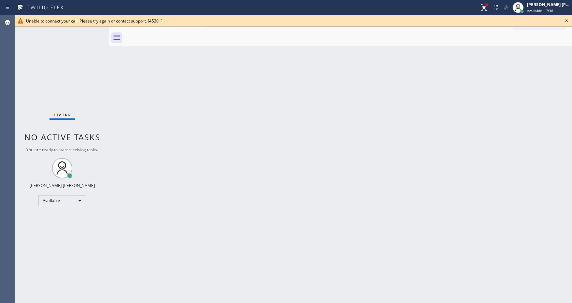
click at [148, 129] on div "Back to Dashboard Change Sender ID Customers Technicians Select a contact Outbo…" at bounding box center [340, 159] width 463 height 288
click at [567, 22] on icon at bounding box center [567, 21] width 8 height 8
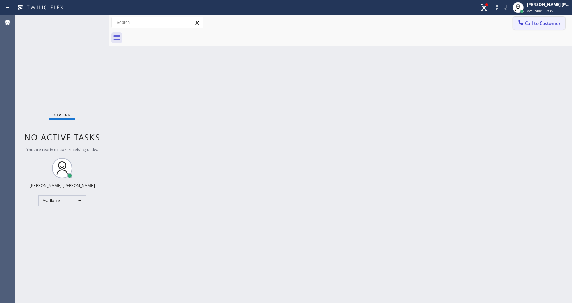
click at [537, 29] on button "Call to Customer" at bounding box center [539, 23] width 52 height 13
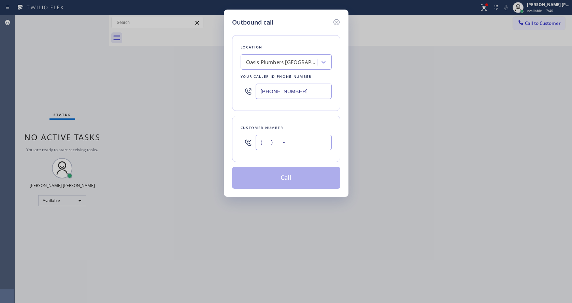
click at [279, 145] on input "(___) ___-____" at bounding box center [294, 142] width 76 height 15
paste input "310) 818-7582"
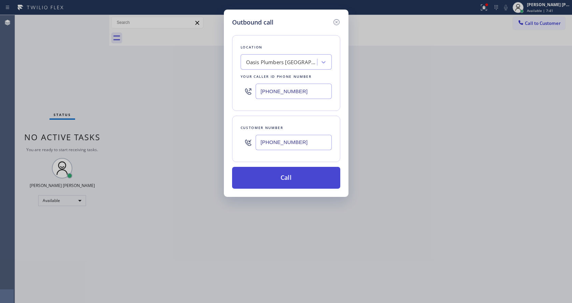
type input "[PHONE_NUMBER]"
click at [282, 181] on button "Call" at bounding box center [286, 178] width 108 height 22
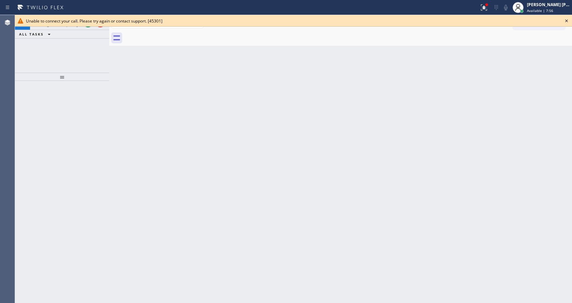
click at [188, 101] on div "Back to Dashboard Change Sender ID Customers Technicians Select a contact Outbo…" at bounding box center [340, 159] width 463 height 288
click at [568, 19] on icon at bounding box center [567, 21] width 8 height 8
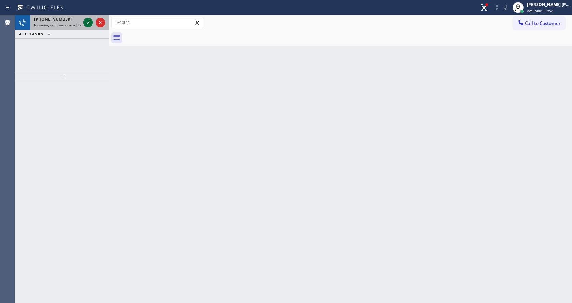
click at [86, 23] on icon at bounding box center [88, 22] width 8 height 8
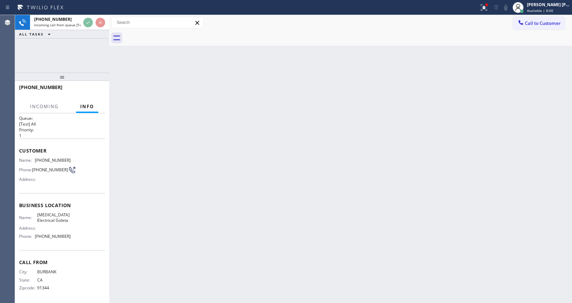
scroll to position [9, 0]
click at [215, 221] on div "Back to Dashboard Change Sender ID Customers Technicians Select a contact Outbo…" at bounding box center [340, 159] width 463 height 288
drag, startPoint x: 311, startPoint y: 203, endPoint x: 245, endPoint y: 166, distance: 75.8
click at [311, 203] on div "Back to Dashboard Change Sender ID Customers Technicians Select a contact Outbo…" at bounding box center [340, 159] width 463 height 288
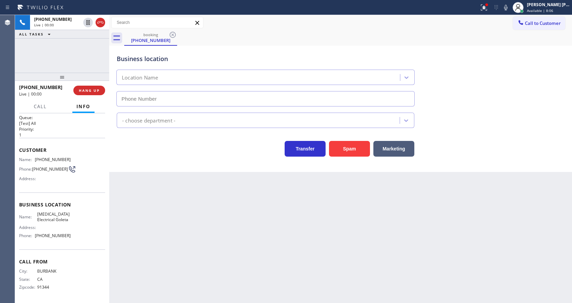
type input "[PHONE_NUMBER]"
click at [202, 213] on div "Back to Dashboard Change Sender ID Customers Technicians Select a contact Outbo…" at bounding box center [340, 159] width 463 height 288
click at [88, 88] on span "HANG UP" at bounding box center [89, 90] width 21 height 5
click at [222, 218] on div "Back to Dashboard Change Sender ID Customers Technicians Select a contact Outbo…" at bounding box center [340, 159] width 463 height 288
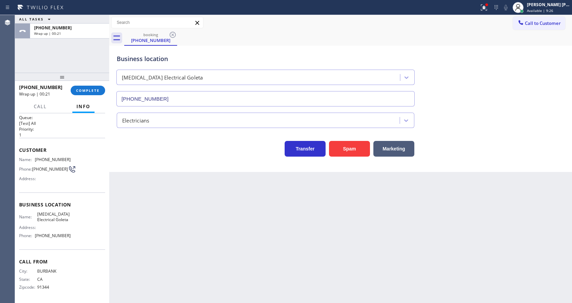
click at [147, 182] on div "Back to Dashboard Change Sender ID Customers Technicians Select a contact Outbo…" at bounding box center [340, 159] width 463 height 288
click at [83, 88] on span "COMPLETE" at bounding box center [88, 90] width 24 height 5
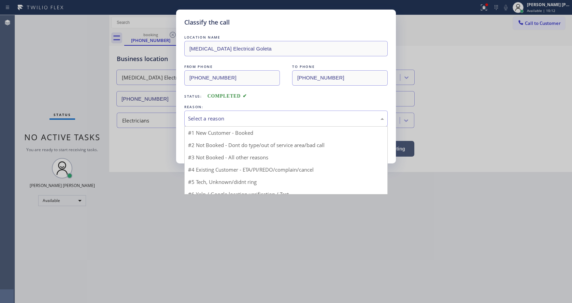
click at [204, 118] on div "Select a reason" at bounding box center [286, 119] width 196 height 8
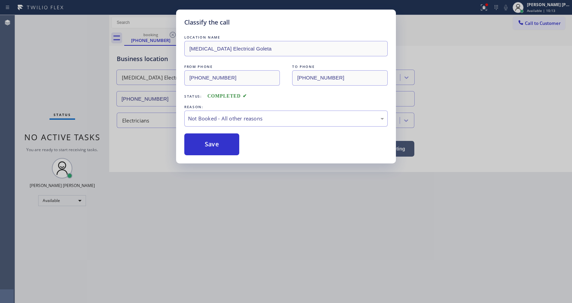
click at [207, 145] on button "Save" at bounding box center [211, 144] width 55 height 22
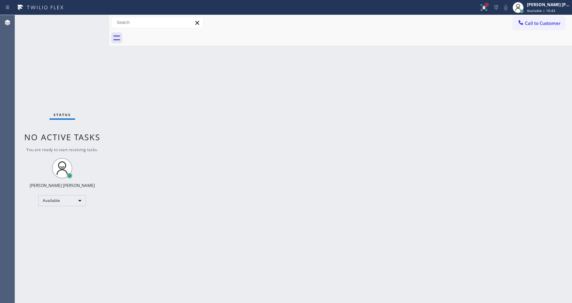
click at [488, 5] on div at bounding box center [486, 4] width 3 height 3
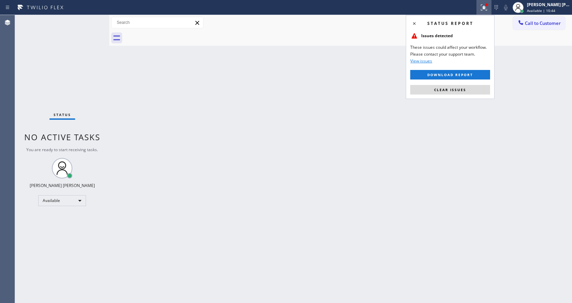
click at [461, 84] on div "Status report Issues detected These issues could affect your workflow. Please c…" at bounding box center [450, 57] width 89 height 84
click at [461, 90] on span "Clear issues" at bounding box center [450, 89] width 32 height 5
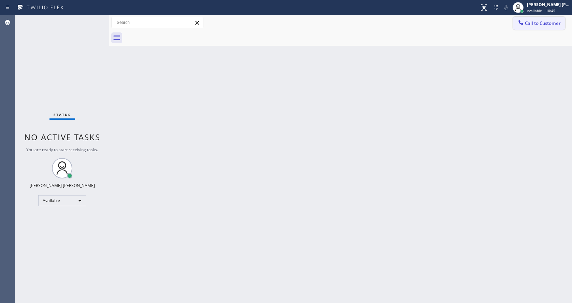
click at [528, 27] on button "Call to Customer" at bounding box center [539, 23] width 52 height 13
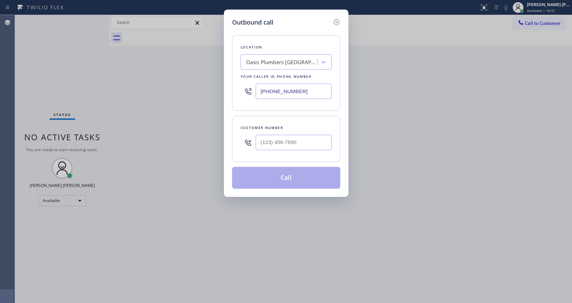
click at [286, 98] on input "[PHONE_NUMBER]" at bounding box center [294, 91] width 76 height 15
paste input "917) 932-2790"
type input "[PHONE_NUMBER]"
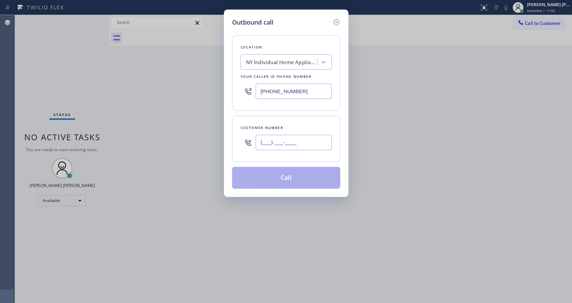
click at [274, 141] on input "(___) ___-____" at bounding box center [294, 142] width 76 height 15
paste input "917) 817-6917"
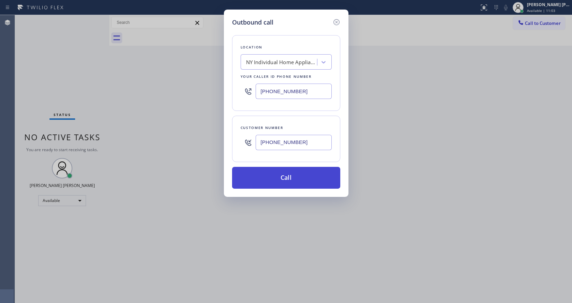
type input "[PHONE_NUMBER]"
click at [279, 179] on button "Call" at bounding box center [286, 178] width 108 height 22
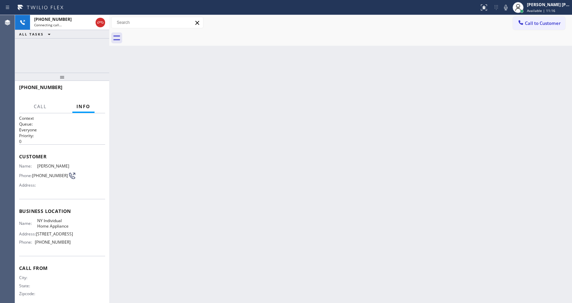
click at [187, 99] on div "Back to Dashboard Change Sender ID Customers Technicians Select a contact Outbo…" at bounding box center [340, 159] width 463 height 288
click at [296, 228] on div "Back to Dashboard Change Sender ID Customers Technicians Select a contact Outbo…" at bounding box center [340, 159] width 463 height 288
click at [157, 149] on div "Back to Dashboard Change Sender ID Customers Technicians Select a contact Outbo…" at bounding box center [340, 159] width 463 height 288
click at [286, 168] on div "Back to Dashboard Change Sender ID Customers Technicians Select a contact Outbo…" at bounding box center [340, 159] width 463 height 288
click at [173, 151] on div "Back to Dashboard Change Sender ID Customers Technicians Select a contact Outbo…" at bounding box center [340, 159] width 463 height 288
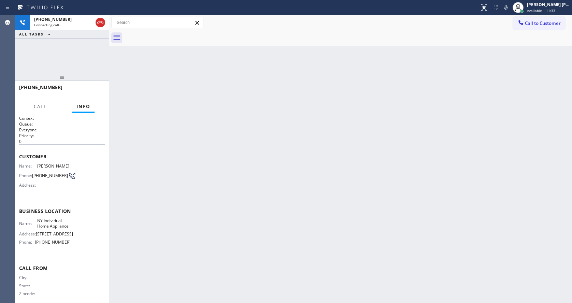
drag, startPoint x: 125, startPoint y: 125, endPoint x: 130, endPoint y: 90, distance: 35.5
click at [125, 125] on div "Back to Dashboard Change Sender ID Customers Technicians Select a contact Outbo…" at bounding box center [340, 159] width 463 height 288
click at [305, 245] on div "Back to Dashboard Change Sender ID Customers Technicians Select a contact Outbo…" at bounding box center [340, 159] width 463 height 288
click at [199, 182] on div "Back to Dashboard Change Sender ID Customers Technicians Select a contact Outbo…" at bounding box center [340, 159] width 463 height 288
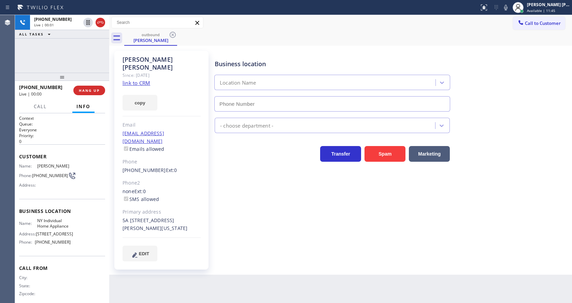
type input "[PHONE_NUMBER]"
click at [277, 240] on div "Business location [GEOGRAPHIC_DATA] Individual Home Appliance [PHONE_NUMBER] Ap…" at bounding box center [391, 156] width 357 height 207
click at [89, 91] on span "HANG UP" at bounding box center [89, 90] width 21 height 5
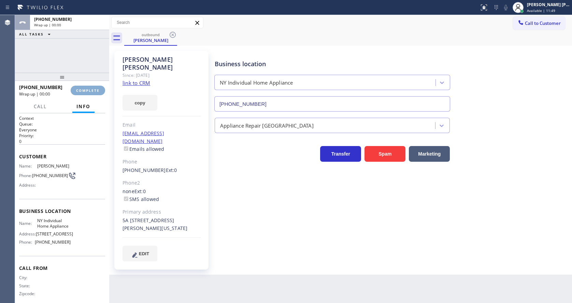
click at [89, 91] on span "COMPLETE" at bounding box center [88, 90] width 24 height 5
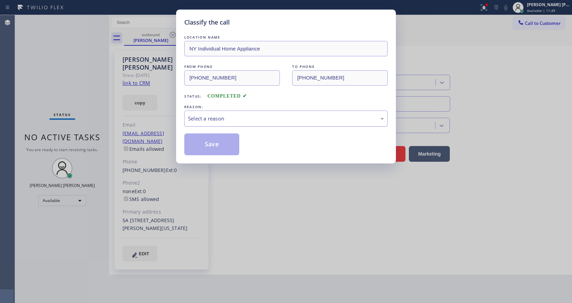
click at [204, 114] on div "Select a reason" at bounding box center [285, 119] width 203 height 16
click at [213, 145] on button "Save" at bounding box center [211, 144] width 55 height 22
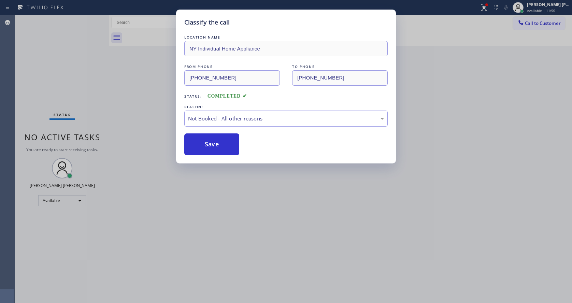
click at [277, 229] on div "Classify the call LOCATION NAME NY Individual Home Appliance FROM PHONE [PHONE_…" at bounding box center [286, 151] width 572 height 303
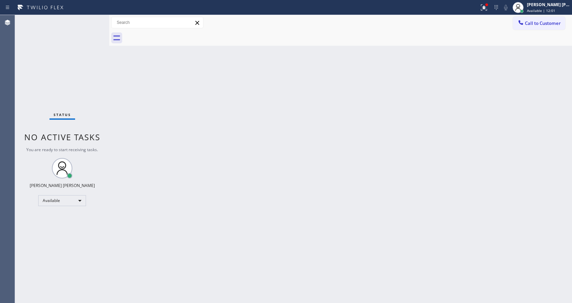
click at [410, 226] on div "Back to Dashboard Change Sender ID Customers Technicians Select a contact Outbo…" at bounding box center [340, 159] width 463 height 288
click at [198, 230] on div "Back to Dashboard Change Sender ID Customers Technicians Select a contact Outbo…" at bounding box center [340, 159] width 463 height 288
click at [322, 206] on div "Back to Dashboard Change Sender ID Customers Technicians Select a contact Outbo…" at bounding box center [340, 159] width 463 height 288
click at [486, 5] on icon at bounding box center [484, 7] width 8 height 8
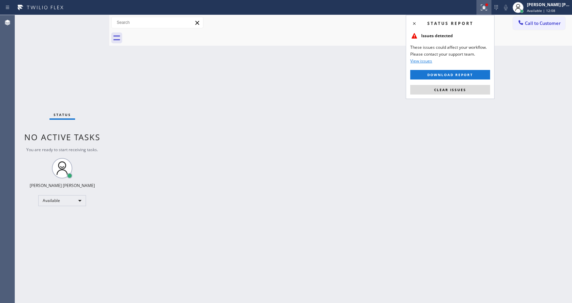
click at [451, 95] on div "Status report Issues detected These issues could affect your workflow. Please c…" at bounding box center [450, 57] width 89 height 84
click at [458, 86] on button "Clear issues" at bounding box center [450, 90] width 80 height 10
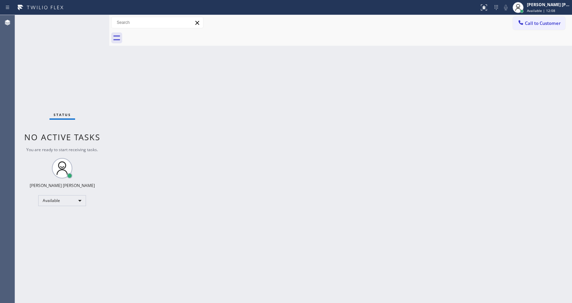
click at [549, 30] on div at bounding box center [348, 37] width 448 height 15
click at [521, 24] on icon at bounding box center [521, 22] width 4 height 4
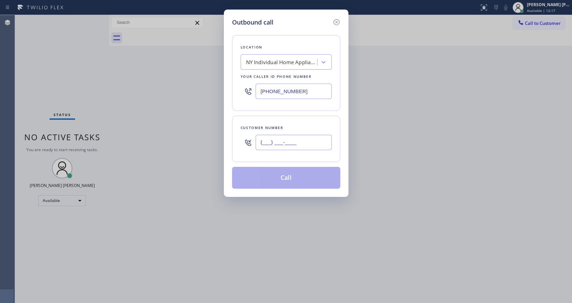
click at [292, 135] on input "(___) ___-____" at bounding box center [294, 142] width 76 height 15
paste input "917) 817-6917"
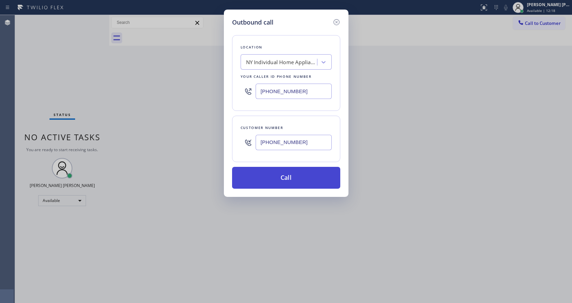
type input "[PHONE_NUMBER]"
click at [280, 179] on button "Call" at bounding box center [286, 178] width 108 height 22
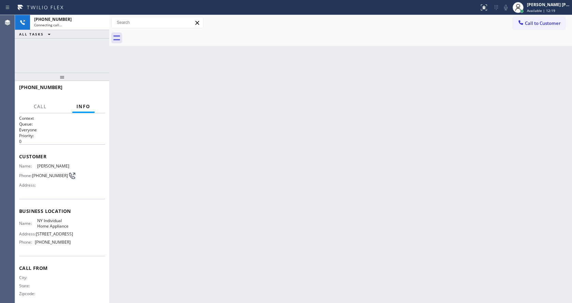
click at [160, 157] on div "Back to Dashboard Change Sender ID Customers Technicians Select a contact Outbo…" at bounding box center [340, 159] width 463 height 288
click at [151, 110] on div "Back to Dashboard Change Sender ID Customers Technicians Select a contact Outbo…" at bounding box center [340, 159] width 463 height 288
click at [294, 235] on div "Back to Dashboard Change Sender ID Customers Technicians Select a contact Outbo…" at bounding box center [340, 159] width 463 height 288
click at [120, 88] on div "Back to Dashboard Change Sender ID Customers Technicians Select a contact Outbo…" at bounding box center [340, 159] width 463 height 288
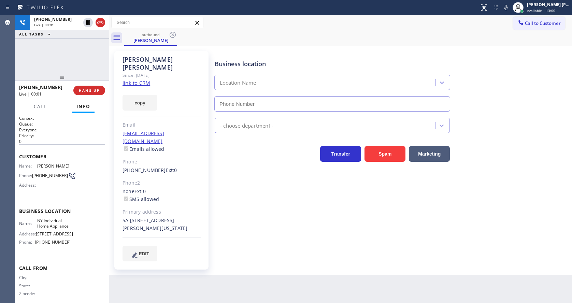
type input "[PHONE_NUMBER]"
click at [95, 96] on div "[PHONE_NUMBER] Live | 00:11 HANG UP" at bounding box center [62, 91] width 86 height 18
click at [90, 93] on span "HANG UP" at bounding box center [89, 90] width 21 height 5
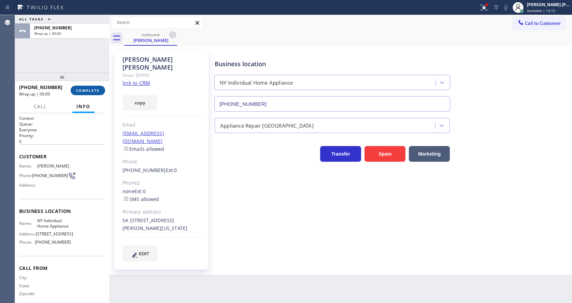
click at [90, 93] on span "COMPLETE" at bounding box center [88, 90] width 24 height 5
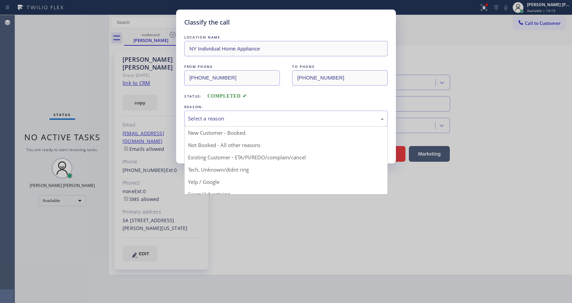
click at [200, 111] on div "Select a reason" at bounding box center [285, 119] width 203 height 16
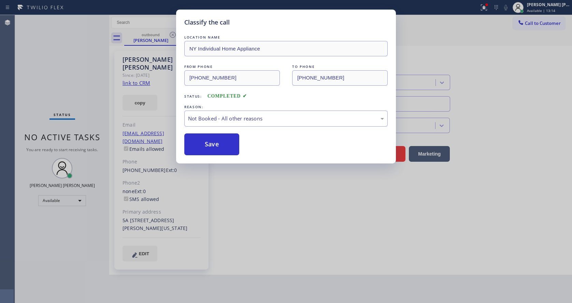
click at [210, 140] on button "Save" at bounding box center [211, 144] width 55 height 22
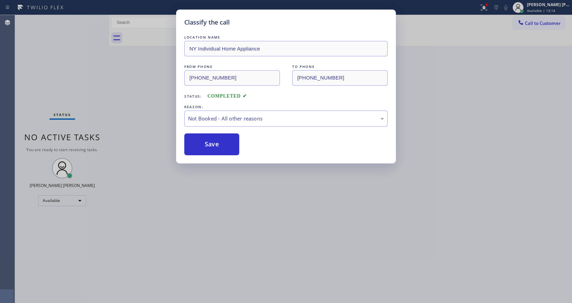
click at [210, 140] on button "Save" at bounding box center [211, 144] width 55 height 22
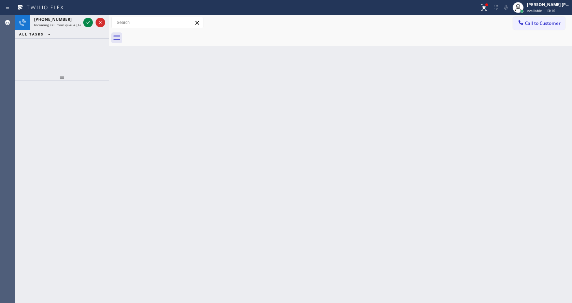
drag, startPoint x: 81, startPoint y: 14, endPoint x: 89, endPoint y: 18, distance: 9.3
click at [82, 14] on div "Status report Issues detected These issues could affect your workflow. Please c…" at bounding box center [286, 7] width 572 height 15
click at [89, 19] on icon at bounding box center [88, 22] width 8 height 8
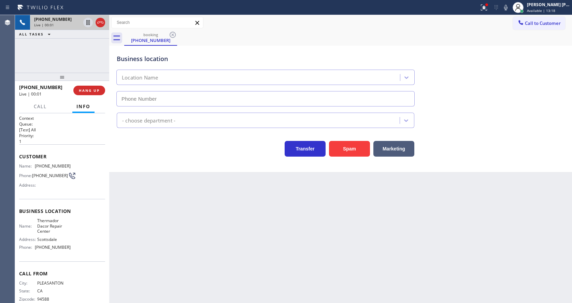
type input "[PHONE_NUMBER]"
click at [173, 248] on div "Back to Dashboard Change Sender ID Customers Technicians Select a contact Outbo…" at bounding box center [340, 159] width 463 height 288
click at [487, 3] on icon at bounding box center [484, 7] width 8 height 8
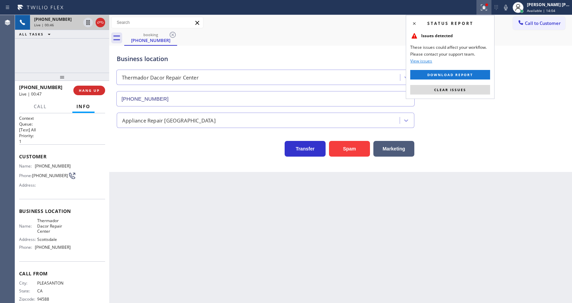
click at [471, 84] on div "Status report Issues detected These issues could affect your workflow. Please c…" at bounding box center [450, 57] width 89 height 84
click at [469, 88] on button "Clear issues" at bounding box center [450, 90] width 80 height 10
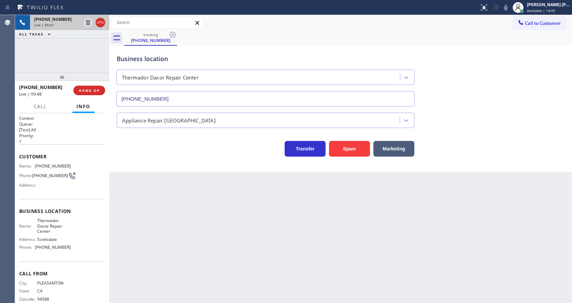
click at [486, 94] on div "Business location Thermador Dacor Repair Center [PHONE_NUMBER]" at bounding box center [340, 76] width 451 height 62
click at [188, 200] on div "Back to Dashboard Change Sender ID Customers Technicians Select a contact Outbo…" at bounding box center [340, 159] width 463 height 288
click at [66, 190] on div "Name: [PHONE_NUMBER] Phone: [PHONE_NUMBER] Address:" at bounding box center [45, 177] width 52 height 27
drag, startPoint x: 33, startPoint y: 163, endPoint x: 66, endPoint y: 168, distance: 32.8
click at [66, 168] on div "Customer Name: [PHONE_NUMBER] Phone: [PHONE_NUMBER] Address:" at bounding box center [62, 171] width 86 height 55
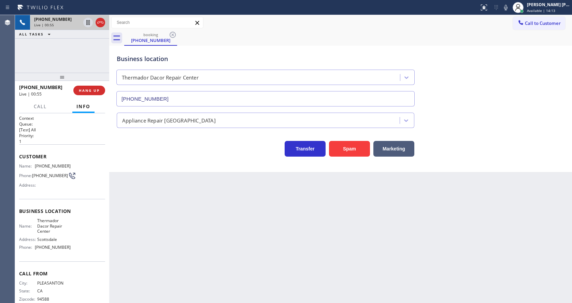
click at [146, 215] on div "Back to Dashboard Change Sender ID Customers Technicians Select a contact Outbo…" at bounding box center [340, 159] width 463 height 288
click at [68, 229] on div "Name: Thermador Dacor Repair Center Address: [GEOGRAPHIC_DATA] Phone: [PHONE_NU…" at bounding box center [62, 235] width 86 height 34
drag, startPoint x: 35, startPoint y: 220, endPoint x: 48, endPoint y: 233, distance: 18.4
click at [48, 233] on div "Name: Thermador Dacor Repair Center" at bounding box center [45, 226] width 52 height 16
click at [181, 226] on div "Back to Dashboard Change Sender ID Customers Technicians Select a contact Outbo…" at bounding box center [340, 159] width 463 height 288
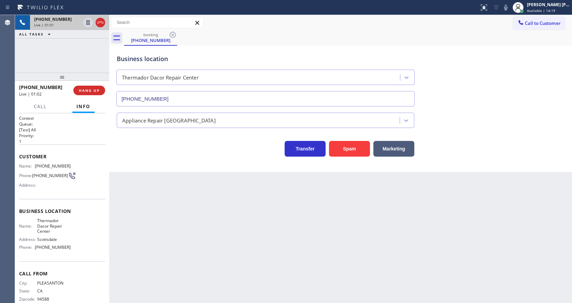
click at [45, 234] on span "Thermador Dacor Repair Center" at bounding box center [54, 226] width 34 height 16
drag, startPoint x: 35, startPoint y: 250, endPoint x: 67, endPoint y: 251, distance: 32.1
click at [67, 250] on div "Phone: [PHONE_NUMBER]" at bounding box center [45, 247] width 52 height 5
click at [145, 256] on div "Back to Dashboard Change Sender ID Customers Technicians Select a contact Outbo…" at bounding box center [340, 159] width 463 height 288
click at [288, 255] on div "Back to Dashboard Change Sender ID Customers Technicians Select a contact Outbo…" at bounding box center [340, 159] width 463 height 288
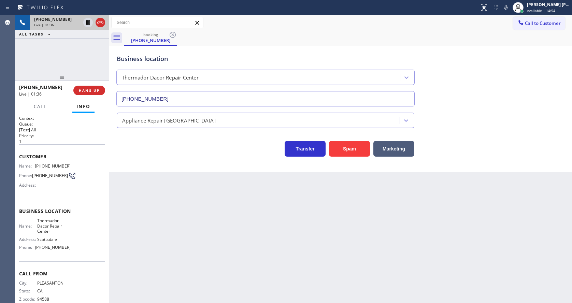
click at [216, 203] on div "Back to Dashboard Change Sender ID Customers Technicians Select a contact Outbo…" at bounding box center [340, 159] width 463 height 288
click at [311, 236] on div "Back to Dashboard Change Sender ID Customers Technicians Select a contact Outbo…" at bounding box center [340, 159] width 463 height 288
drag, startPoint x: 344, startPoint y: 266, endPoint x: 348, endPoint y: 297, distance: 31.0
click at [343, 266] on div "Back to Dashboard Change Sender ID Customers Technicians Select a contact Outbo…" at bounding box center [340, 159] width 463 height 288
click at [173, 275] on div "Back to Dashboard Change Sender ID Customers Technicians Select a contact Outbo…" at bounding box center [340, 159] width 463 height 288
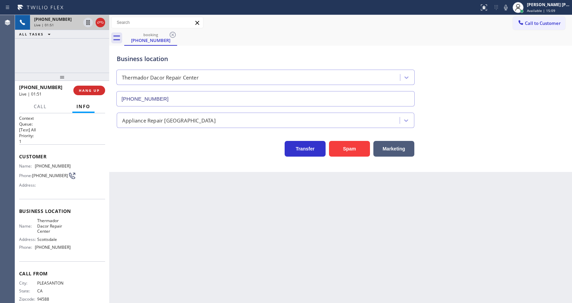
drag, startPoint x: 275, startPoint y: 196, endPoint x: 166, endPoint y: 103, distance: 143.7
click at [275, 196] on div "Back to Dashboard Change Sender ID Customers Technicians Select a contact Outbo…" at bounding box center [340, 159] width 463 height 288
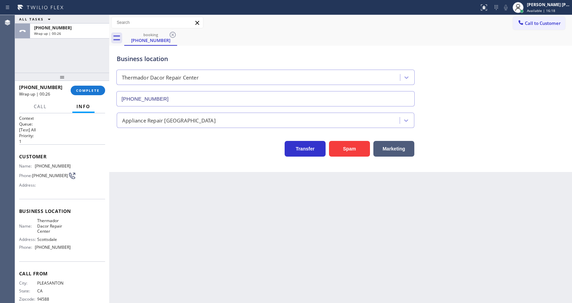
click at [276, 228] on div "Back to Dashboard Change Sender ID Customers Technicians Select a contact Outbo…" at bounding box center [340, 159] width 463 height 288
click at [86, 90] on span "COMPLETE" at bounding box center [88, 90] width 24 height 5
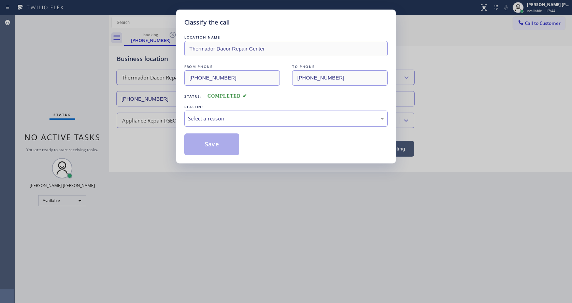
click at [201, 124] on div "Select a reason" at bounding box center [285, 119] width 203 height 16
click at [202, 143] on button "Save" at bounding box center [211, 144] width 55 height 22
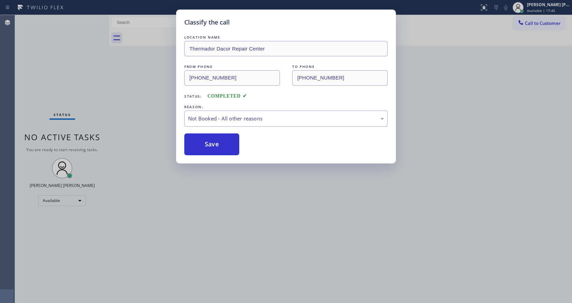
click at [268, 210] on div "Classify the call LOCATION NAME Thermador Dacor Repair Center FROM PHONE [PHONE…" at bounding box center [286, 151] width 572 height 303
click at [161, 250] on div "Classify the call LOCATION NAME Thermador Dacor Repair Center FROM PHONE [PHONE…" at bounding box center [286, 151] width 572 height 303
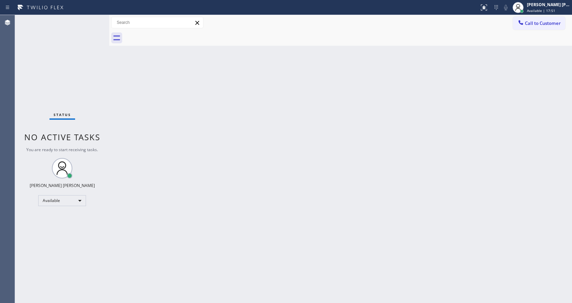
click at [316, 174] on div "Back to Dashboard Change Sender ID Customers Technicians Select a contact Outbo…" at bounding box center [340, 159] width 463 height 288
click at [183, 162] on div "Back to Dashboard Change Sender ID Customers Technicians Select a contact Outbo…" at bounding box center [340, 159] width 463 height 288
click at [357, 211] on div "Back to Dashboard Change Sender ID Customers Technicians Select a contact Outbo…" at bounding box center [340, 159] width 463 height 288
click at [226, 302] on div "Back to Dashboard Change Sender ID Customers Technicians Select a contact Outbo…" at bounding box center [340, 159] width 463 height 288
click at [142, 108] on div "Back to Dashboard Change Sender ID Customers Technicians Select a contact Outbo…" at bounding box center [340, 159] width 463 height 288
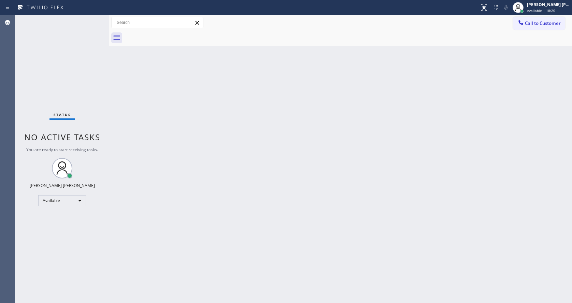
click at [146, 135] on div "Back to Dashboard Change Sender ID Customers Technicians Select a contact Outbo…" at bounding box center [340, 159] width 463 height 288
click at [90, 21] on div "Status No active tasks You are ready to start receiving tasks. [PERSON_NAME] [P…" at bounding box center [62, 159] width 94 height 288
click at [92, 20] on div "Status No active tasks You are ready to start receiving tasks. [PERSON_NAME] [P…" at bounding box center [62, 159] width 94 height 288
click at [109, 84] on div at bounding box center [109, 159] width 0 height 288
click at [94, 16] on div "Status No active tasks You are ready to start receiving tasks. [PERSON_NAME] [P…" at bounding box center [62, 159] width 94 height 288
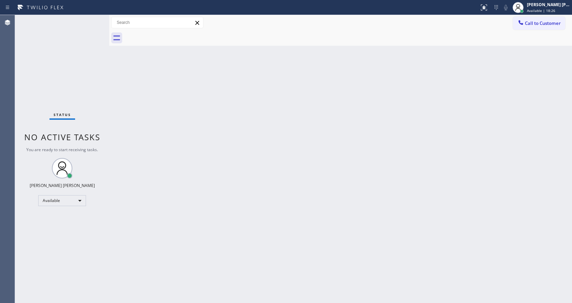
click at [93, 21] on div "Status No active tasks You are ready to start receiving tasks. [PERSON_NAME] [P…" at bounding box center [62, 159] width 94 height 288
click at [94, 20] on div "Status No active tasks You are ready to start receiving tasks. [PERSON_NAME] [P…" at bounding box center [62, 159] width 94 height 288
click at [149, 101] on div "Back to Dashboard Change Sender ID Customers Technicians Select a contact Outbo…" at bounding box center [340, 159] width 463 height 288
click at [145, 148] on div "Back to Dashboard Change Sender ID Customers Technicians Select a contact Outbo…" at bounding box center [340, 159] width 463 height 288
click at [94, 20] on div "Status No active tasks You are ready to start receiving tasks. [PERSON_NAME] [P…" at bounding box center [62, 159] width 94 height 288
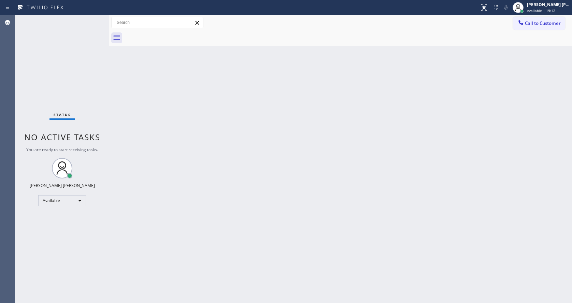
click at [93, 19] on div "Status No active tasks You are ready to start receiving tasks. [PERSON_NAME] [P…" at bounding box center [62, 159] width 94 height 288
click at [141, 79] on div "Back to Dashboard Change Sender ID Customers Technicians Select a contact Outbo…" at bounding box center [340, 159] width 463 height 288
click at [109, 84] on div at bounding box center [109, 159] width 0 height 288
drag, startPoint x: 109, startPoint y: 34, endPoint x: 97, endPoint y: 32, distance: 12.1
click at [97, 32] on div "Status No active tasks You are ready to start receiving tasks. [PERSON_NAME] [P…" at bounding box center [293, 159] width 557 height 288
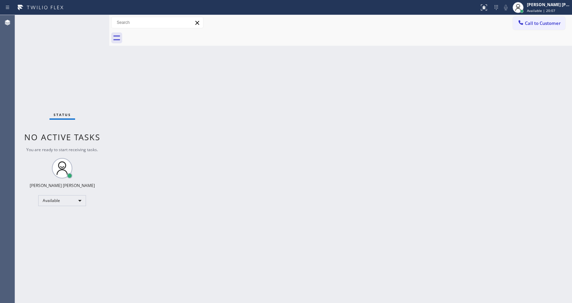
click at [96, 18] on div "Status No active tasks You are ready to start receiving tasks. [PERSON_NAME] [P…" at bounding box center [62, 159] width 94 height 288
click at [94, 21] on div "Status No active tasks You are ready to start receiving tasks. [PERSON_NAME] [P…" at bounding box center [62, 159] width 94 height 288
click at [341, 189] on div "Back to Dashboard Change Sender ID Customers Technicians Select a contact Outbo…" at bounding box center [340, 159] width 463 height 288
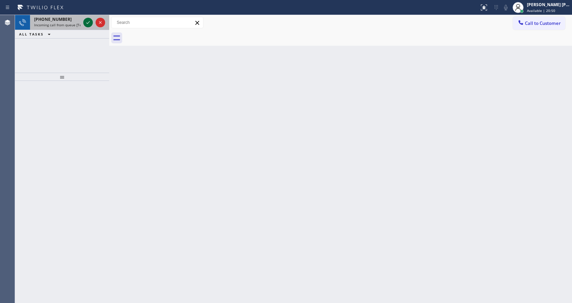
click at [89, 24] on icon at bounding box center [88, 22] width 8 height 8
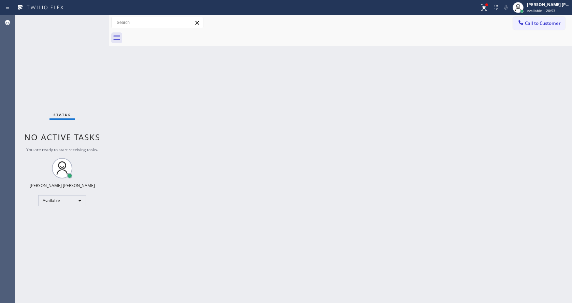
click at [90, 19] on div "Status No active tasks You are ready to start receiving tasks. [PERSON_NAME] [P…" at bounding box center [62, 159] width 94 height 288
click at [92, 81] on div "Status No active tasks You are ready to start receiving tasks. [PERSON_NAME] [P…" at bounding box center [62, 159] width 94 height 288
click at [93, 20] on div "Status No active tasks You are ready to start receiving tasks. [PERSON_NAME] [P…" at bounding box center [62, 159] width 94 height 288
click at [97, 108] on div "Status No active tasks You are ready to start receiving tasks. [PERSON_NAME] [P…" at bounding box center [62, 159] width 94 height 288
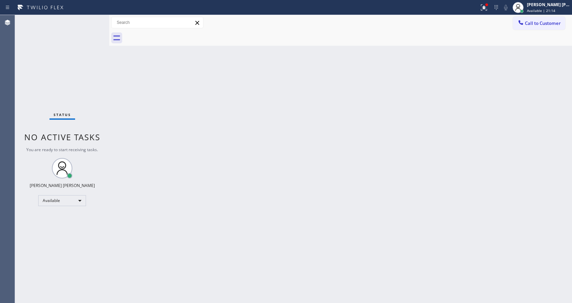
click at [93, 20] on div "Status No active tasks You are ready to start receiving tasks. [PERSON_NAME] [P…" at bounding box center [62, 159] width 94 height 288
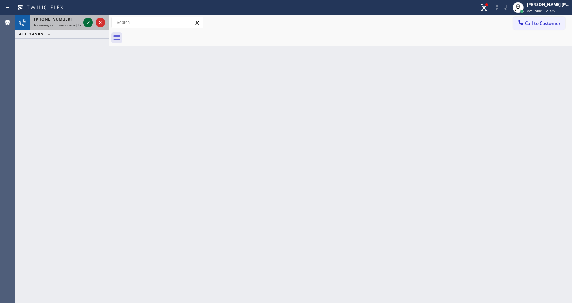
click at [90, 20] on icon at bounding box center [88, 22] width 8 height 8
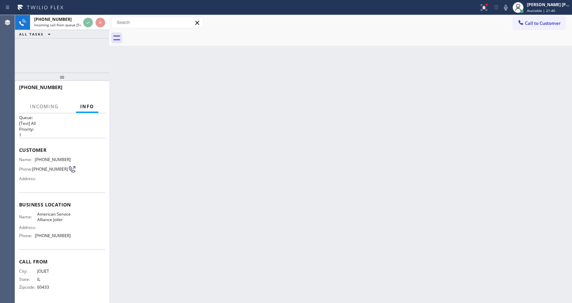
click at [181, 218] on div "Back to Dashboard Change Sender ID Customers Technicians Select a contact Outbo…" at bounding box center [340, 159] width 463 height 288
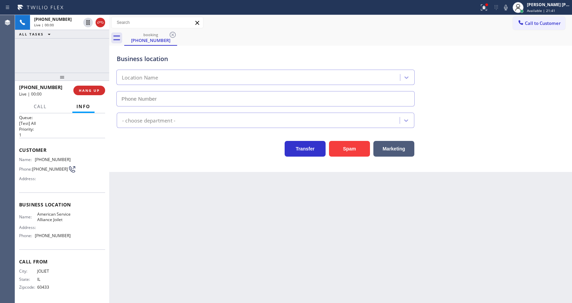
scroll to position [14, 0]
type input "[PHONE_NUMBER]"
click at [245, 260] on div "Back to Dashboard Change Sender ID Customers Technicians Select a contact Outbo…" at bounding box center [340, 159] width 463 height 288
drag, startPoint x: 209, startPoint y: 290, endPoint x: 209, endPoint y: 297, distance: 6.5
click at [209, 290] on div "Back to Dashboard Change Sender ID Customers Technicians Select a contact Outbo…" at bounding box center [340, 159] width 463 height 288
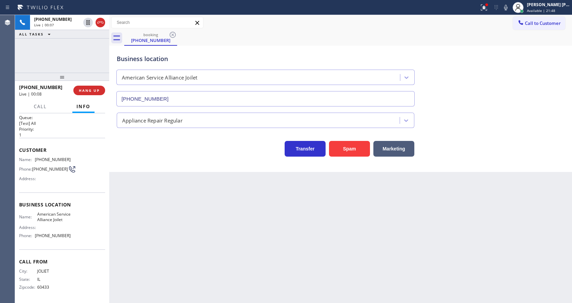
click at [170, 199] on div "Back to Dashboard Change Sender ID Customers Technicians Select a contact Outbo…" at bounding box center [340, 159] width 463 height 288
drag, startPoint x: 276, startPoint y: 244, endPoint x: 269, endPoint y: 247, distance: 8.2
click at [276, 244] on div "Back to Dashboard Change Sender ID Customers Technicians Select a contact Outbo…" at bounding box center [340, 159] width 463 height 288
click at [144, 202] on div "Back to Dashboard Change Sender ID Customers Technicians Select a contact Outbo…" at bounding box center [340, 159] width 463 height 288
click at [181, 197] on div "Back to Dashboard Change Sender ID Customers Technicians Select a contact Outbo…" at bounding box center [340, 159] width 463 height 288
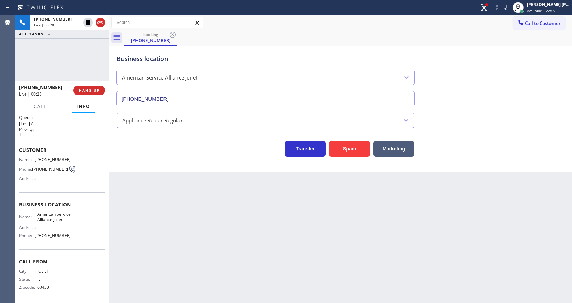
click at [144, 208] on div "Back to Dashboard Change Sender ID Customers Technicians Select a contact Outbo…" at bounding box center [340, 159] width 463 height 288
click at [314, 252] on div "Back to Dashboard Change Sender ID Customers Technicians Select a contact Outbo…" at bounding box center [340, 159] width 463 height 288
click at [204, 290] on div "Back to Dashboard Change Sender ID Customers Technicians Select a contact Outbo…" at bounding box center [340, 159] width 463 height 288
click at [164, 288] on div "Back to Dashboard Change Sender ID Customers Technicians Select a contact Outbo…" at bounding box center [340, 159] width 463 height 288
click at [173, 195] on div "Back to Dashboard Change Sender ID Customers Technicians Select a contact Outbo…" at bounding box center [340, 159] width 463 height 288
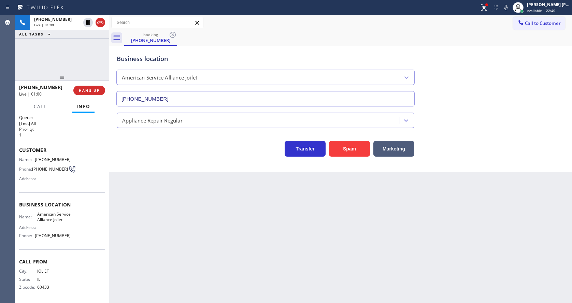
click at [57, 167] on span "[PHONE_NUMBER]" at bounding box center [50, 169] width 36 height 5
drag, startPoint x: 35, startPoint y: 152, endPoint x: 78, endPoint y: 152, distance: 43.4
click at [78, 157] on div "Name: [PHONE_NUMBER] Phone: [PHONE_NUMBER] Address:" at bounding box center [62, 170] width 86 height 27
drag, startPoint x: 173, startPoint y: 217, endPoint x: 164, endPoint y: 239, distance: 23.4
click at [171, 221] on div "Back to Dashboard Change Sender ID Customers Technicians Select a contact Outbo…" at bounding box center [340, 159] width 463 height 288
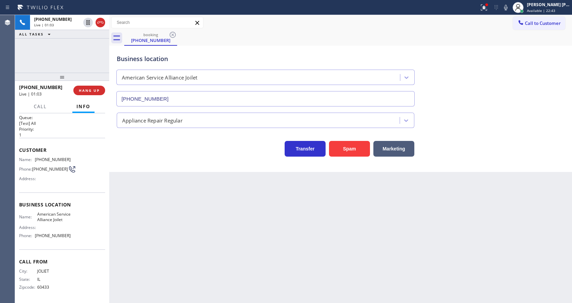
click at [74, 223] on div "Name: American Service Alliance Joilet Address: Phone: [PHONE_NUMBER]" at bounding box center [62, 226] width 86 height 29
drag, startPoint x: 34, startPoint y: 207, endPoint x: 54, endPoint y: 217, distance: 22.3
click at [54, 217] on div "Name: American Service Alliance Joilet" at bounding box center [45, 217] width 52 height 11
drag, startPoint x: 164, startPoint y: 239, endPoint x: 162, endPoint y: 244, distance: 5.9
click at [163, 241] on div "Back to Dashboard Change Sender ID Customers Technicians Select a contact Outbo…" at bounding box center [340, 159] width 463 height 288
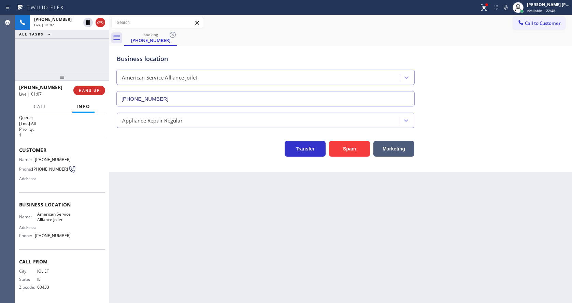
drag, startPoint x: 2, startPoint y: 245, endPoint x: 40, endPoint y: 249, distance: 38.4
click at [2, 245] on div "Agent Desktop" at bounding box center [7, 159] width 15 height 288
drag, startPoint x: 34, startPoint y: 236, endPoint x: 72, endPoint y: 235, distance: 37.9
click at [72, 235] on div "Name: American Service Alliance Joilet Address: Phone: [PHONE_NUMBER]" at bounding box center [62, 226] width 86 height 29
drag, startPoint x: 197, startPoint y: 258, endPoint x: 179, endPoint y: 302, distance: 46.8
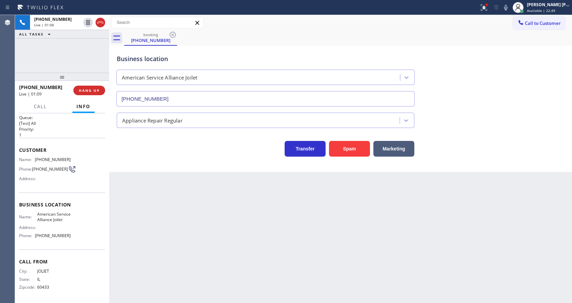
click at [192, 263] on div "Back to Dashboard Change Sender ID Customers Technicians Select a contact Outbo…" at bounding box center [340, 159] width 463 height 288
click at [303, 213] on div "Back to Dashboard Change Sender ID Customers Technicians Select a contact Outbo…" at bounding box center [340, 159] width 463 height 288
click at [157, 214] on div "Back to Dashboard Change Sender ID Customers Technicians Select a contact Outbo…" at bounding box center [340, 159] width 463 height 288
click at [270, 227] on div "Back to Dashboard Change Sender ID Customers Technicians Select a contact Outbo…" at bounding box center [340, 159] width 463 height 288
click at [86, 22] on icon at bounding box center [88, 22] width 8 height 8
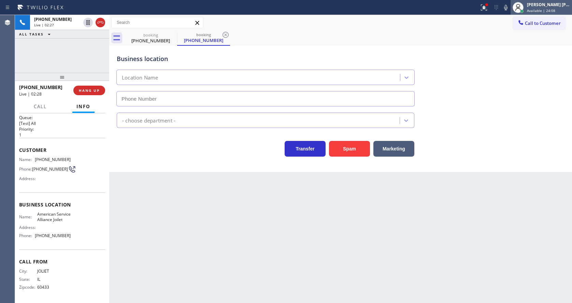
type input "[PHONE_NUMBER]"
drag, startPoint x: 512, startPoint y: 6, endPoint x: 501, endPoint y: 37, distance: 32.8
click at [510, 8] on icon at bounding box center [506, 7] width 8 height 8
click at [501, 37] on div "booking [PHONE_NUMBER] booking [PHONE_NUMBER]" at bounding box center [348, 37] width 448 height 15
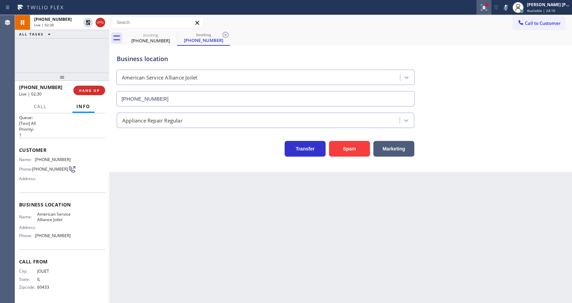
click at [486, 6] on icon at bounding box center [484, 6] width 4 height 2
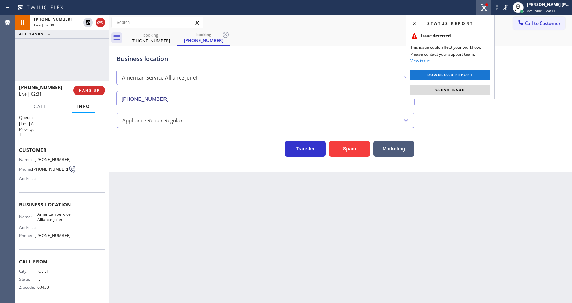
click at [477, 83] on div "Status report Issue detected This issue could affect your workflow. Please cont…" at bounding box center [450, 57] width 89 height 84
click at [476, 84] on div "Status report Issue detected This issue could affect your workflow. Please cont…" at bounding box center [450, 57] width 89 height 84
click at [483, 85] on button "Clear issue" at bounding box center [450, 90] width 80 height 10
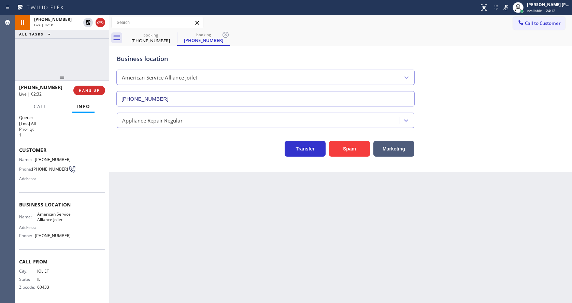
click at [479, 91] on div "Business location American Service Alliance Joilet [PHONE_NUMBER]" at bounding box center [340, 76] width 451 height 62
click at [229, 34] on icon at bounding box center [226, 35] width 8 height 8
click at [199, 264] on div "Back to Dashboard Change Sender ID Customers Technicians Select a contact Outbo…" at bounding box center [340, 159] width 463 height 288
click at [291, 244] on div "Back to Dashboard Change Sender ID Customers Technicians Select a contact Outbo…" at bounding box center [340, 159] width 463 height 288
drag, startPoint x: 299, startPoint y: 245, endPoint x: 234, endPoint y: 274, distance: 71.1
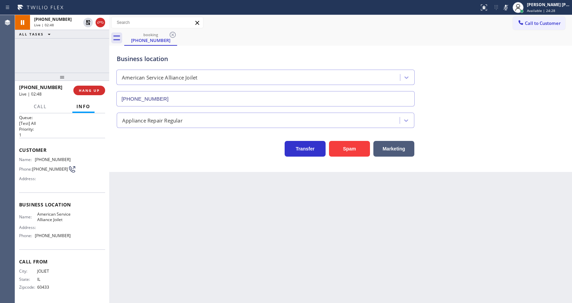
click at [298, 246] on div "Back to Dashboard Change Sender ID Customers Technicians Select a contact Outbo…" at bounding box center [340, 159] width 463 height 288
drag, startPoint x: 194, startPoint y: 187, endPoint x: 108, endPoint y: 65, distance: 149.4
click at [194, 187] on div "Back to Dashboard Change Sender ID Customers Technicians Select a contact Outbo…" at bounding box center [340, 159] width 463 height 288
click at [183, 209] on div "Back to Dashboard Change Sender ID Customers Technicians Select a contact Outbo…" at bounding box center [340, 159] width 463 height 288
click at [87, 24] on icon at bounding box center [88, 22] width 8 height 8
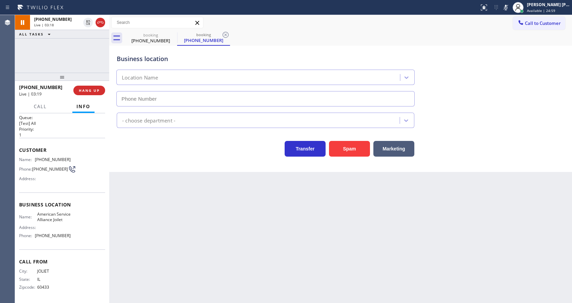
type input "[PHONE_NUMBER]"
click at [508, 6] on rect at bounding box center [506, 6] width 5 height 5
click at [520, 38] on div "booking [PHONE_NUMBER] booking [PHONE_NUMBER]" at bounding box center [348, 37] width 448 height 15
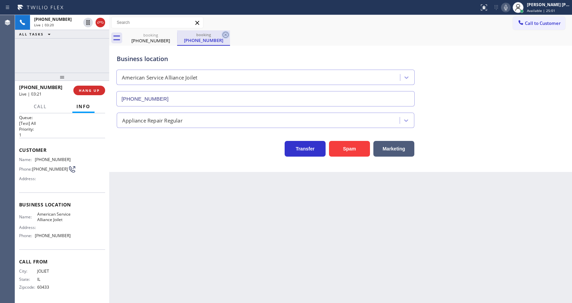
click at [224, 33] on icon at bounding box center [226, 35] width 6 height 6
click at [204, 223] on div "Back to Dashboard Change Sender ID Customers Technicians Select a contact Outbo…" at bounding box center [340, 159] width 463 height 288
click at [298, 203] on div "Back to Dashboard Change Sender ID Customers Technicians Select a contact Outbo…" at bounding box center [340, 159] width 463 height 288
click at [175, 248] on div "Back to Dashboard Change Sender ID Customers Technicians Select a contact Outbo…" at bounding box center [340, 159] width 463 height 288
click at [48, 107] on button "Call" at bounding box center [40, 106] width 21 height 13
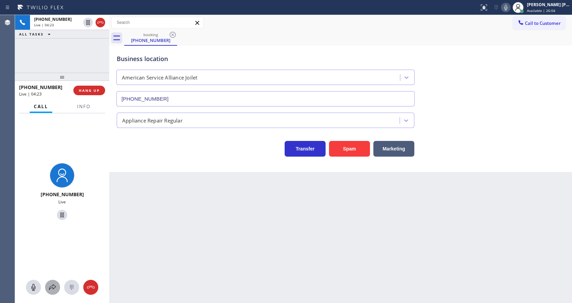
click at [54, 282] on button at bounding box center [52, 287] width 15 height 15
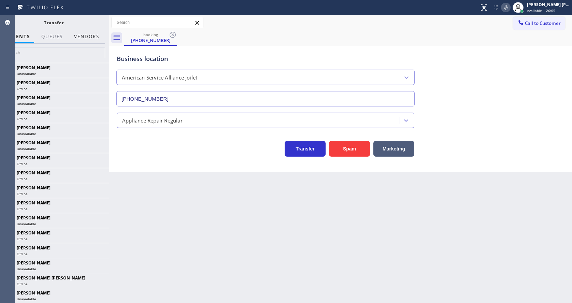
click at [90, 34] on button "Vendors" at bounding box center [86, 36] width 33 height 13
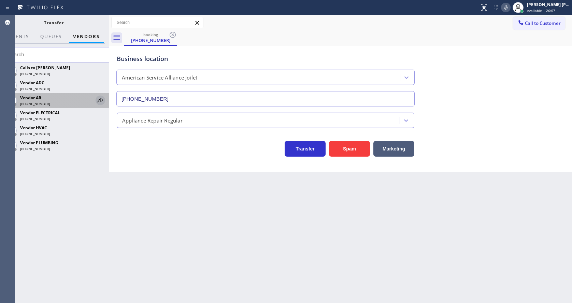
click at [98, 100] on icon at bounding box center [100, 100] width 8 height 8
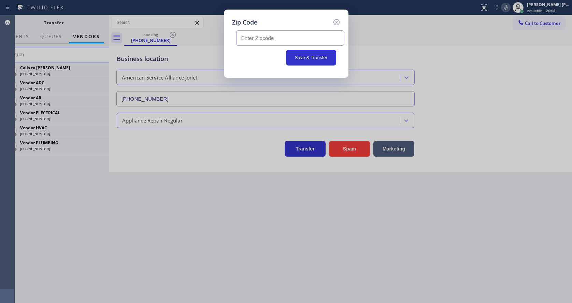
click at [251, 40] on input "text" at bounding box center [290, 37] width 108 height 15
click at [269, 40] on input "text" at bounding box center [290, 37] width 108 height 15
paste input "60403"
type input "60403"
click at [302, 59] on button "Save & Transfer" at bounding box center [311, 58] width 50 height 16
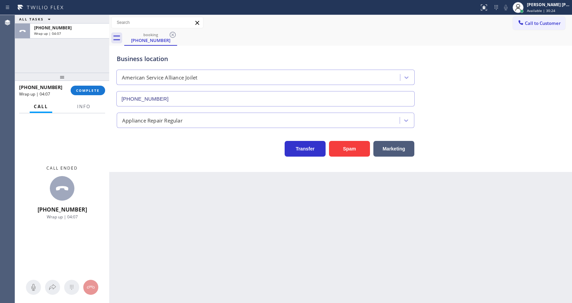
click at [83, 83] on div "[PHONE_NUMBER] Wrap up | 04:07 COMPLETE" at bounding box center [62, 91] width 86 height 18
click at [85, 90] on span "COMPLETE" at bounding box center [88, 90] width 24 height 5
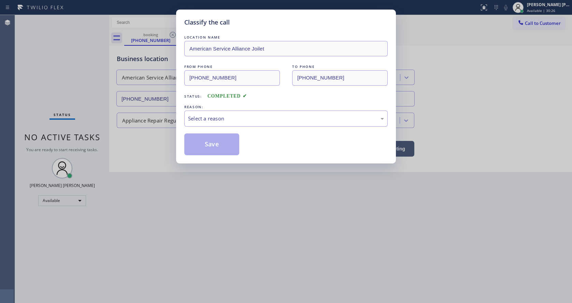
click at [212, 117] on div "Select a reason" at bounding box center [286, 119] width 196 height 8
click at [209, 140] on button "Save" at bounding box center [211, 144] width 55 height 22
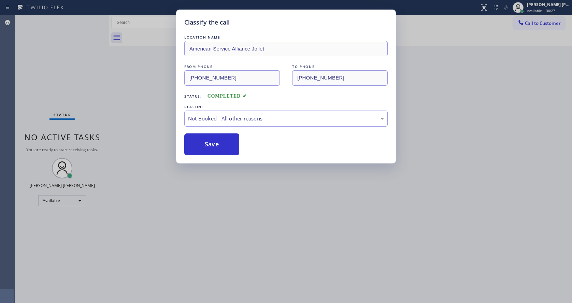
drag, startPoint x: 294, startPoint y: 214, endPoint x: 173, endPoint y: 240, distance: 124.3
click at [293, 215] on div "Classify the call LOCATION NAME American Service Alliance Joilet FROM PHONE [PH…" at bounding box center [286, 151] width 572 height 303
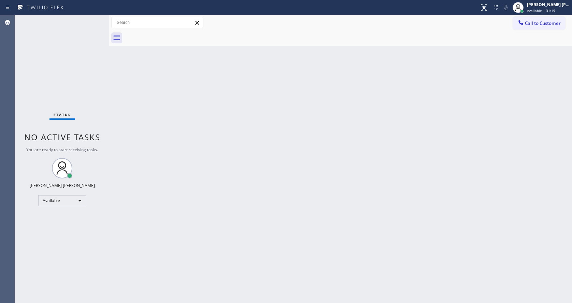
click at [270, 219] on div "Back to Dashboard Change Sender ID Customers Technicians Select a contact Outbo…" at bounding box center [340, 159] width 463 height 288
click at [140, 129] on div "Back to Dashboard Change Sender ID Customers Technicians Select a contact Outbo…" at bounding box center [340, 159] width 463 height 288
click at [174, 129] on div "Back to Dashboard Change Sender ID Customers Technicians Select a contact Outbo…" at bounding box center [340, 159] width 463 height 288
click at [519, 22] on icon at bounding box center [521, 22] width 4 height 4
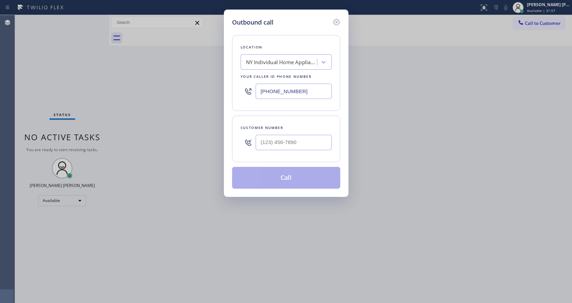
click at [300, 93] on input "[PHONE_NUMBER]" at bounding box center [294, 91] width 76 height 15
click at [281, 144] on input "(___) ___-____" at bounding box center [294, 142] width 76 height 15
paste input "917) 817-6917"
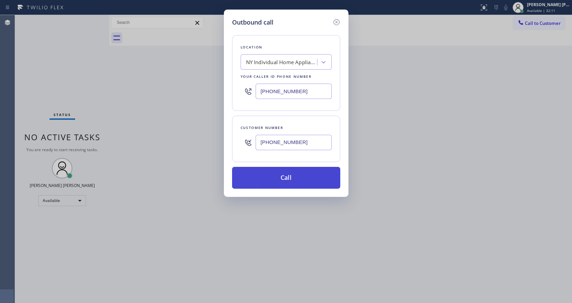
type input "[PHONE_NUMBER]"
click at [284, 176] on button "Call" at bounding box center [286, 178] width 108 height 22
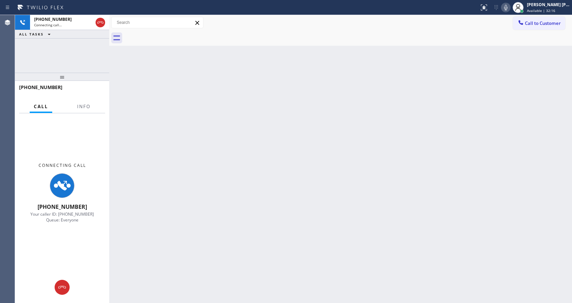
click at [385, 186] on div "Back to Dashboard Change Sender ID Customers Technicians Select a contact Outbo…" at bounding box center [340, 159] width 463 height 288
click at [81, 106] on span "Info" at bounding box center [83, 106] width 13 height 6
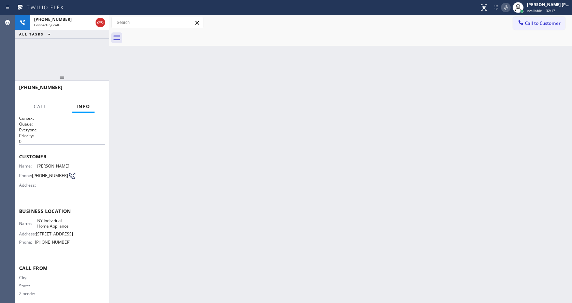
click at [184, 194] on div "Back to Dashboard Change Sender ID Customers Technicians Select a contact Outbo…" at bounding box center [340, 159] width 463 height 288
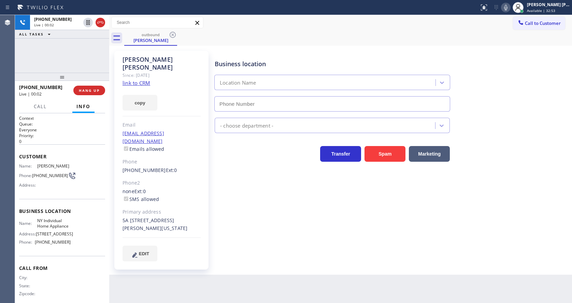
type input "[PHONE_NUMBER]"
click at [94, 86] on button "HANG UP" at bounding box center [89, 91] width 32 height 10
click at [96, 87] on button "HANG UP" at bounding box center [89, 91] width 32 height 10
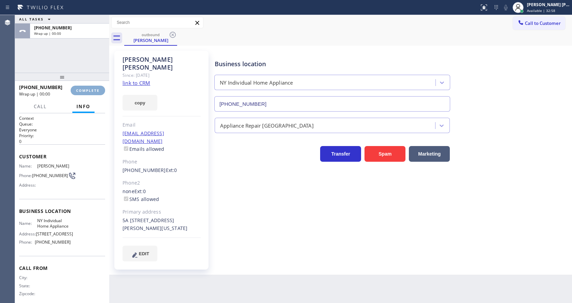
click at [96, 87] on button "COMPLETE" at bounding box center [88, 91] width 34 height 10
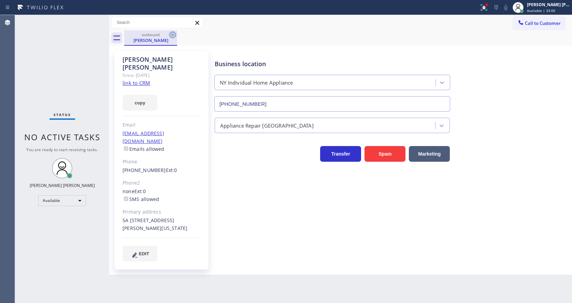
click at [173, 37] on icon at bounding box center [173, 35] width 8 height 8
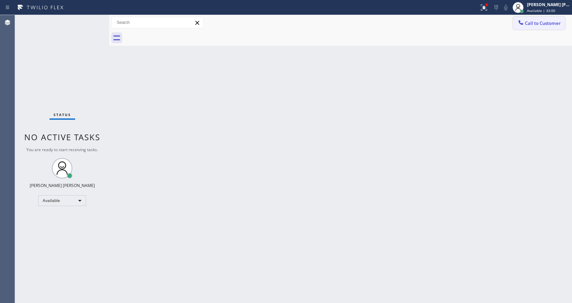
click at [547, 27] on button "Call to Customer" at bounding box center [539, 23] width 52 height 13
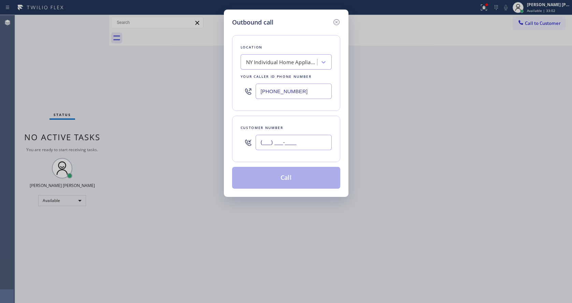
click at [280, 143] on input "(___) ___-____" at bounding box center [294, 142] width 76 height 15
paste input "917) 817-6917"
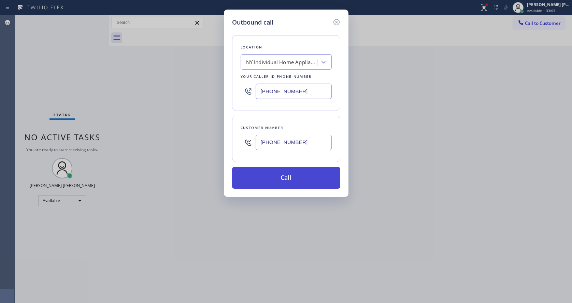
type input "[PHONE_NUMBER]"
click at [296, 173] on button "Call" at bounding box center [286, 178] width 108 height 22
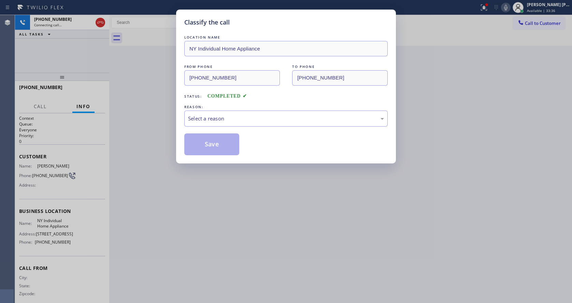
click at [154, 191] on div "Classify the call LOCATION NAME NY Individual Home Appliance FROM PHONE [PHONE_…" at bounding box center [286, 151] width 572 height 303
click at [361, 122] on div "Select a reason" at bounding box center [286, 119] width 196 height 8
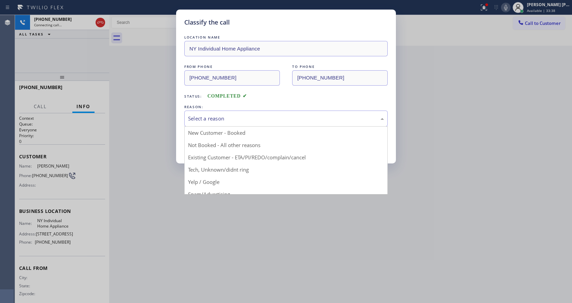
click at [431, 99] on div "Classify the call LOCATION NAME NY Individual Home Appliance FROM PHONE [PHONE_…" at bounding box center [286, 151] width 572 height 303
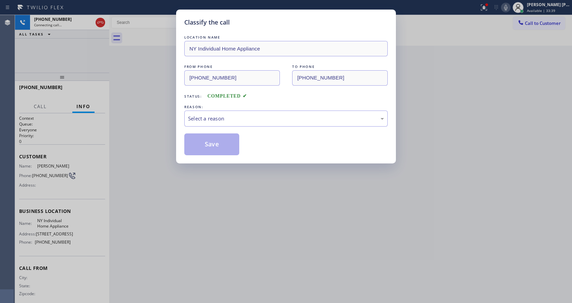
click at [135, 51] on div "Classify the call LOCATION NAME NY Individual Home Appliance FROM PHONE [PHONE_…" at bounding box center [286, 151] width 572 height 303
click at [484, 3] on div "Classify the call LOCATION NAME NY Individual Home Appliance FROM PHONE [PHONE_…" at bounding box center [286, 151] width 572 height 303
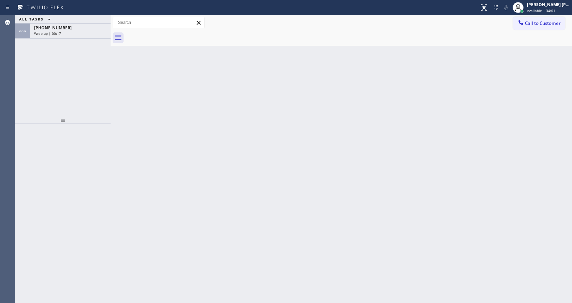
click at [80, 37] on div "+19178176917 Wrap up | 00:17" at bounding box center [69, 31] width 78 height 15
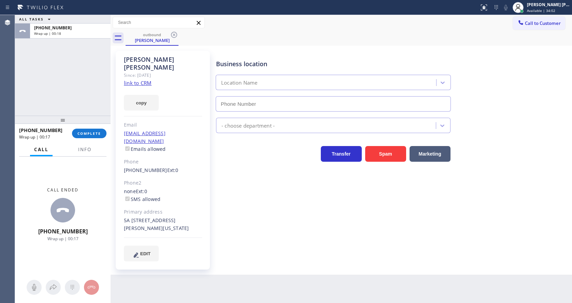
click at [84, 124] on div at bounding box center [63, 120] width 96 height 8
click at [85, 131] on span "COMPLETE" at bounding box center [89, 133] width 24 height 5
type input "[PHONE_NUMBER]"
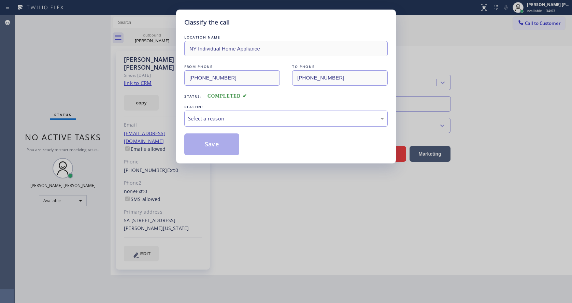
click at [224, 125] on div "Select a reason" at bounding box center [285, 119] width 203 height 16
click at [216, 142] on button "Save" at bounding box center [211, 144] width 55 height 22
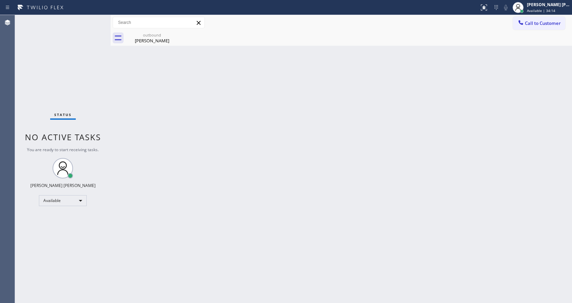
click at [207, 117] on div "Back to Dashboard Change Sender ID Customers Technicians Select a contact Outbo…" at bounding box center [342, 159] width 462 height 288
click at [148, 36] on div "outbound" at bounding box center [152, 34] width 52 height 5
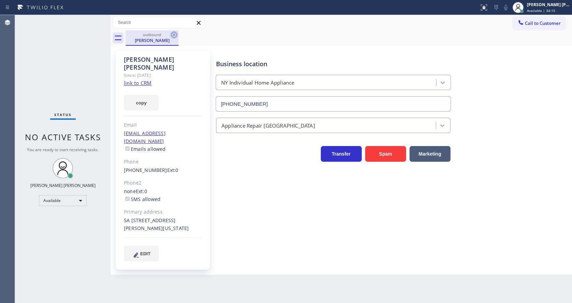
click at [175, 31] on icon at bounding box center [174, 35] width 8 height 8
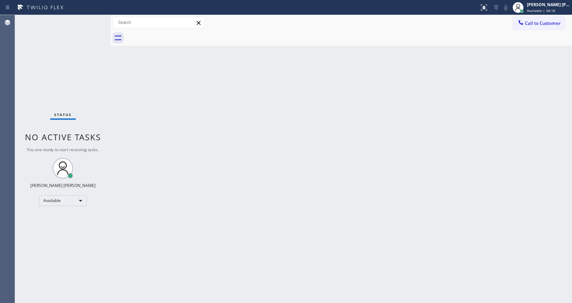
click at [246, 149] on div "Back to Dashboard Change Sender ID Customers Technicians Select a contact Outbo…" at bounding box center [342, 159] width 462 height 288
click at [193, 163] on div "Back to Dashboard Change Sender ID Customers Technicians Select a contact Outbo…" at bounding box center [342, 159] width 462 height 288
click at [281, 217] on div "Back to Dashboard Change Sender ID Customers Technicians Select a contact Outbo…" at bounding box center [342, 159] width 462 height 288
drag, startPoint x: 141, startPoint y: 124, endPoint x: 146, endPoint y: 232, distance: 109.0
click at [141, 124] on div "Back to Dashboard Change Sender ID Customers Technicians Select a contact Outbo…" at bounding box center [342, 159] width 462 height 288
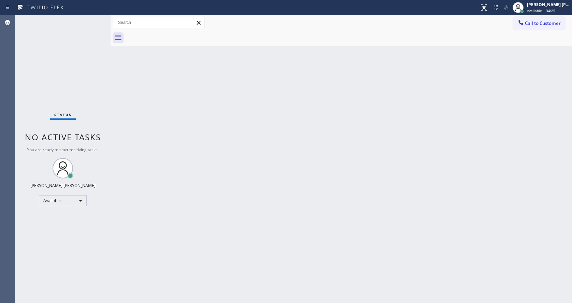
click at [301, 146] on div "Back to Dashboard Change Sender ID Customers Technicians Select a contact Outbo…" at bounding box center [342, 159] width 462 height 288
click at [84, 77] on div "Status No active tasks You are ready to start receiving tasks. [PERSON_NAME] [P…" at bounding box center [63, 159] width 96 height 288
click at [93, 17] on div "Status No active tasks You are ready to start receiving tasks. [PERSON_NAME] [P…" at bounding box center [63, 159] width 96 height 288
click at [93, 19] on div "Status No active tasks You are ready to start receiving tasks. [PERSON_NAME] [P…" at bounding box center [63, 159] width 96 height 288
click at [104, 74] on div "Status No active tasks You are ready to start receiving tasks. [PERSON_NAME] [P…" at bounding box center [63, 159] width 96 height 288
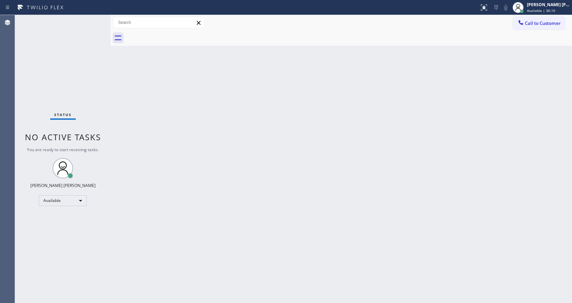
click at [156, 87] on div "Back to Dashboard Change Sender ID Customers Technicians Select a contact Outbo…" at bounding box center [342, 159] width 462 height 288
click at [153, 297] on div "Back to Dashboard Change Sender ID Customers Technicians Select a contact Outbo…" at bounding box center [342, 159] width 462 height 288
click at [328, 185] on div "Back to Dashboard Change Sender ID Customers Technicians Select a contact Outbo…" at bounding box center [342, 159] width 462 height 288
click at [147, 121] on div "Back to Dashboard Change Sender ID Customers Technicians Select a contact Outbo…" at bounding box center [342, 159] width 462 height 288
click at [98, 17] on div "Status No active tasks You are ready to start receiving tasks. [PERSON_NAME] [P…" at bounding box center [63, 159] width 96 height 288
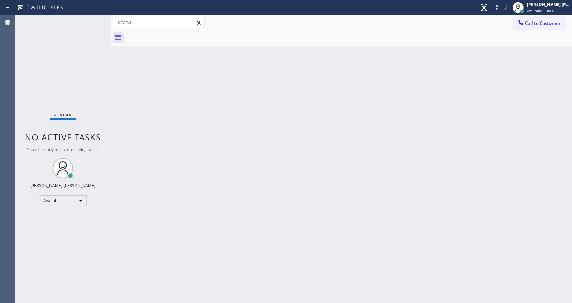
click at [96, 18] on div "Status No active tasks You are ready to start receiving tasks. [PERSON_NAME] [P…" at bounding box center [63, 159] width 96 height 288
click at [93, 19] on div "Status No active tasks You are ready to start receiving tasks. [PERSON_NAME] [P…" at bounding box center [63, 159] width 96 height 288
click at [94, 19] on div "Status No active tasks You are ready to start receiving tasks. [PERSON_NAME] [P…" at bounding box center [63, 159] width 96 height 288
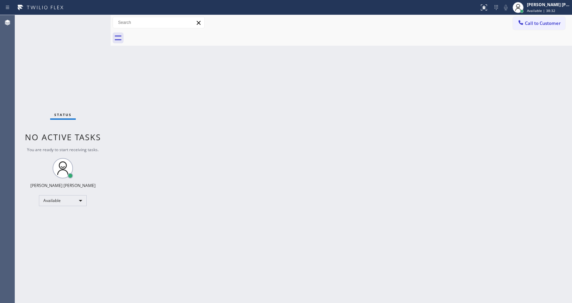
click at [183, 85] on div "Back to Dashboard Change Sender ID Customers Technicians Select a contact Outbo…" at bounding box center [342, 159] width 462 height 288
click at [536, 221] on div "Back to Dashboard Change Sender ID Customers Technicians Select a contact Outbo…" at bounding box center [342, 159] width 462 height 288
click at [469, 133] on div "Back to Dashboard Change Sender ID Customers Technicians Select a contact Outbo…" at bounding box center [342, 159] width 462 height 288
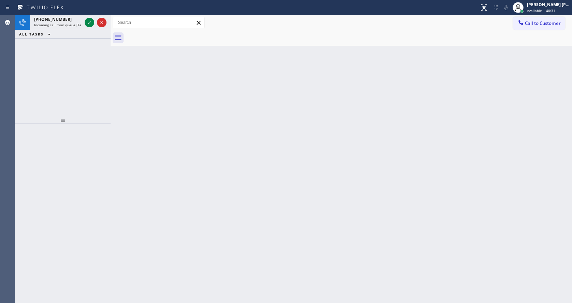
click at [485, 53] on div "Back to Dashboard Change Sender ID Customers Technicians Select a contact Outbo…" at bounding box center [342, 159] width 462 height 288
click at [88, 24] on icon at bounding box center [89, 22] width 8 height 8
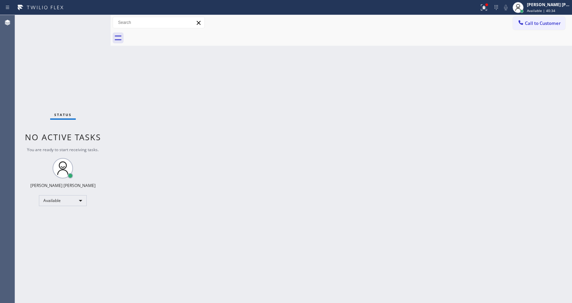
click at [243, 157] on div "Back to Dashboard Change Sender ID Customers Technicians Select a contact Outbo…" at bounding box center [342, 159] width 462 height 288
drag, startPoint x: 57, startPoint y: 44, endPoint x: 64, endPoint y: 41, distance: 7.3
click at [58, 44] on div "Status No active tasks You are ready to start receiving tasks. [PERSON_NAME] [P…" at bounding box center [63, 159] width 96 height 288
click at [241, 253] on div "Back to Dashboard Change Sender ID Customers Technicians Select a contact Outbo…" at bounding box center [342, 159] width 462 height 288
click at [495, 205] on div "Back to Dashboard Change Sender ID Customers Technicians Select a contact Outbo…" at bounding box center [342, 159] width 462 height 288
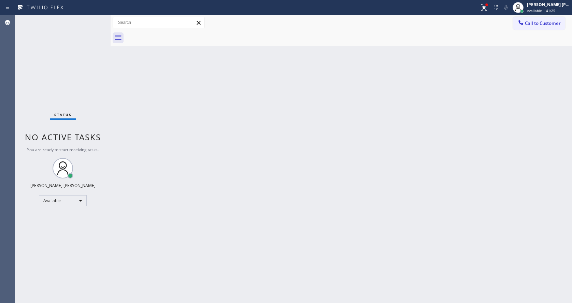
click at [195, 260] on div "Back to Dashboard Change Sender ID Customers Technicians Select a contact Outbo…" at bounding box center [342, 159] width 462 height 288
click at [289, 213] on div "Back to Dashboard Change Sender ID Customers Technicians Select a contact Outbo…" at bounding box center [342, 159] width 462 height 288
click at [136, 89] on div "Back to Dashboard Change Sender ID Customers Technicians Select a contact Outbo…" at bounding box center [342, 159] width 462 height 288
click at [243, 234] on div "Back to Dashboard Change Sender ID Customers Technicians Select a contact Outbo…" at bounding box center [342, 159] width 462 height 288
click at [210, 153] on div "Back to Dashboard Change Sender ID Customers Technicians Select a contact Outbo…" at bounding box center [342, 159] width 462 height 288
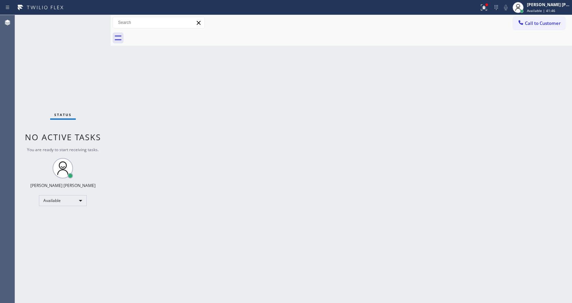
click at [485, 109] on div "Back to Dashboard Change Sender ID Customers Technicians Select a contact Outbo…" at bounding box center [342, 159] width 462 height 288
click at [486, 7] on icon at bounding box center [484, 7] width 6 height 6
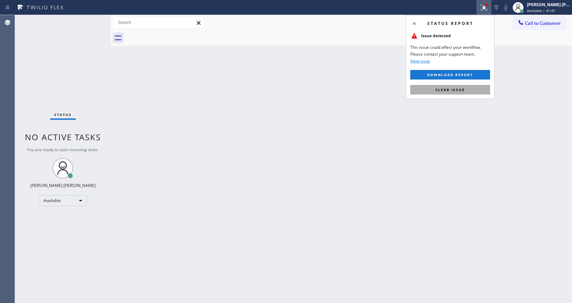
click at [463, 87] on span "Clear issue" at bounding box center [450, 89] width 29 height 5
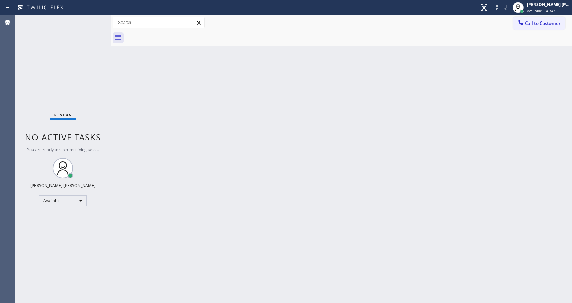
click at [463, 87] on div "Back to Dashboard Change Sender ID Customers Technicians Select a contact Outbo…" at bounding box center [342, 159] width 462 height 288
drag, startPoint x: 528, startPoint y: 208, endPoint x: 493, endPoint y: 244, distance: 50.9
click at [528, 208] on div "Back to Dashboard Change Sender ID Customers Technicians Select a contact Outbo…" at bounding box center [342, 159] width 462 height 288
drag, startPoint x: 421, startPoint y: 124, endPoint x: 313, endPoint y: 179, distance: 121.2
click at [421, 124] on div "Back to Dashboard Change Sender ID Customers Technicians Select a contact Outbo…" at bounding box center [342, 159] width 462 height 288
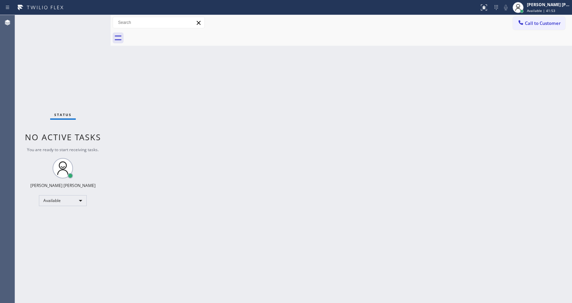
drag, startPoint x: 161, startPoint y: 211, endPoint x: 160, endPoint y: 246, distance: 34.8
click at [161, 211] on div "Back to Dashboard Change Sender ID Customers Technicians Select a contact Outbo…" at bounding box center [342, 159] width 462 height 288
drag, startPoint x: 183, startPoint y: 92, endPoint x: 95, endPoint y: 56, distance: 95.5
click at [183, 92] on div "Back to Dashboard Change Sender ID Customers Technicians Select a contact Outbo…" at bounding box center [342, 159] width 462 height 288
click at [97, 19] on div "Status No active tasks You are ready to start receiving tasks. [PERSON_NAME] [P…" at bounding box center [63, 159] width 96 height 288
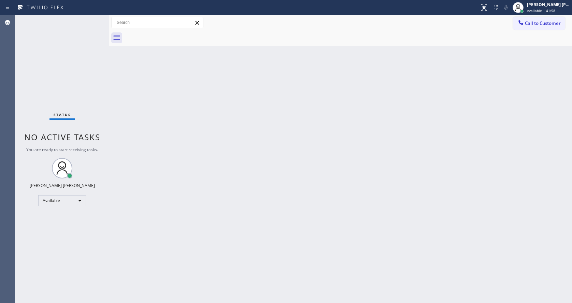
drag, startPoint x: 110, startPoint y: 23, endPoint x: 104, endPoint y: 23, distance: 5.8
click at [104, 23] on div "Status No active tasks You are ready to start receiving tasks. Jen Rose Villanu…" at bounding box center [293, 159] width 557 height 288
click at [94, 19] on div "Status No active tasks You are ready to start receiving tasks. [PERSON_NAME] [P…" at bounding box center [62, 159] width 94 height 288
click at [94, 18] on div "Status No active tasks You are ready to start receiving tasks. [PERSON_NAME] [P…" at bounding box center [62, 159] width 94 height 288
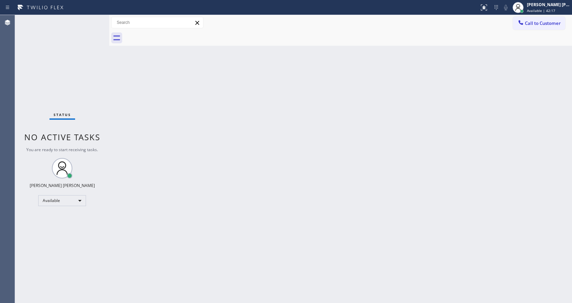
click at [161, 115] on div "Back to Dashboard Change Sender ID Customers Technicians Select a contact Outbo…" at bounding box center [340, 159] width 463 height 288
click at [226, 147] on div "Back to Dashboard Change Sender ID Customers Technicians Select a contact Outbo…" at bounding box center [340, 159] width 463 height 288
click at [310, 187] on div "Back to Dashboard Change Sender ID Customers Technicians Select a contact Outbo…" at bounding box center [340, 159] width 463 height 288
click at [136, 103] on div "Back to Dashboard Change Sender ID Customers Technicians Select a contact Outbo…" at bounding box center [340, 159] width 463 height 288
click at [146, 107] on div "Back to Dashboard Change Sender ID Customers Technicians Select a contact Outbo…" at bounding box center [340, 159] width 463 height 288
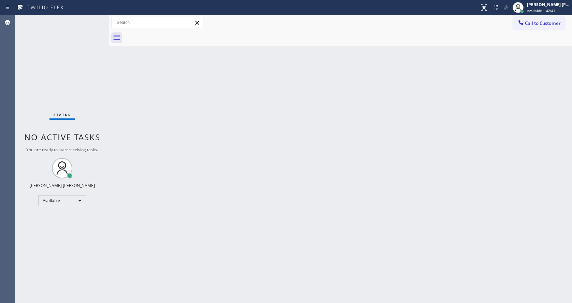
click at [93, 18] on div "Status No active tasks You are ready to start receiving tasks. [PERSON_NAME] [P…" at bounding box center [62, 159] width 94 height 288
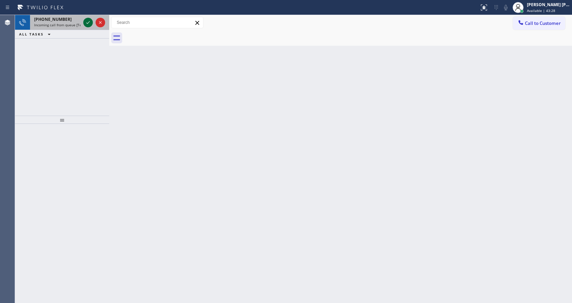
click at [91, 19] on icon at bounding box center [88, 22] width 8 height 8
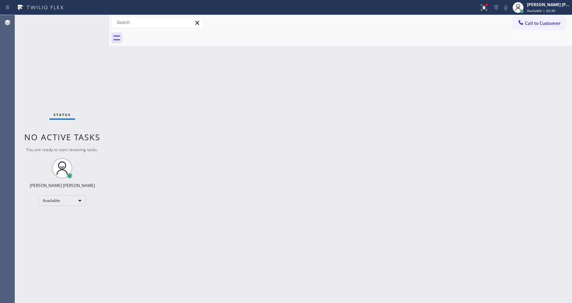
click at [238, 178] on div "Back to Dashboard Change Sender ID Customers Technicians Select a contact Outbo…" at bounding box center [340, 159] width 463 height 288
click at [230, 264] on div "Back to Dashboard Change Sender ID Customers Technicians Select a contact Outbo…" at bounding box center [340, 159] width 463 height 288
click at [172, 116] on div "Back to Dashboard Change Sender ID Customers Technicians Select a contact Outbo…" at bounding box center [340, 159] width 463 height 288
drag, startPoint x: 180, startPoint y: 109, endPoint x: 173, endPoint y: 98, distance: 12.6
click at [180, 109] on div "Back to Dashboard Change Sender ID Customers Technicians Select a contact Outbo…" at bounding box center [340, 159] width 463 height 288
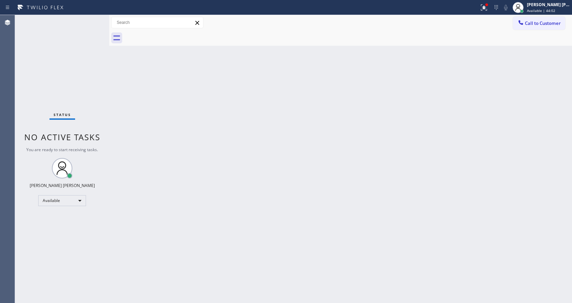
click at [153, 146] on div "Back to Dashboard Change Sender ID Customers Technicians Select a contact Outbo…" at bounding box center [340, 159] width 463 height 288
click at [326, 199] on div "Back to Dashboard Change Sender ID Customers Technicians Select a contact Outbo…" at bounding box center [340, 159] width 463 height 288
click at [293, 187] on div "Back to Dashboard Change Sender ID Customers Technicians Select a contact Outbo…" at bounding box center [340, 159] width 463 height 288
click at [486, 5] on icon at bounding box center [484, 7] width 8 height 8
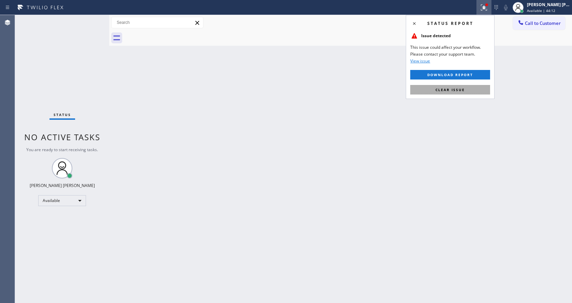
click at [464, 85] on button "Clear issue" at bounding box center [450, 90] width 80 height 10
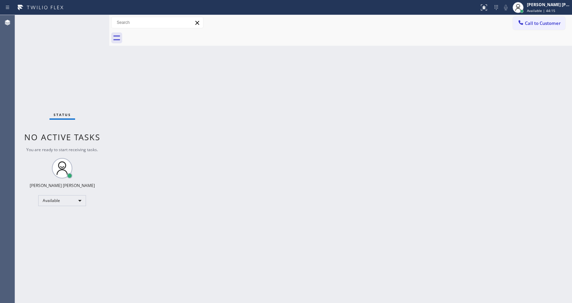
click at [152, 185] on div "Back to Dashboard Change Sender ID Customers Technicians Select a contact Outbo…" at bounding box center [340, 159] width 463 height 288
click at [315, 175] on div "Back to Dashboard Change Sender ID Customers Technicians Select a contact Outbo…" at bounding box center [340, 159] width 463 height 288
click at [93, 19] on div "Status No active tasks You are ready to start receiving tasks. [PERSON_NAME] [P…" at bounding box center [62, 159] width 94 height 288
click at [83, 77] on div "Status No active tasks You are ready to start receiving tasks. [PERSON_NAME] [P…" at bounding box center [62, 159] width 94 height 288
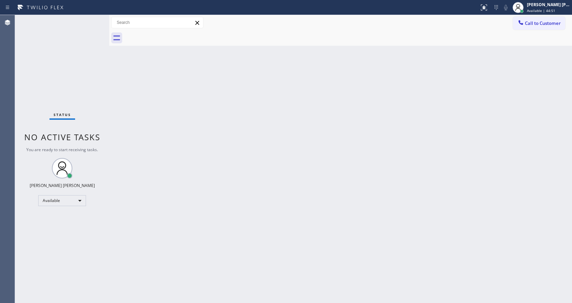
click at [91, 76] on div "Status No active tasks You are ready to start receiving tasks. [PERSON_NAME] [P…" at bounding box center [62, 159] width 94 height 288
drag, startPoint x: 109, startPoint y: 23, endPoint x: 91, endPoint y: 24, distance: 17.1
click at [91, 24] on div "Status No active tasks You are ready to start receiving tasks. Jen Rose Villanu…" at bounding box center [293, 159] width 557 height 288
click at [90, 20] on div "Status No active tasks You are ready to start receiving tasks. [PERSON_NAME] [P…" at bounding box center [62, 159] width 94 height 288
click at [91, 19] on div "Status No active tasks You are ready to start receiving tasks. [PERSON_NAME] [P…" at bounding box center [62, 159] width 94 height 288
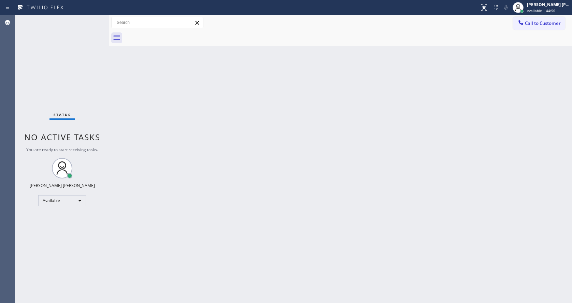
click at [92, 19] on div "Status No active tasks You are ready to start receiving tasks. [PERSON_NAME] [P…" at bounding box center [62, 159] width 94 height 288
click at [93, 21] on div "Status No active tasks You are ready to start receiving tasks. [PERSON_NAME] [P…" at bounding box center [62, 159] width 94 height 288
click at [91, 21] on div "Status No active tasks You are ready to start receiving tasks. [PERSON_NAME] [P…" at bounding box center [62, 159] width 94 height 288
click at [229, 251] on div "Back to Dashboard Change Sender ID Customers Technicians Select a contact Outbo…" at bounding box center [340, 159] width 463 height 288
click at [149, 136] on div "Back to Dashboard Change Sender ID Customers Technicians Select a contact Outbo…" at bounding box center [340, 159] width 463 height 288
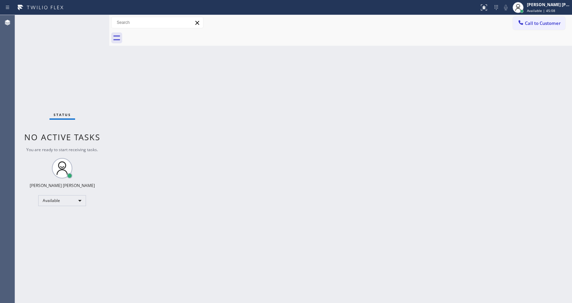
click at [93, 20] on div "Status No active tasks You are ready to start receiving tasks. [PERSON_NAME] [P…" at bounding box center [62, 159] width 94 height 288
click at [94, 19] on div "Status No active tasks You are ready to start receiving tasks. [PERSON_NAME] [P…" at bounding box center [62, 159] width 94 height 288
click at [183, 148] on div "Back to Dashboard Change Sender ID Customers Technicians Select a contact Outbo…" at bounding box center [340, 159] width 463 height 288
click at [91, 20] on div "Status No active tasks You are ready to start receiving tasks. [PERSON_NAME] [P…" at bounding box center [62, 159] width 94 height 288
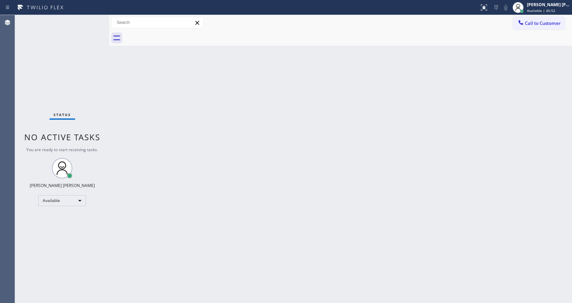
click at [93, 20] on div "Status No active tasks You are ready to start receiving tasks. [PERSON_NAME] [P…" at bounding box center [62, 159] width 94 height 288
click at [275, 117] on div "Back to Dashboard Change Sender ID Customers Technicians Select a contact Outbo…" at bounding box center [340, 159] width 463 height 288
click at [141, 198] on div "Back to Dashboard Change Sender ID Customers Technicians Select a contact Outbo…" at bounding box center [340, 159] width 463 height 288
click at [109, 29] on div at bounding box center [109, 159] width 0 height 288
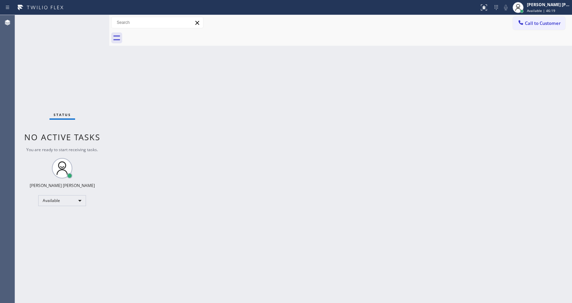
click at [95, 19] on div "Status No active tasks You are ready to start receiving tasks. [PERSON_NAME] [P…" at bounding box center [62, 159] width 94 height 288
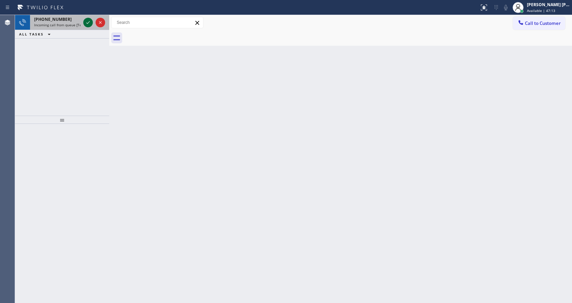
click at [85, 25] on icon at bounding box center [88, 22] width 8 height 8
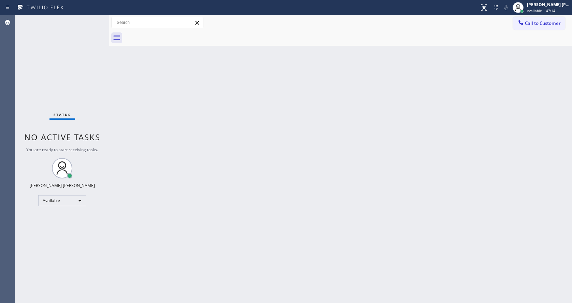
click at [257, 117] on div "Back to Dashboard Change Sender ID Customers Technicians Select a contact Outbo…" at bounding box center [340, 159] width 463 height 288
drag, startPoint x: 178, startPoint y: 156, endPoint x: 183, endPoint y: 169, distance: 13.6
click at [178, 156] on div "Back to Dashboard Change Sender ID Customers Technicians Select a contact Outbo…" at bounding box center [340, 159] width 463 height 288
click at [304, 219] on div "Back to Dashboard Change Sender ID Customers Technicians Select a contact Outbo…" at bounding box center [340, 159] width 463 height 288
click at [485, 9] on icon at bounding box center [483, 6] width 4 height 5
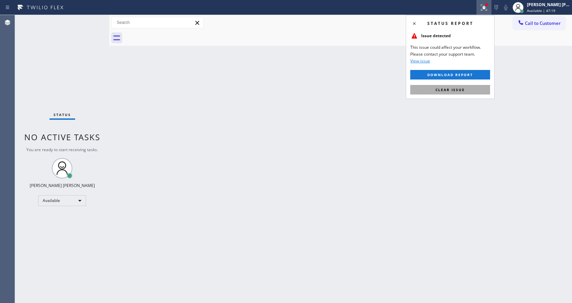
click at [460, 91] on span "Clear issue" at bounding box center [450, 89] width 29 height 5
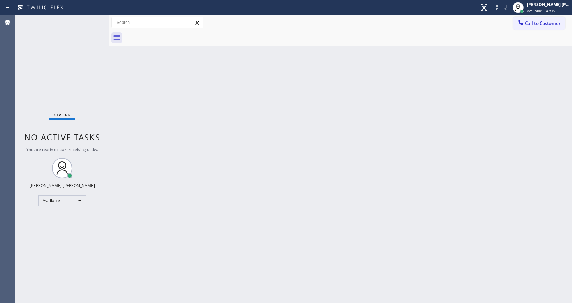
click at [460, 91] on div "Back to Dashboard Change Sender ID Customers Technicians Select a contact Outbo…" at bounding box center [340, 159] width 463 height 288
click at [86, 62] on div "Status No active tasks You are ready to start receiving tasks. [PERSON_NAME] [P…" at bounding box center [62, 159] width 94 height 288
click at [93, 18] on div "Status No active tasks You are ready to start receiving tasks. [PERSON_NAME] [P…" at bounding box center [62, 159] width 94 height 288
click at [93, 19] on div "Status No active tasks You are ready to start receiving tasks. [PERSON_NAME] [P…" at bounding box center [62, 159] width 94 height 288
click at [67, 20] on div "Status No active tasks You are ready to start receiving tasks. [PERSON_NAME] [P…" at bounding box center [62, 159] width 94 height 288
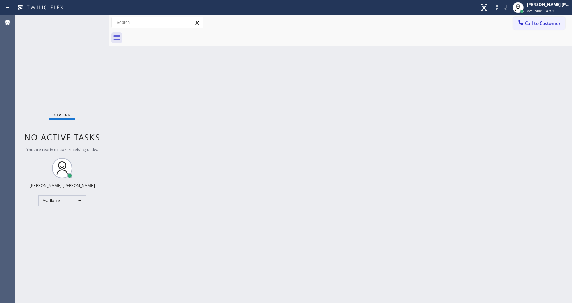
click at [91, 20] on div "Status No active tasks You are ready to start receiving tasks. [PERSON_NAME] [P…" at bounding box center [62, 159] width 94 height 288
click at [89, 111] on div "Status No active tasks You are ready to start receiving tasks. [PERSON_NAME] [P…" at bounding box center [62, 159] width 94 height 288
click at [133, 129] on div "Back to Dashboard Change Sender ID Customers Technicians Select a contact Outbo…" at bounding box center [340, 159] width 463 height 288
click at [96, 20] on div "Status No active tasks You are ready to start receiving tasks. [PERSON_NAME] [P…" at bounding box center [62, 159] width 94 height 288
click at [92, 18] on div "Status No active tasks You are ready to start receiving tasks. [PERSON_NAME] [P…" at bounding box center [62, 159] width 94 height 288
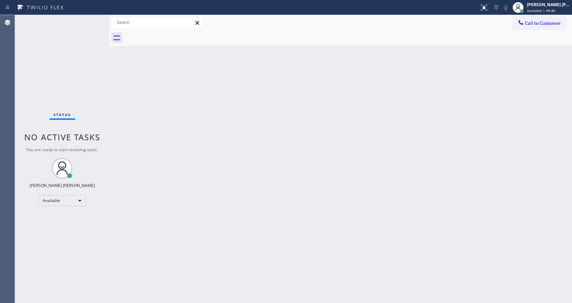
click at [193, 149] on div "Back to Dashboard Change Sender ID Customers Technicians Select a contact Outbo…" at bounding box center [340, 159] width 463 height 288
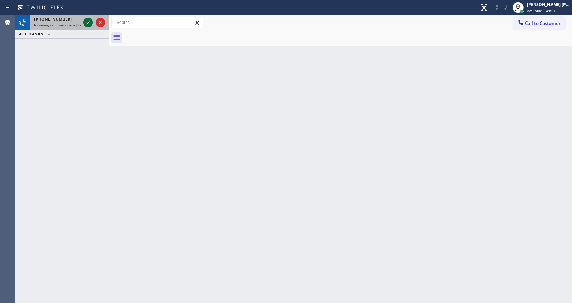
click at [90, 24] on icon at bounding box center [88, 22] width 8 height 8
click at [86, 23] on icon at bounding box center [88, 22] width 8 height 8
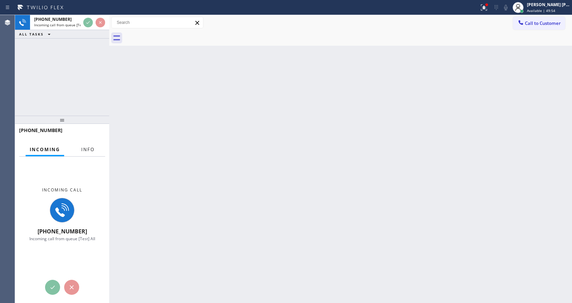
click at [90, 144] on button "Info" at bounding box center [88, 149] width 22 height 13
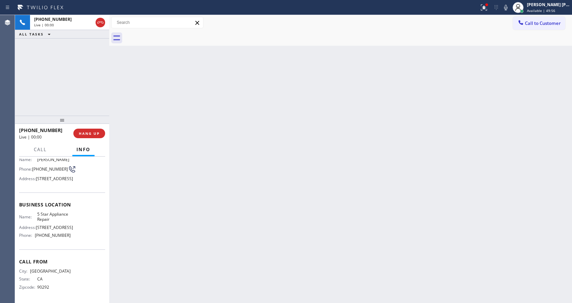
scroll to position [68, 0]
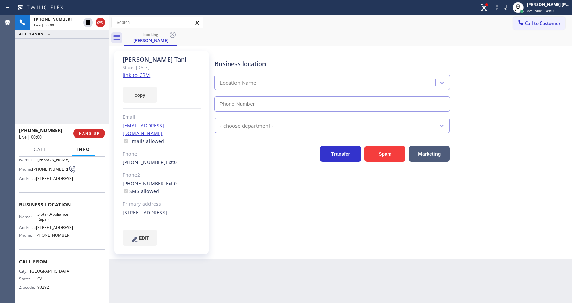
type input "[PHONE_NUMBER]"
click at [245, 234] on div "Business location 5 Star Appliance Repair [PHONE_NUMBER] 5 Star Appliance Trans…" at bounding box center [391, 148] width 357 height 191
click at [132, 77] on link "link to CRM" at bounding box center [137, 75] width 28 height 7
click at [247, 247] on div "Business location 5 Star Appliance Repair [PHONE_NUMBER] 5 Star Appliance Trans…" at bounding box center [391, 155] width 357 height 205
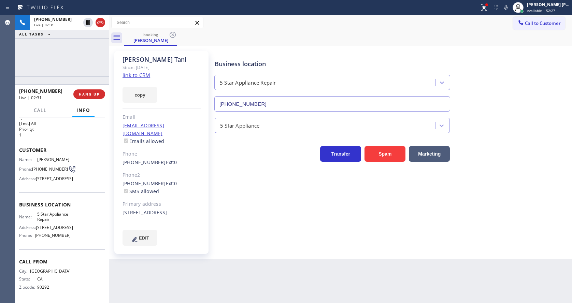
scroll to position [25, 0]
drag, startPoint x: 62, startPoint y: 122, endPoint x: 74, endPoint y: 41, distance: 81.2
click at [74, 41] on div "+13103392400 Live | 02:31 ALL TASKS ALL TASKS ACTIVE TASKS TASKS IN WRAP UP +13…" at bounding box center [62, 159] width 94 height 288
click at [241, 215] on div "Business location 5 Star Appliance Repair [PHONE_NUMBER] 5 Star Appliance Trans…" at bounding box center [391, 148] width 357 height 191
click at [304, 214] on div "Business location 5 Star Appliance Repair [PHONE_NUMBER] 5 Star Appliance Trans…" at bounding box center [391, 148] width 357 height 191
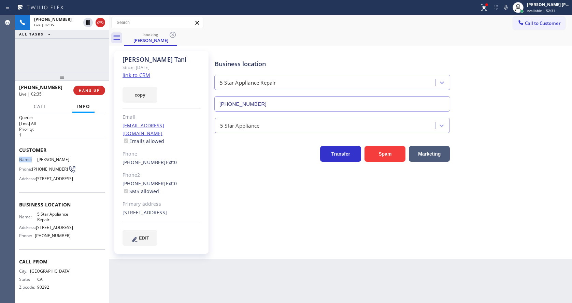
drag, startPoint x: 35, startPoint y: 141, endPoint x: 64, endPoint y: 135, distance: 30.0
click at [64, 138] on div "Customer Name: Jane Tani Phone: (310) 339-2400 Address: 527 N La Jolla Ave, Los…" at bounding box center [62, 165] width 86 height 55
click at [63, 147] on span "Customer" at bounding box center [62, 150] width 86 height 6
drag, startPoint x: 37, startPoint y: 141, endPoint x: 64, endPoint y: 137, distance: 27.9
click at [64, 138] on div "Customer Name: Jane Tani Phone: (310) 339-2400 Address: 527 N La Jolla Ave, Los…" at bounding box center [62, 165] width 86 height 55
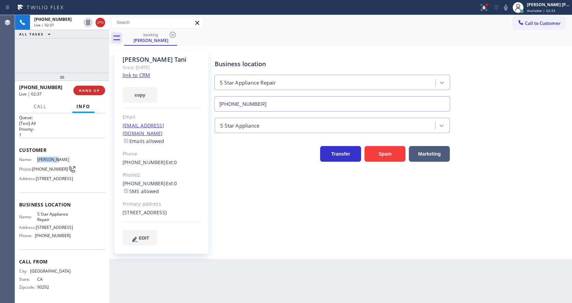
copy div "Jane Tani"
click at [246, 263] on div "Back to Dashboard Change Sender ID Customers Technicians Select a contact Outbo…" at bounding box center [340, 159] width 463 height 288
click at [65, 212] on span "5 Star Appliance Repair" at bounding box center [54, 217] width 34 height 11
drag, startPoint x: 34, startPoint y: 214, endPoint x: 54, endPoint y: 218, distance: 19.8
click at [54, 218] on div "Name: 5 Star Appliance Repair" at bounding box center [45, 217] width 52 height 11
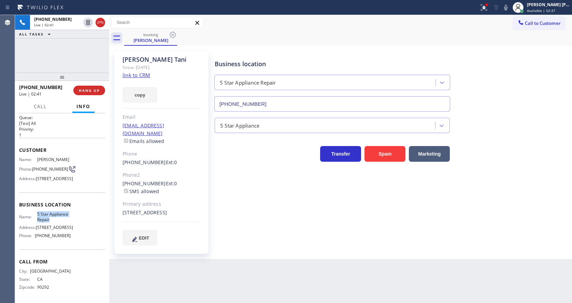
copy div "5 Star Appliance Repair"
click at [168, 302] on div "Back to Dashboard Change Sender ID Customers Technicians Select a contact Outbo…" at bounding box center [340, 159] width 463 height 288
drag, startPoint x: 79, startPoint y: 230, endPoint x: 64, endPoint y: 236, distance: 15.8
click at [79, 230] on div "Name: 5 Star Appliance Repair Address: [STREET_ADDRESS] Phone: [PHONE_NUMBER]" at bounding box center [62, 226] width 86 height 29
drag, startPoint x: 34, startPoint y: 234, endPoint x: 78, endPoint y: 233, distance: 43.7
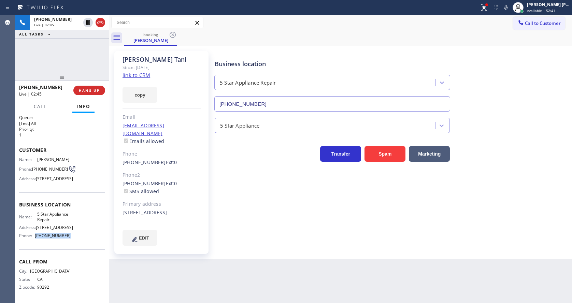
click at [78, 233] on div "Name: 5 Star Appliance Repair Address: [STREET_ADDRESS] Phone: [PHONE_NUMBER]" at bounding box center [62, 226] width 86 height 29
copy div "[PHONE_NUMBER]"
click at [61, 233] on span "[PHONE_NUMBER]" at bounding box center [53, 235] width 36 height 5
drag, startPoint x: 36, startPoint y: 236, endPoint x: 72, endPoint y: 236, distance: 36.5
click at [72, 236] on div "Name: 5 Star Appliance Repair Address: [STREET_ADDRESS] Phone: [PHONE_NUMBER]" at bounding box center [62, 226] width 86 height 29
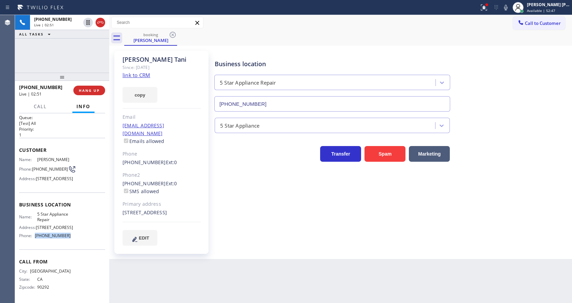
copy div "[PHONE_NUMBER]"
drag, startPoint x: 183, startPoint y: 285, endPoint x: 178, endPoint y: 288, distance: 5.7
click at [181, 285] on div "Back to Dashboard Change Sender ID Customers Technicians Select a contact Outbo…" at bounding box center [340, 159] width 463 height 288
click at [57, 176] on span "527 N La Jolla Ave, Los Angeles, CA 90048" at bounding box center [54, 178] width 37 height 5
drag, startPoint x: 32, startPoint y: 147, endPoint x: 45, endPoint y: 152, distance: 13.6
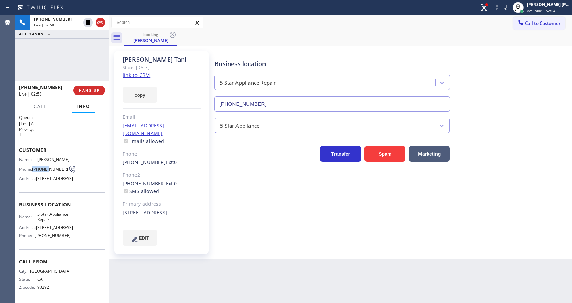
click at [45, 165] on div "Phone: (310) 339-2400" at bounding box center [45, 169] width 52 height 8
click at [45, 167] on span "(310) 339-2400" at bounding box center [50, 169] width 36 height 5
drag, startPoint x: 32, startPoint y: 147, endPoint x: 47, endPoint y: 153, distance: 16.1
click at [47, 165] on div "Phone: (310) 339-2400" at bounding box center [45, 169] width 52 height 8
copy span "(310) 339-2400"
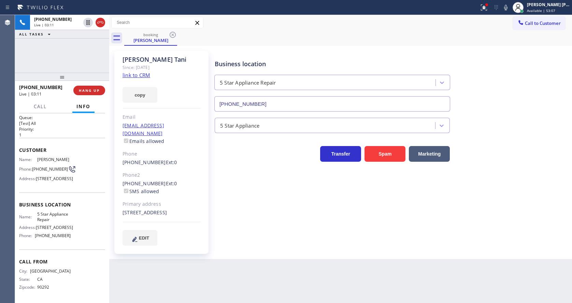
click at [293, 223] on div "Business location 5 Star Appliance Repair [PHONE_NUMBER] 5 Star Appliance Trans…" at bounding box center [391, 148] width 357 height 191
click at [227, 185] on div "Business location 5 Star Appliance Repair [PHONE_NUMBER] 5 Star Appliance Trans…" at bounding box center [391, 148] width 357 height 191
drag, startPoint x: 120, startPoint y: 201, endPoint x: 172, endPoint y: 213, distance: 53.2
click at [172, 213] on div "Jane Tani Since: 20 may 2020 link to CRM copy Email jtani1205@gmail.com Emails …" at bounding box center [161, 152] width 94 height 203
click at [172, 213] on div "529 North La Jolla Avenue Los Angeles, 90048 CA" at bounding box center [162, 213] width 78 height 8
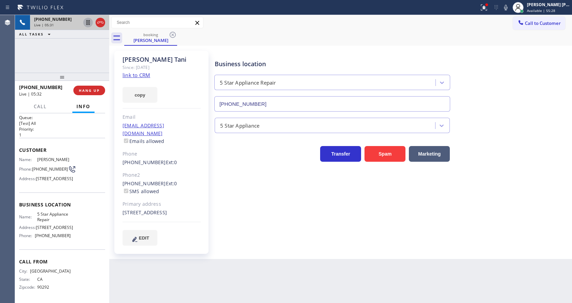
click at [87, 23] on icon at bounding box center [88, 22] width 8 height 8
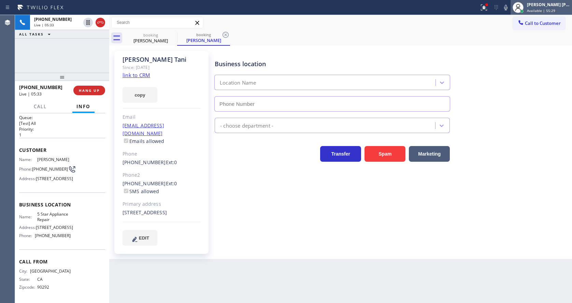
type input "[PHONE_NUMBER]"
click at [508, 6] on icon at bounding box center [505, 7] width 3 height 5
click at [507, 25] on div "Call to Customer Outbound call Location Search location Your caller id phone nu…" at bounding box center [340, 23] width 463 height 12
drag, startPoint x: 477, startPoint y: 12, endPoint x: 483, endPoint y: 8, distance: 7.3
click at [477, 12] on div at bounding box center [240, 7] width 474 height 11
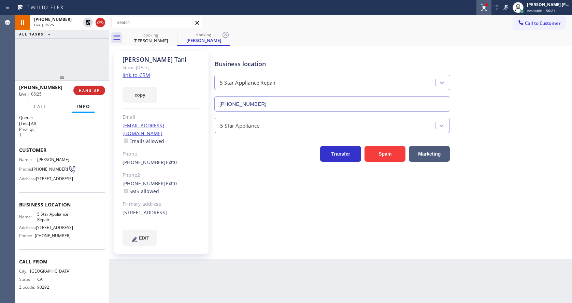
click at [484, 8] on icon at bounding box center [484, 7] width 8 height 8
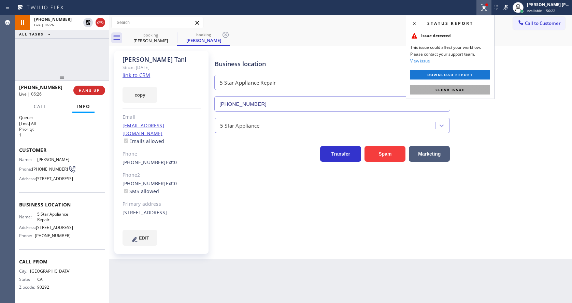
click at [469, 91] on button "Clear issue" at bounding box center [450, 90] width 80 height 10
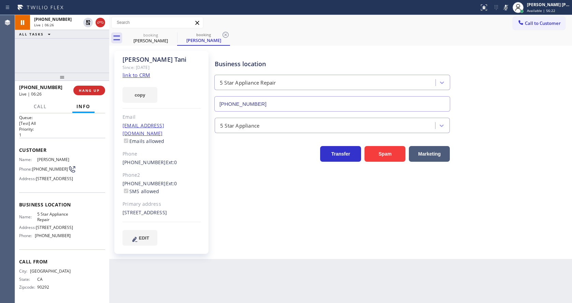
drag, startPoint x: 496, startPoint y: 83, endPoint x: 238, endPoint y: 225, distance: 295.2
click at [496, 84] on div "Business location 5 Star Appliance Repair (855) 731-4952" at bounding box center [391, 81] width 357 height 62
click at [228, 200] on div "Business location 5 Star Appliance Repair [PHONE_NUMBER] 5 Star Appliance Trans…" at bounding box center [391, 148] width 357 height 191
click at [89, 46] on icon at bounding box center [88, 46] width 8 height 8
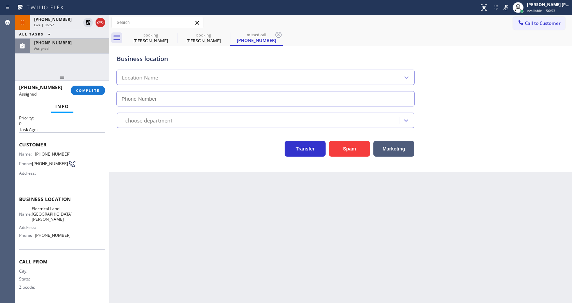
scroll to position [15, 0]
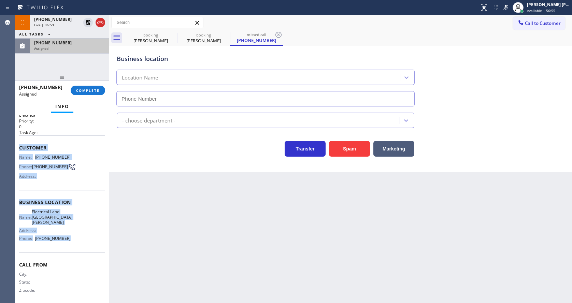
drag, startPoint x: 16, startPoint y: 147, endPoint x: 72, endPoint y: 237, distance: 105.6
click at [72, 237] on div "Context Queue: Electrical Priority: 0 Task Age: Customer Name: (213) 842-8344 P…" at bounding box center [62, 208] width 94 height 190
copy div "Customer Name: (213) 842-8344 Phone: (213) 842-8344 Address: Business location …"
click at [81, 89] on span "COMPLETE" at bounding box center [88, 90] width 24 height 5
type input "(310) 388-4026"
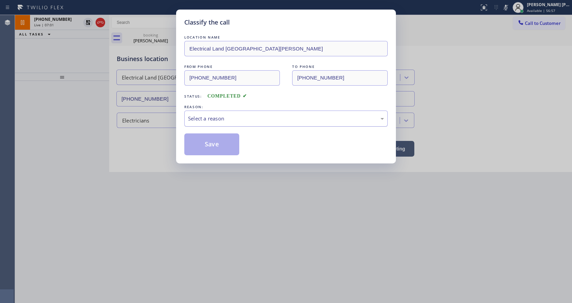
click at [199, 121] on div "Select a reason" at bounding box center [286, 119] width 196 height 8
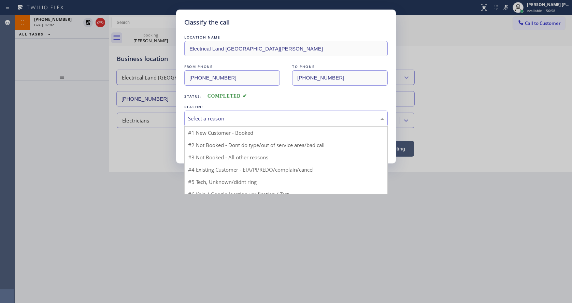
click at [200, 120] on div "Select a reason" at bounding box center [286, 119] width 196 height 8
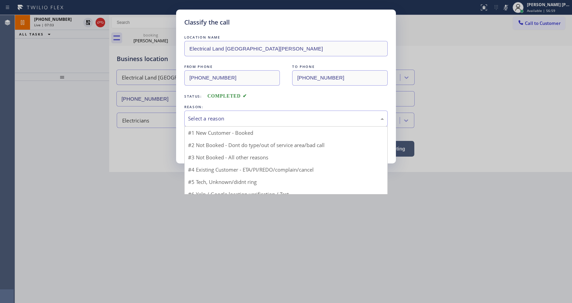
click at [200, 120] on div "Select a reason" at bounding box center [286, 119] width 196 height 8
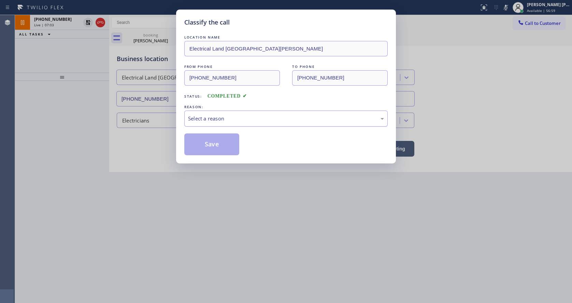
click at [200, 120] on div "Select a reason" at bounding box center [286, 119] width 196 height 8
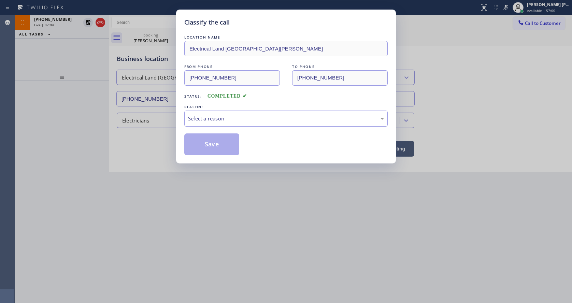
click at [200, 120] on div "Select a reason" at bounding box center [286, 119] width 196 height 8
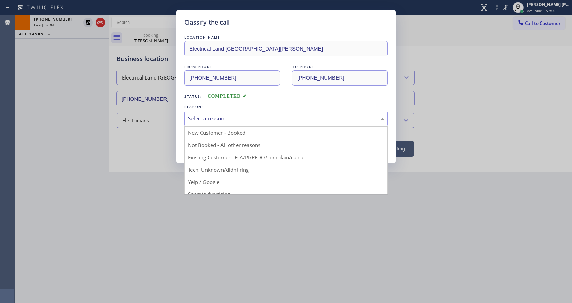
click at [200, 120] on div "Select a reason" at bounding box center [286, 119] width 196 height 8
click at [207, 142] on button "Save" at bounding box center [211, 144] width 55 height 22
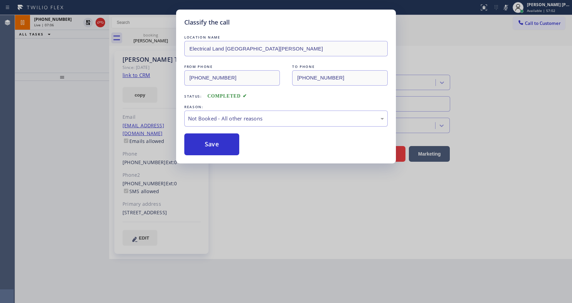
click at [207, 142] on button "Save" at bounding box center [211, 144] width 55 height 22
click at [279, 236] on div "Classify the call LOCATION NAME Electrical Land Santa Monica FROM PHONE (213) 8…" at bounding box center [286, 151] width 572 height 303
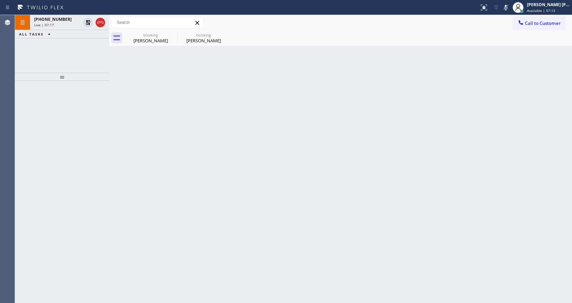
click at [163, 171] on div "Back to Dashboard Change Sender ID Customers Technicians Select a contact Outbo…" at bounding box center [340, 159] width 463 height 288
drag, startPoint x: 289, startPoint y: 207, endPoint x: 201, endPoint y: 281, distance: 114.3
click at [289, 207] on div "Back to Dashboard Change Sender ID Customers Technicians Select a contact Outbo…" at bounding box center [340, 159] width 463 height 288
click at [158, 223] on div "Back to Dashboard Change Sender ID Customers Technicians Select a contact Outbo…" at bounding box center [340, 159] width 463 height 288
click at [145, 36] on div "booking" at bounding box center [151, 34] width 52 height 5
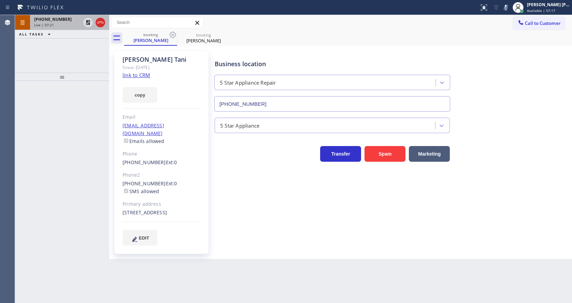
click at [62, 18] on span "+13103392400" at bounding box center [53, 19] width 38 height 6
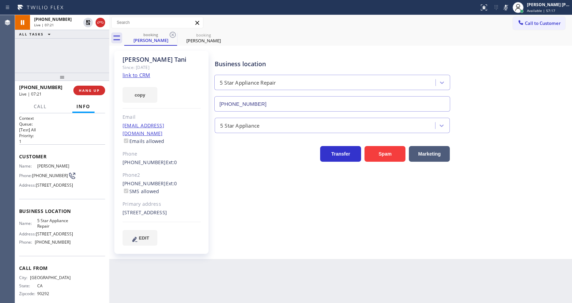
click at [240, 180] on div "booking Jane Tani booking Jane Tani Call to Customer Outbound call Location Sea…" at bounding box center [340, 137] width 463 height 244
type input "[PHONE_NUMBER]"
drag, startPoint x: 267, startPoint y: 249, endPoint x: 204, endPoint y: 213, distance: 71.9
click at [267, 249] on div "Business location 5 Star Appliance Repair [PHONE_NUMBER] 5 Star Appliance Trans…" at bounding box center [391, 155] width 357 height 205
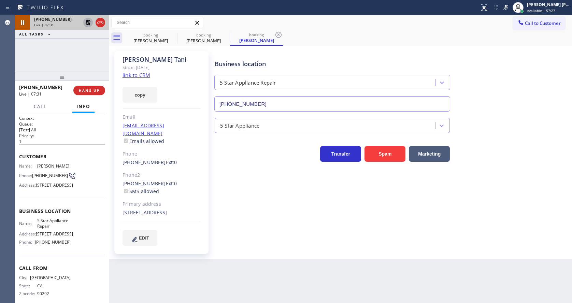
click at [87, 23] on icon at bounding box center [88, 22] width 5 height 5
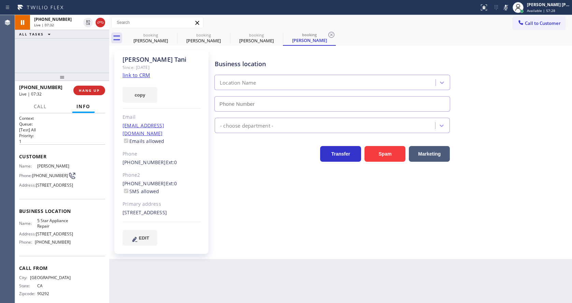
drag, startPoint x: 510, startPoint y: 8, endPoint x: 505, endPoint y: 44, distance: 36.5
click at [510, 8] on icon at bounding box center [506, 7] width 8 height 8
click at [505, 45] on div "booking Jane Tani booking Jane Tani booking Jane Tani booking Jane Tani" at bounding box center [348, 37] width 448 height 15
type input "[PHONE_NUMBER]"
click at [328, 39] on div "Jane Tani" at bounding box center [310, 40] width 52 height 6
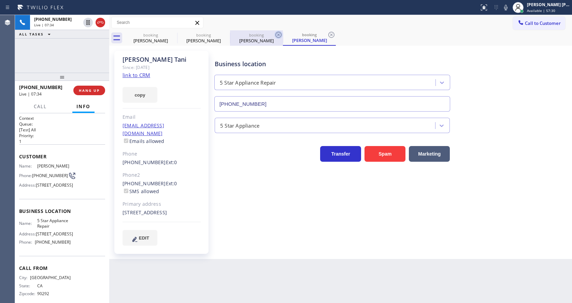
click at [280, 35] on icon at bounding box center [278, 35] width 8 height 8
click at [278, 34] on icon at bounding box center [278, 35] width 6 height 6
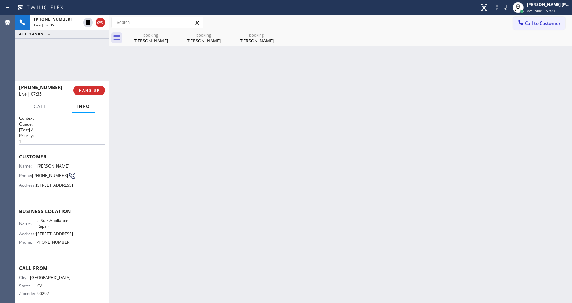
click at [0, 0] on icon at bounding box center [0, 0] width 0 height 0
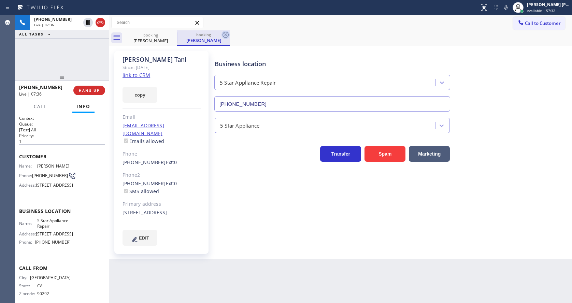
click at [222, 35] on icon at bounding box center [226, 35] width 8 height 8
click at [197, 210] on div "529 North La Jolla Avenue Los Angeles, 90048 CA" at bounding box center [162, 213] width 78 height 8
click at [237, 255] on div "Business location 5 Star Appliance Repair [PHONE_NUMBER] 5 Star Appliance Trans…" at bounding box center [391, 155] width 357 height 205
drag, startPoint x: 249, startPoint y: 242, endPoint x: 237, endPoint y: 263, distance: 24.8
click at [249, 242] on div "Business location 5 Star Appliance Repair [PHONE_NUMBER] 5 Star Appliance Trans…" at bounding box center [391, 148] width 357 height 191
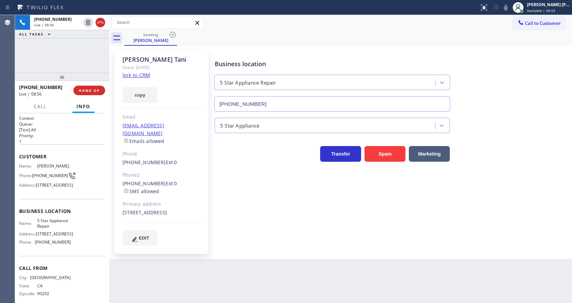
click at [296, 232] on div "Business location 5 Star Appliance Repair [PHONE_NUMBER] 5 Star Appliance Trans…" at bounding box center [391, 148] width 357 height 191
click at [247, 227] on div "Business location 5 Star Appliance Repair [PHONE_NUMBER] 5 Star Appliance Trans…" at bounding box center [391, 148] width 357 height 191
click at [289, 262] on div "Back to Dashboard Change Sender ID Customers Technicians Select a contact Outbo…" at bounding box center [340, 159] width 463 height 288
click at [305, 243] on div "Business location 5 Star Appliance Repair [PHONE_NUMBER] 5 Star Appliance Trans…" at bounding box center [391, 148] width 357 height 191
click at [254, 268] on div "Back to Dashboard Change Sender ID Customers Technicians Select a contact Outbo…" at bounding box center [340, 159] width 463 height 288
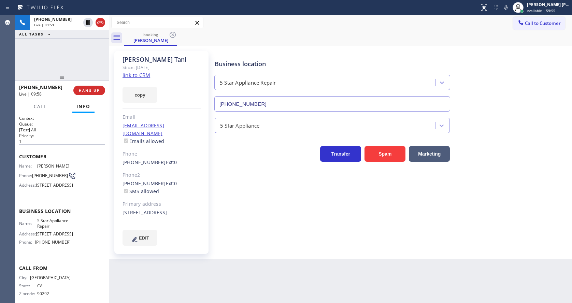
click at [185, 112] on div "Jane Tani Since: 20 may 2020 link to CRM copy Email jtani1205@gmail.com Emails …" at bounding box center [161, 152] width 94 height 203
click at [260, 291] on div "Back to Dashboard Change Sender ID Customers Technicians Select a contact Outbo…" at bounding box center [340, 159] width 463 height 288
click at [176, 180] on div "(310) 508-2350 Ext: 0 SMS allowed" at bounding box center [162, 188] width 78 height 16
drag, startPoint x: 327, startPoint y: 256, endPoint x: 262, endPoint y: 300, distance: 77.9
click at [327, 256] on div "Business location 5 Star Appliance Repair [PHONE_NUMBER] 5 Star Appliance Trans…" at bounding box center [391, 155] width 357 height 205
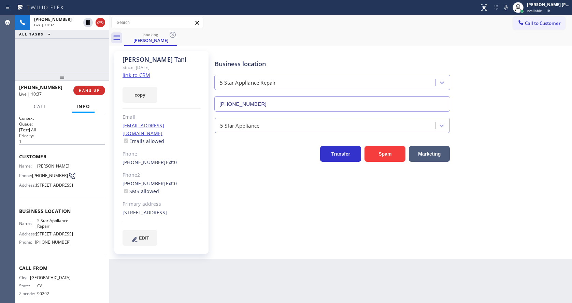
click at [312, 274] on div "Back to Dashboard Change Sender ID Customers Technicians Select a contact Outbo…" at bounding box center [340, 159] width 463 height 288
click at [233, 221] on div "Business location 5 Star Appliance Repair [PHONE_NUMBER] 5 Star Appliance Trans…" at bounding box center [391, 148] width 357 height 191
drag, startPoint x: 120, startPoint y: 61, endPoint x: 159, endPoint y: 60, distance: 39.6
click at [159, 60] on div "Jane Tani Since: 20 may 2020 link to CRM copy Email jtani1205@gmail.com Emails …" at bounding box center [161, 152] width 94 height 203
copy div "Jane Tani"
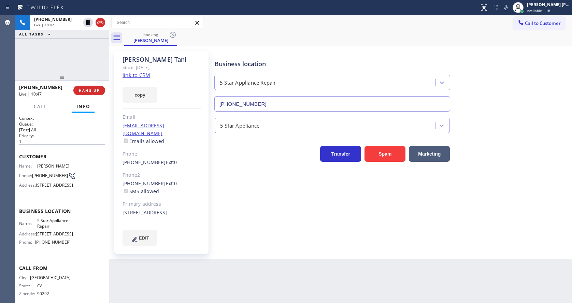
drag, startPoint x: 261, startPoint y: 216, endPoint x: 254, endPoint y: 225, distance: 11.4
click at [261, 217] on div "Business location 5 Star Appliance Repair [PHONE_NUMBER] 5 Star Appliance Trans…" at bounding box center [391, 148] width 357 height 191
click at [299, 233] on div "Business location 5 Star Appliance Repair [PHONE_NUMBER] 5 Star Appliance Trans…" at bounding box center [391, 148] width 357 height 191
click at [329, 255] on div "Business location 5 Star Appliance Repair [PHONE_NUMBER] 5 Star Appliance Trans…" at bounding box center [391, 155] width 357 height 205
click at [274, 271] on div "Back to Dashboard Change Sender ID Customers Technicians Select a contact Outbo…" at bounding box center [340, 159] width 463 height 288
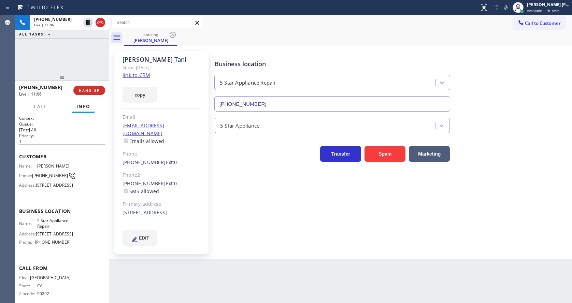
click at [268, 237] on div "Business location 5 Star Appliance Repair [PHONE_NUMBER] 5 Star Appliance Trans…" at bounding box center [391, 148] width 357 height 191
click at [266, 264] on div "Back to Dashboard Change Sender ID Customers Technicians Select a contact Outbo…" at bounding box center [340, 159] width 463 height 288
click at [278, 240] on div "Business location 5 Star Appliance Repair [PHONE_NUMBER] 5 Star Appliance Trans…" at bounding box center [391, 148] width 357 height 191
click at [280, 239] on div "Business location 5 Star Appliance Repair [PHONE_NUMBER] 5 Star Appliance Trans…" at bounding box center [391, 148] width 357 height 191
click at [450, 214] on div "Business location 5 Star Appliance Repair [PHONE_NUMBER] 5 Star Appliance Trans…" at bounding box center [391, 148] width 357 height 191
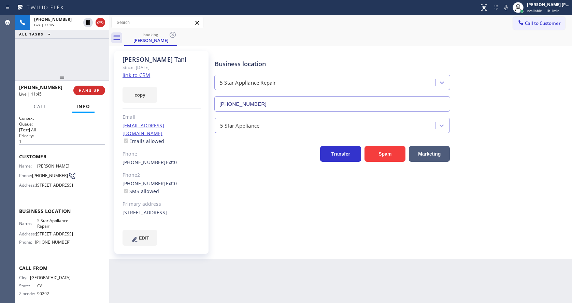
click at [265, 275] on div "Back to Dashboard Change Sender ID Customers Technicians Select a contact Outbo…" at bounding box center [340, 159] width 463 height 288
drag, startPoint x: 270, startPoint y: 262, endPoint x: 253, endPoint y: 263, distance: 17.4
click at [270, 262] on div "Back to Dashboard Change Sender ID Customers Technicians Select a contact Outbo…" at bounding box center [340, 159] width 463 height 288
click at [265, 238] on div "Business location 5 Star Appliance Repair [PHONE_NUMBER] 5 Star Appliance Trans…" at bounding box center [391, 148] width 357 height 191
click at [315, 240] on div "Business location 5 Star Appliance Repair [PHONE_NUMBER] 5 Star Appliance Trans…" at bounding box center [391, 148] width 357 height 191
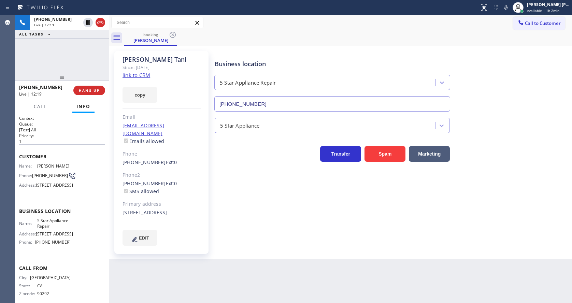
click at [279, 221] on div "Business location 5 Star Appliance Repair [PHONE_NUMBER] 5 Star Appliance Trans…" at bounding box center [391, 148] width 357 height 191
click at [345, 257] on div "Business location 5 Star Appliance Repair [PHONE_NUMBER] 5 Star Appliance Trans…" at bounding box center [391, 155] width 357 height 205
click at [262, 249] on div "Business location 5 Star Appliance Repair [PHONE_NUMBER] 5 Star Appliance Trans…" at bounding box center [391, 155] width 357 height 205
drag, startPoint x: 252, startPoint y: 198, endPoint x: 238, endPoint y: 214, distance: 21.3
click at [252, 198] on div "Business location 5 Star Appliance Repair [PHONE_NUMBER] 5 Star Appliance Trans…" at bounding box center [391, 148] width 357 height 191
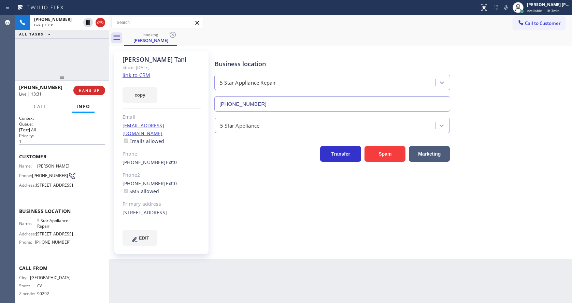
click at [256, 258] on div "Jane Tani Since: 20 may 2020 link to CRM copy Email jtani1205@gmail.com Emails …" at bounding box center [340, 152] width 463 height 213
click at [312, 278] on div "Back to Dashboard Change Sender ID Customers Technicians Select a contact Outbo…" at bounding box center [340, 159] width 463 height 288
click at [316, 258] on div "Jane Tani Since: 20 may 2020 link to CRM copy Email jtani1205@gmail.com Emails …" at bounding box center [340, 152] width 463 height 213
click at [353, 228] on div "Business location 5 Star Appliance Repair [PHONE_NUMBER] 5 Star Appliance Trans…" at bounding box center [391, 148] width 357 height 191
click at [494, 211] on div "Business location 5 Star Appliance Repair [PHONE_NUMBER] 5 Star Appliance Trans…" at bounding box center [391, 148] width 357 height 191
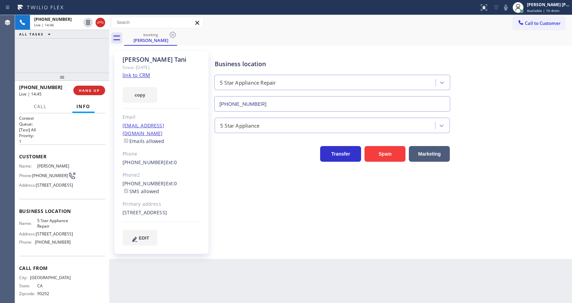
click at [359, 234] on div "Business location 5 Star Appliance Repair [PHONE_NUMBER] 5 Star Appliance Trans…" at bounding box center [391, 148] width 357 height 191
click at [360, 237] on div "Business location 5 Star Appliance Repair [PHONE_NUMBER] 5 Star Appliance Trans…" at bounding box center [391, 148] width 357 height 191
click at [290, 248] on div "Business location 5 Star Appliance Repair [PHONE_NUMBER] 5 Star Appliance Trans…" at bounding box center [391, 155] width 357 height 205
click at [334, 255] on div "Business location 5 Star Appliance Repair [PHONE_NUMBER] 5 Star Appliance Trans…" at bounding box center [391, 155] width 357 height 205
click at [262, 267] on div "Back to Dashboard Change Sender ID Customers Technicians Select a contact Outbo…" at bounding box center [340, 159] width 463 height 288
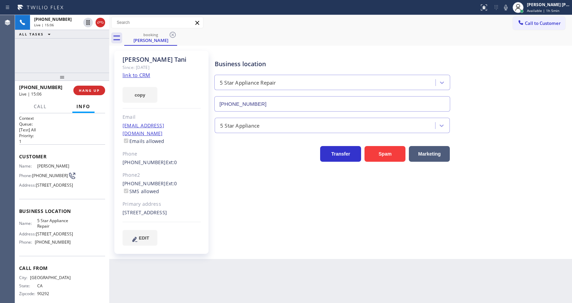
click at [283, 273] on div "Back to Dashboard Change Sender ID Customers Technicians Select a contact Outbo…" at bounding box center [340, 159] width 463 height 288
click at [269, 235] on div "Business location 5 Star Appliance Repair [PHONE_NUMBER] 5 Star Appliance Trans…" at bounding box center [391, 148] width 357 height 191
click at [260, 268] on div "Back to Dashboard Change Sender ID Customers Technicians Select a contact Outbo…" at bounding box center [340, 159] width 463 height 288
click at [257, 258] on div "Jane Tani Since: 20 may 2020 link to CRM copy Email jtani1205@gmail.com Emails …" at bounding box center [340, 152] width 463 height 213
drag, startPoint x: 286, startPoint y: 257, endPoint x: 274, endPoint y: 262, distance: 13.1
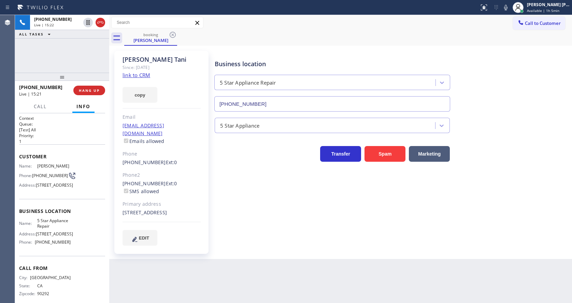
click at [286, 257] on div "Business location 5 Star Appliance Repair [PHONE_NUMBER] 5 Star Appliance Trans…" at bounding box center [391, 155] width 357 height 205
click at [257, 253] on div "Business location 5 Star Appliance Repair [PHONE_NUMBER] 5 Star Appliance Trans…" at bounding box center [391, 155] width 357 height 205
click at [221, 273] on div "Back to Dashboard Change Sender ID Customers Technicians Select a contact Outbo…" at bounding box center [340, 159] width 463 height 288
click at [305, 260] on div "Back to Dashboard Change Sender ID Customers Technicians Select a contact Outbo…" at bounding box center [340, 159] width 463 height 288
click at [275, 261] on div "Back to Dashboard Change Sender ID Customers Technicians Select a contact Outbo…" at bounding box center [340, 159] width 463 height 288
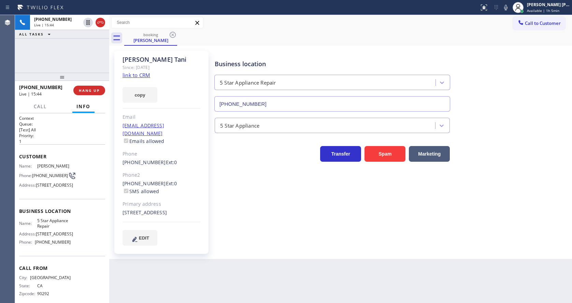
click at [261, 270] on div "Back to Dashboard Change Sender ID Customers Technicians Select a contact Outbo…" at bounding box center [340, 159] width 463 height 288
click at [285, 249] on div "Business location 5 Star Appliance Repair [PHONE_NUMBER] 5 Star Appliance Trans…" at bounding box center [391, 155] width 357 height 205
click at [296, 241] on div "Business location 5 Star Appliance Repair [PHONE_NUMBER] 5 Star Appliance Trans…" at bounding box center [391, 148] width 357 height 191
click at [304, 267] on div "Back to Dashboard Change Sender ID Customers Technicians Select a contact Outbo…" at bounding box center [340, 159] width 463 height 288
click at [281, 264] on div "Back to Dashboard Change Sender ID Customers Technicians Select a contact Outbo…" at bounding box center [340, 159] width 463 height 288
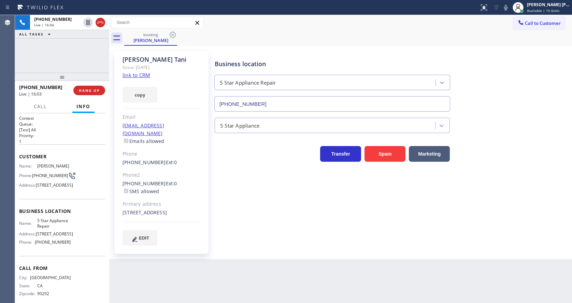
click at [289, 266] on div "Back to Dashboard Change Sender ID Customers Technicians Select a contact Outbo…" at bounding box center [340, 159] width 463 height 288
drag, startPoint x: 419, startPoint y: 229, endPoint x: 413, endPoint y: 230, distance: 5.9
click at [419, 229] on div "Business location 5 Star Appliance Repair [PHONE_NUMBER] 5 Star Appliance Trans…" at bounding box center [391, 148] width 357 height 191
click at [273, 240] on div "Business location 5 Star Appliance Repair [PHONE_NUMBER] 5 Star Appliance Trans…" at bounding box center [391, 148] width 357 height 191
click at [264, 300] on div "Back to Dashboard Change Sender ID Customers Technicians Select a contact Outbo…" at bounding box center [340, 159] width 463 height 288
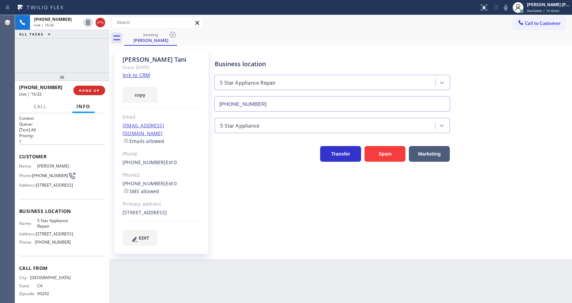
click at [484, 202] on div "Business location 5 Star Appliance Repair [PHONE_NUMBER] 5 Star Appliance Trans…" at bounding box center [391, 148] width 357 height 191
click at [253, 264] on div "Back to Dashboard Change Sender ID Customers Technicians Select a contact Outbo…" at bounding box center [340, 159] width 463 height 288
click at [501, 220] on div "Business location 5 Star Appliance Repair [PHONE_NUMBER] 5 Star Appliance Trans…" at bounding box center [391, 148] width 357 height 191
click at [273, 255] on div "Business location 5 Star Appliance Repair [PHONE_NUMBER] 5 Star Appliance Trans…" at bounding box center [391, 155] width 357 height 205
click at [260, 258] on div "Jane Tani Since: 20 may 2020 link to CRM copy Email jtani1205@gmail.com Emails …" at bounding box center [340, 152] width 463 height 213
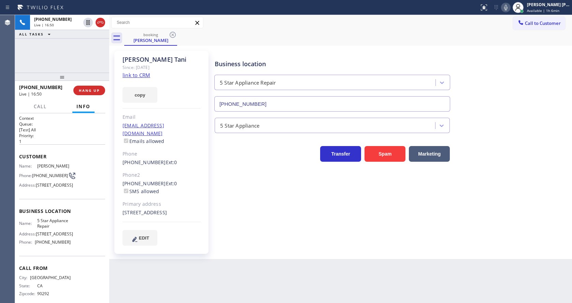
click at [510, 5] on icon at bounding box center [506, 7] width 8 height 8
click at [506, 67] on div "Business location 5 Star Appliance Repair (855) 731-4952" at bounding box center [391, 81] width 357 height 62
click at [511, 10] on div at bounding box center [506, 7] width 10 height 8
click at [518, 59] on div "Business location 5 Star Appliance Repair (855) 731-4952" at bounding box center [391, 81] width 357 height 62
click at [230, 276] on div "Back to Dashboard Change Sender ID Customers Technicians Select a contact Outbo…" at bounding box center [340, 159] width 463 height 288
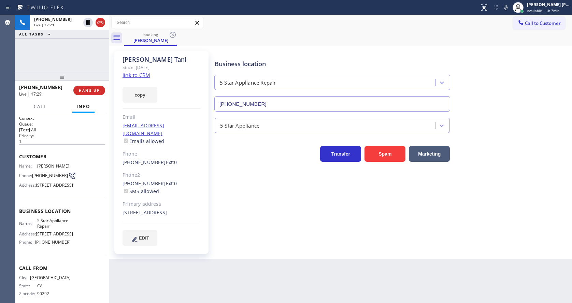
click at [200, 295] on div "Back to Dashboard Change Sender ID Customers Technicians Select a contact Outbo…" at bounding box center [340, 159] width 463 height 288
click at [235, 226] on div "Business location 5 Star Appliance Repair [PHONE_NUMBER] 5 Star Appliance Trans…" at bounding box center [391, 148] width 357 height 191
drag, startPoint x: 118, startPoint y: 126, endPoint x: 175, endPoint y: 127, distance: 56.3
click at [175, 127] on div "Jane Tani Since: 20 may 2020 link to CRM copy Email jtani1205@gmail.com Emails …" at bounding box center [161, 152] width 94 height 203
copy link "jtani1205@gmail.com"
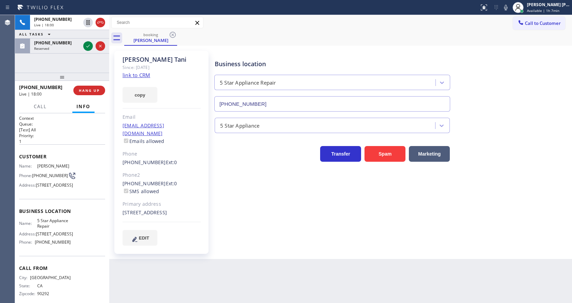
drag, startPoint x: 263, startPoint y: 207, endPoint x: 173, endPoint y: 283, distance: 118.0
click at [259, 209] on div "Business location 5 Star Appliance Repair [PHONE_NUMBER] 5 Star Appliance Trans…" at bounding box center [391, 148] width 357 height 191
click at [224, 223] on div "Business location 5 Star Appliance Repair [PHONE_NUMBER] 5 Star Appliance Trans…" at bounding box center [391, 148] width 357 height 191
click at [87, 48] on icon at bounding box center [88, 46] width 8 height 8
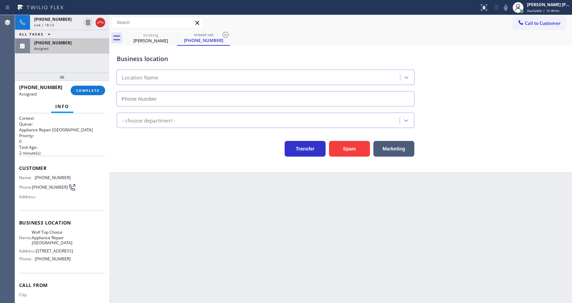
type input "(206) 203-4525"
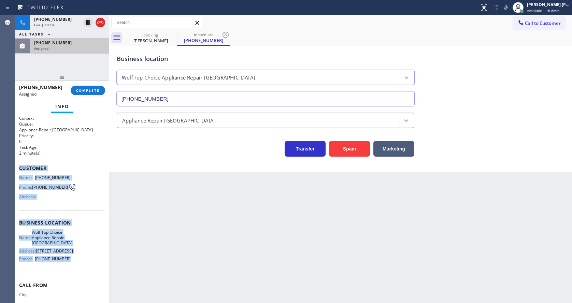
drag, startPoint x: 20, startPoint y: 167, endPoint x: 73, endPoint y: 273, distance: 118.5
click at [73, 273] on div "Context Queue: Appliance Repair High End Priority: 0 Task Age: 2 minute(s) Cust…" at bounding box center [62, 208] width 94 height 190
copy div "Customer Name: (253) 322-5979 Phone: (253) 322-5979 Address: Business location …"
click at [82, 90] on span "COMPLETE" at bounding box center [88, 90] width 24 height 5
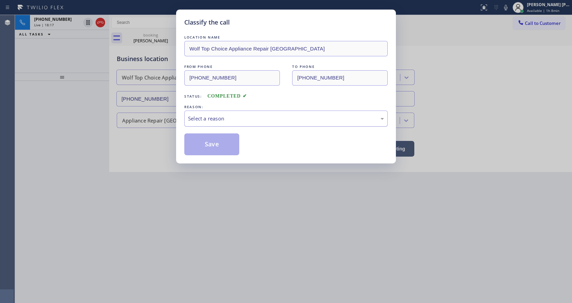
click at [201, 123] on div "Select a reason" at bounding box center [285, 119] width 203 height 16
click at [201, 142] on button "Save" at bounding box center [211, 144] width 55 height 22
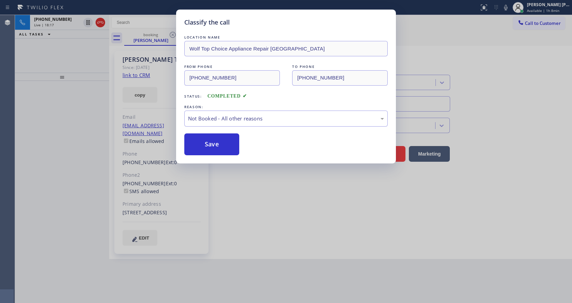
drag, startPoint x: 260, startPoint y: 219, endPoint x: 231, endPoint y: 282, distance: 69.2
click at [259, 221] on div "Classify the call LOCATION NAME Wolf Top Choice Appliance Repair Columbia City …" at bounding box center [286, 151] width 572 height 303
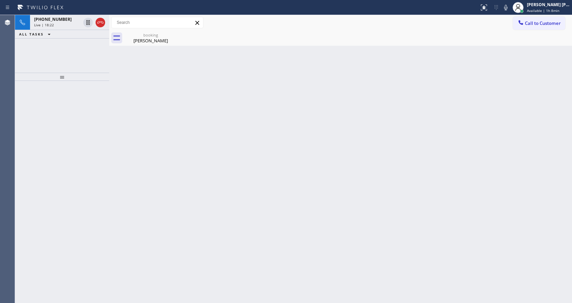
click at [176, 114] on div "Back to Dashboard Change Sender ID Customers Technicians Select a contact Outbo…" at bounding box center [340, 159] width 463 height 288
click at [136, 36] on div "booking" at bounding box center [151, 34] width 52 height 5
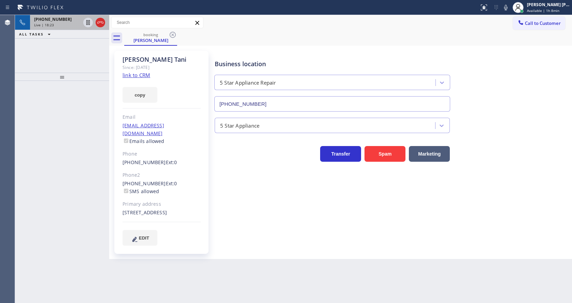
click at [64, 22] on div "+13103392400" at bounding box center [57, 19] width 46 height 6
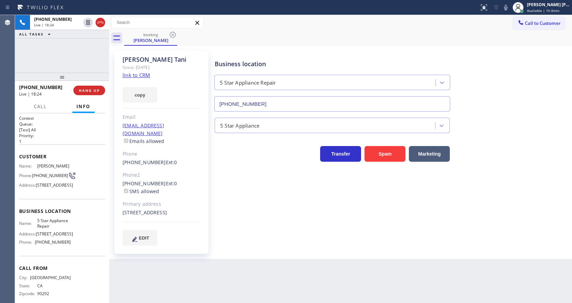
click at [246, 218] on div "Business location 5 Star Appliance Repair [PHONE_NUMBER] 5 Star Appliance Trans…" at bounding box center [391, 148] width 357 height 191
type input "[PHONE_NUMBER]"
click at [238, 215] on div "Business location 5 Star Appliance Repair [PHONE_NUMBER] 5 Star Appliance Trans…" at bounding box center [391, 148] width 357 height 191
click at [225, 34] on icon at bounding box center [226, 35] width 8 height 8
click at [241, 226] on div "Business location 5 Star Appliance Repair [PHONE_NUMBER] 5 Star Appliance Trans…" at bounding box center [391, 148] width 357 height 191
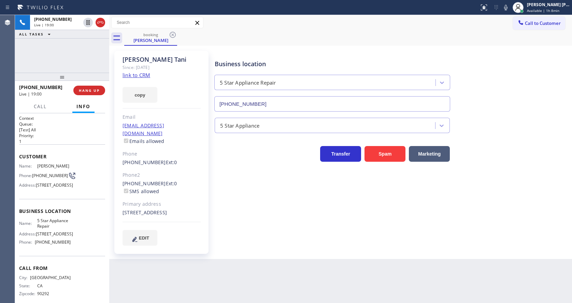
click at [261, 217] on div "Business location 5 Star Appliance Repair [PHONE_NUMBER] 5 Star Appliance Trans…" at bounding box center [391, 148] width 357 height 191
click at [508, 8] on icon at bounding box center [505, 7] width 3 height 5
click at [514, 49] on div "Jane Tani Since: 20 may 2020 link to CRM copy Email jtani1205@gmail.com Emails …" at bounding box center [340, 152] width 459 height 210
click at [510, 4] on icon at bounding box center [506, 7] width 8 height 8
click at [258, 242] on div "Business location 5 Star Appliance Repair [PHONE_NUMBER] 5 Star Appliance Trans…" at bounding box center [391, 148] width 357 height 191
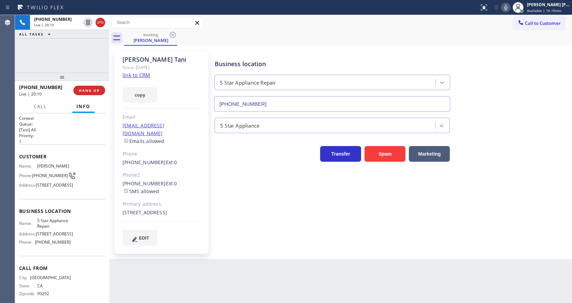
click at [268, 246] on div "Business location 5 Star Appliance Repair [PHONE_NUMBER] 5 Star Appliance Trans…" at bounding box center [391, 155] width 357 height 205
click at [258, 244] on div "Business location 5 Star Appliance Repair [PHONE_NUMBER] 5 Star Appliance Trans…" at bounding box center [391, 148] width 357 height 191
drag, startPoint x: 263, startPoint y: 260, endPoint x: 257, endPoint y: 260, distance: 5.8
click at [263, 260] on div "Back to Dashboard Change Sender ID Customers Technicians Select a contact Outbo…" at bounding box center [340, 159] width 463 height 288
click at [241, 271] on div "Back to Dashboard Change Sender ID Customers Technicians Select a contact Outbo…" at bounding box center [340, 159] width 463 height 288
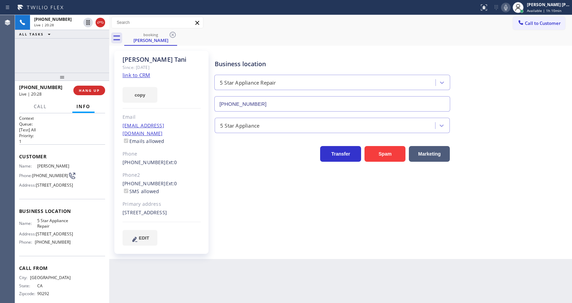
click at [267, 242] on div "Business location 5 Star Appliance Repair [PHONE_NUMBER] 5 Star Appliance Trans…" at bounding box center [391, 148] width 357 height 191
click at [225, 253] on div "Business location 5 Star Appliance Repair [PHONE_NUMBER] 5 Star Appliance Trans…" at bounding box center [391, 155] width 357 height 205
click at [263, 249] on div "Business location 5 Star Appliance Repair [PHONE_NUMBER] 5 Star Appliance Trans…" at bounding box center [391, 155] width 357 height 205
click at [83, 92] on span "HANG UP" at bounding box center [89, 90] width 21 height 5
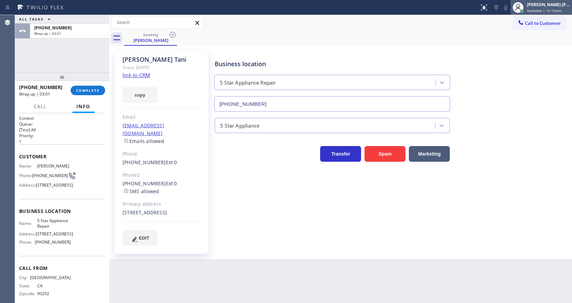
click at [540, 6] on div "[PERSON_NAME] [PERSON_NAME]" at bounding box center [548, 5] width 43 height 6
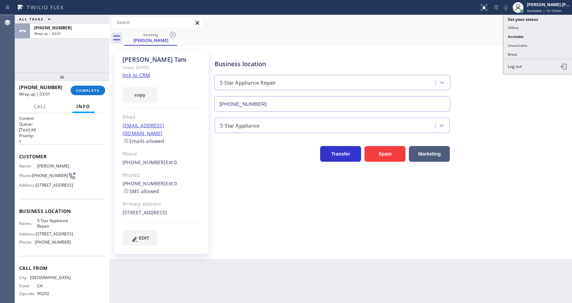
click at [524, 113] on div "5 Star Appliance" at bounding box center [391, 123] width 357 height 22
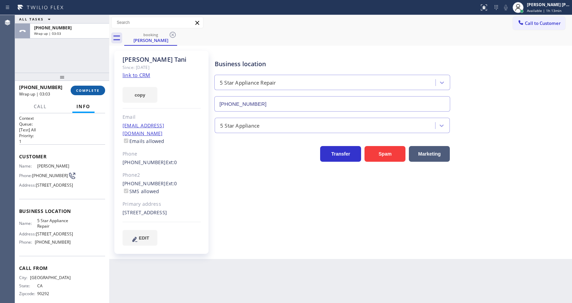
click at [86, 89] on span "COMPLETE" at bounding box center [88, 90] width 24 height 5
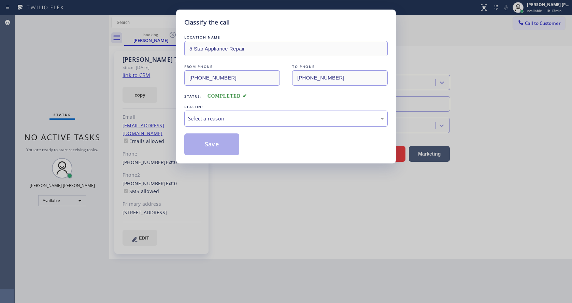
click at [231, 115] on div "Select a reason" at bounding box center [286, 119] width 196 height 8
click at [208, 147] on button "Save" at bounding box center [211, 144] width 55 height 22
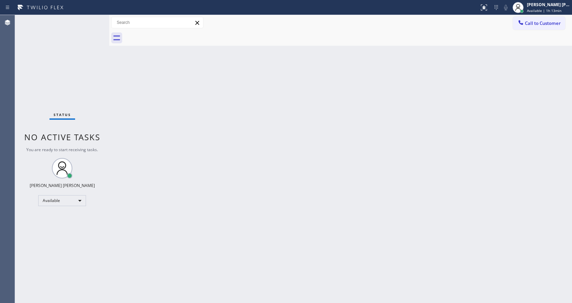
click at [544, 12] on span "Available | 1h 13min" at bounding box center [544, 10] width 34 height 5
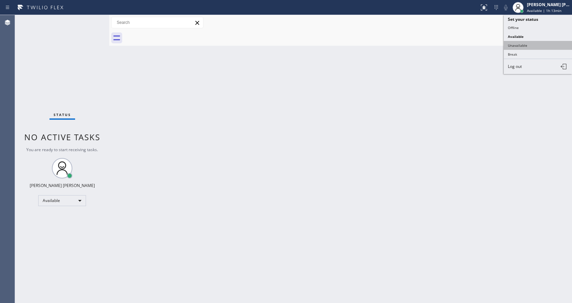
click at [522, 46] on button "Unavailable" at bounding box center [538, 45] width 68 height 9
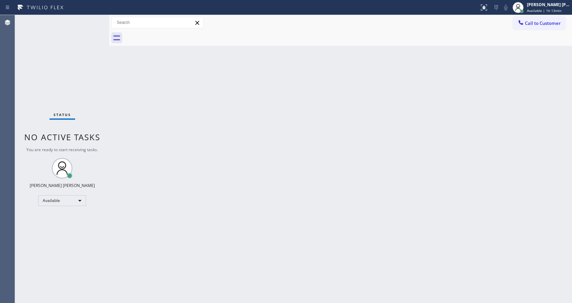
click at [405, 119] on div "Back to Dashboard Change Sender ID Customers Technicians Select a contact Outbo…" at bounding box center [340, 159] width 463 height 288
click at [134, 150] on div "Back to Dashboard Change Sender ID Customers Technicians Select a contact Outbo…" at bounding box center [340, 159] width 463 height 288
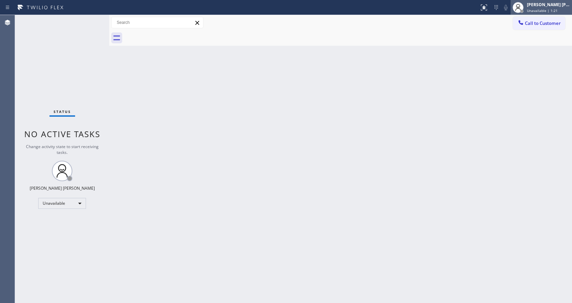
click at [551, 7] on div "[PERSON_NAME] [PERSON_NAME]" at bounding box center [548, 5] width 43 height 6
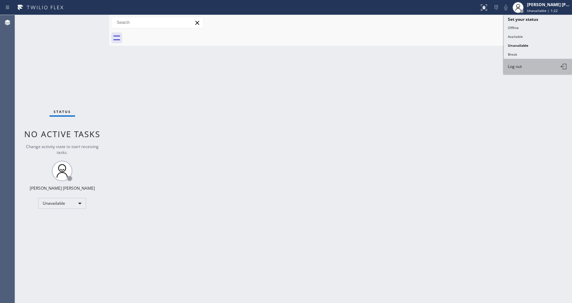
click at [524, 65] on button "Log out" at bounding box center [538, 66] width 68 height 15
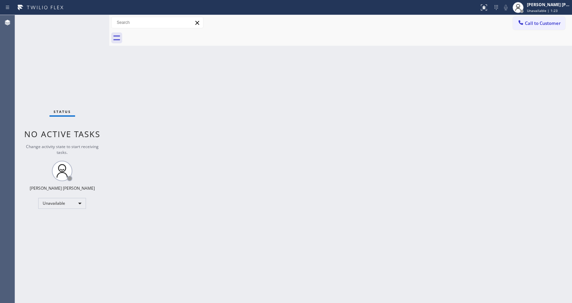
click at [254, 183] on div "Back to Dashboard Change Sender ID Customers Technicians Select a contact Outbo…" at bounding box center [340, 159] width 463 height 288
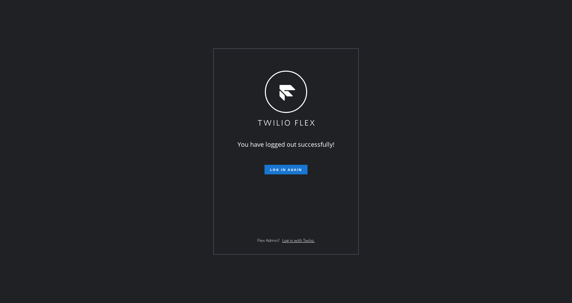
click at [158, 122] on div "You have logged out successfully! Log in again Flex Admin? Log in with Twilio." at bounding box center [286, 151] width 572 height 303
click at [91, 124] on div "You have logged out successfully! Log in again Flex Admin? Log in with Twilio." at bounding box center [286, 151] width 572 height 303
drag, startPoint x: 185, startPoint y: 96, endPoint x: 289, endPoint y: 20, distance: 129.1
click at [185, 96] on div "You have logged out successfully! Log in again Flex Admin? Log in with Twilio." at bounding box center [286, 151] width 572 height 303
click at [294, 137] on div "You have logged out successfully! Log in again Flex Admin? Log in with Twilio." at bounding box center [286, 151] width 145 height 205
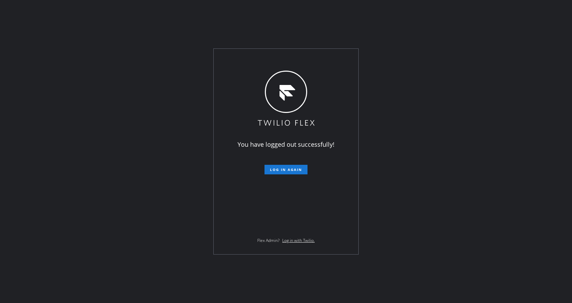
click at [153, 156] on div "You have logged out successfully! Log in again Flex Admin? Log in with Twilio." at bounding box center [286, 151] width 572 height 303
click at [415, 44] on div "You have logged out successfully! Log in again Flex Admin? Log in with Twilio." at bounding box center [286, 151] width 572 height 303
click at [107, 192] on div "You have logged out successfully! Log in again Flex Admin? Log in with Twilio." at bounding box center [286, 151] width 572 height 303
drag, startPoint x: 113, startPoint y: 225, endPoint x: 118, endPoint y: 226, distance: 5.2
click at [113, 225] on div "You have logged out successfully! Log in again Flex Admin? Log in with Twilio." at bounding box center [286, 151] width 572 height 303
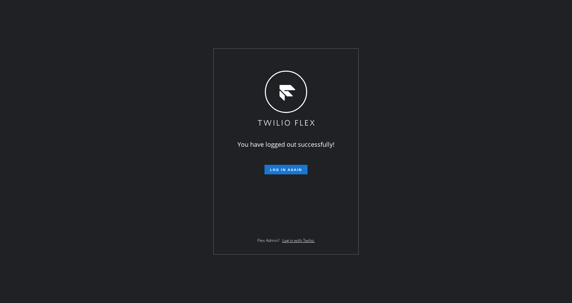
click at [110, 232] on div "You have logged out successfully! Log in again Flex Admin? Log in with Twilio." at bounding box center [286, 151] width 572 height 303
click at [108, 50] on div "You have logged out successfully! Log in again Flex Admin? Log in with Twilio." at bounding box center [286, 151] width 572 height 303
click at [140, 144] on div "You have logged out successfully! Log in again Flex Admin? Log in with Twilio." at bounding box center [286, 151] width 572 height 303
click at [83, 59] on div "You have logged out successfully! Log in again Flex Admin? Log in with Twilio." at bounding box center [286, 151] width 572 height 303
